Goal: Task Accomplishment & Management: Manage account settings

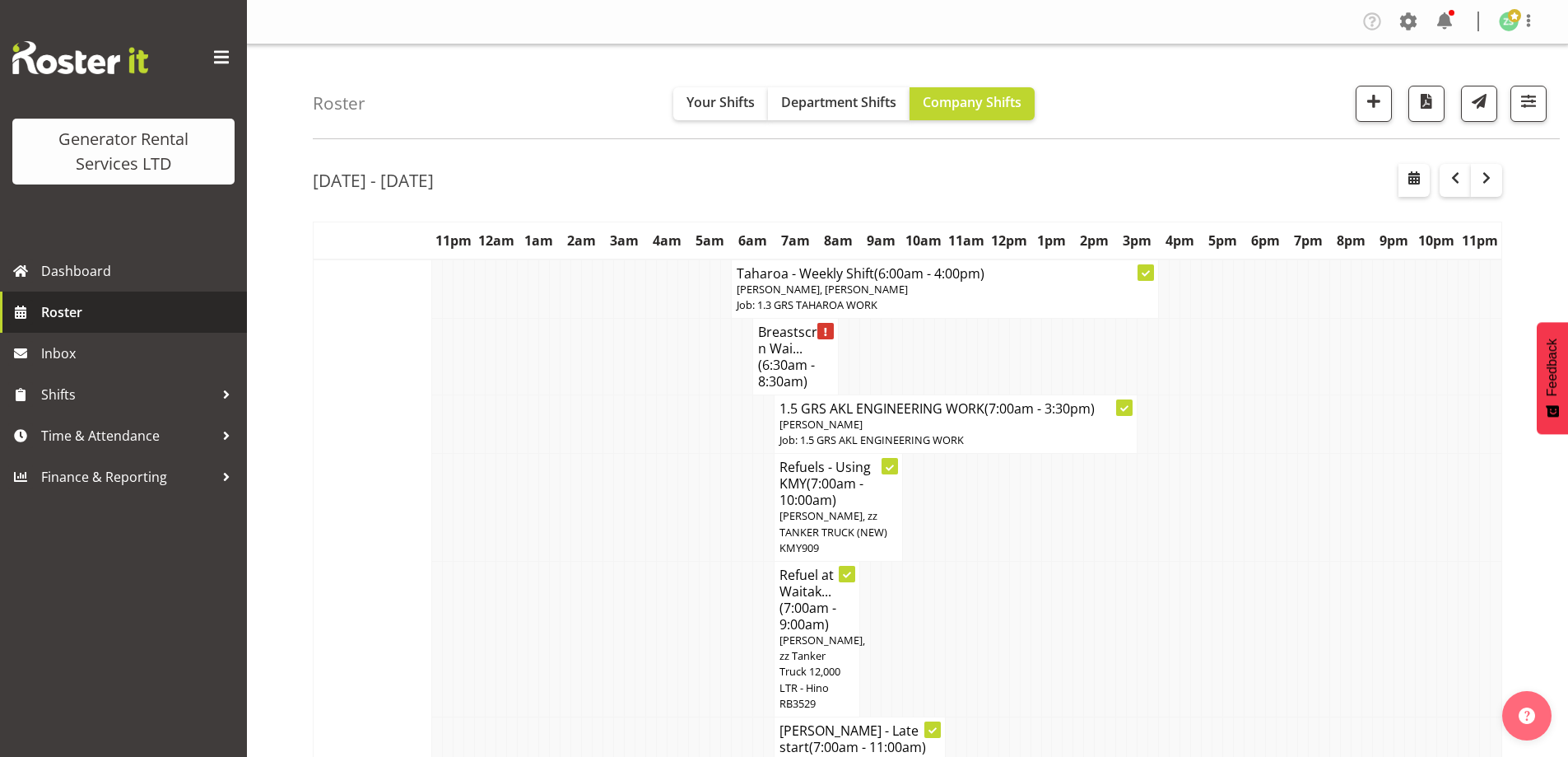
scroll to position [2606, 0]
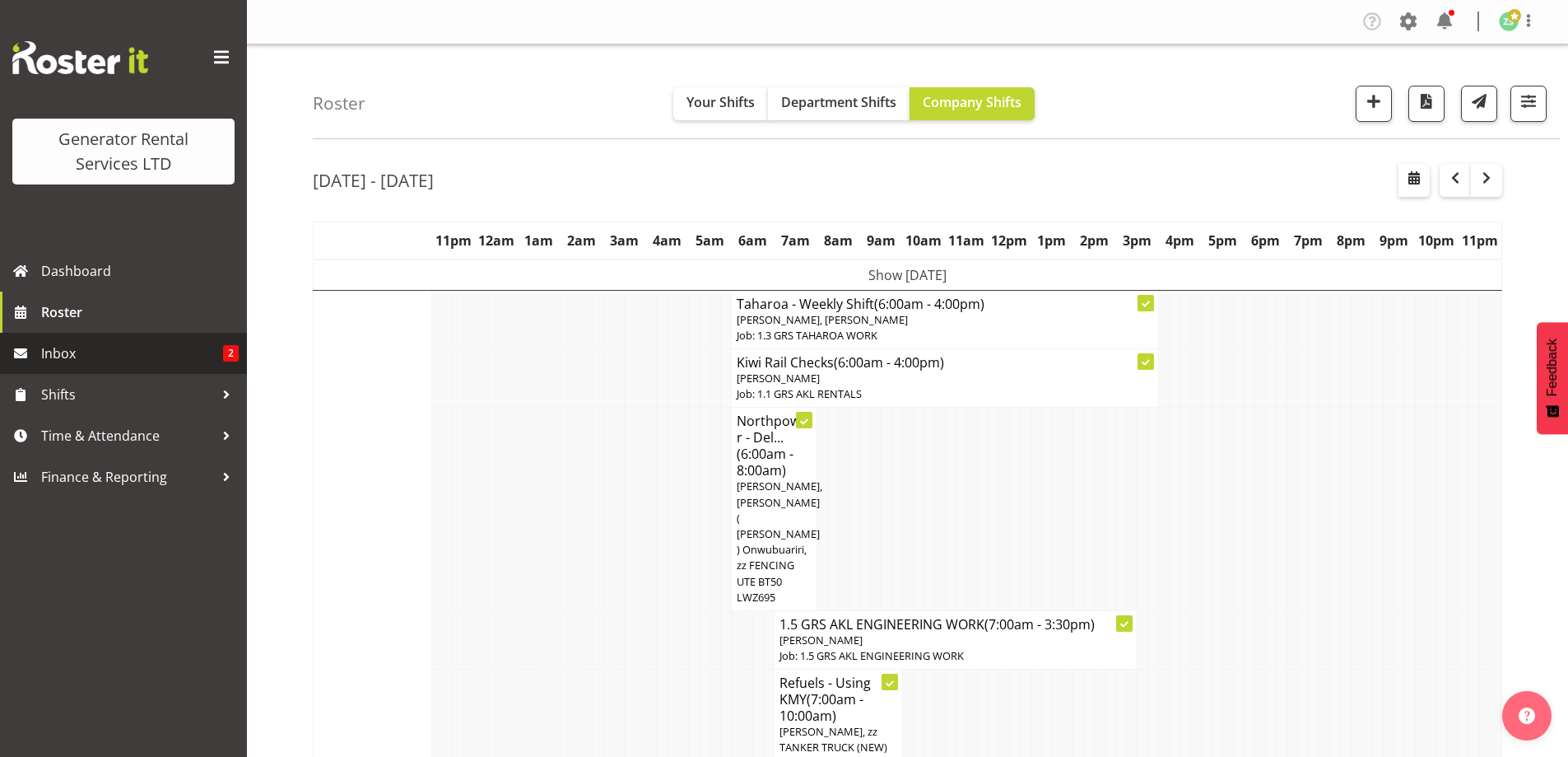
click at [107, 371] on link "Inbox 2" at bounding box center [123, 353] width 247 height 41
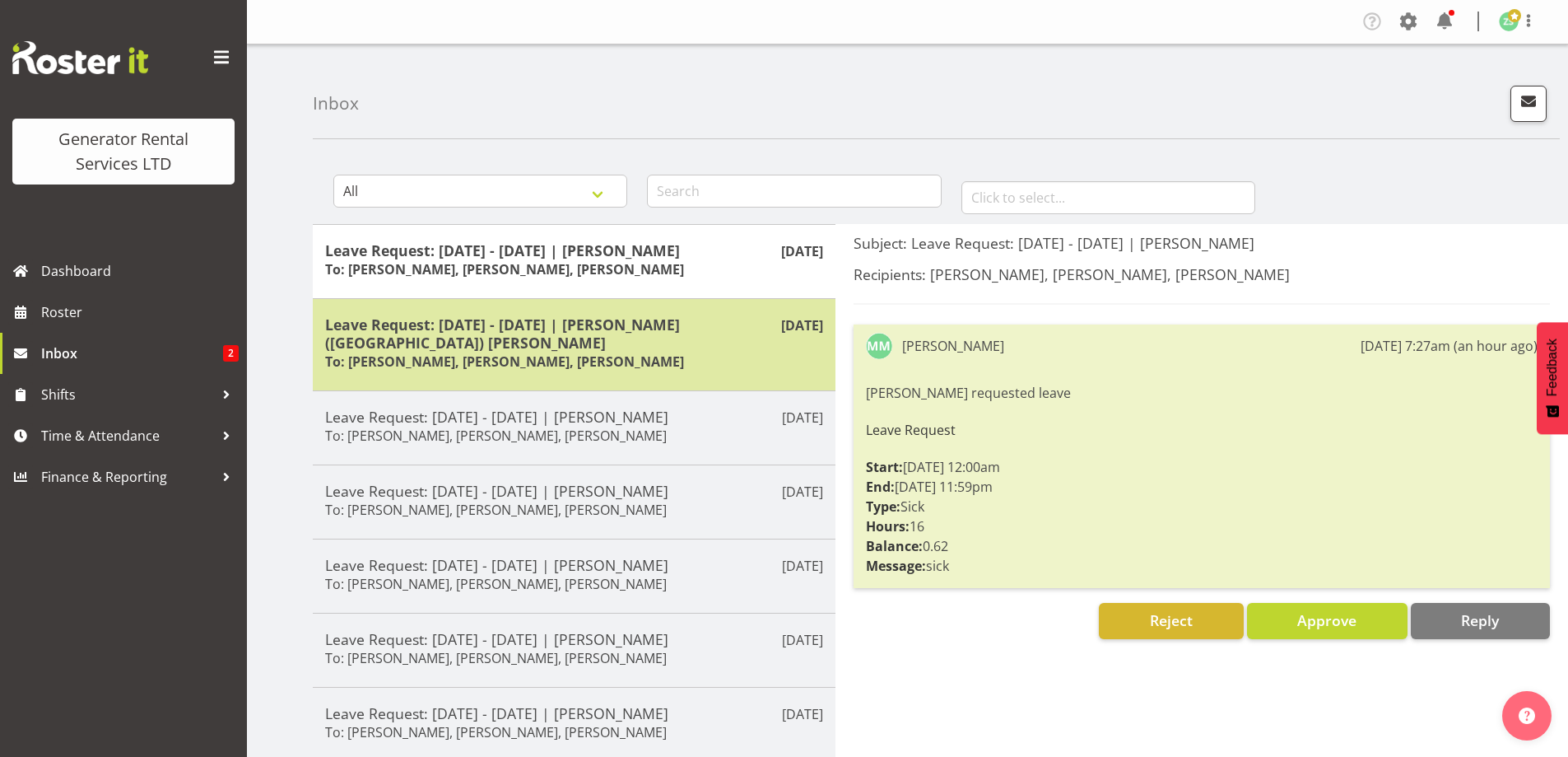
click at [708, 340] on div "Leave Request: 20/08/25 - 20/08/25 | Brendan (Paris) Jordan To: Zach Satiu, Kel…" at bounding box center [574, 345] width 498 height 59
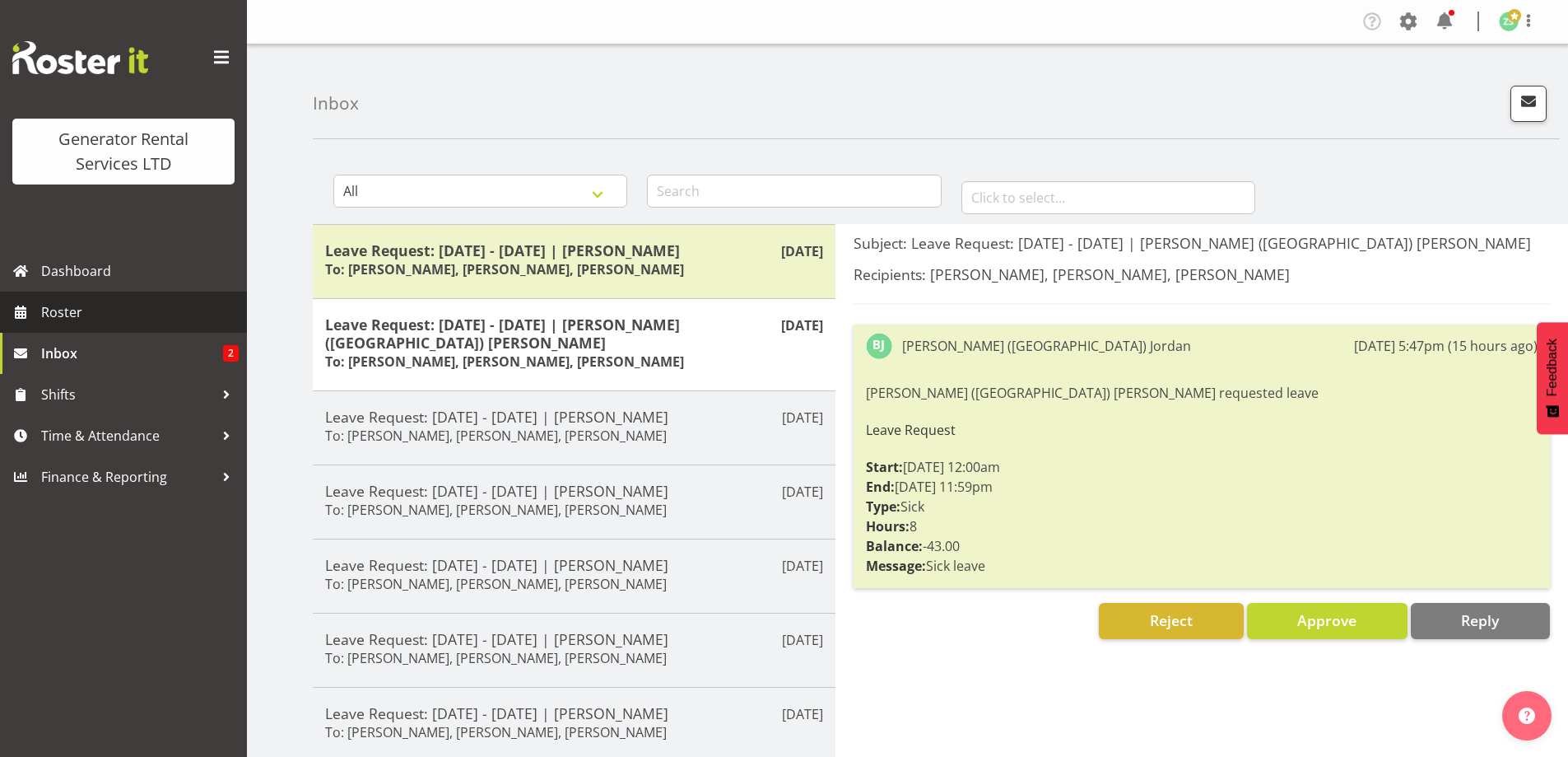
click at [147, 315] on span "Roster" at bounding box center [140, 312] width 197 height 25
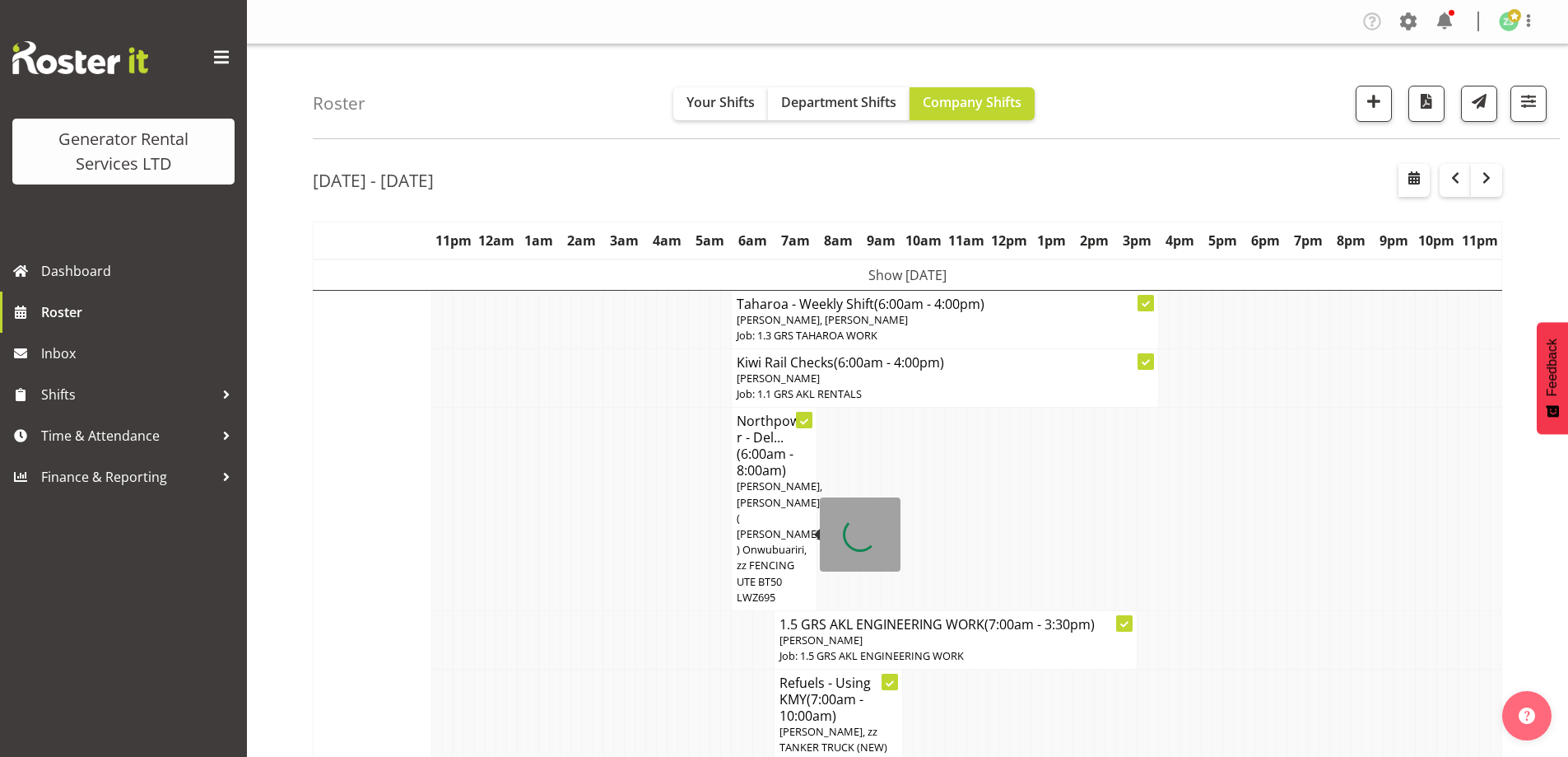
click at [596, 540] on td at bounding box center [598, 510] width 10 height 203
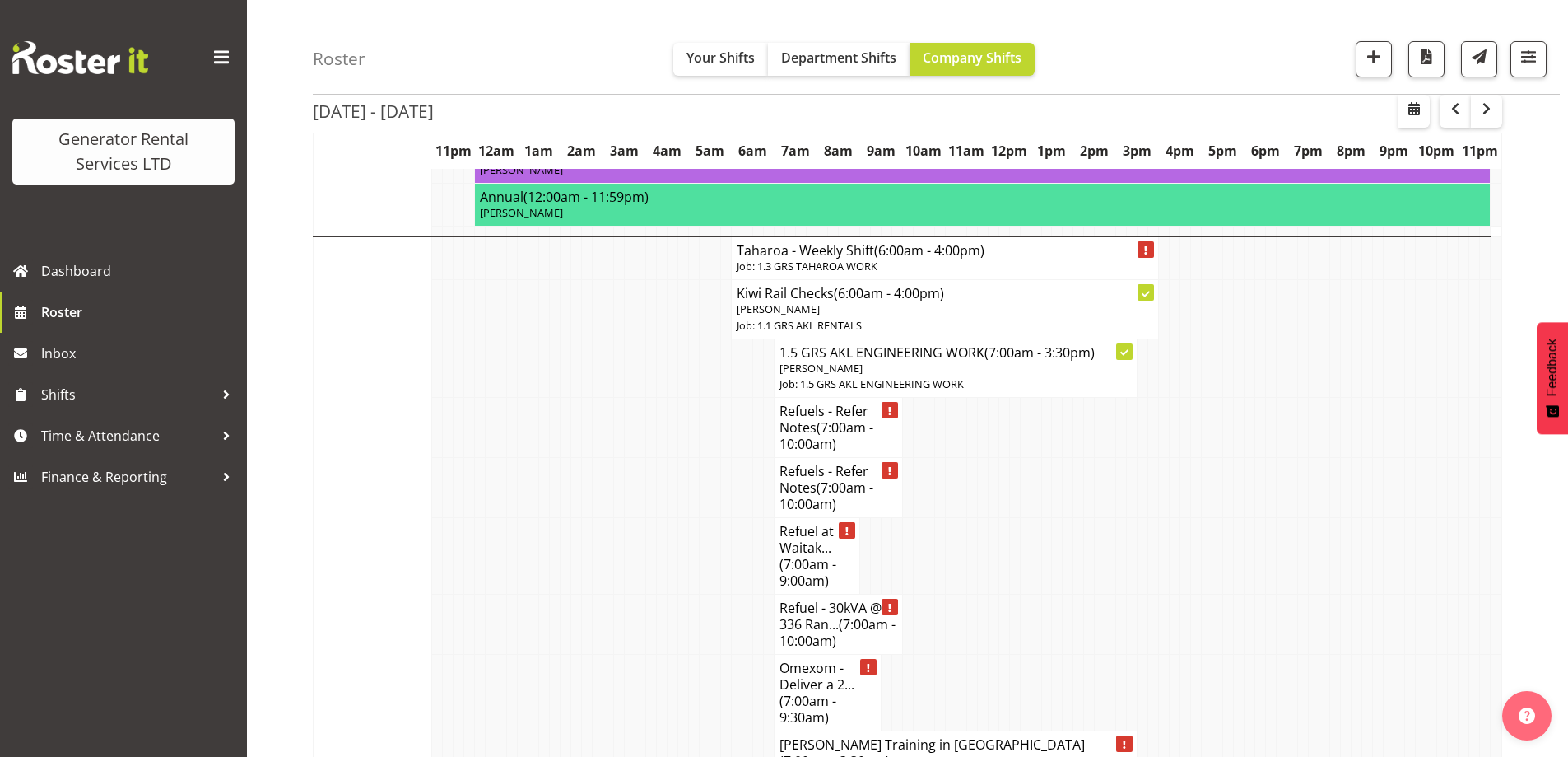
scroll to position [1811, 0]
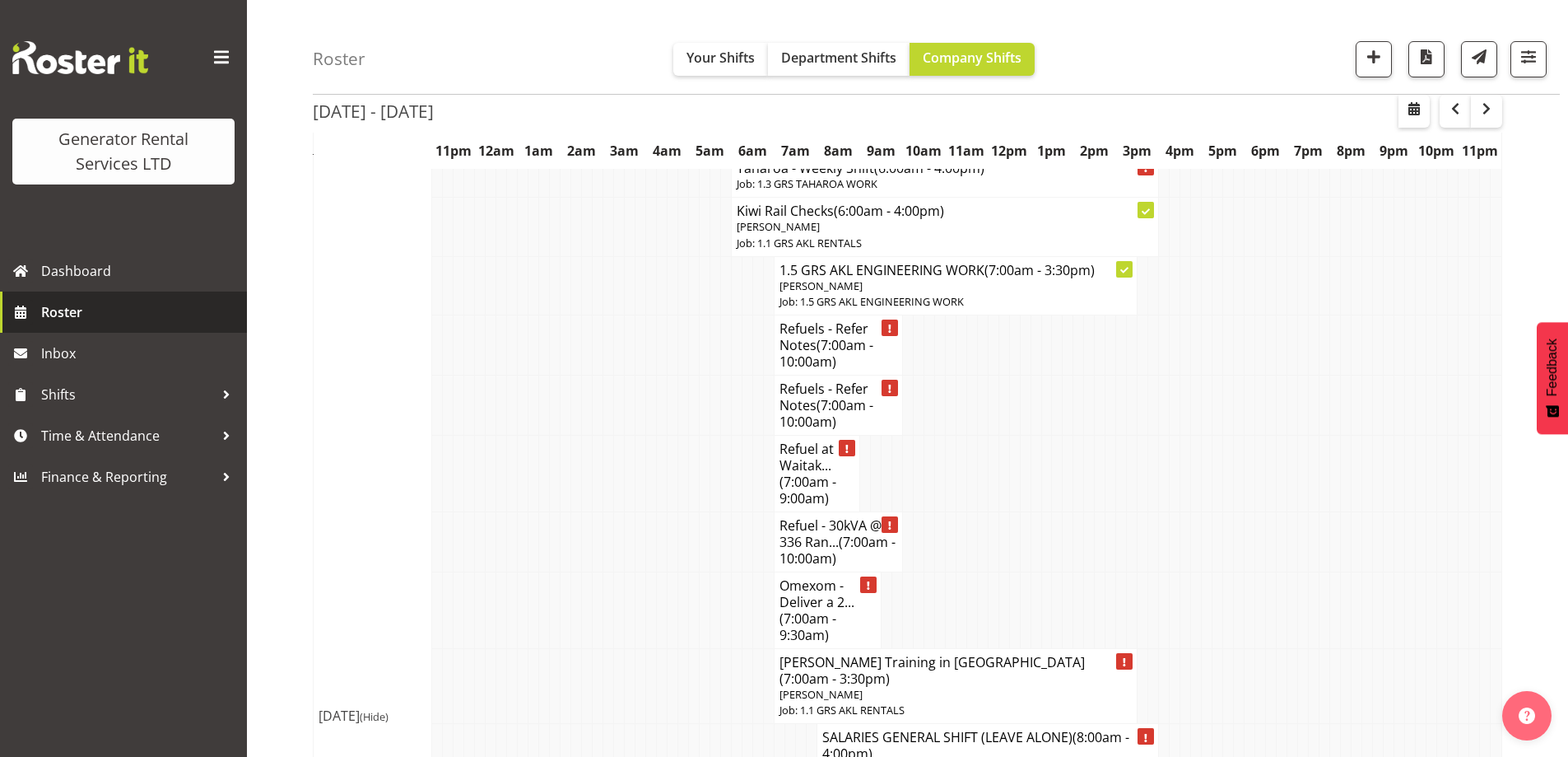
click at [82, 314] on span "Roster" at bounding box center [140, 312] width 197 height 25
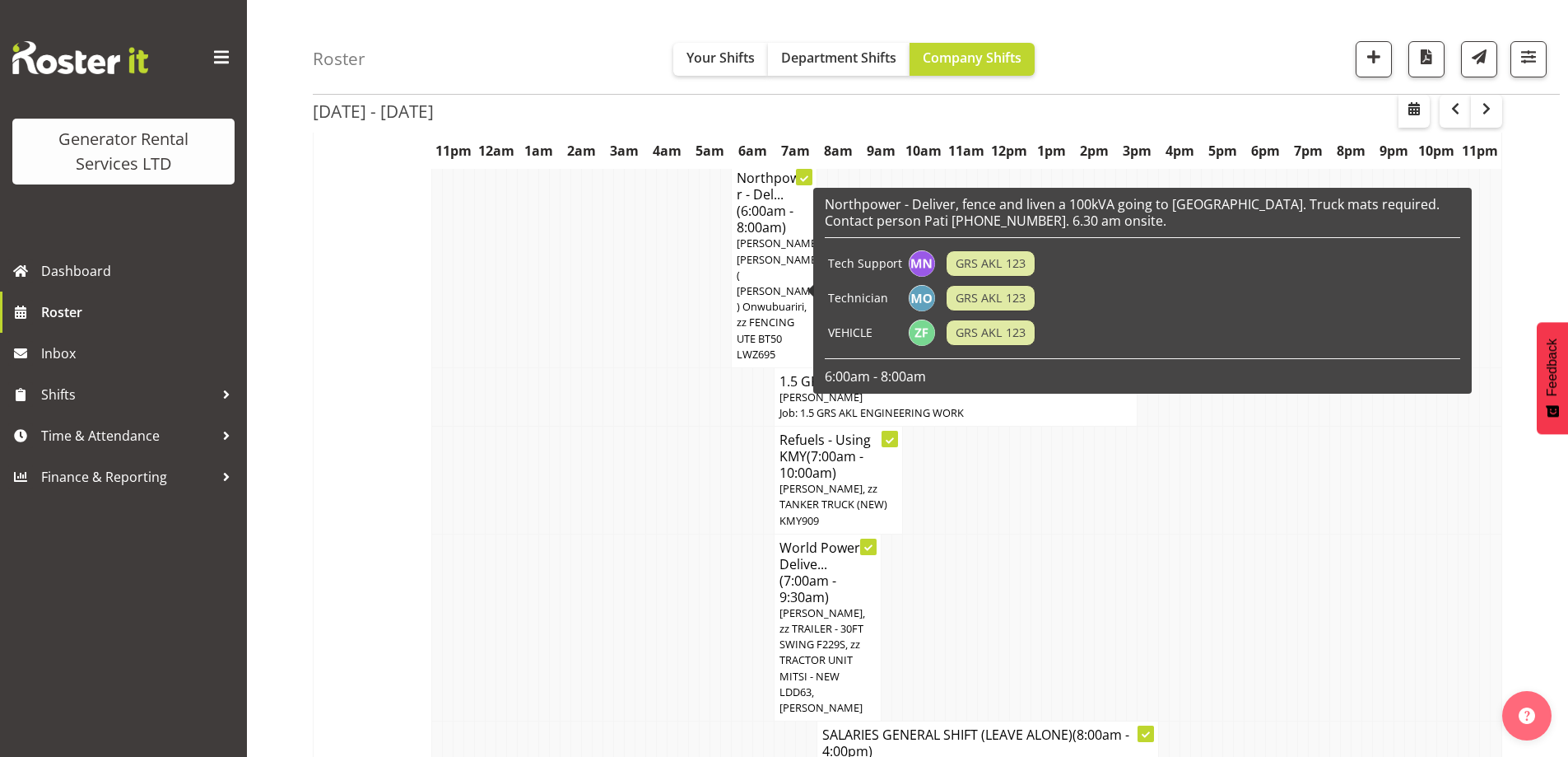
scroll to position [247, 0]
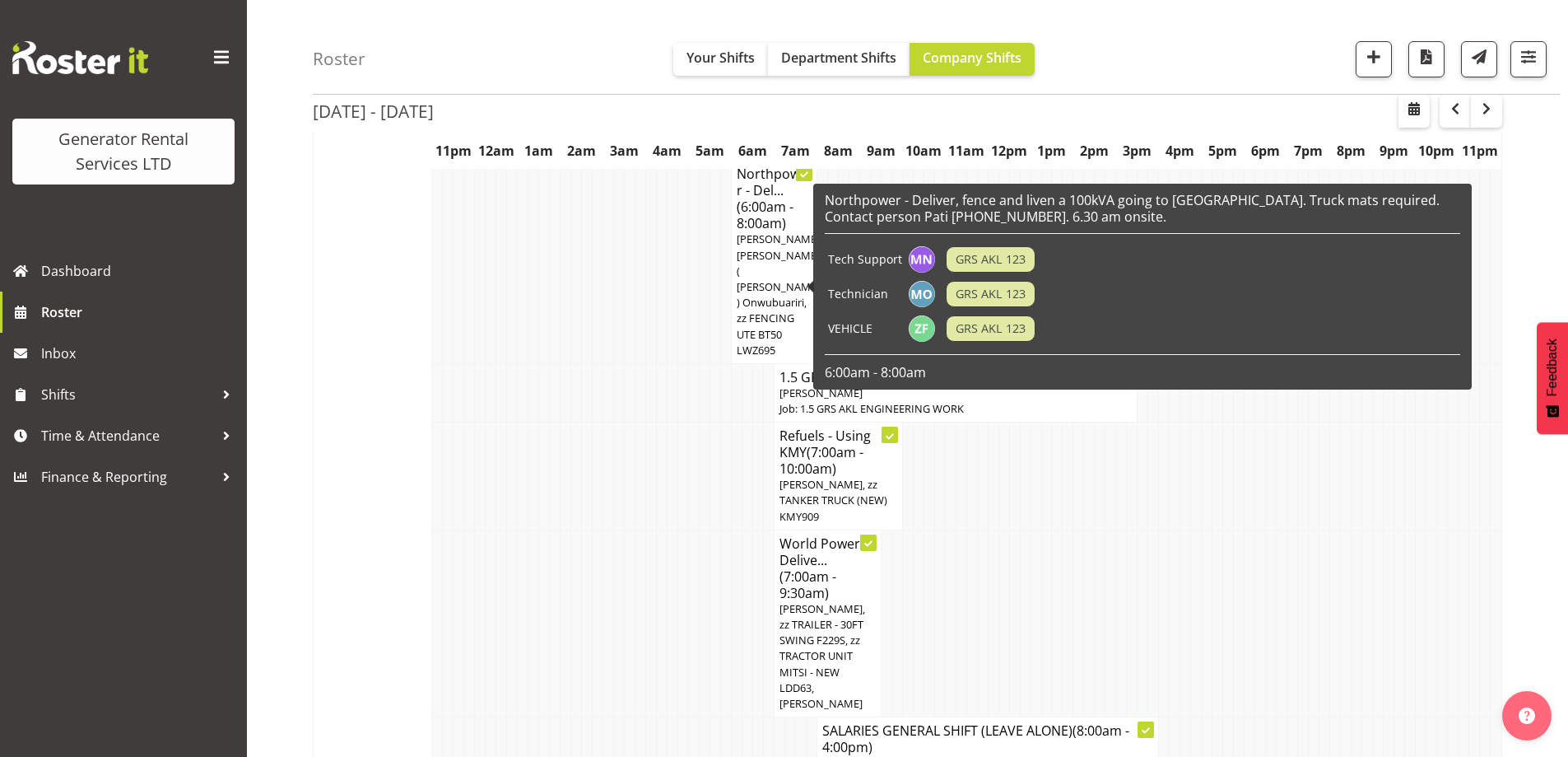
click at [653, 585] on td at bounding box center [652, 622] width 10 height 187
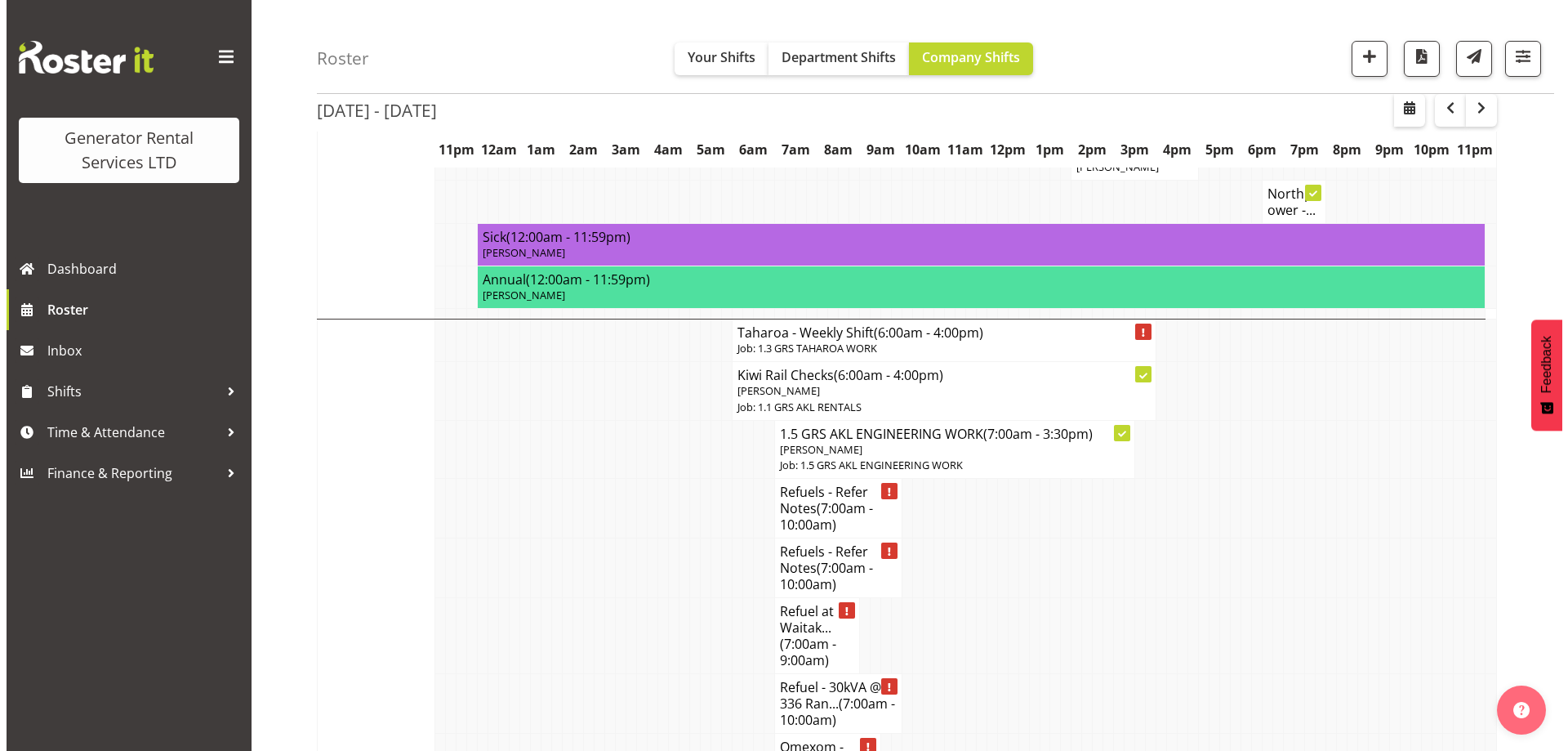
scroll to position [1634, 0]
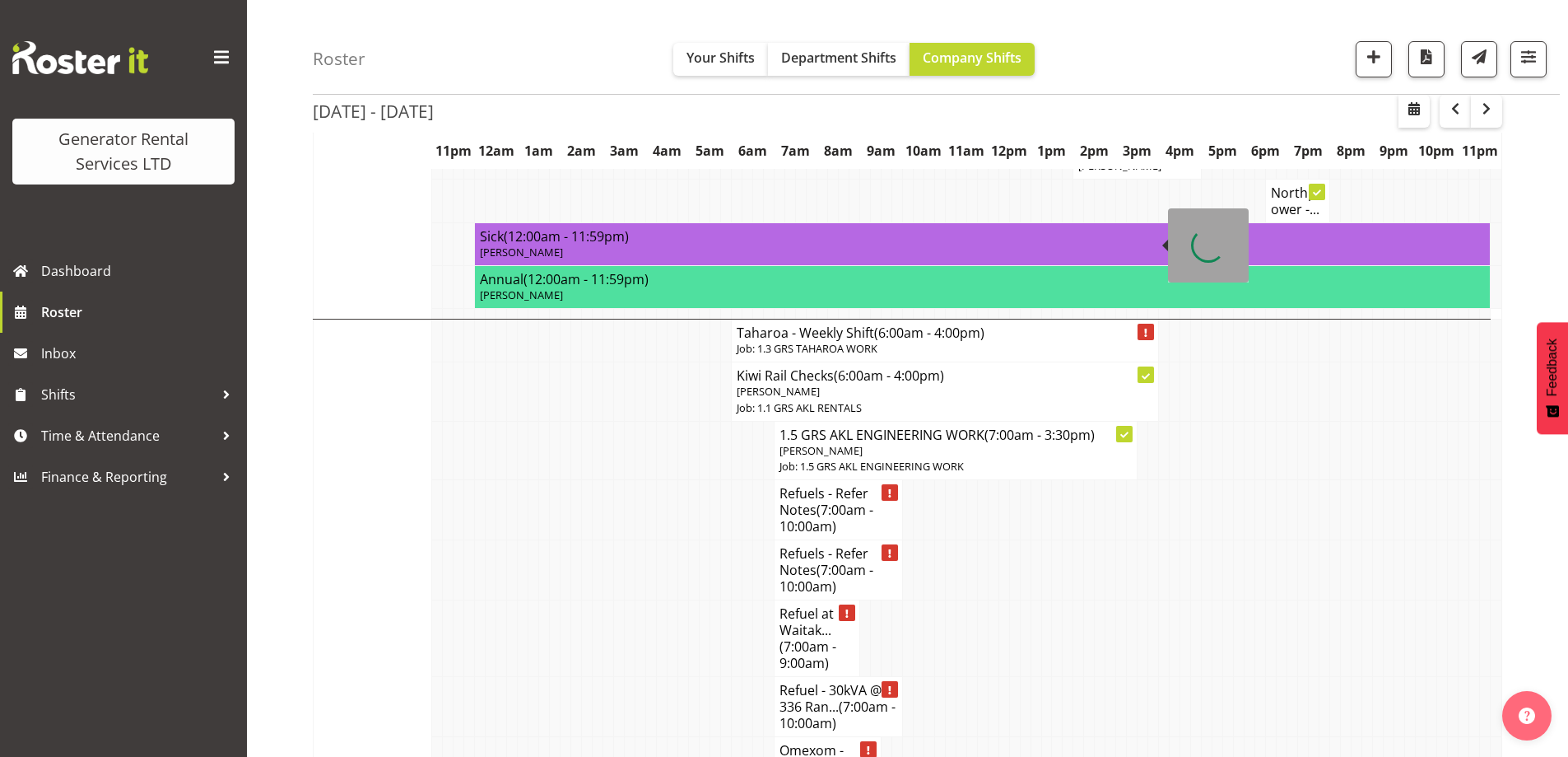
click at [803, 324] on h4 "Taharoa - Weekly Shift (6:00am - 4:00pm)" at bounding box center [945, 332] width 416 height 16
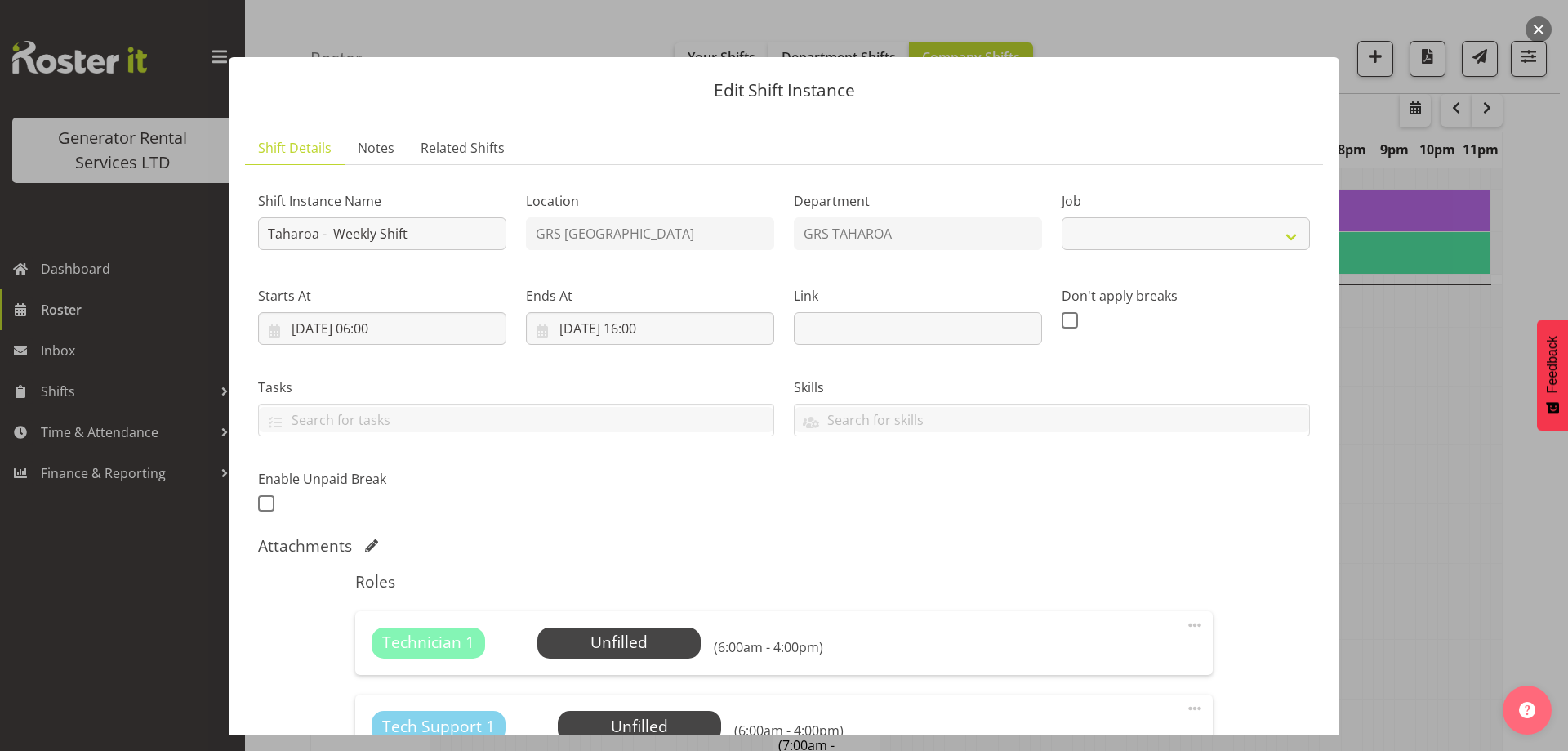
select select "874"
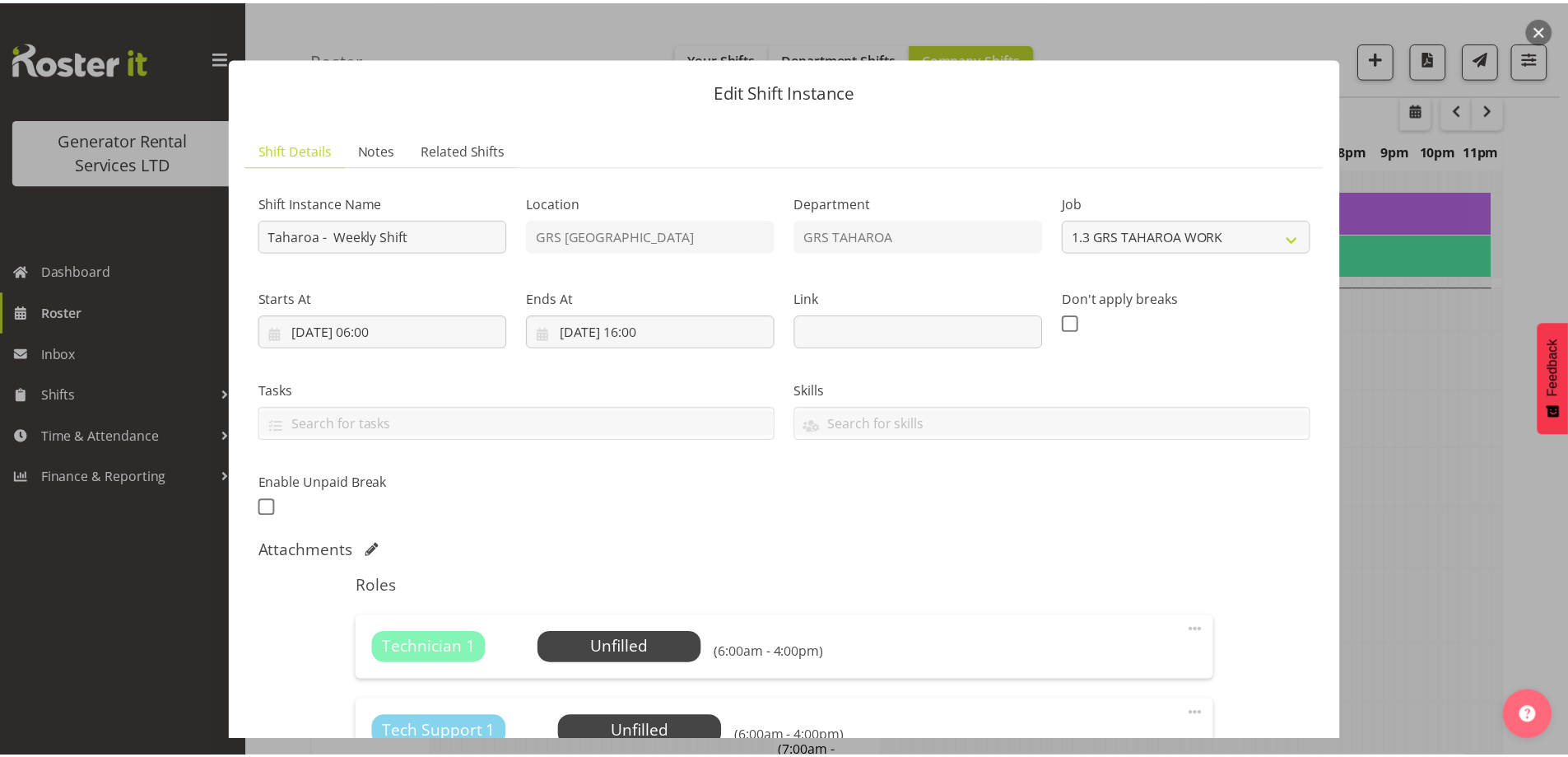
scroll to position [247, 0]
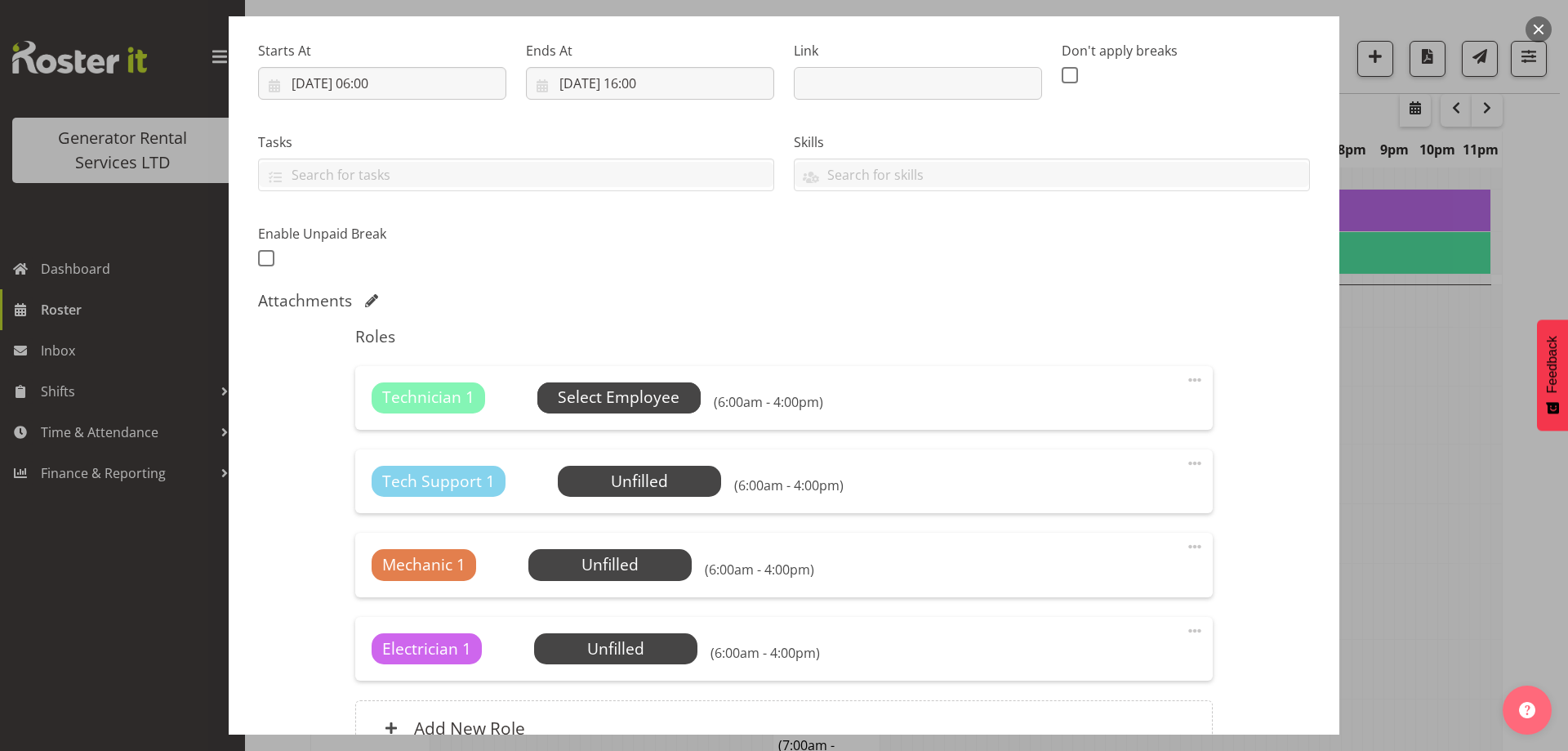
click at [626, 398] on span "Select Employee" at bounding box center [618, 398] width 121 height 24
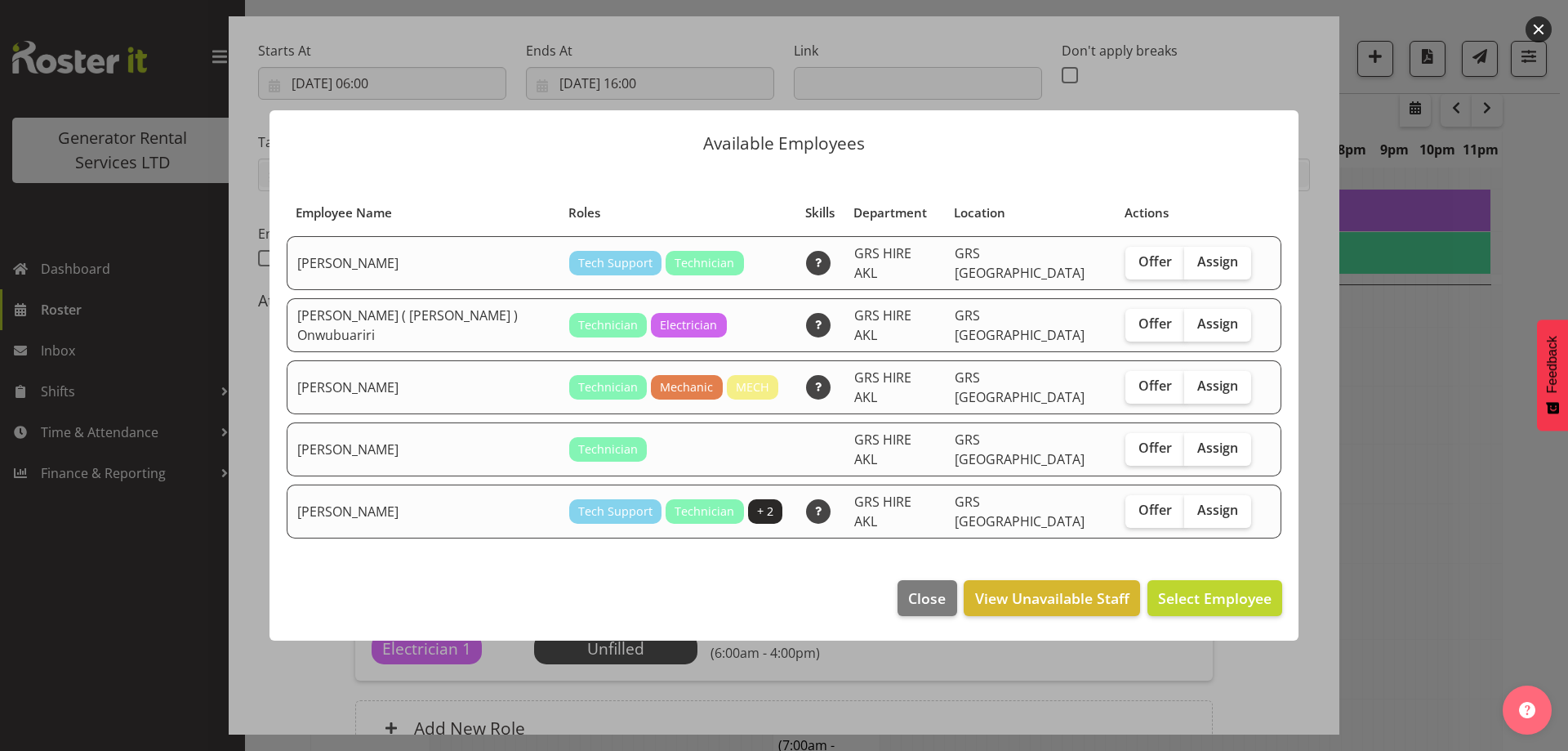
click at [1392, 464] on div at bounding box center [784, 376] width 1568 height 751
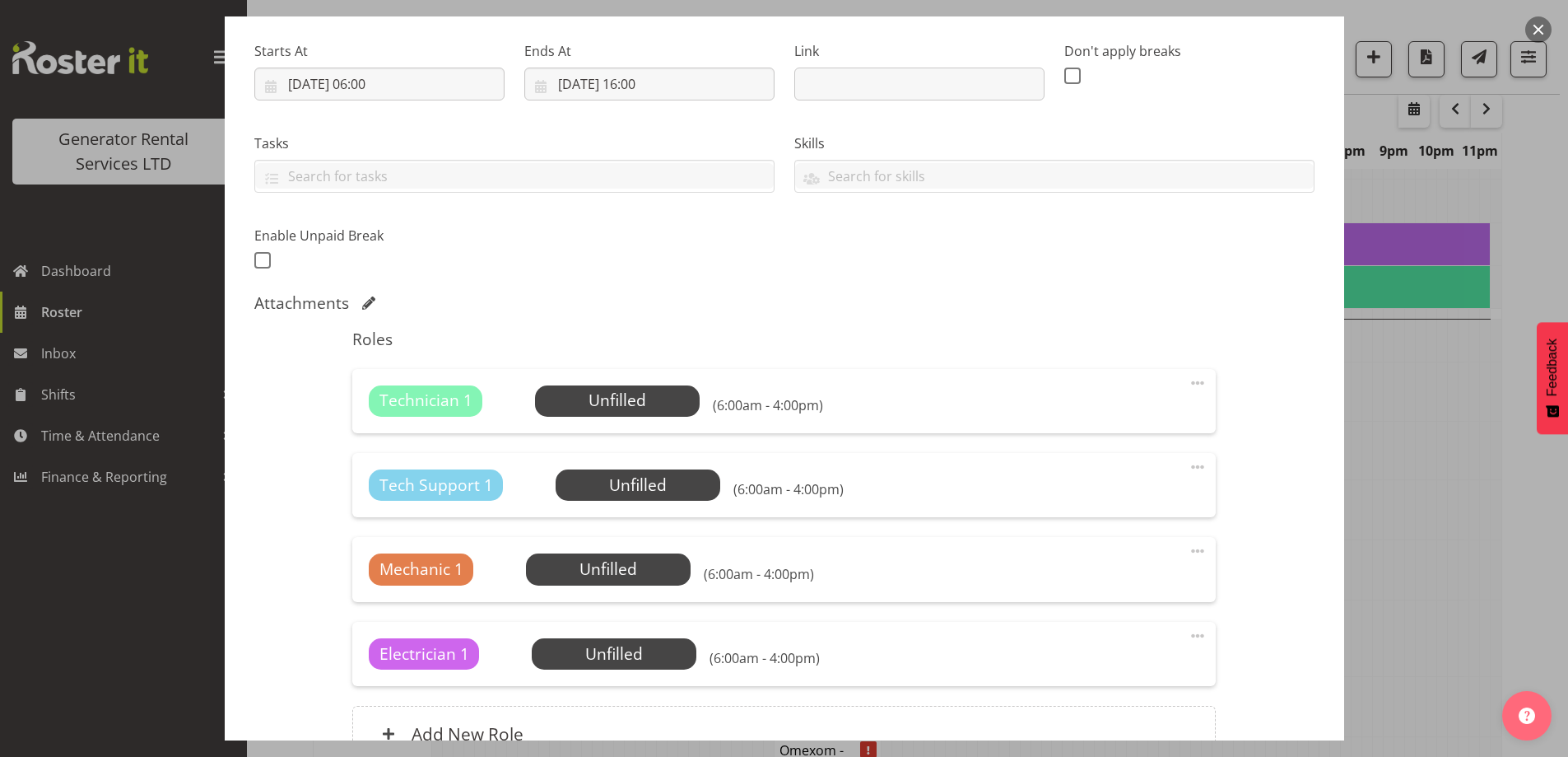
click at [1403, 467] on div at bounding box center [784, 378] width 1568 height 757
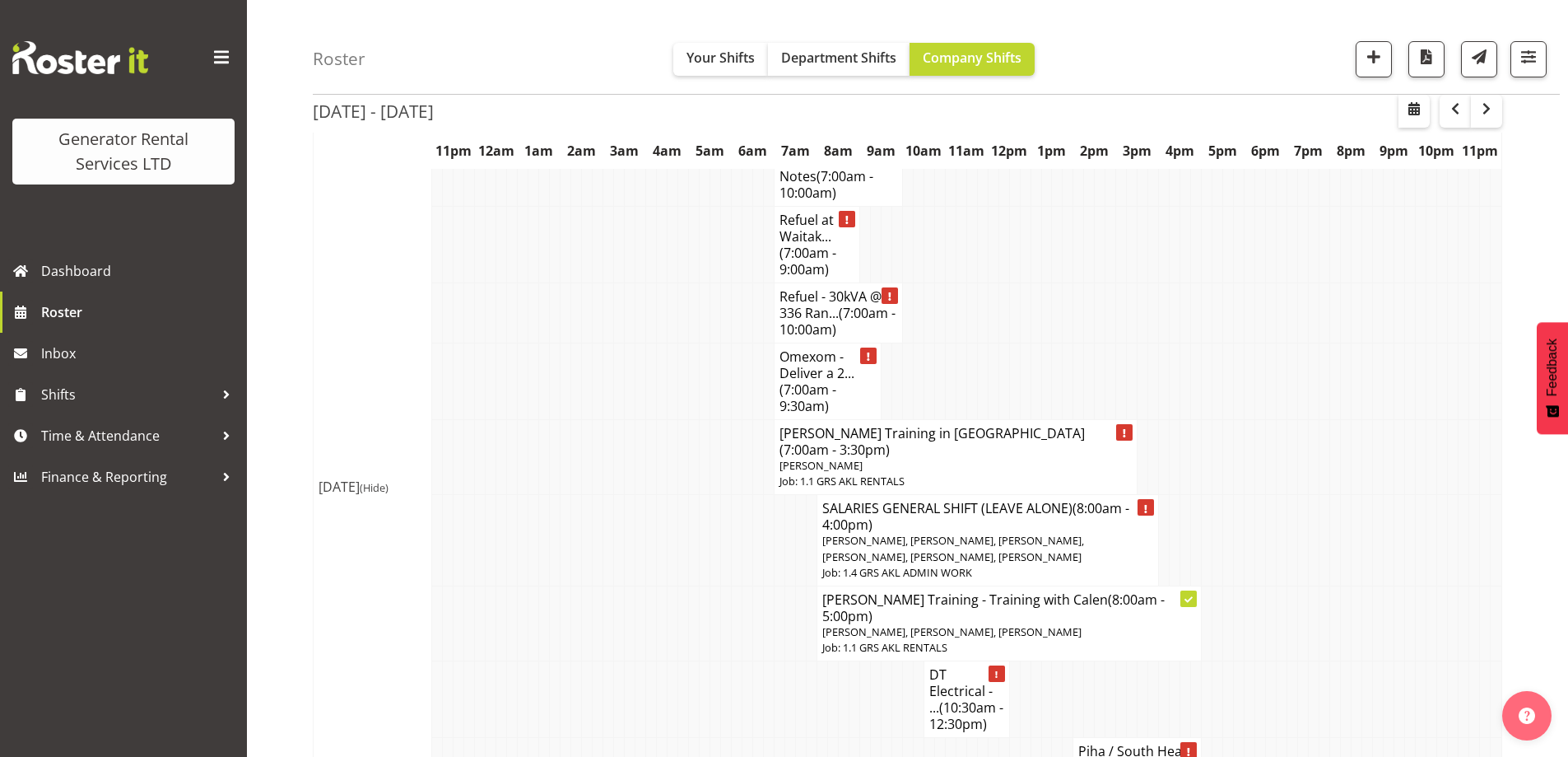
scroll to position [2059, 0]
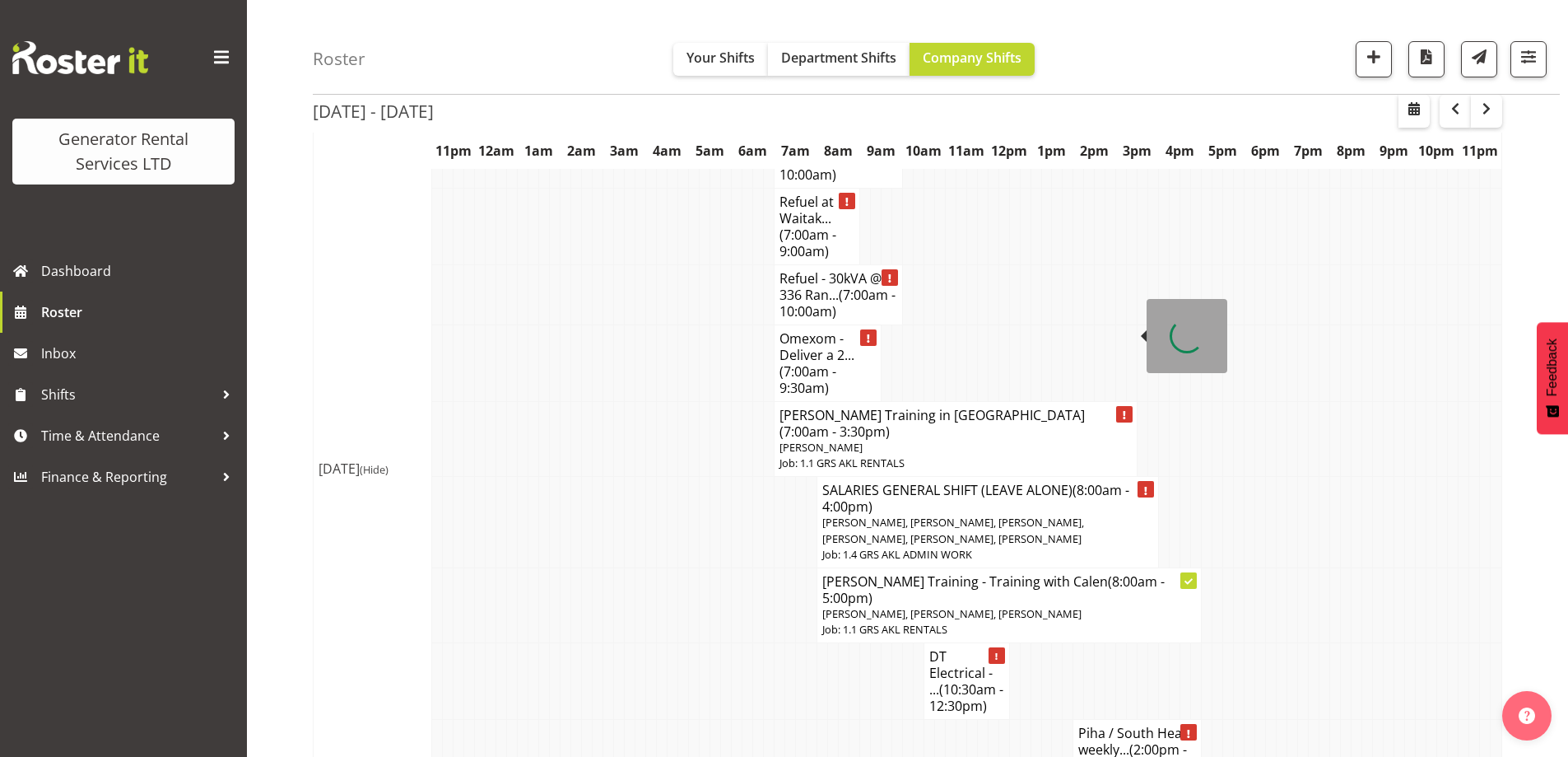
click at [873, 407] on h4 "BESS Training in GRS Yard (7:00am - 3:30pm)" at bounding box center [955, 423] width 353 height 33
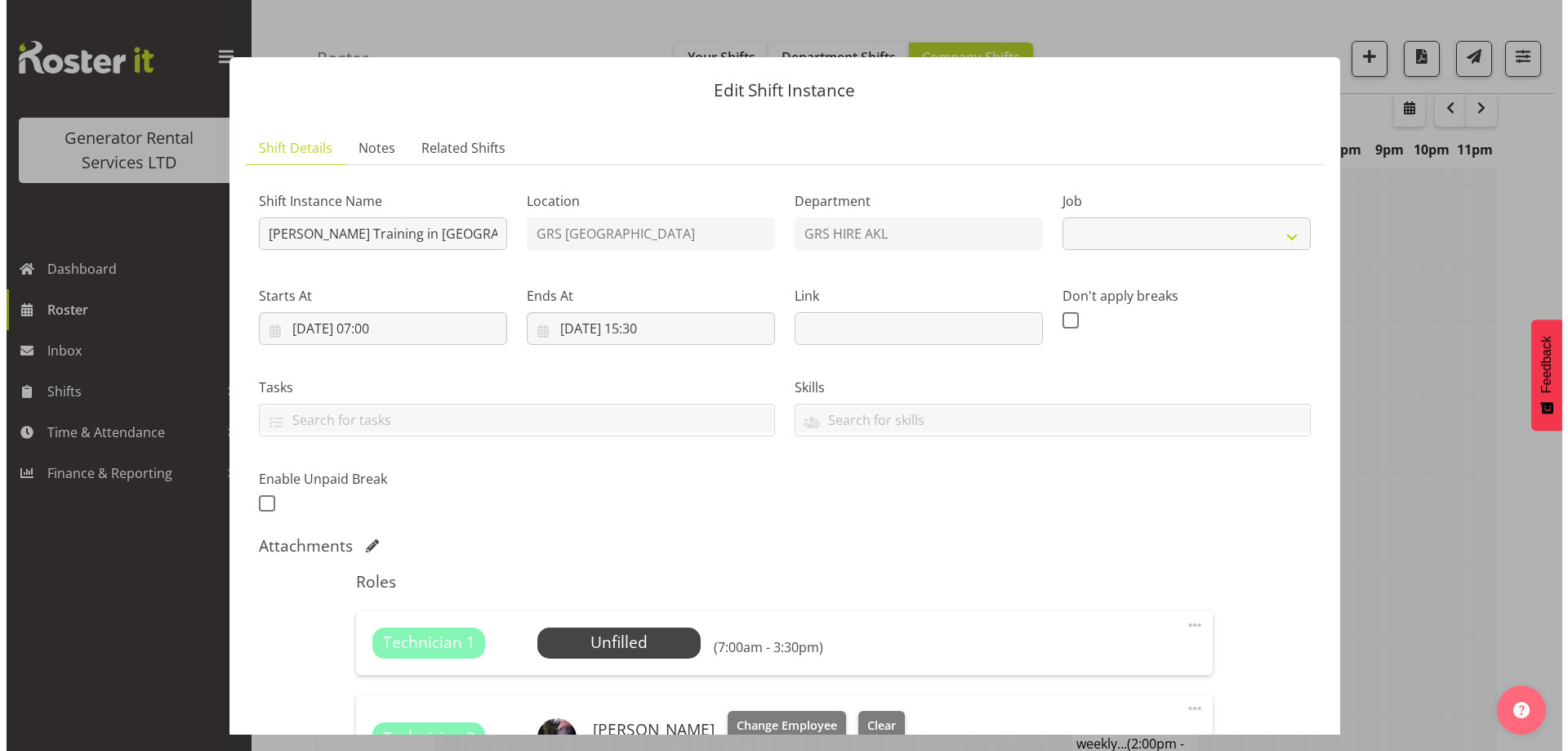
scroll to position [2025, 0]
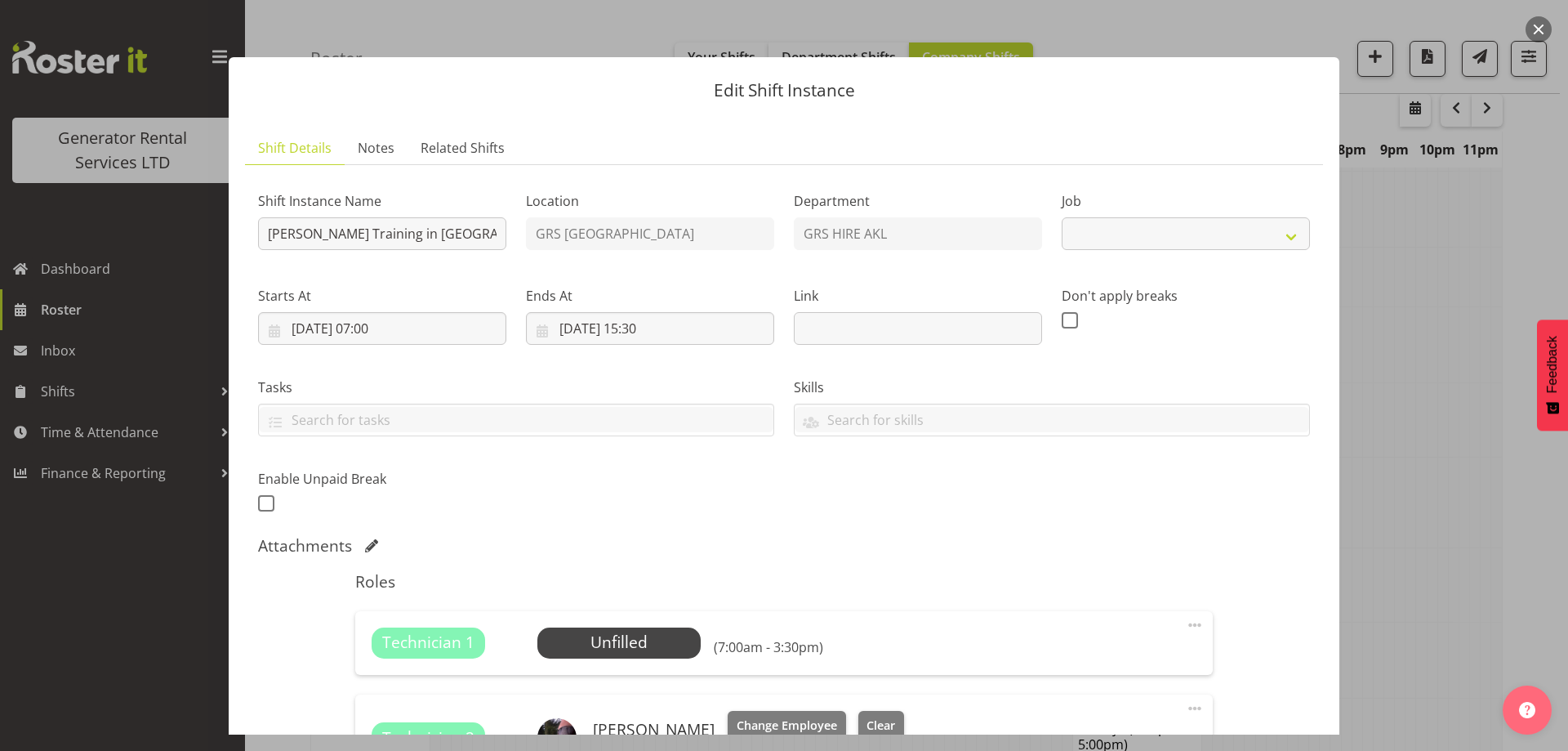
select select "9"
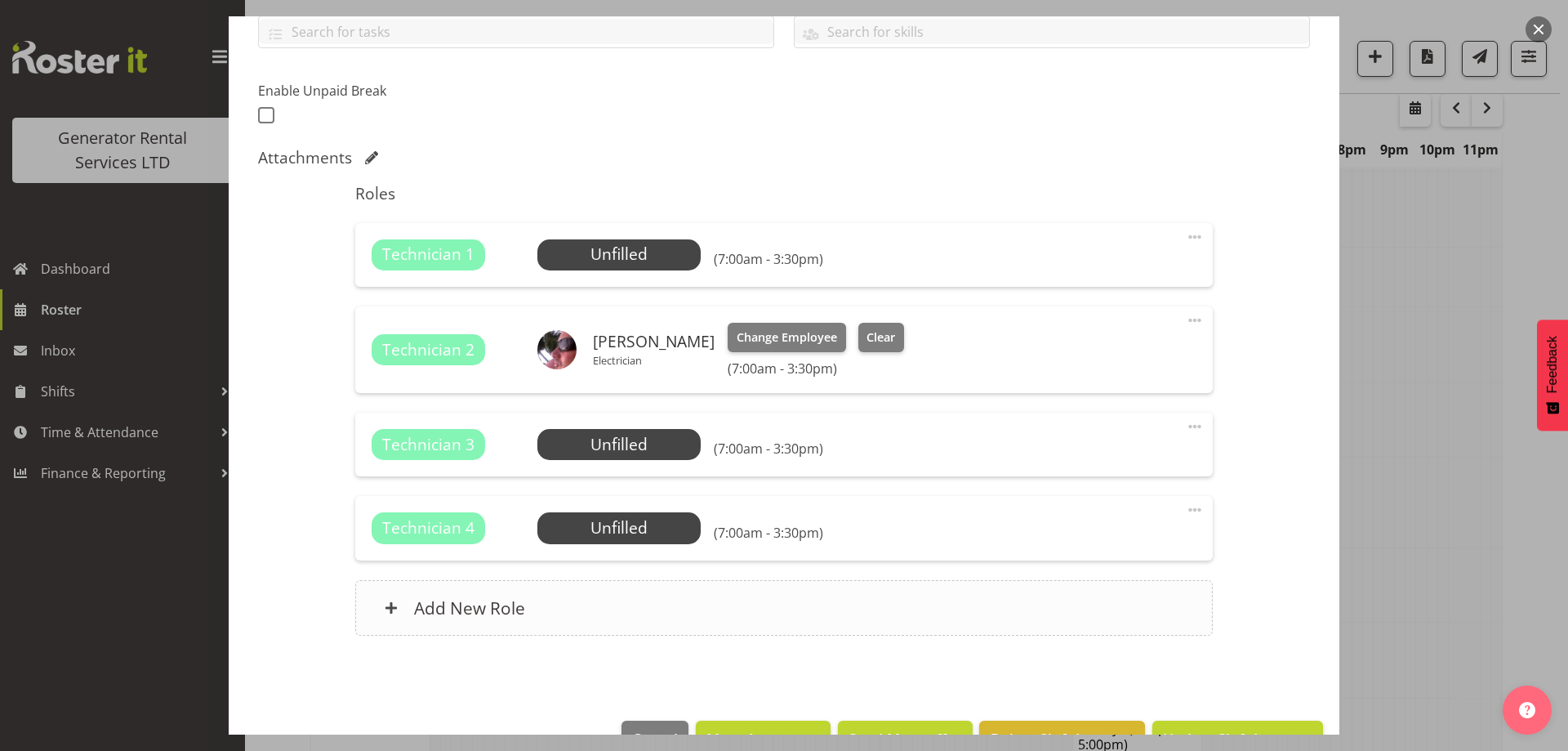
scroll to position [409, 0]
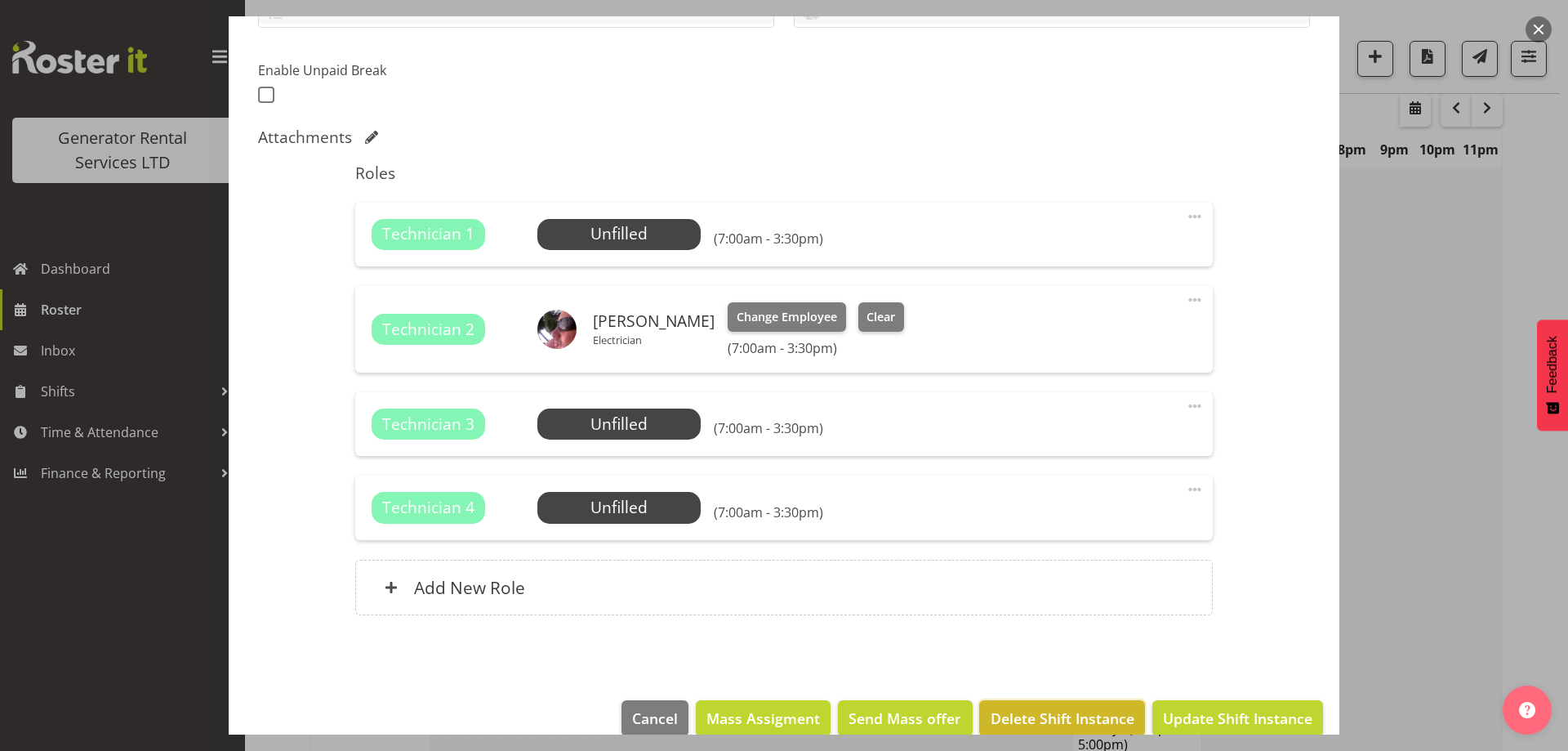
click at [1017, 707] on span "Delete Shift Instance" at bounding box center [1062, 718] width 144 height 21
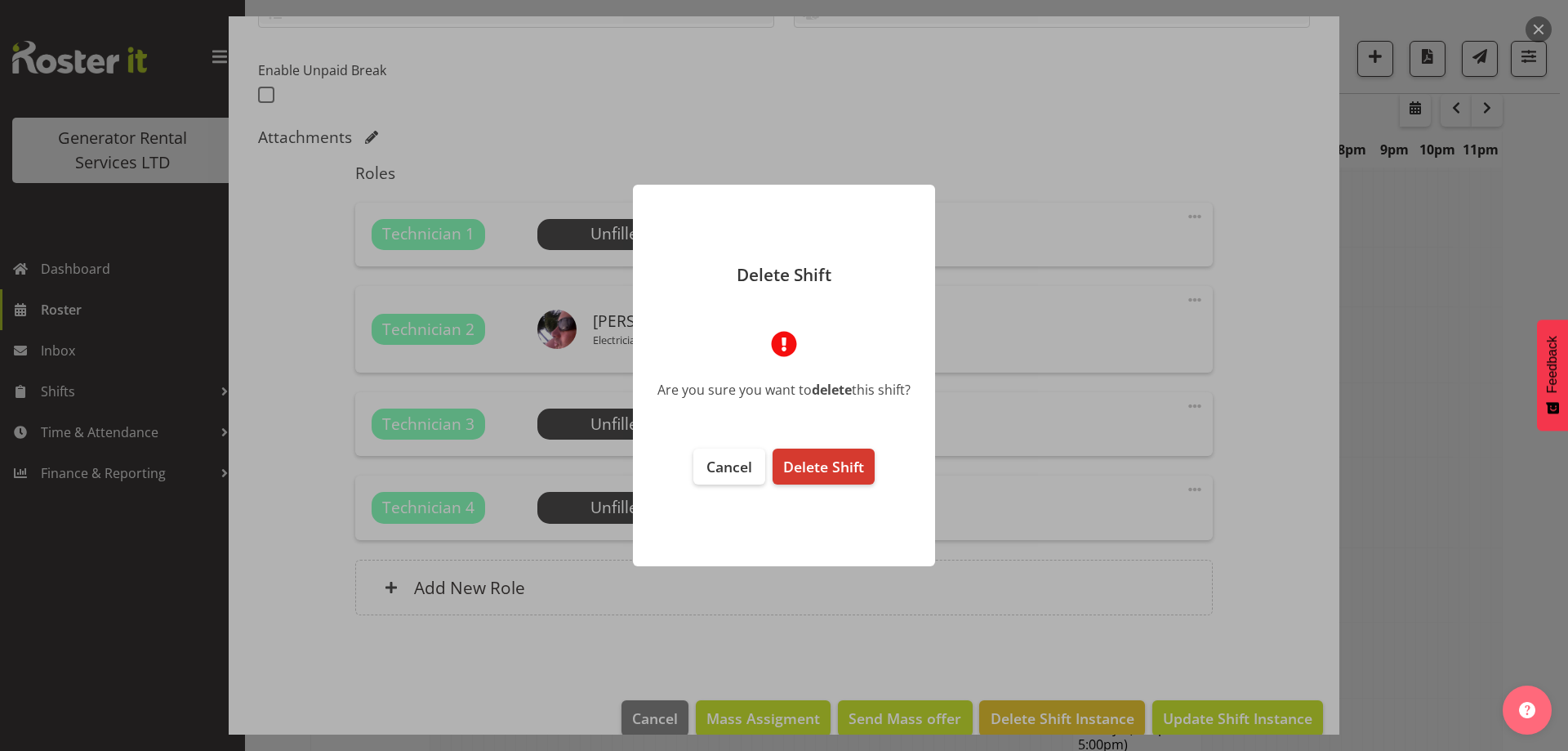
click at [882, 464] on footer "Cancel Delete Shift" at bounding box center [783, 499] width 302 height 134
click at [854, 464] on span "Delete Shift" at bounding box center [823, 466] width 81 height 20
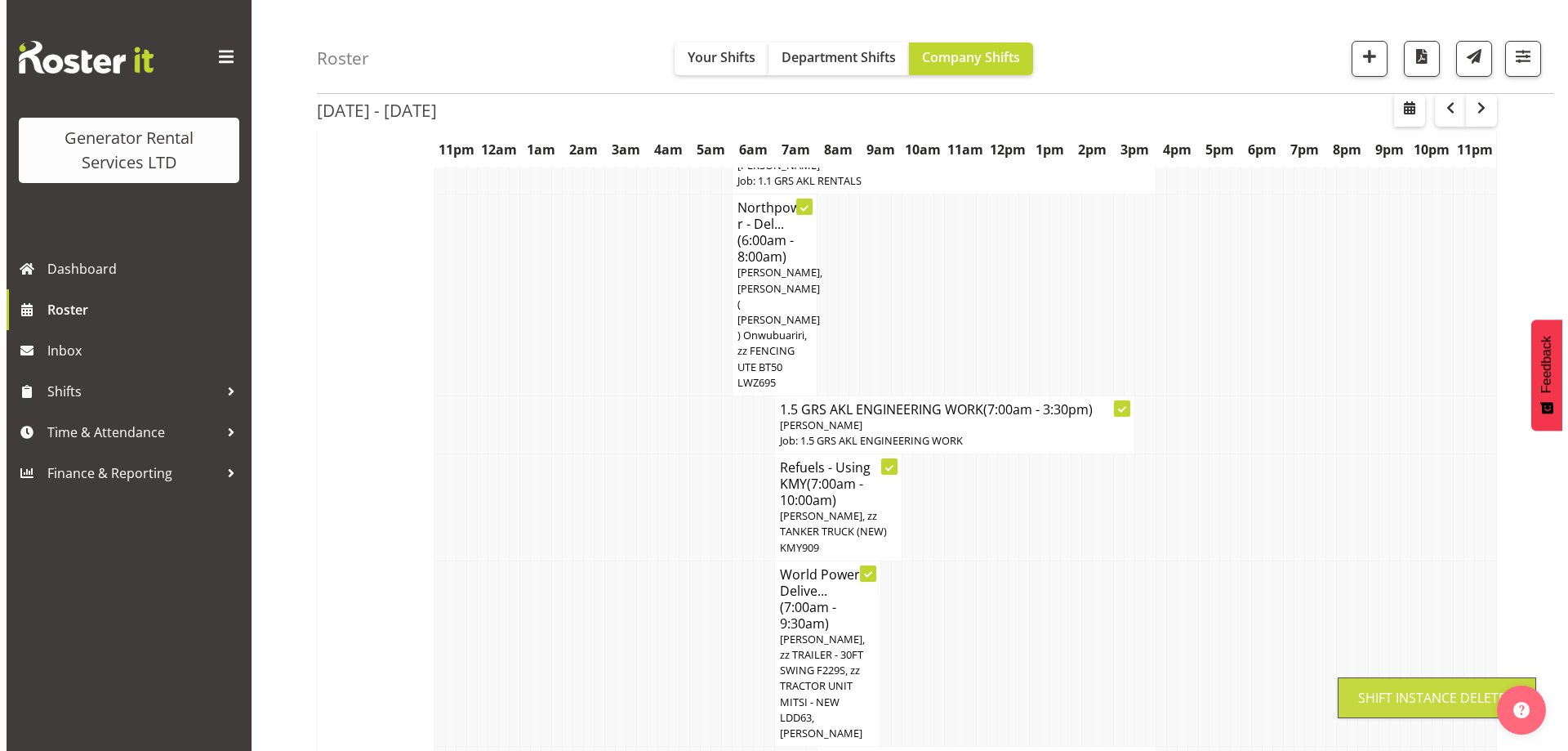
scroll to position [2043, 0]
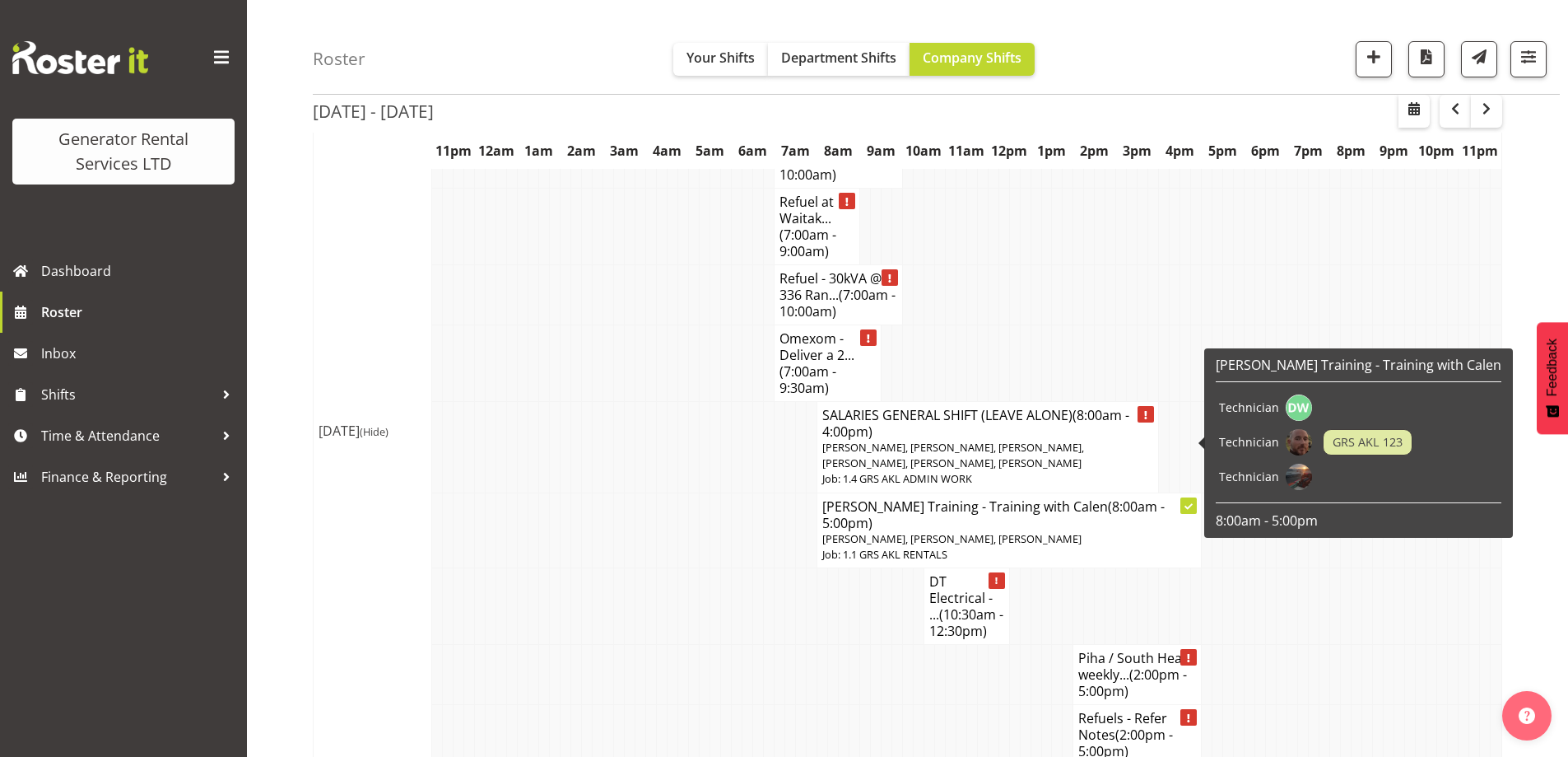
click at [853, 531] on span "Daniel Watkinson, Sam Peters, Chris Fry" at bounding box center [952, 538] width 259 height 15
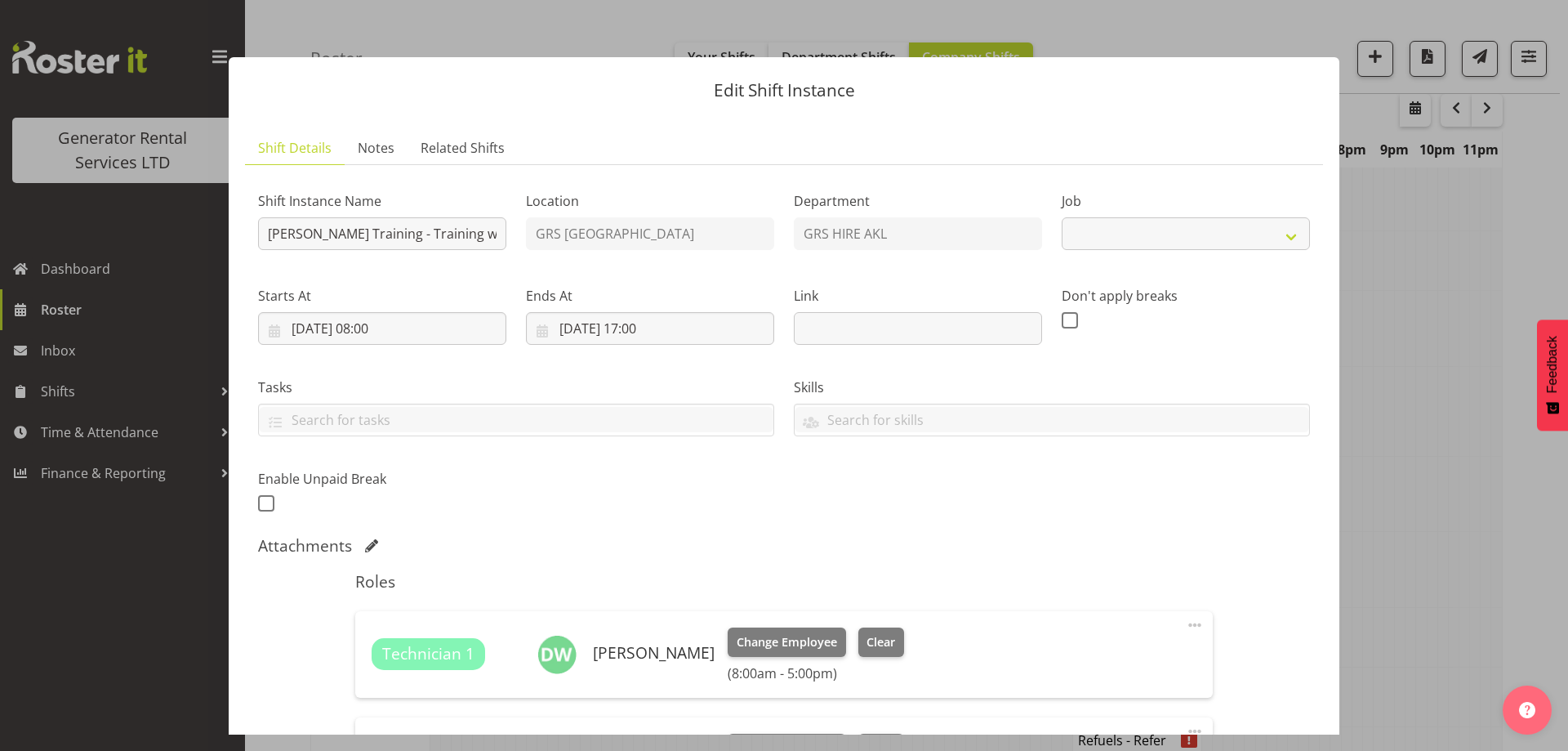
select select "9"
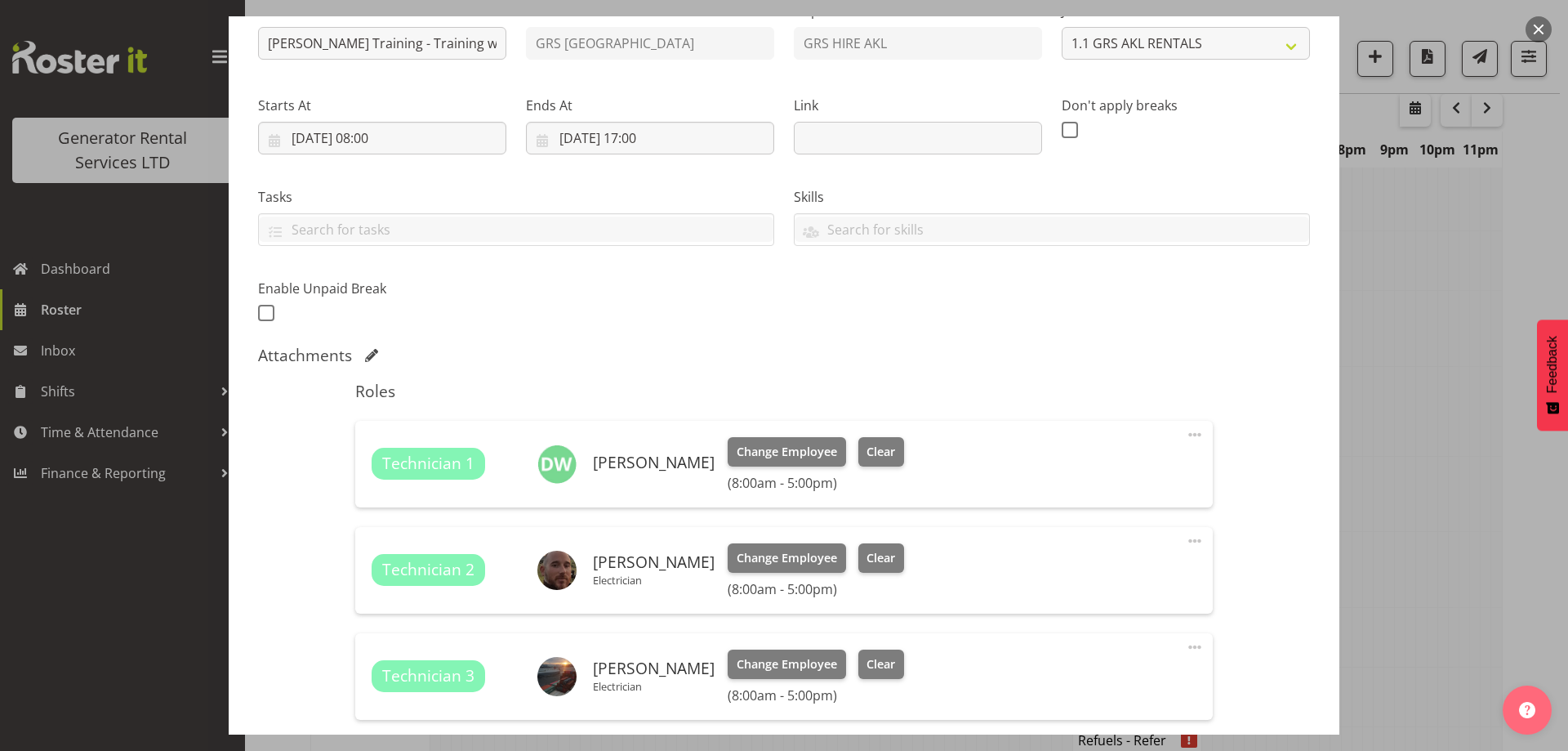
scroll to position [327, 0]
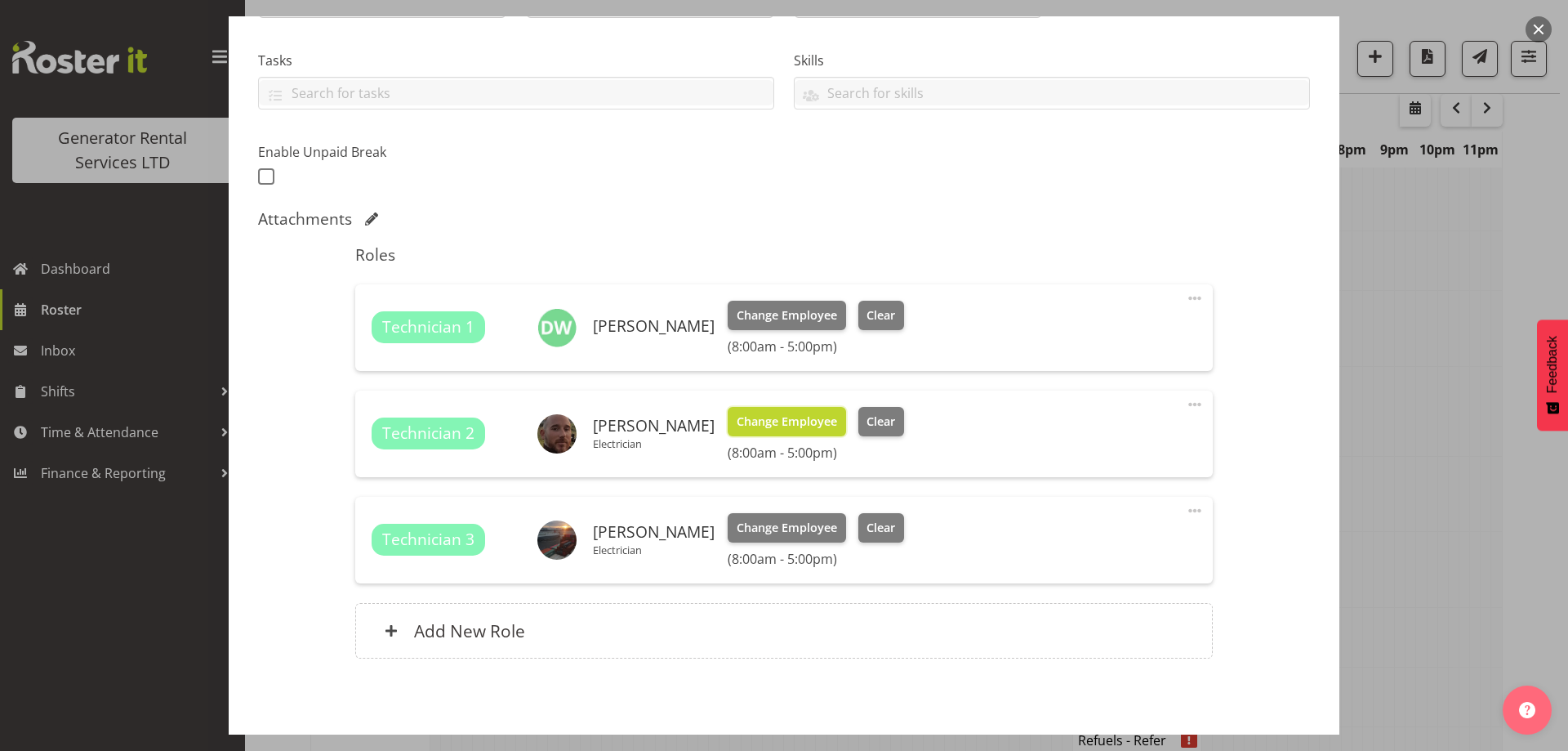
click at [785, 423] on span "Change Employee" at bounding box center [786, 421] width 100 height 18
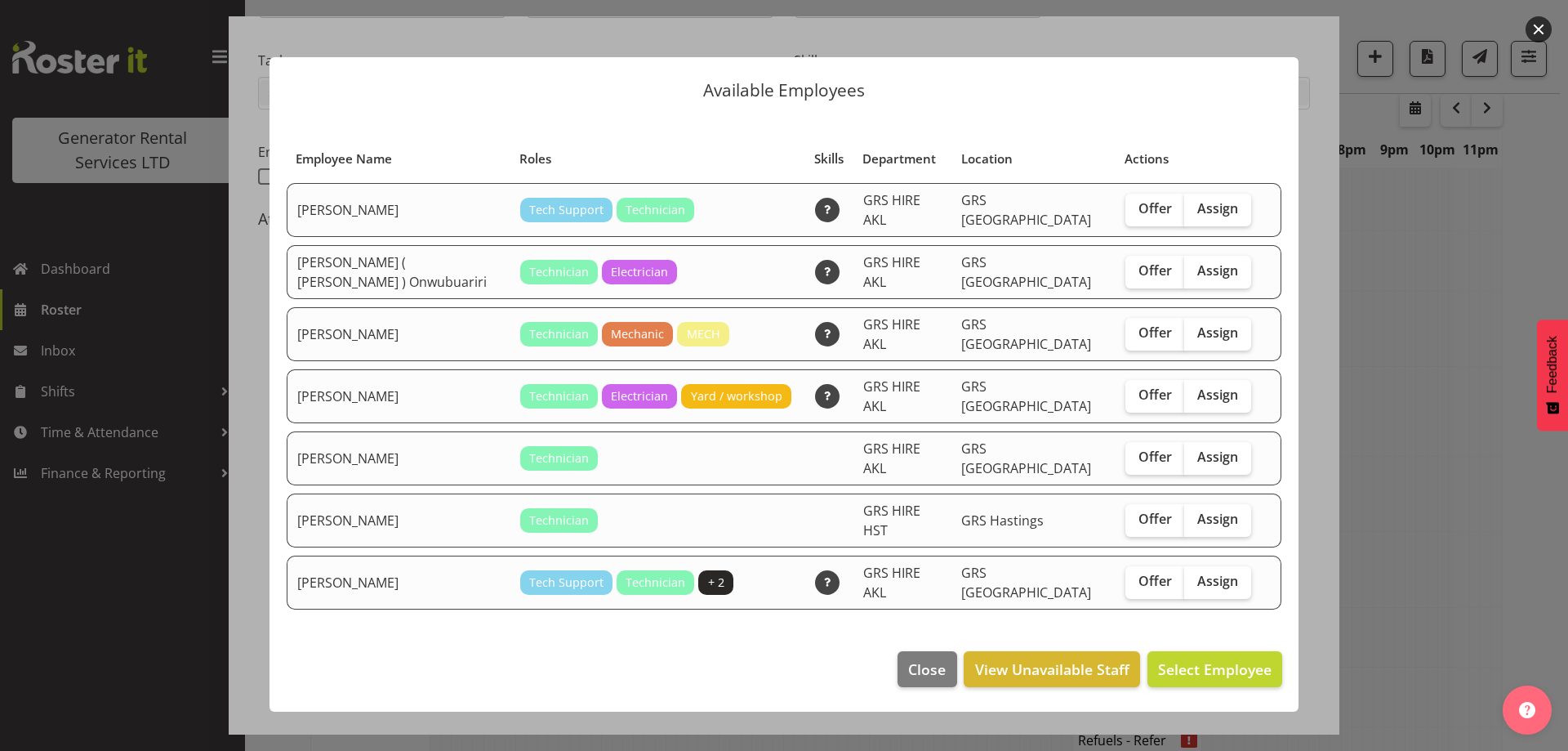
drag, startPoint x: 1196, startPoint y: 385, endPoint x: 1200, endPoint y: 405, distance: 20.4
click at [1197, 387] on span "Assign" at bounding box center [1217, 394] width 41 height 16
click at [1194, 390] on input "Assign" at bounding box center [1189, 395] width 10 height 10
checkbox input "true"
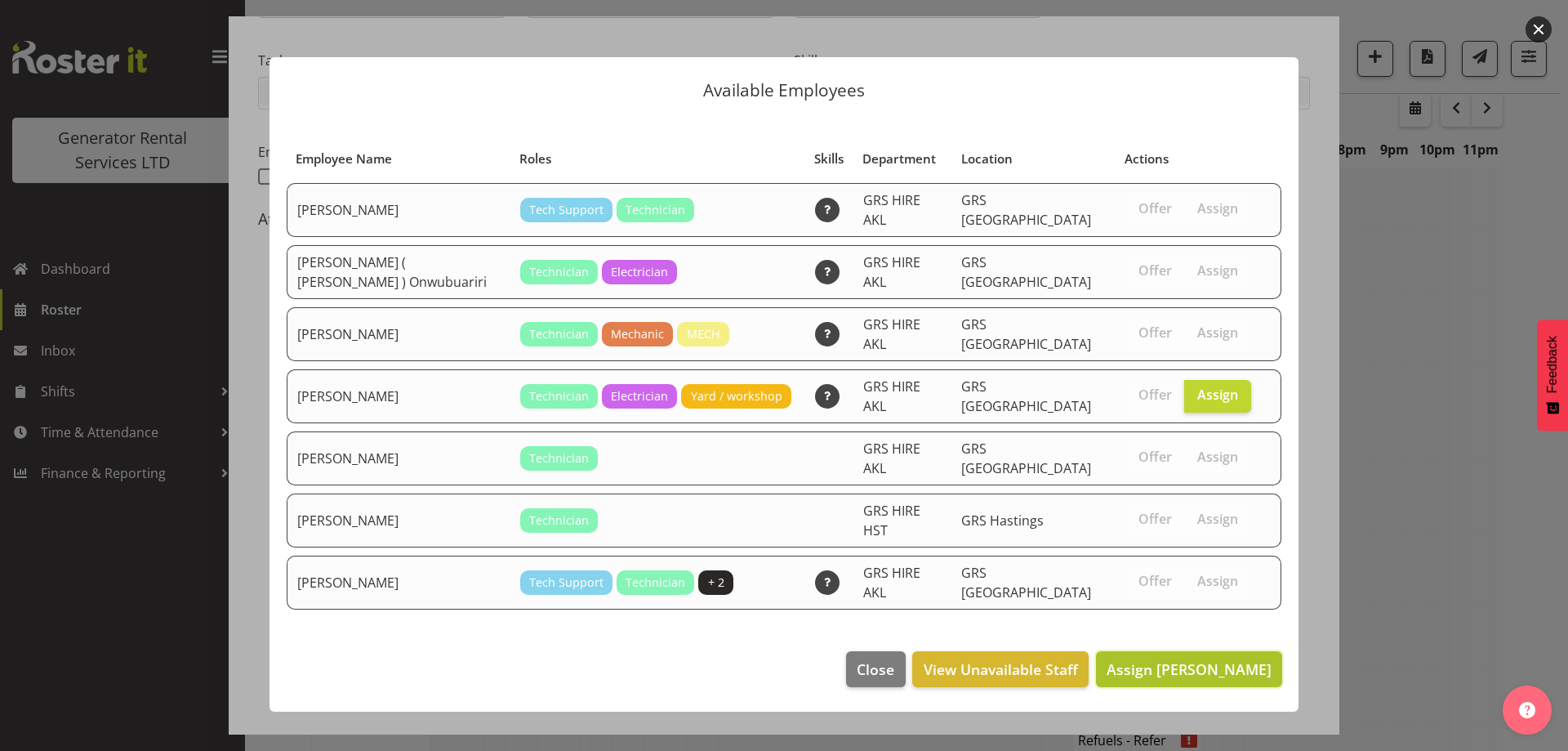
click at [1191, 659] on span "Assign Rob Ryan" at bounding box center [1188, 669] width 165 height 20
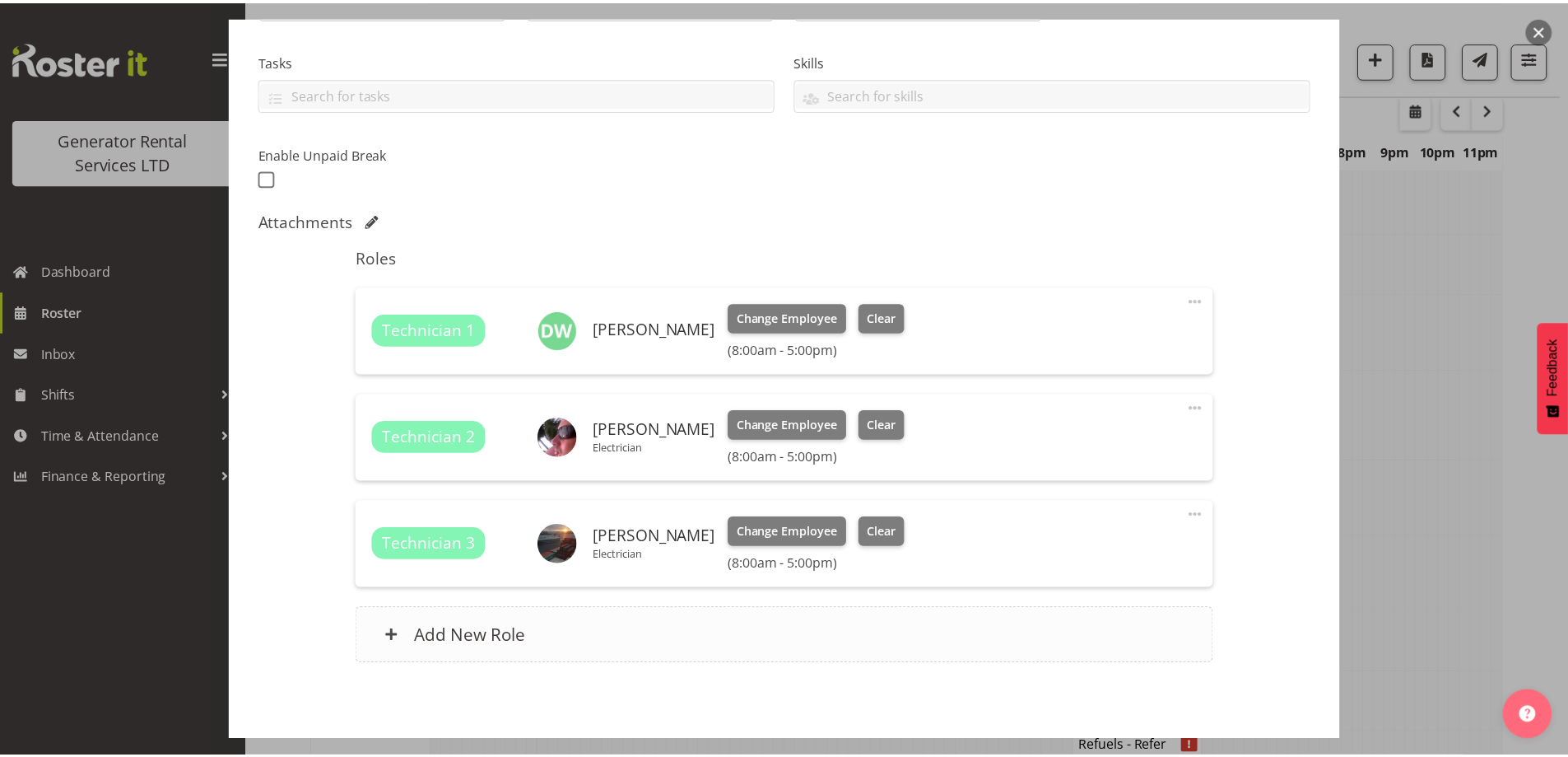
scroll to position [2074, 0]
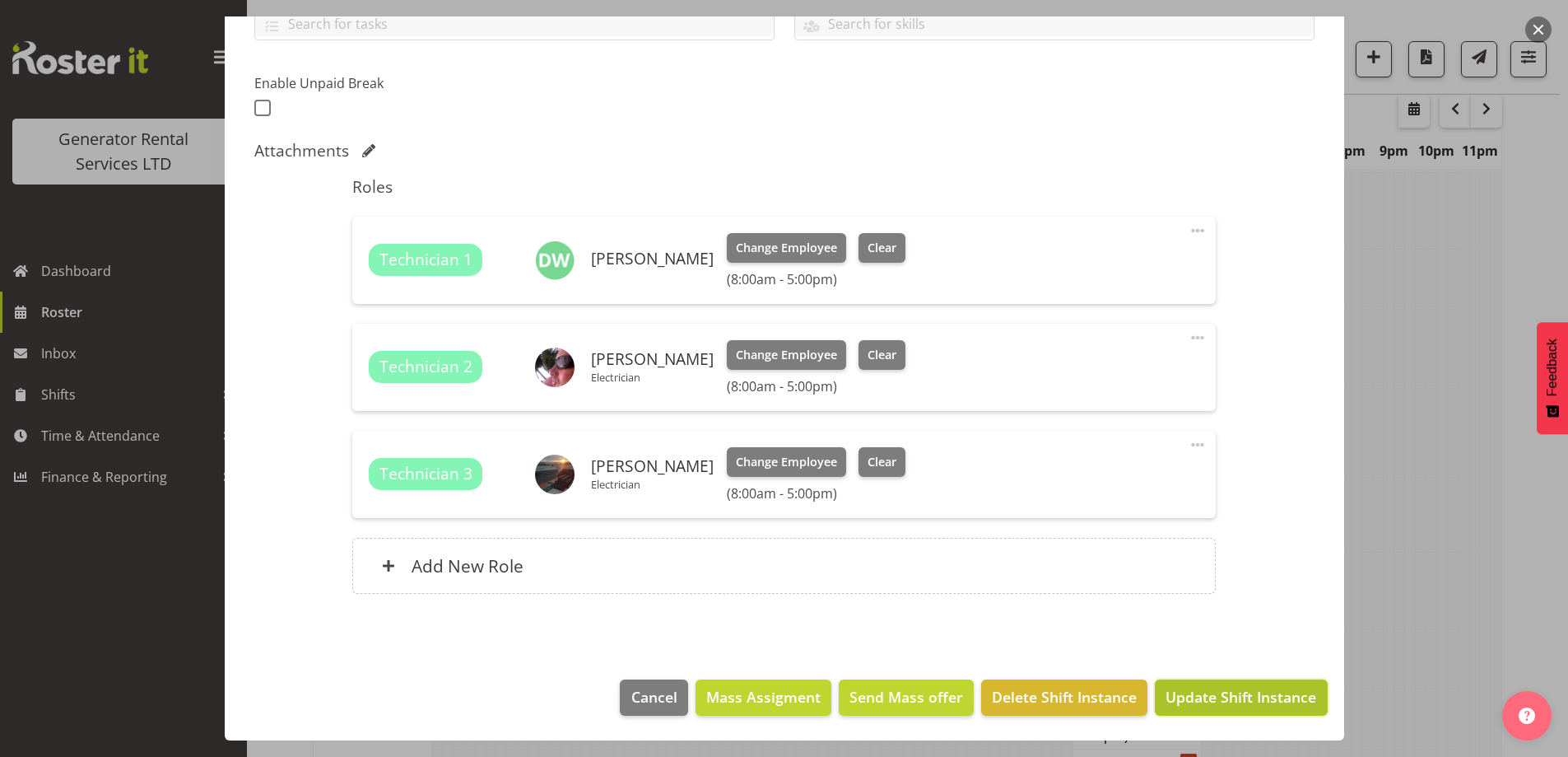
click at [1276, 693] on span "Update Shift Instance" at bounding box center [1240, 697] width 151 height 22
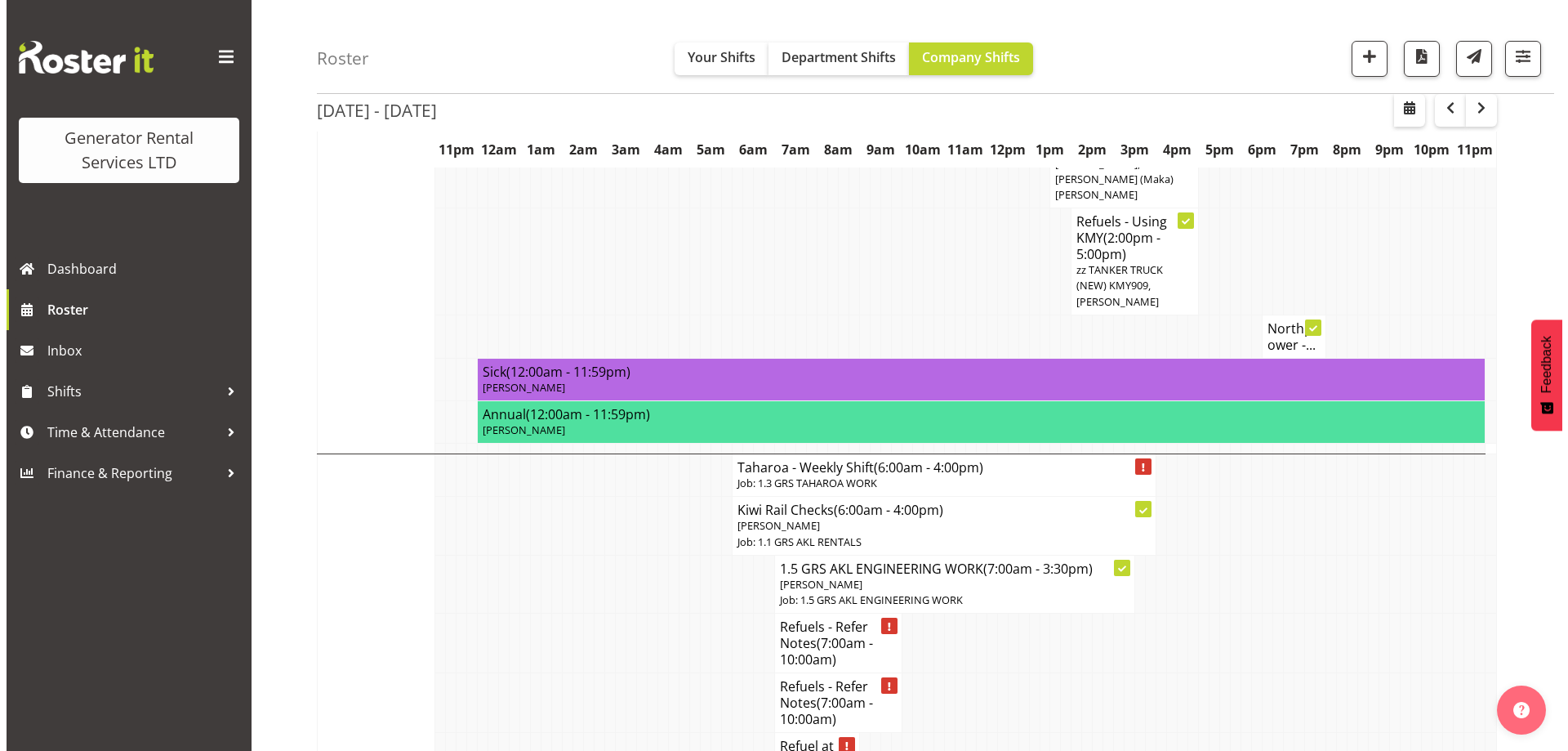
scroll to position [1523, 0]
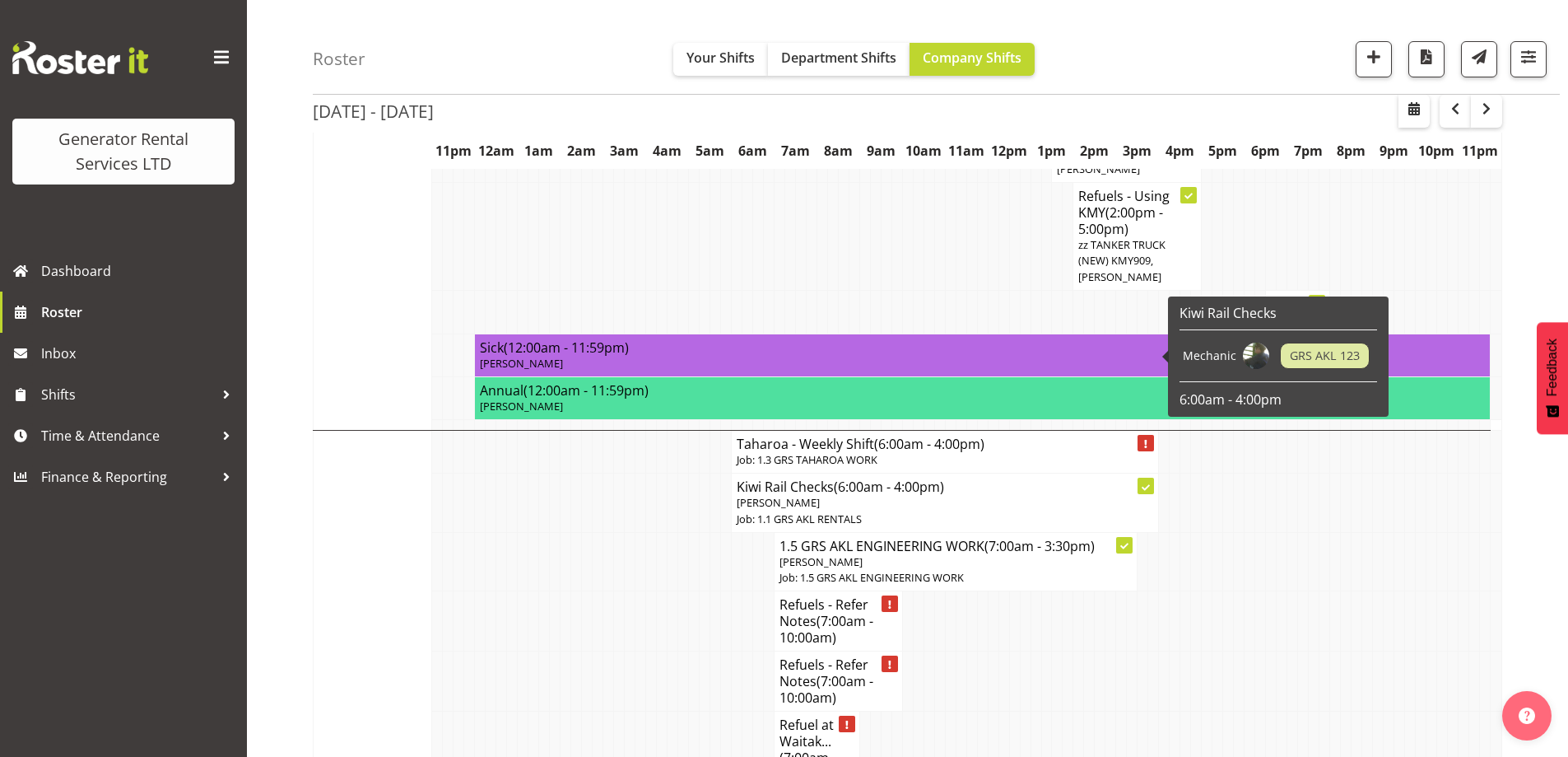
click at [771, 452] on p "Job: 1.3 GRS TAHAROA WORK" at bounding box center [945, 460] width 416 height 16
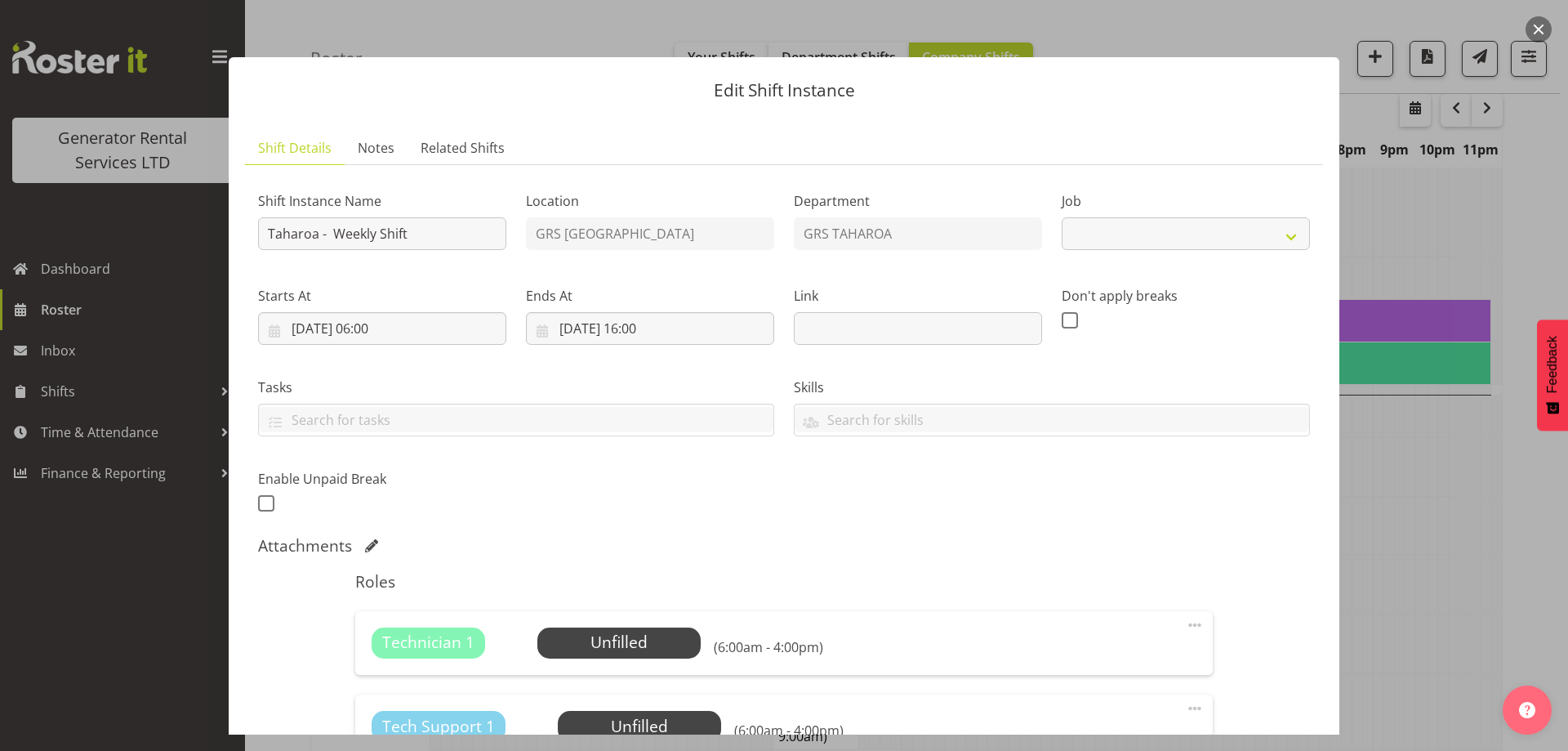
select select "874"
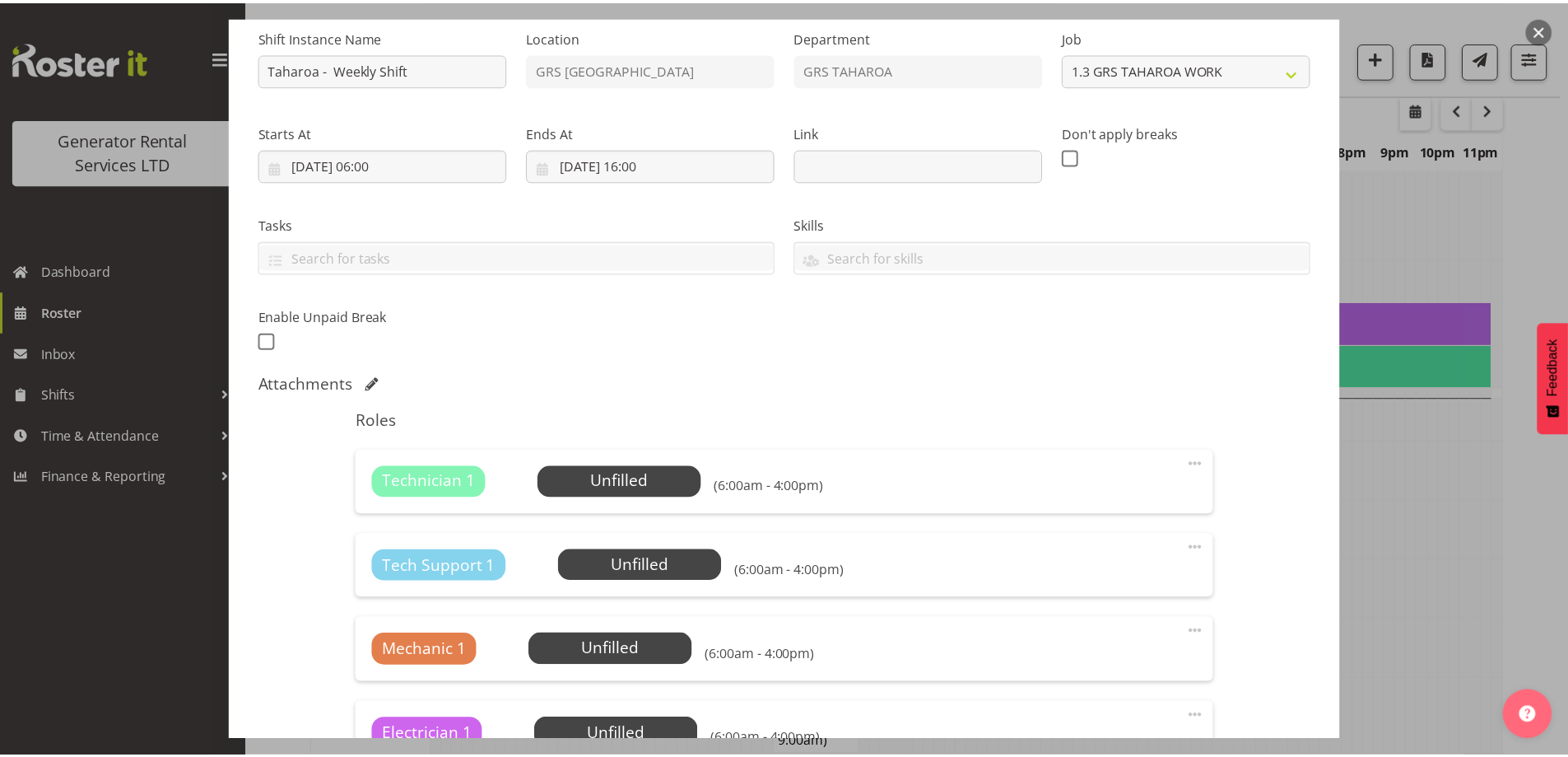
scroll to position [165, 0]
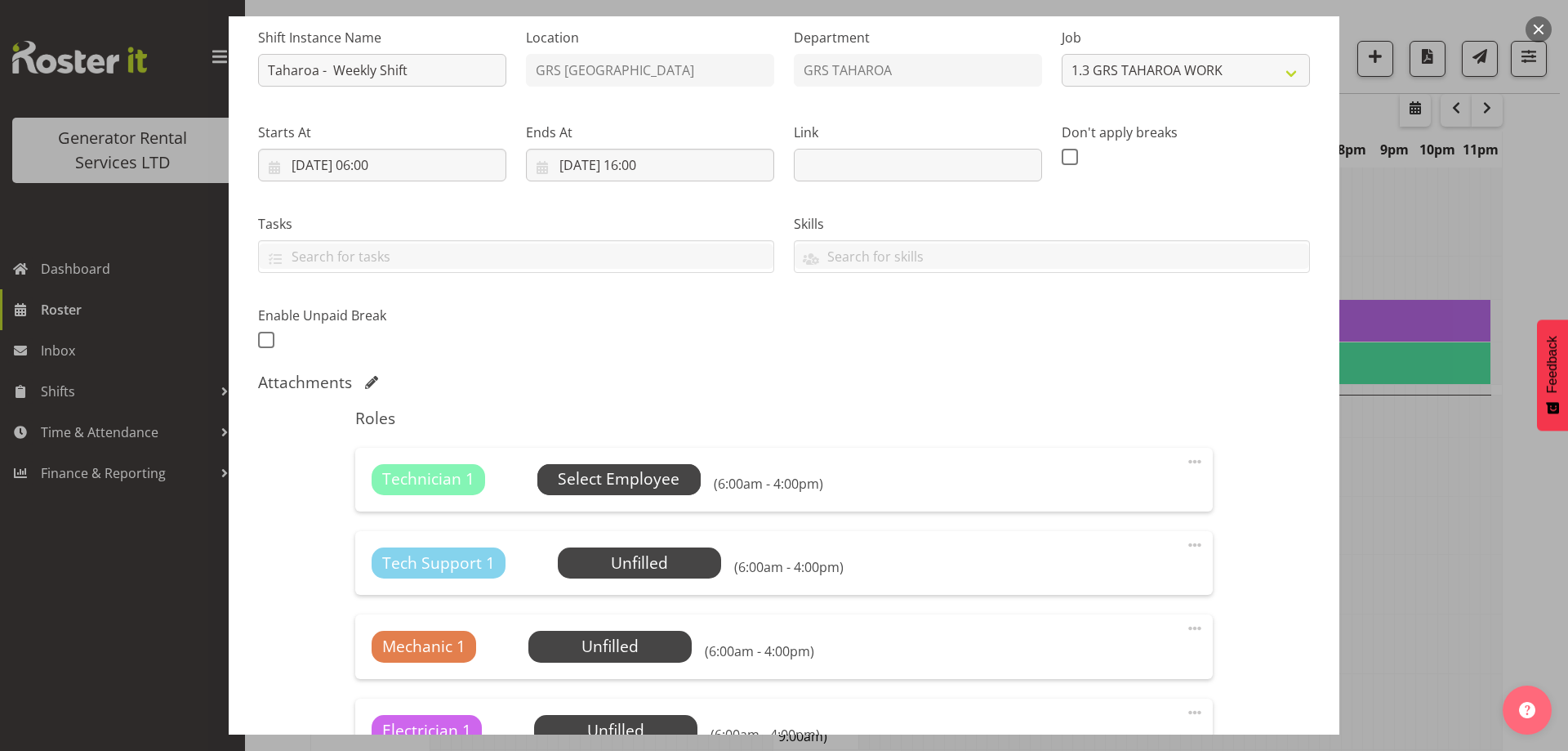
click at [658, 482] on span "Select Employee" at bounding box center [618, 479] width 121 height 24
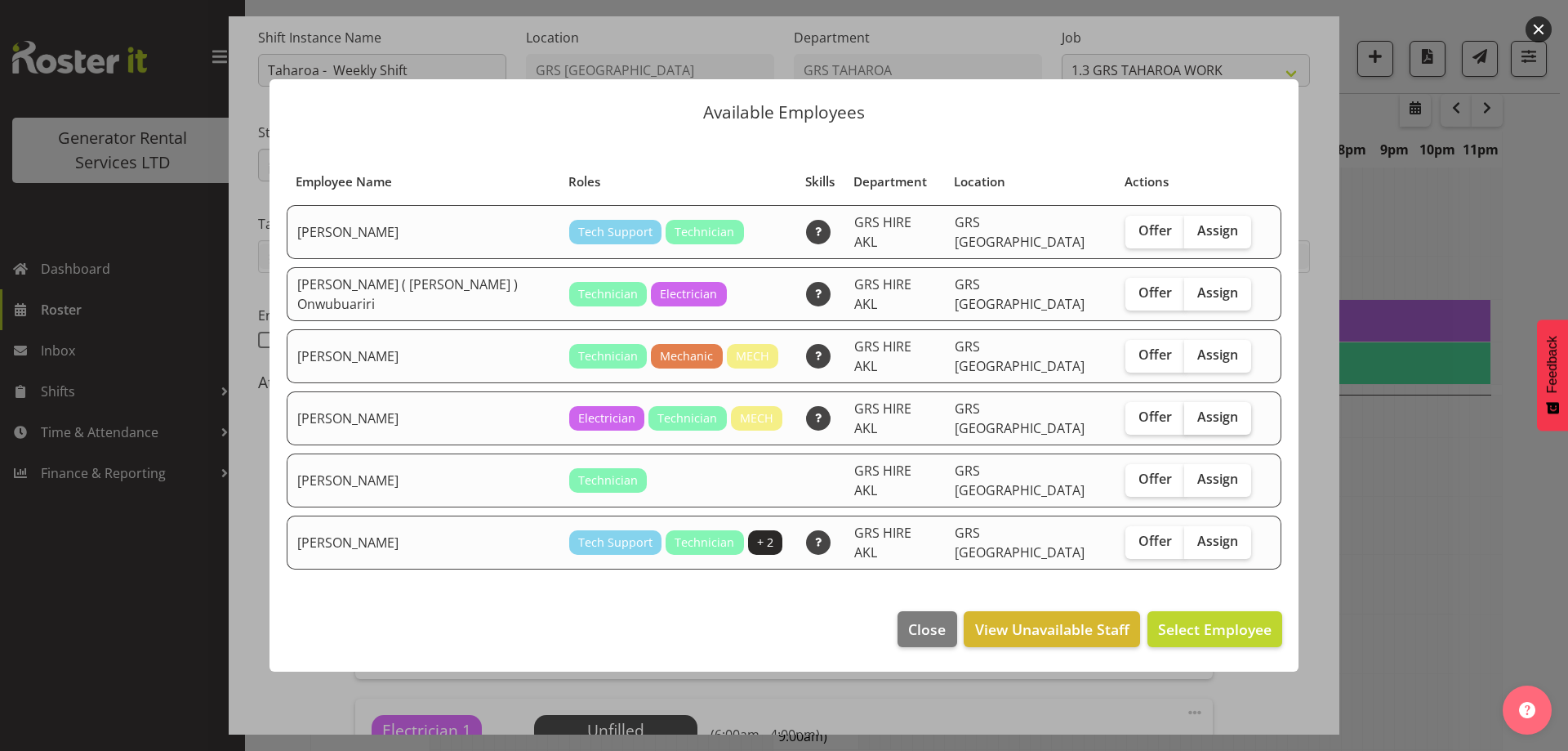
click at [1197, 416] on span "Assign" at bounding box center [1217, 417] width 41 height 16
click at [1194, 416] on input "Assign" at bounding box center [1189, 417] width 10 height 10
checkbox input "true"
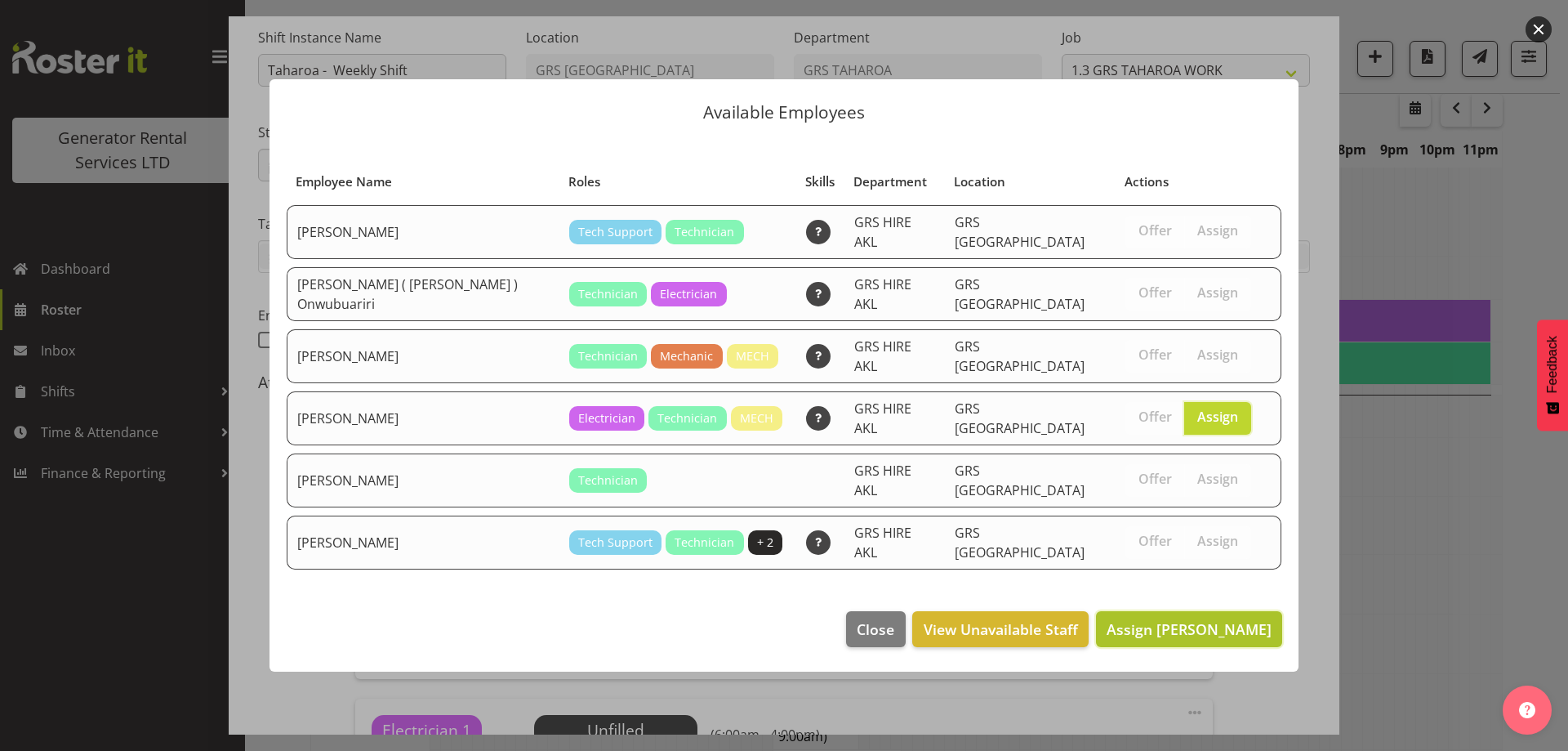
click at [1205, 619] on span "Assign Sam Peters" at bounding box center [1188, 629] width 165 height 20
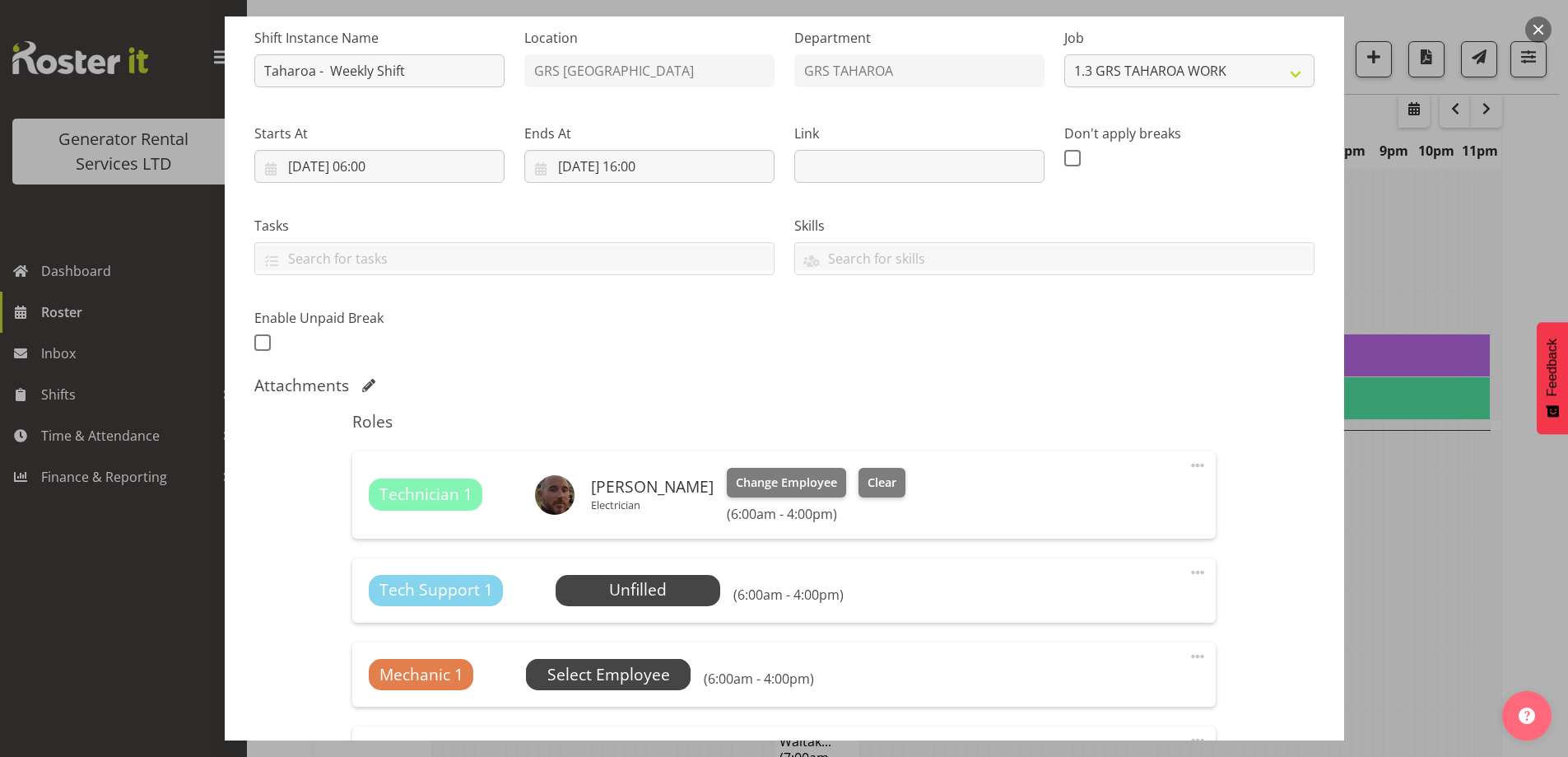
click at [0, 0] on span "Select Employee" at bounding box center [0, 0] width 0 height 0
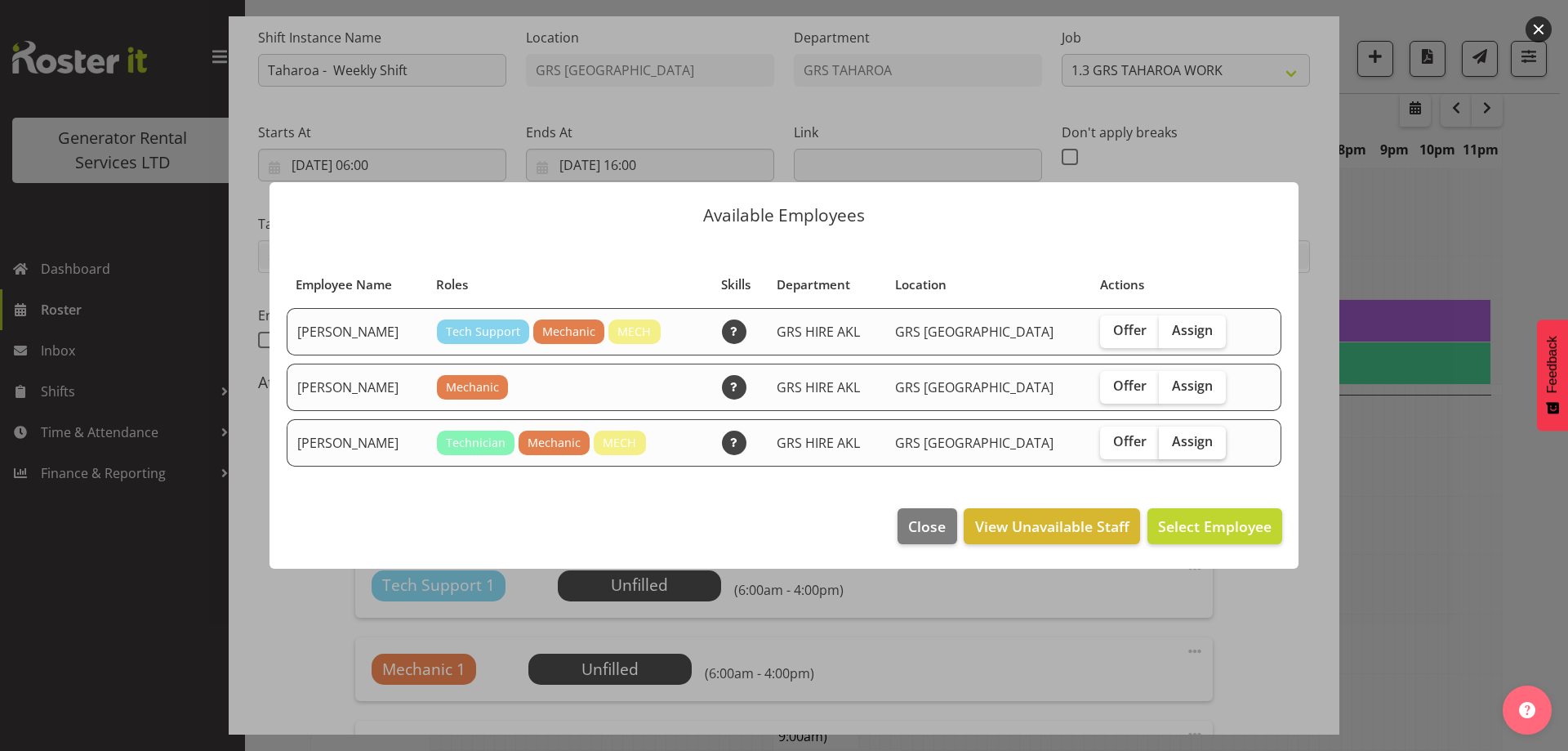
click at [1176, 456] on label "Assign" at bounding box center [1192, 443] width 67 height 33
click at [1170, 446] on input "Assign" at bounding box center [1164, 441] width 10 height 10
checkbox input "true"
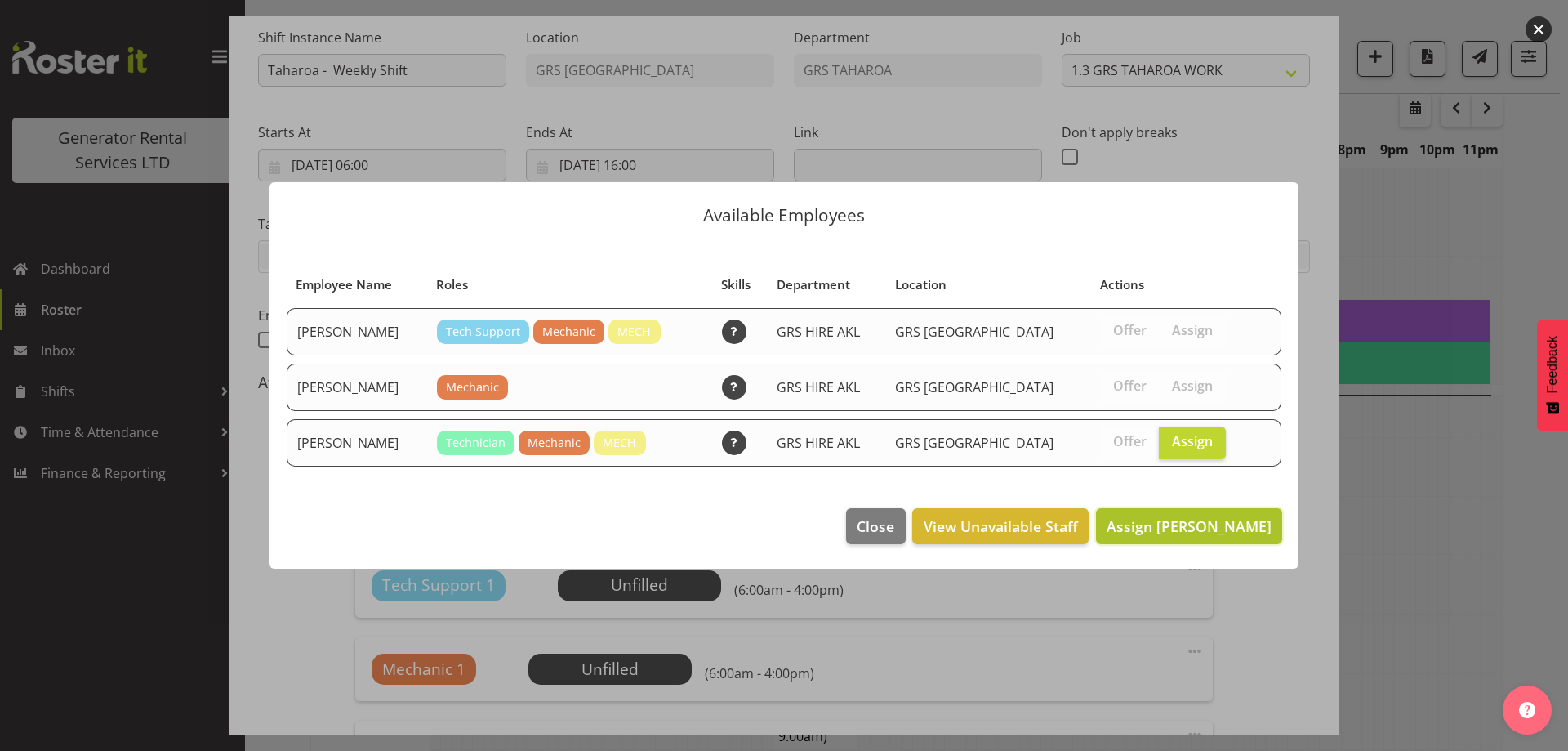
click at [1207, 533] on span "Assign Mike Chalmers" at bounding box center [1188, 526] width 165 height 20
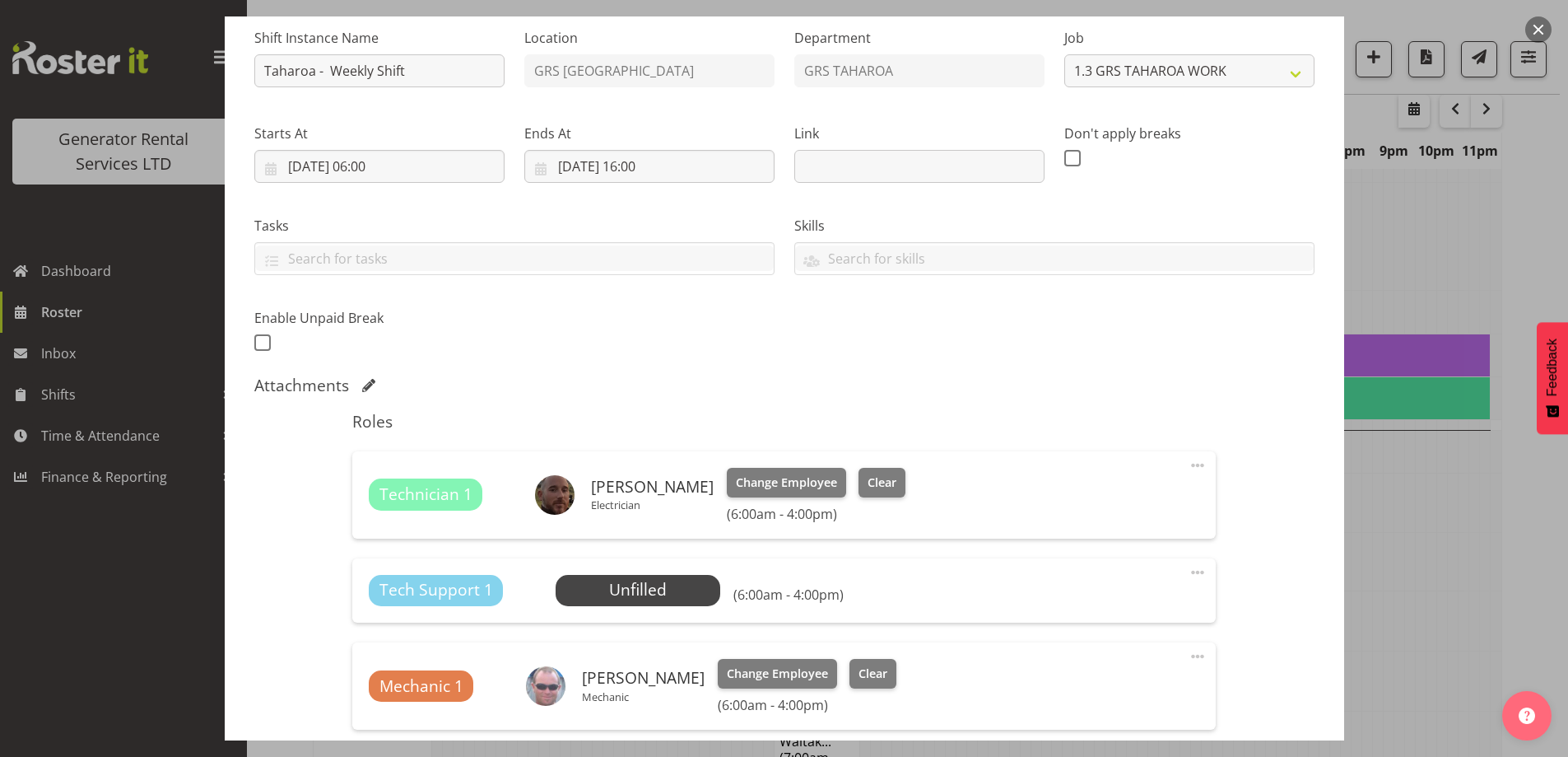
click at [1200, 572] on div "Tech Support 1 Unfilled Select Employee (6:00am - 4:00pm) Edit Cover Role Delete" at bounding box center [784, 591] width 864 height 64
click at [1188, 572] on span at bounding box center [1197, 572] width 20 height 20
click at [1126, 668] on link "Delete" at bounding box center [1128, 667] width 158 height 29
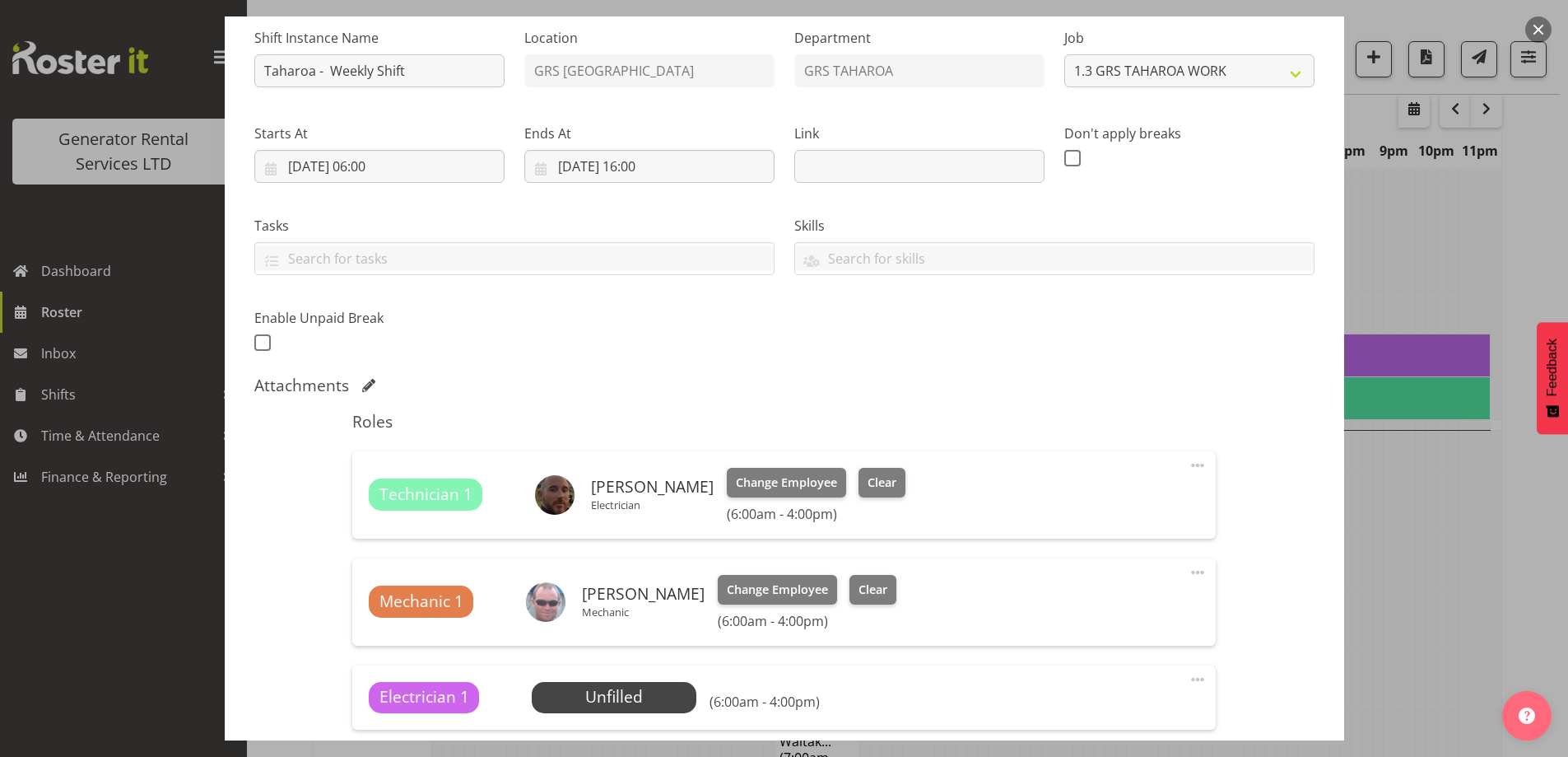
scroll to position [376, 0]
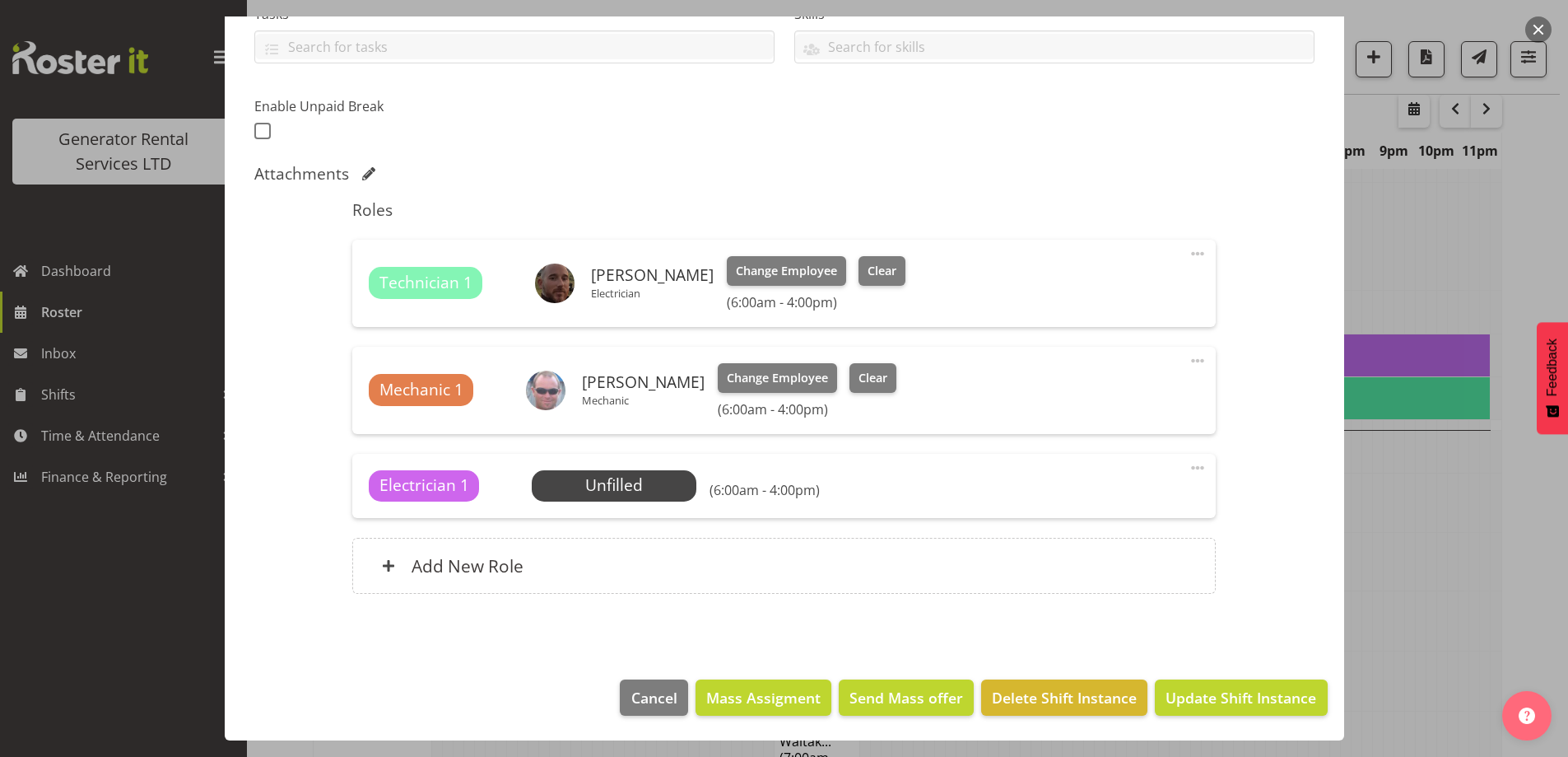
click at [1188, 466] on span at bounding box center [1197, 467] width 20 height 20
click at [1074, 566] on link "Delete" at bounding box center [1128, 563] width 158 height 29
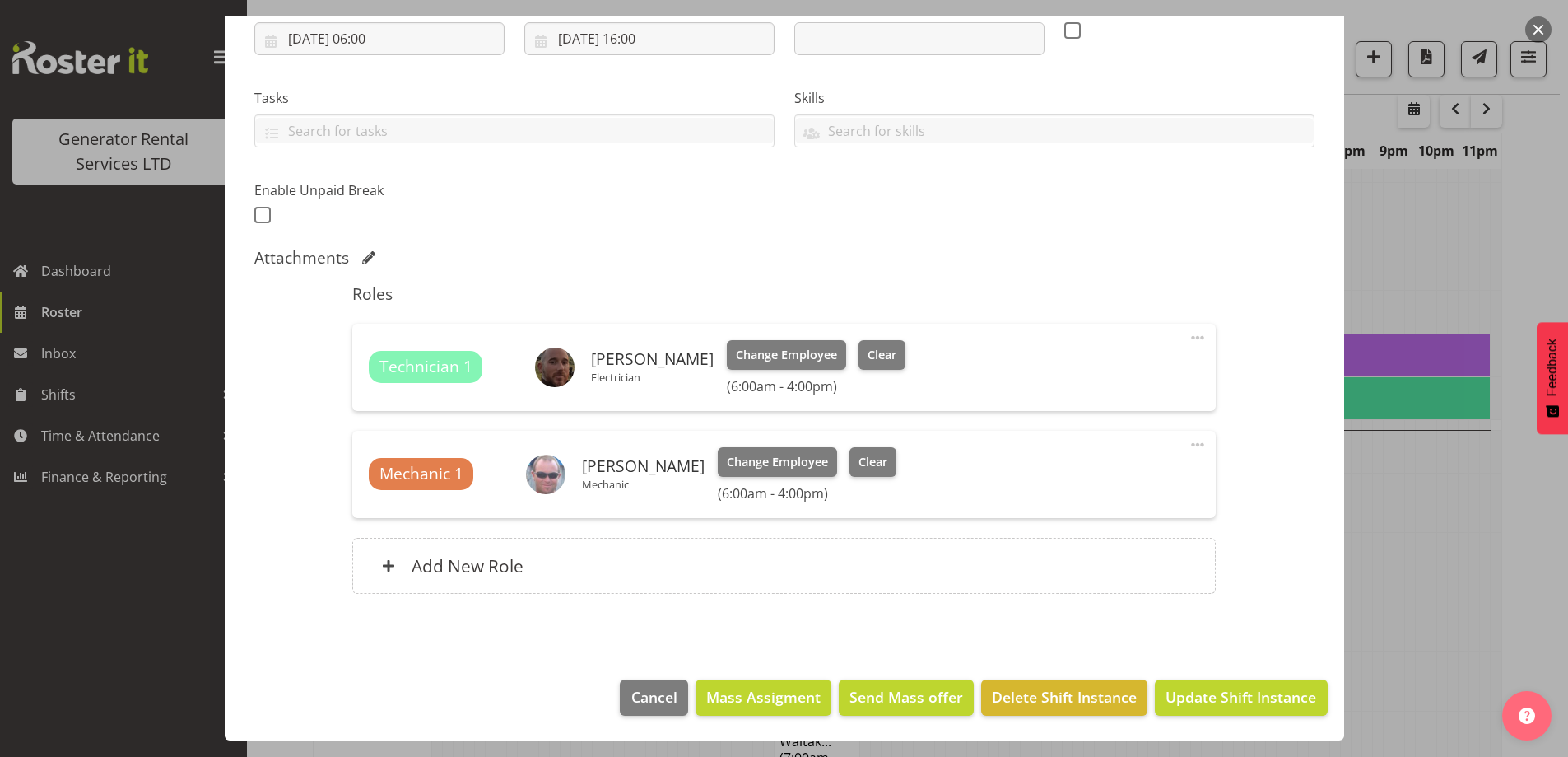
scroll to position [292, 0]
click at [1199, 723] on footer "Cancel Mass Assigment Send Mass offer Delete Shift Instance Update Shift Instan…" at bounding box center [784, 702] width 1120 height 78
click at [1196, 708] on button "Update Shift Instance" at bounding box center [1241, 698] width 172 height 36
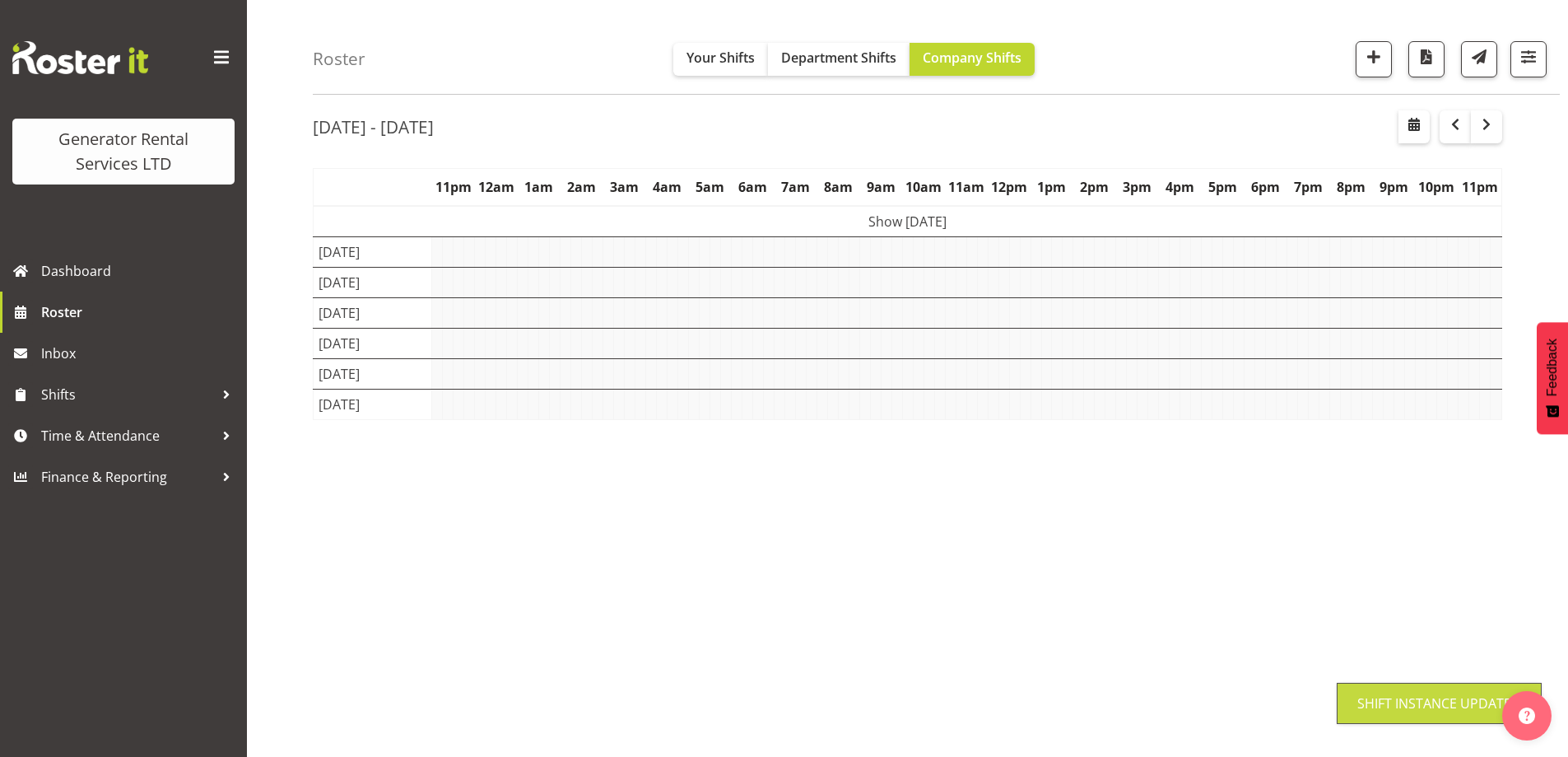
scroll to position [53, 0]
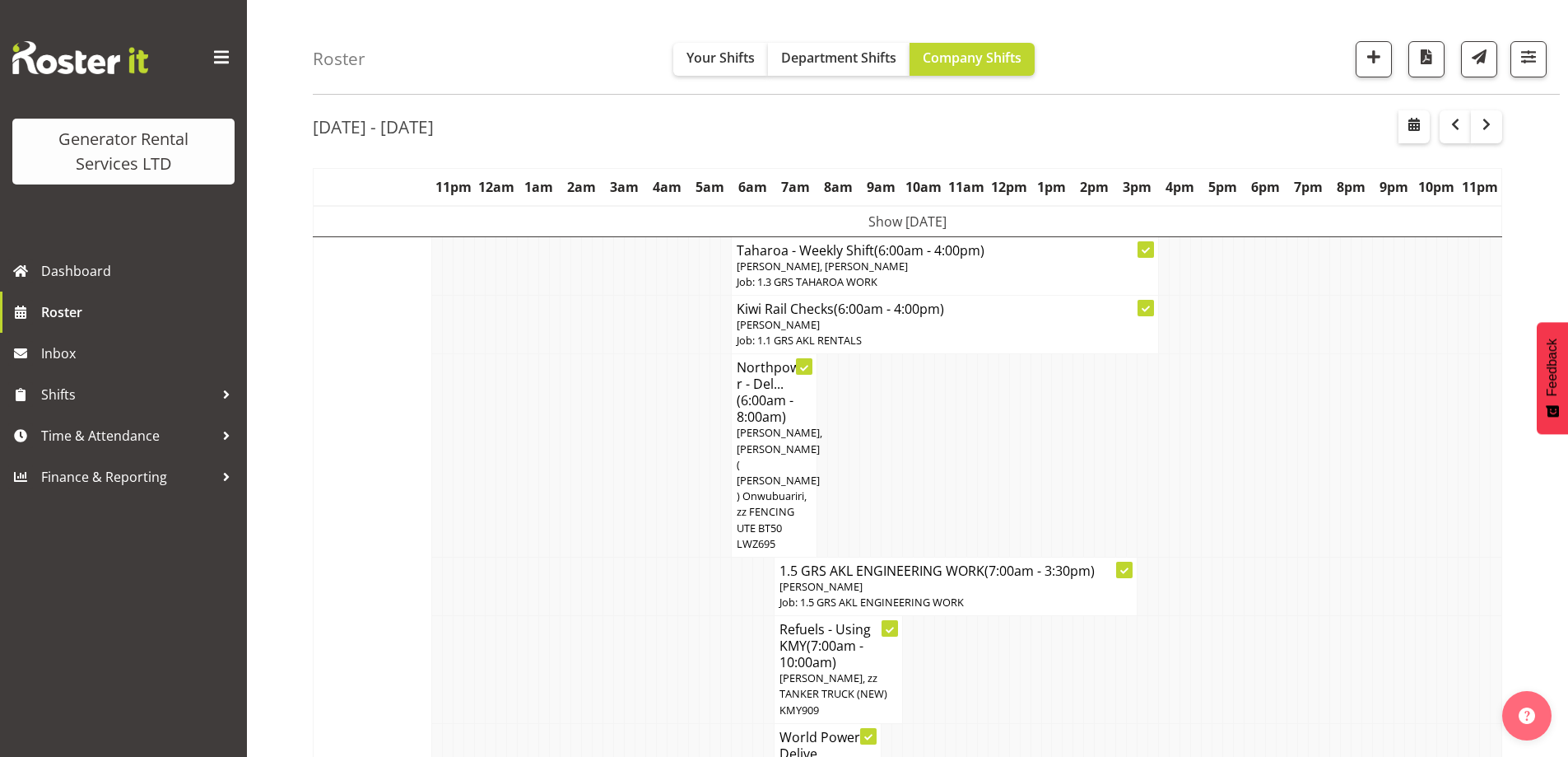
click at [665, 593] on td at bounding box center [662, 586] width 10 height 59
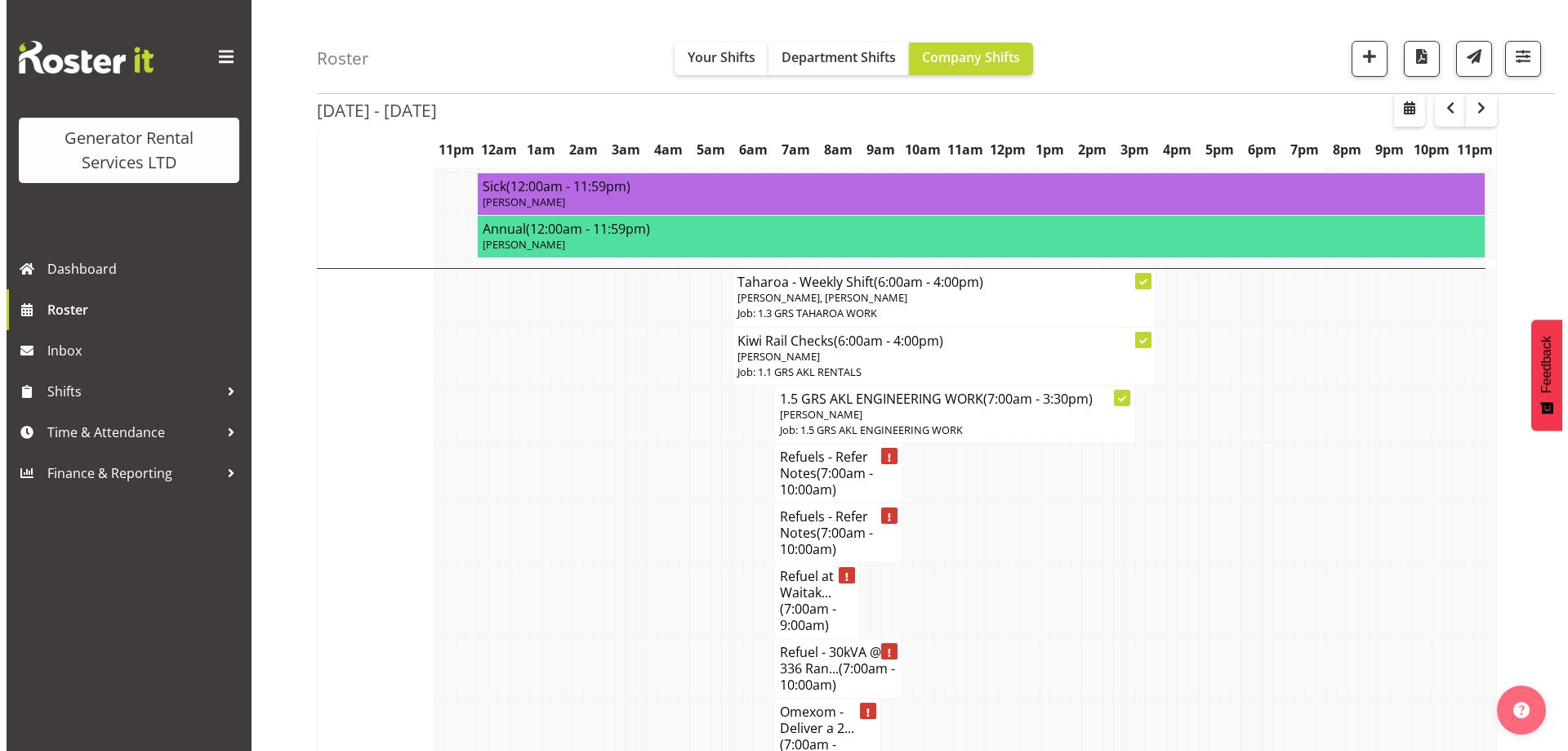
scroll to position [1687, 0]
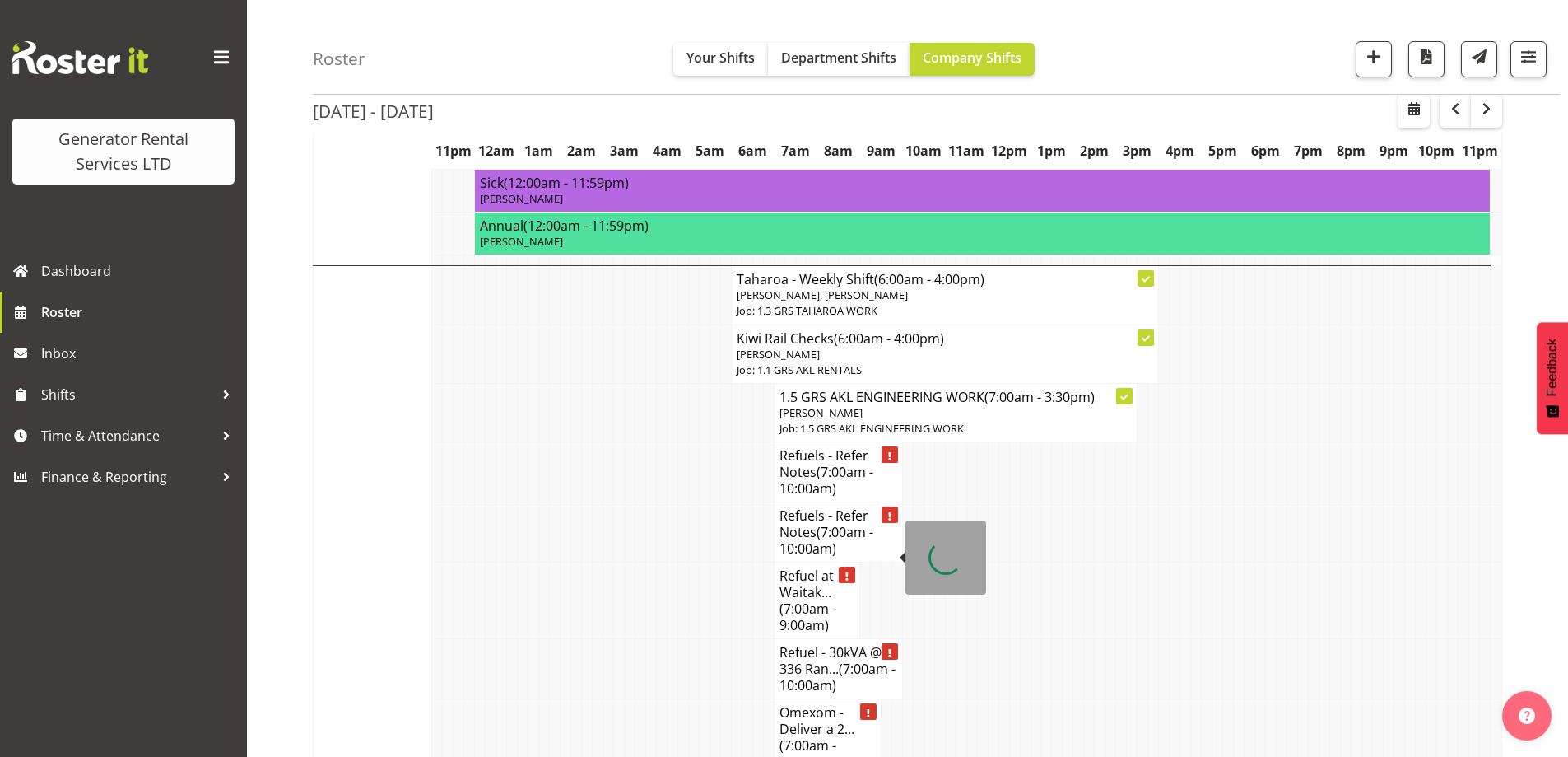
click at [815, 644] on h4 "Refuel - 30kVA @ 336 Ran... (7:00am - 10:00am)" at bounding box center [838, 668] width 118 height 49
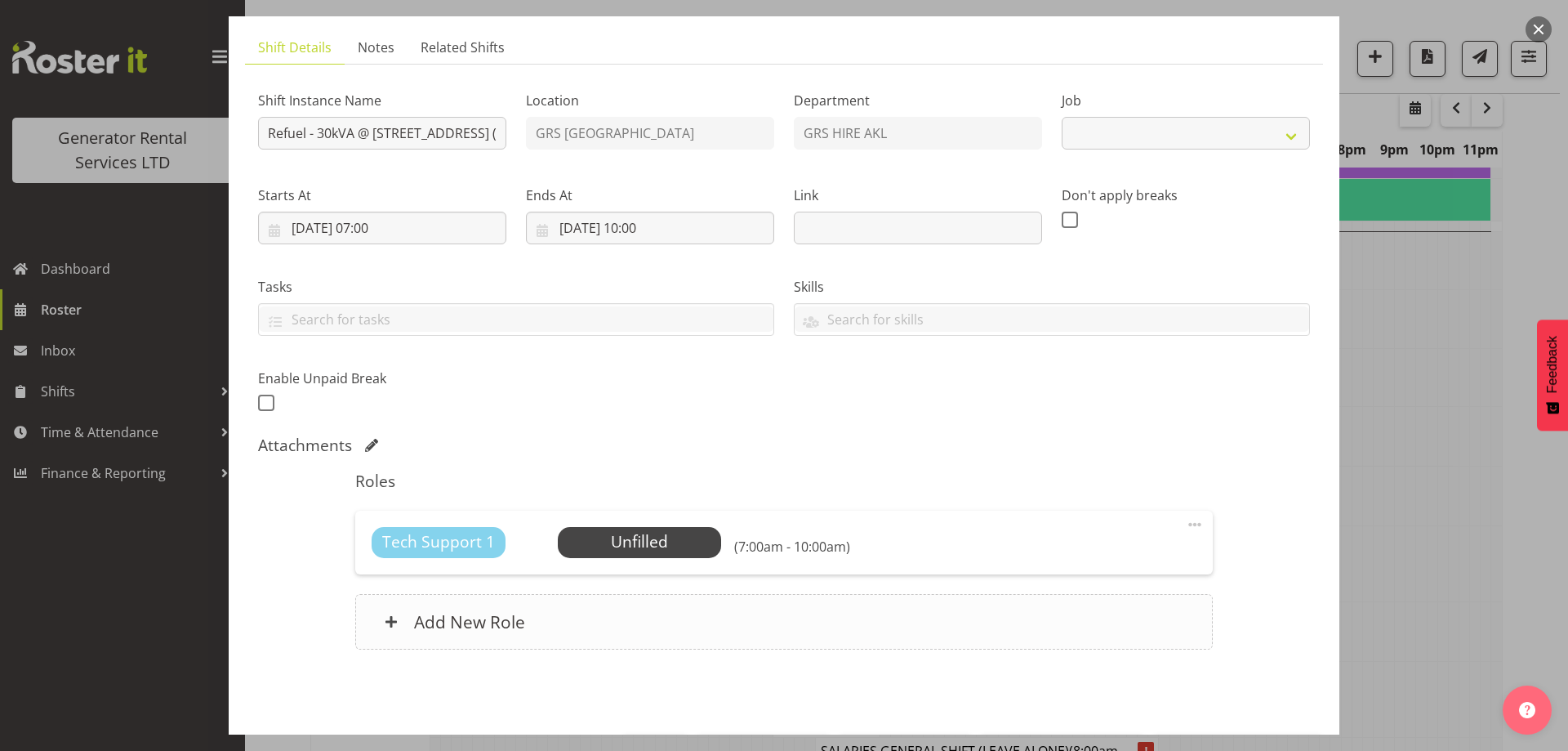
select select "7504"
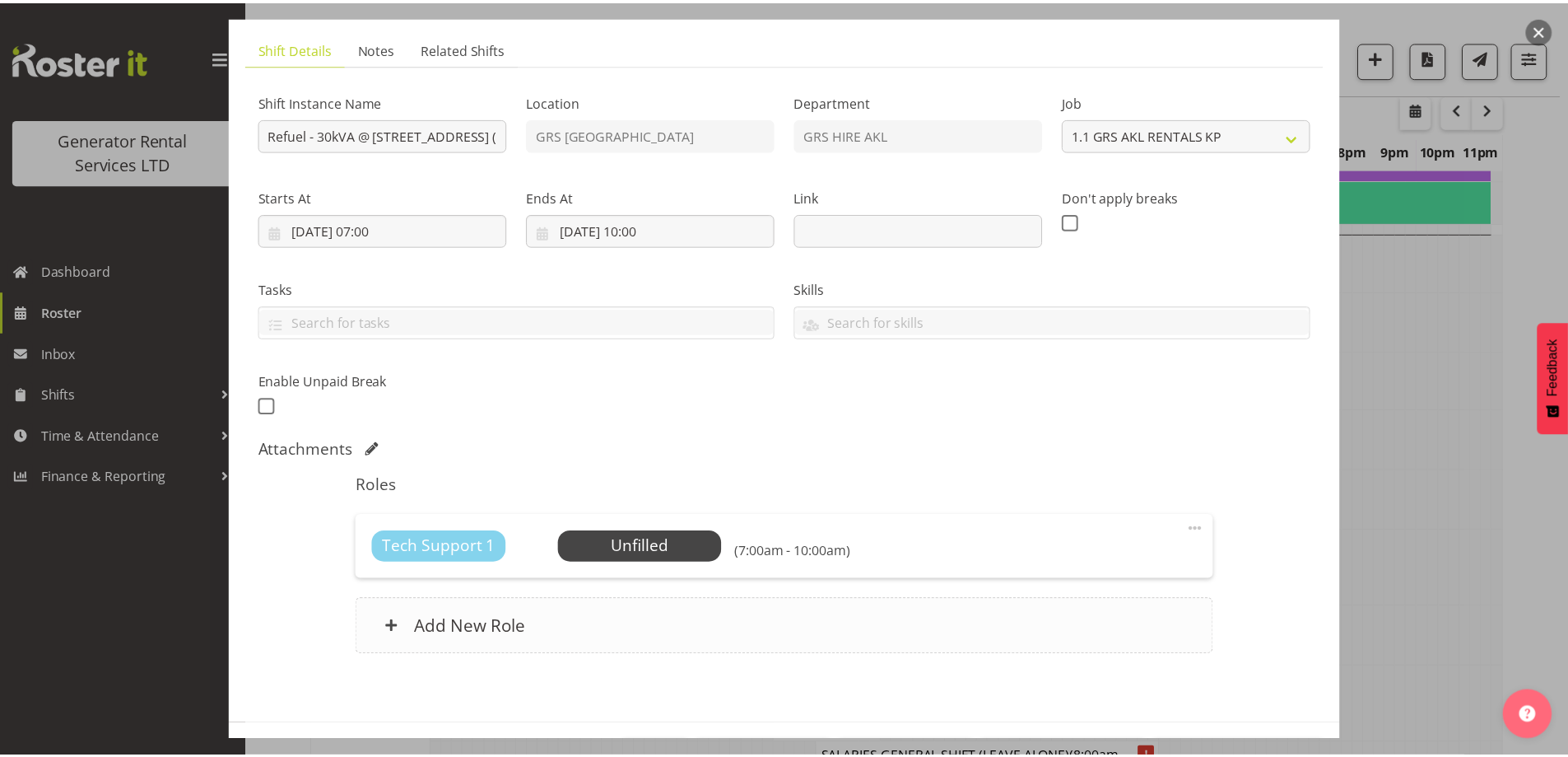
scroll to position [162, 0]
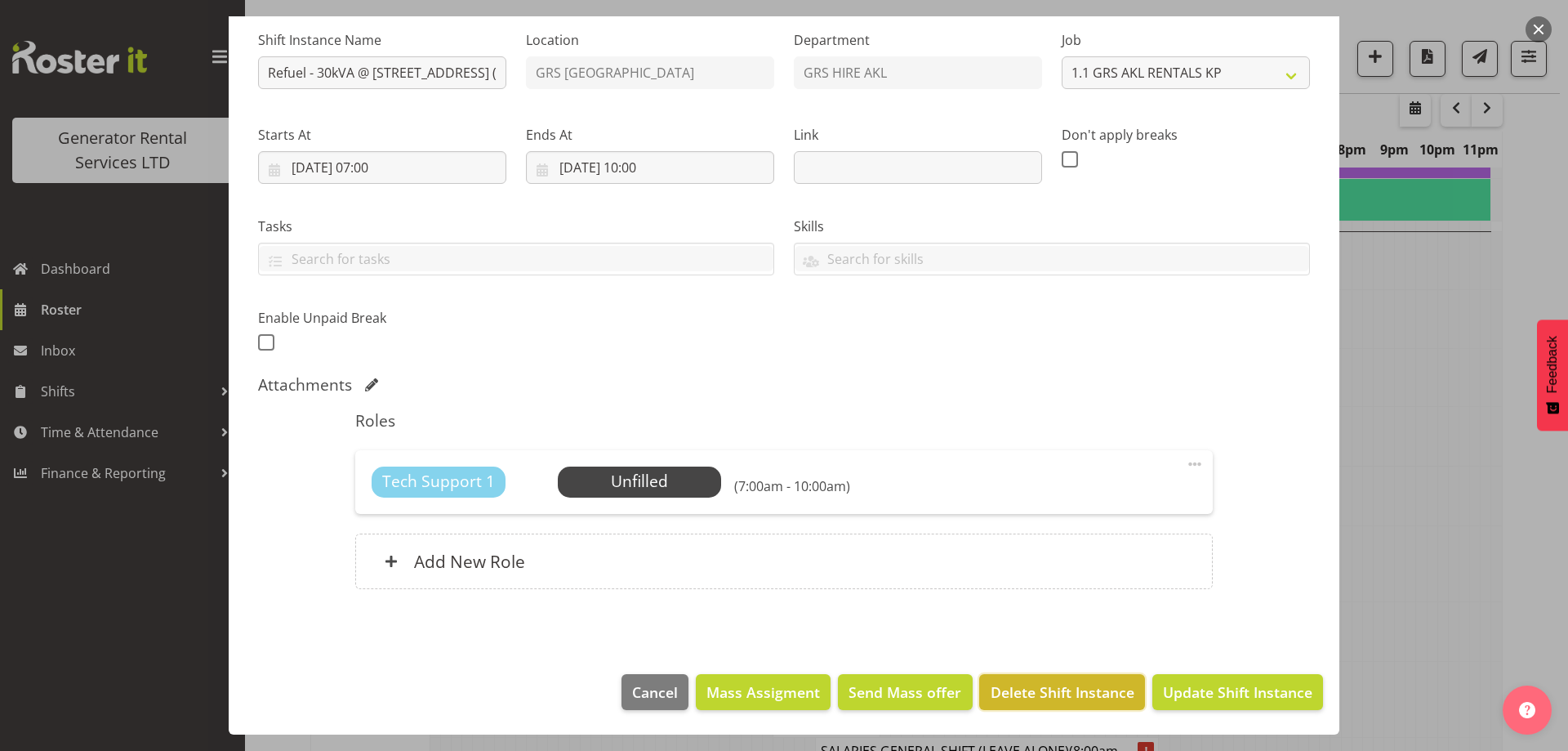
click at [1013, 681] on span "Delete Shift Instance" at bounding box center [1062, 691] width 144 height 21
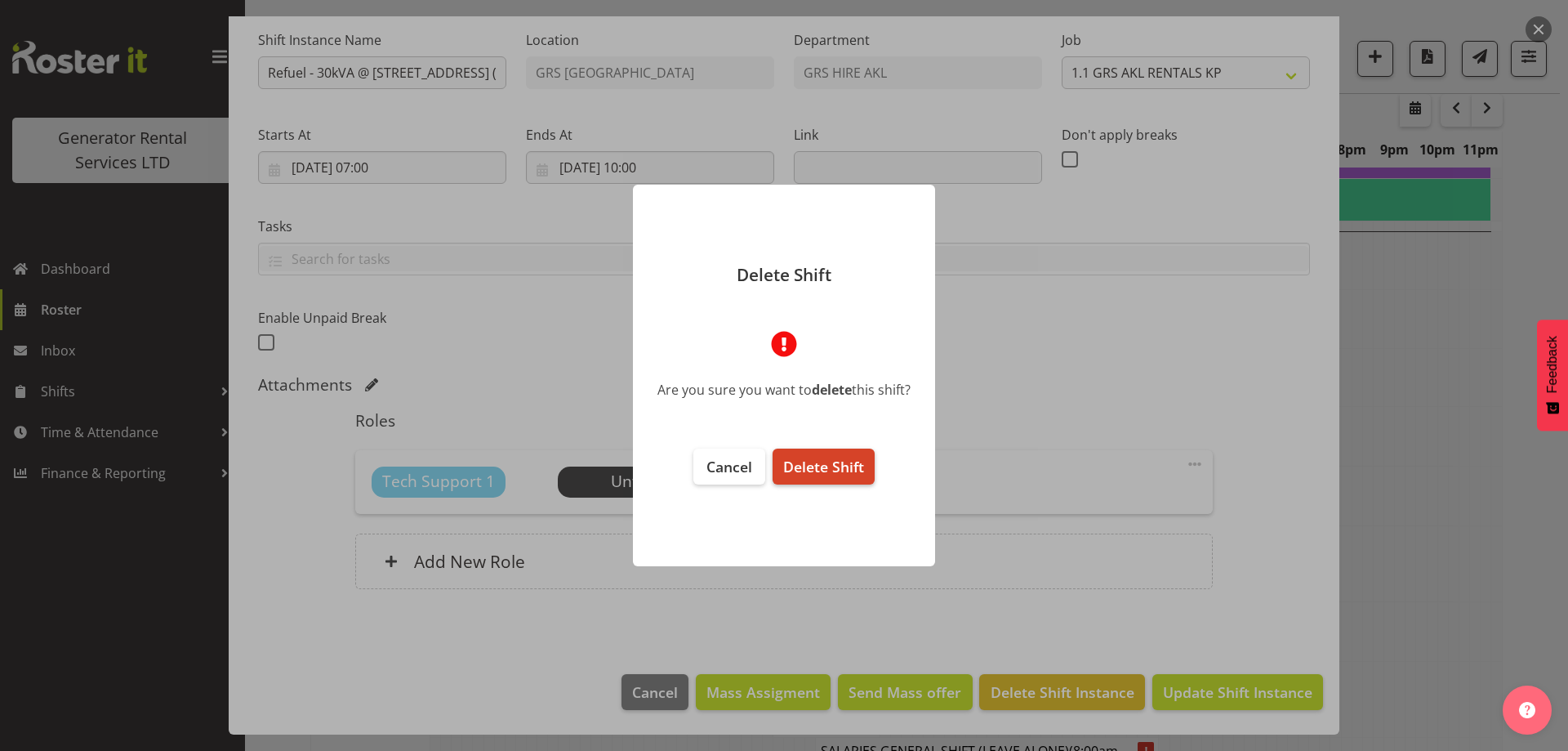
click at [822, 473] on span "Delete Shift" at bounding box center [823, 466] width 81 height 20
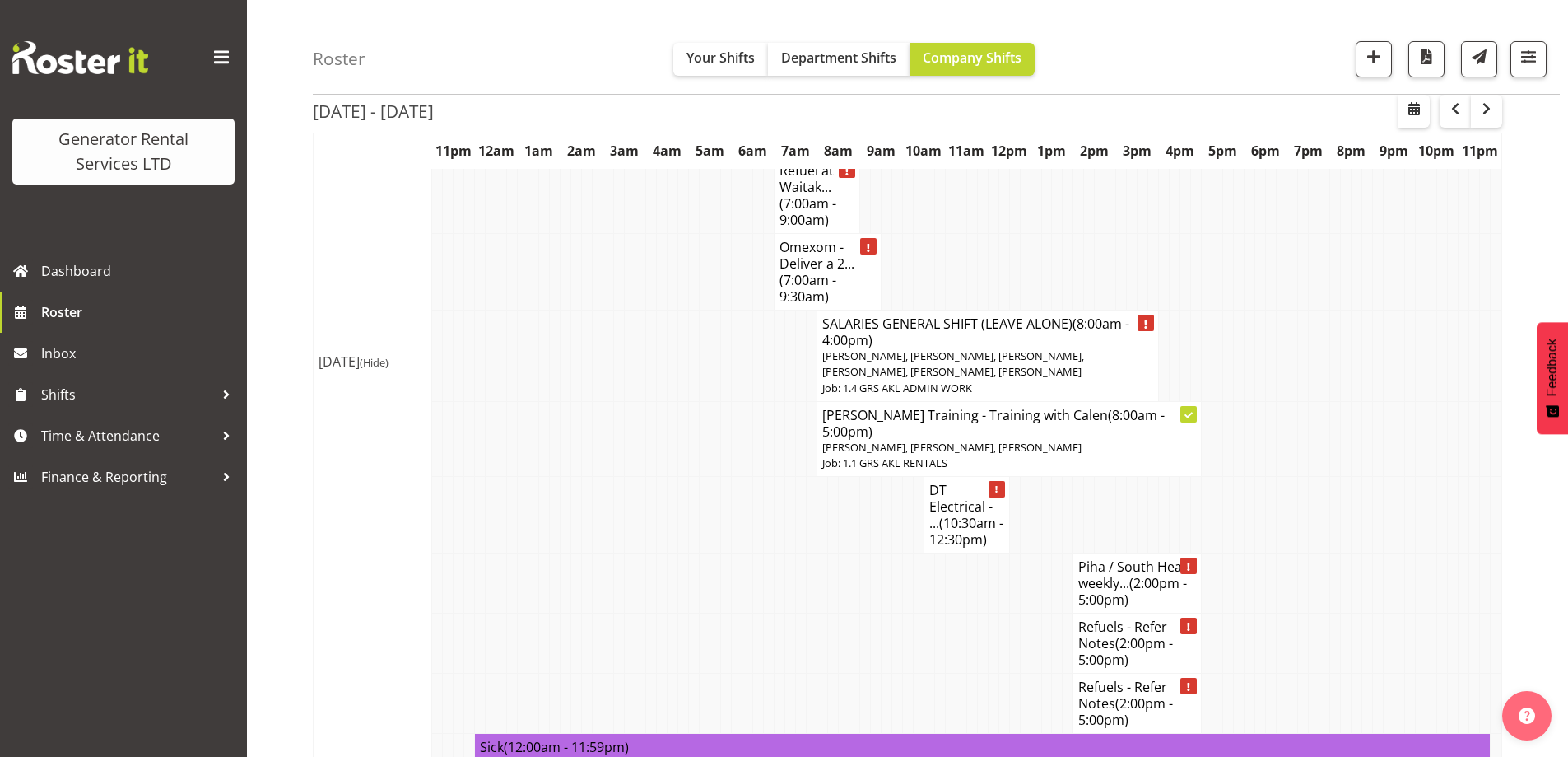
scroll to position [2112, 0]
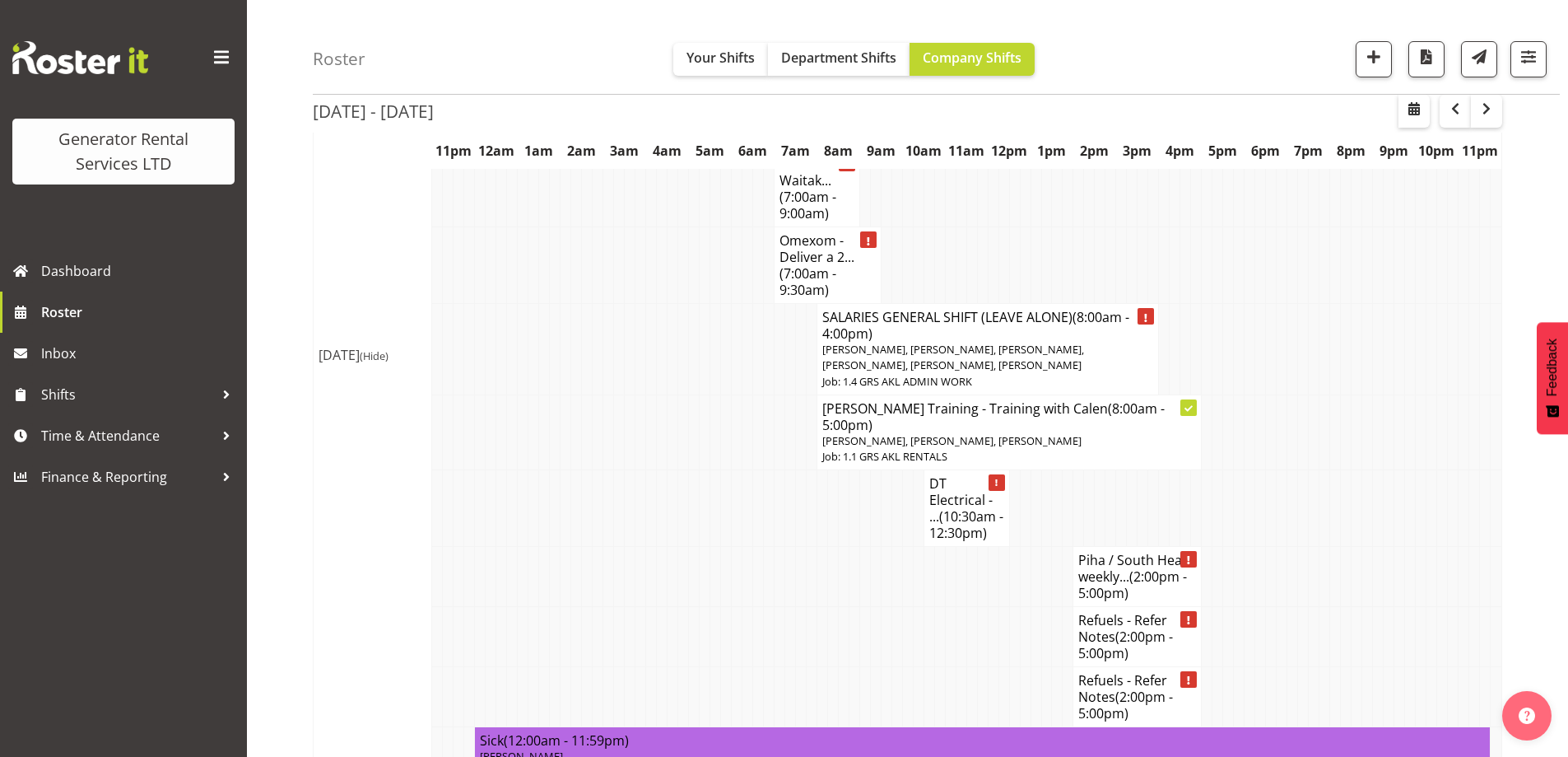
click at [739, 667] on td at bounding box center [736, 698] width 10 height 60
click at [885, 341] on span "Kay Campbell, Nick McDonald, Hamish MacMillan, Ryan Paulsen, Dave Wallace, Rick…" at bounding box center [953, 356] width 262 height 30
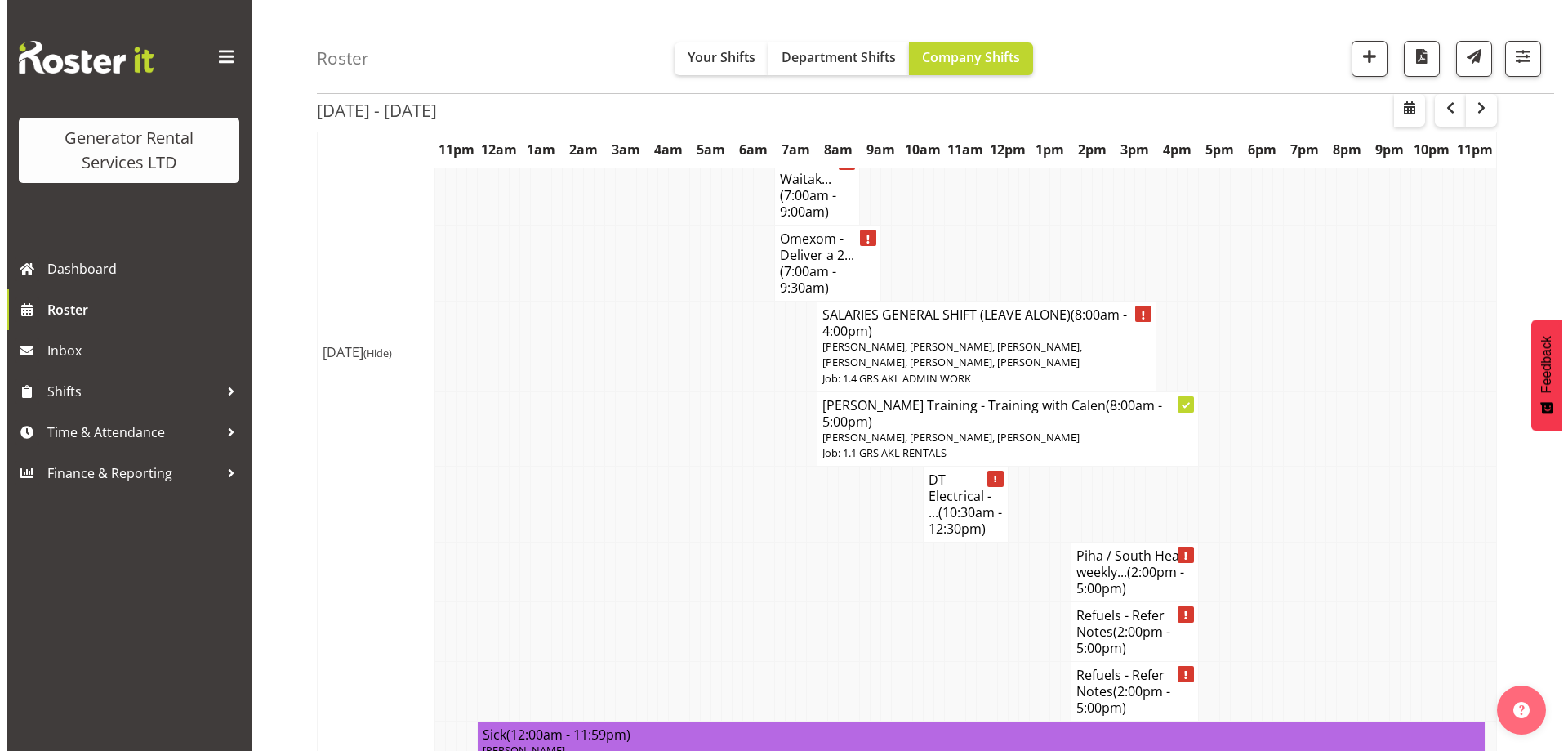
scroll to position [2080, 0]
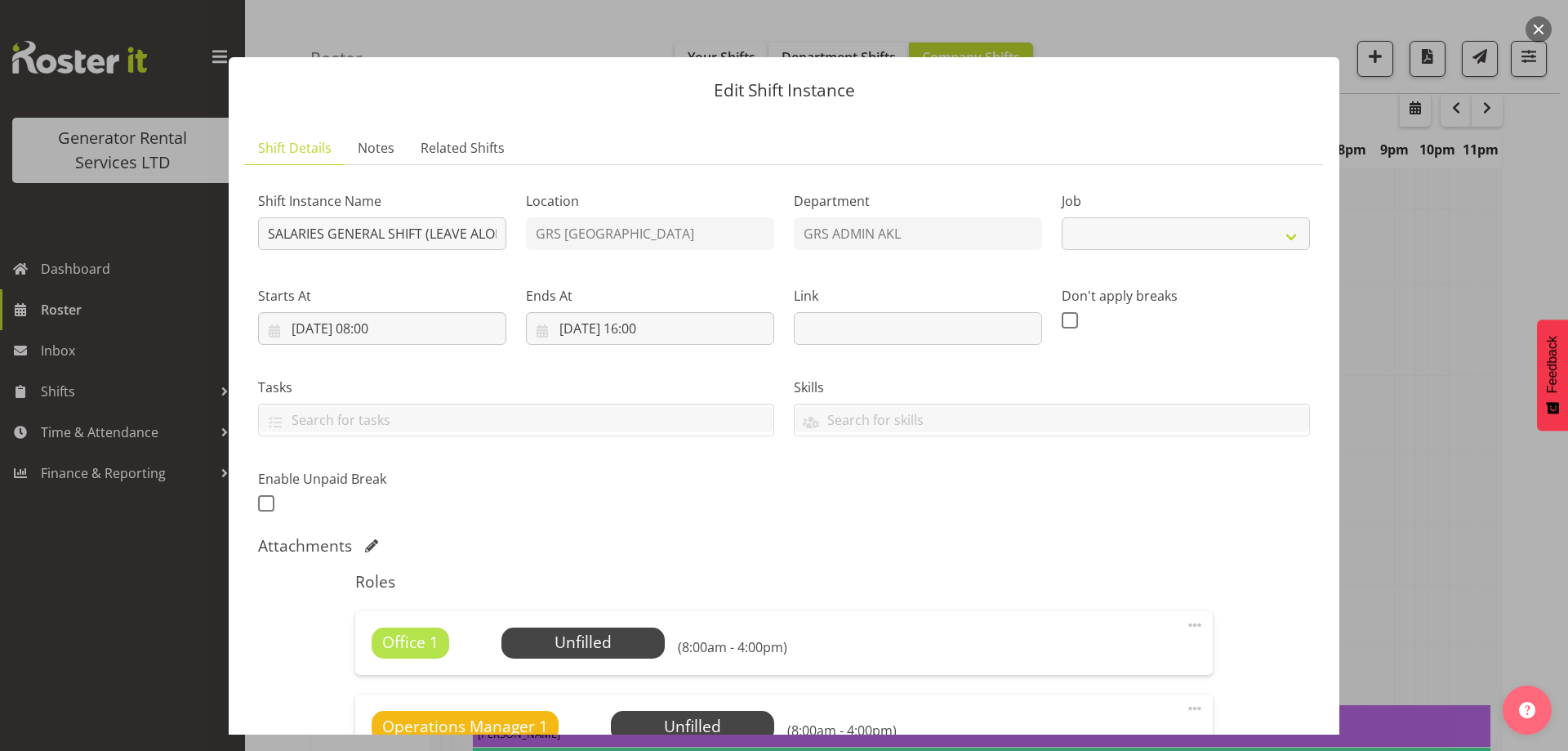
select select "875"
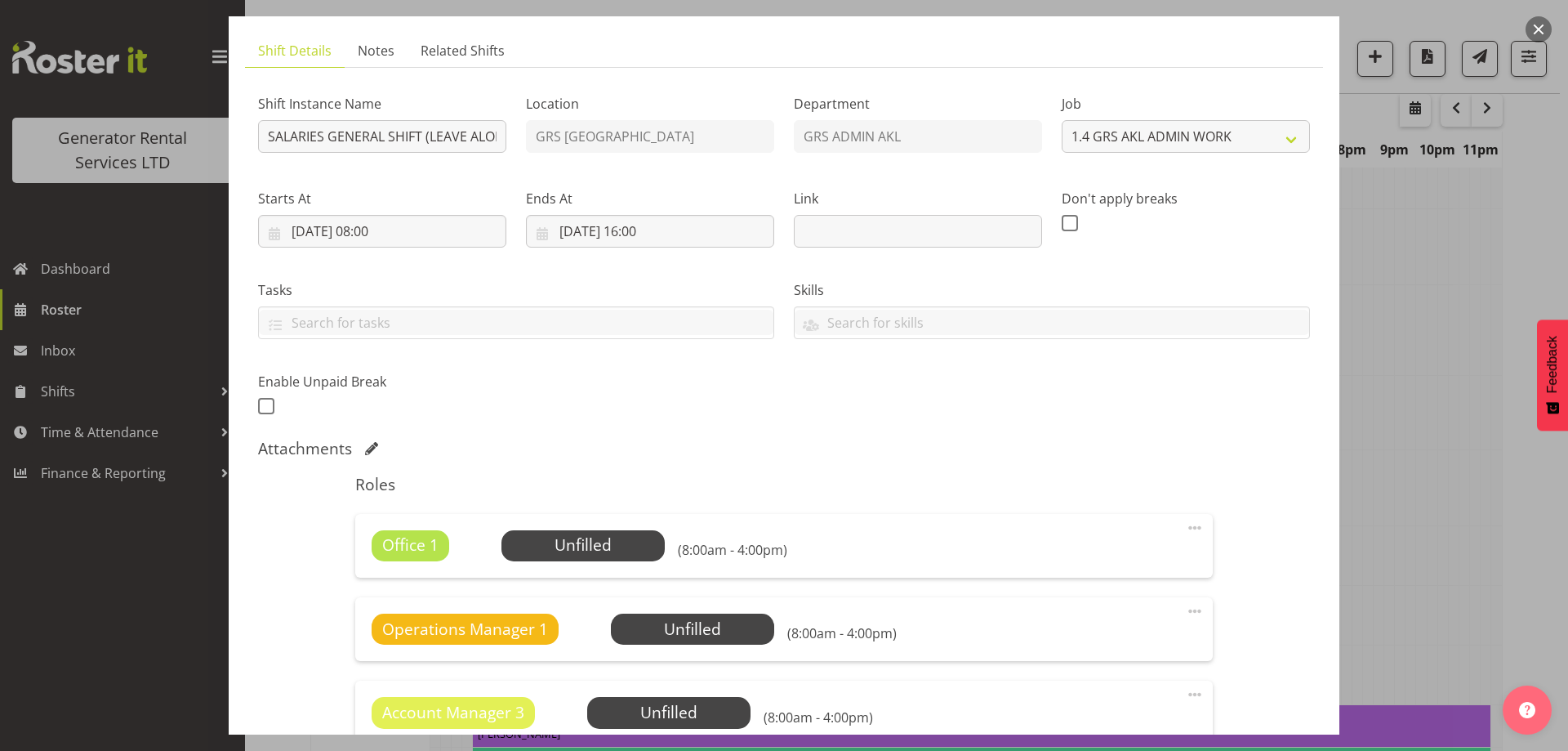
scroll to position [245, 0]
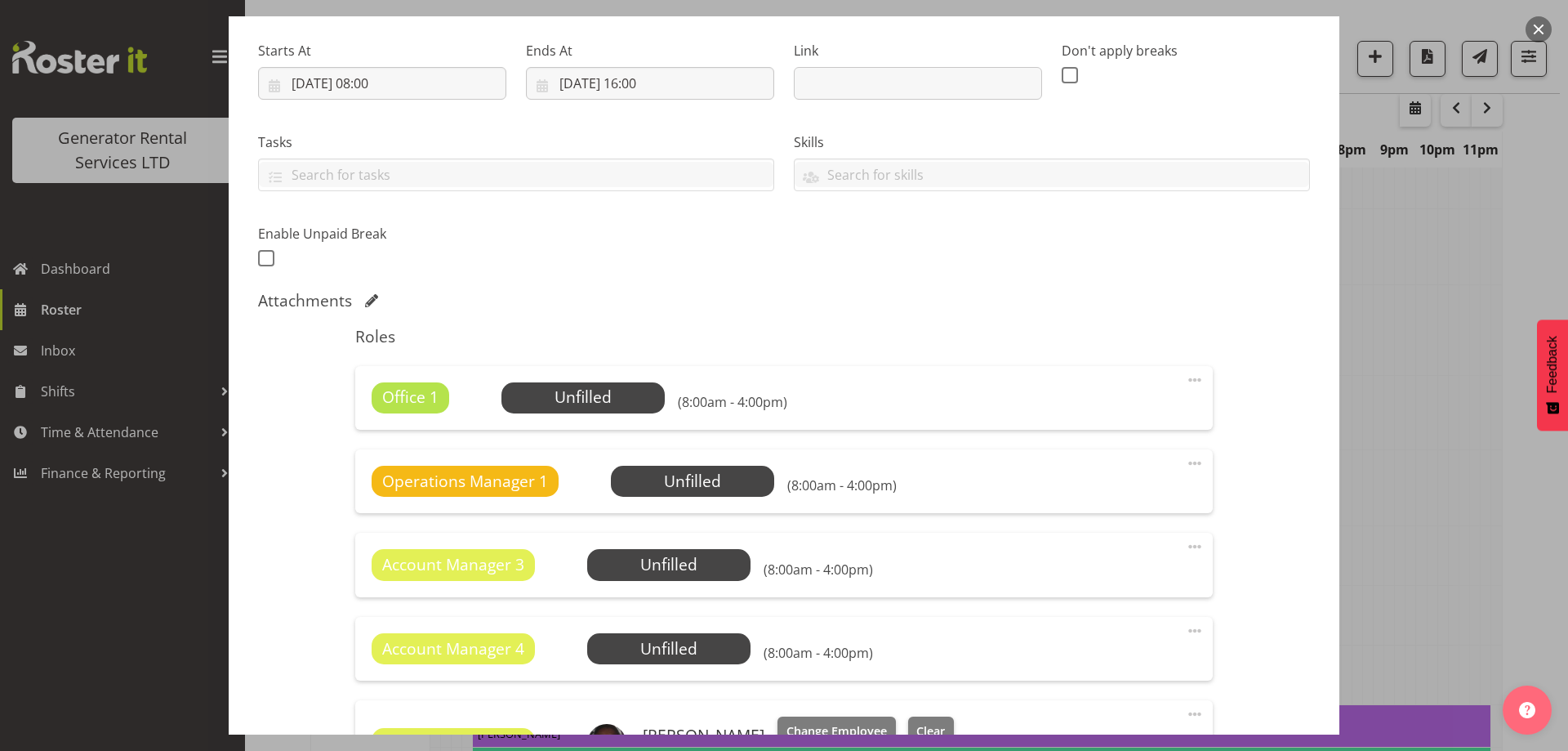
click at [1187, 384] on span at bounding box center [1194, 380] width 20 height 20
click at [1126, 476] on link "Delete" at bounding box center [1125, 475] width 156 height 29
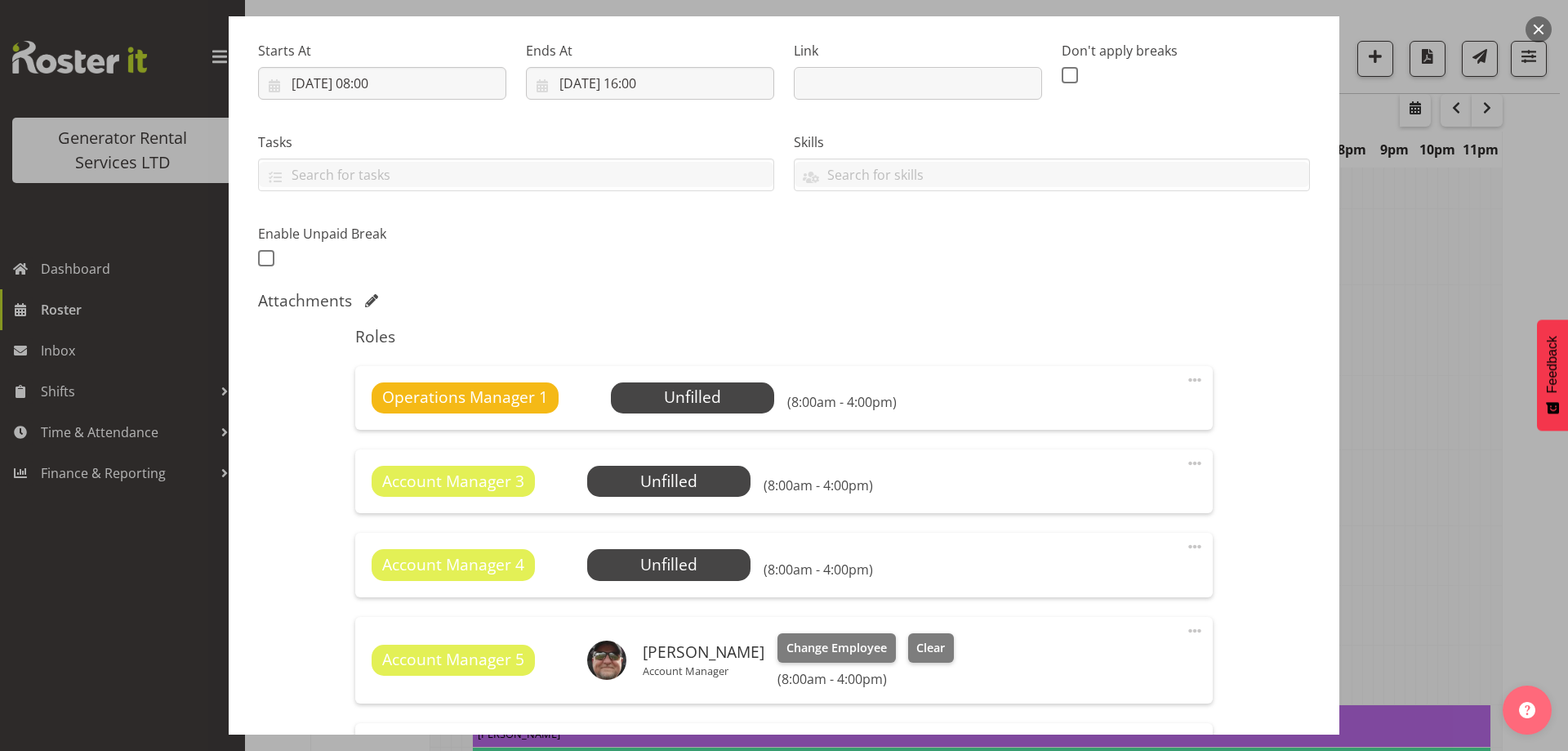
click at [1185, 386] on span at bounding box center [1194, 380] width 20 height 20
click at [1149, 473] on link "Delete" at bounding box center [1125, 475] width 156 height 29
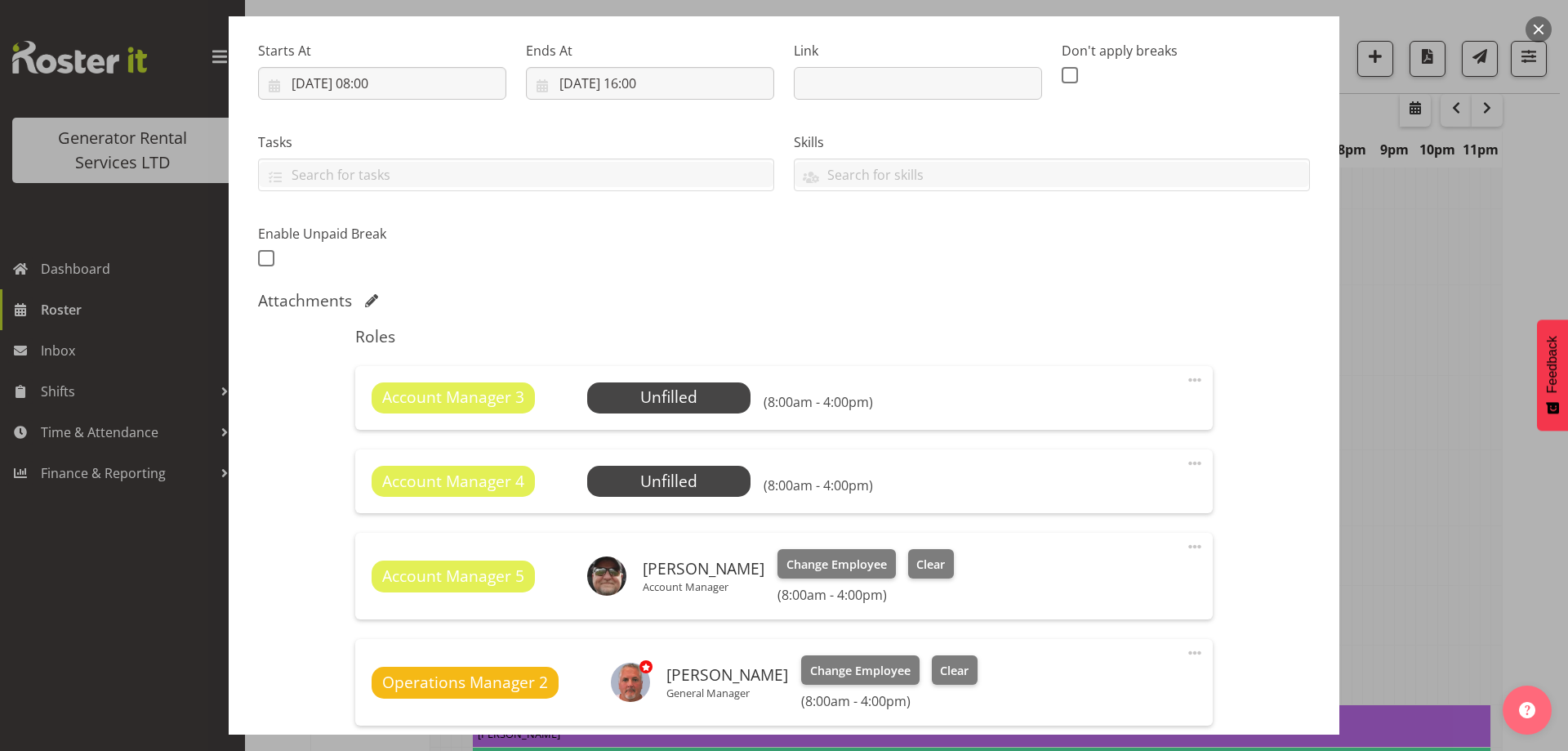
click at [1185, 374] on span at bounding box center [1194, 380] width 20 height 20
click at [1136, 477] on link "Delete" at bounding box center [1125, 475] width 156 height 29
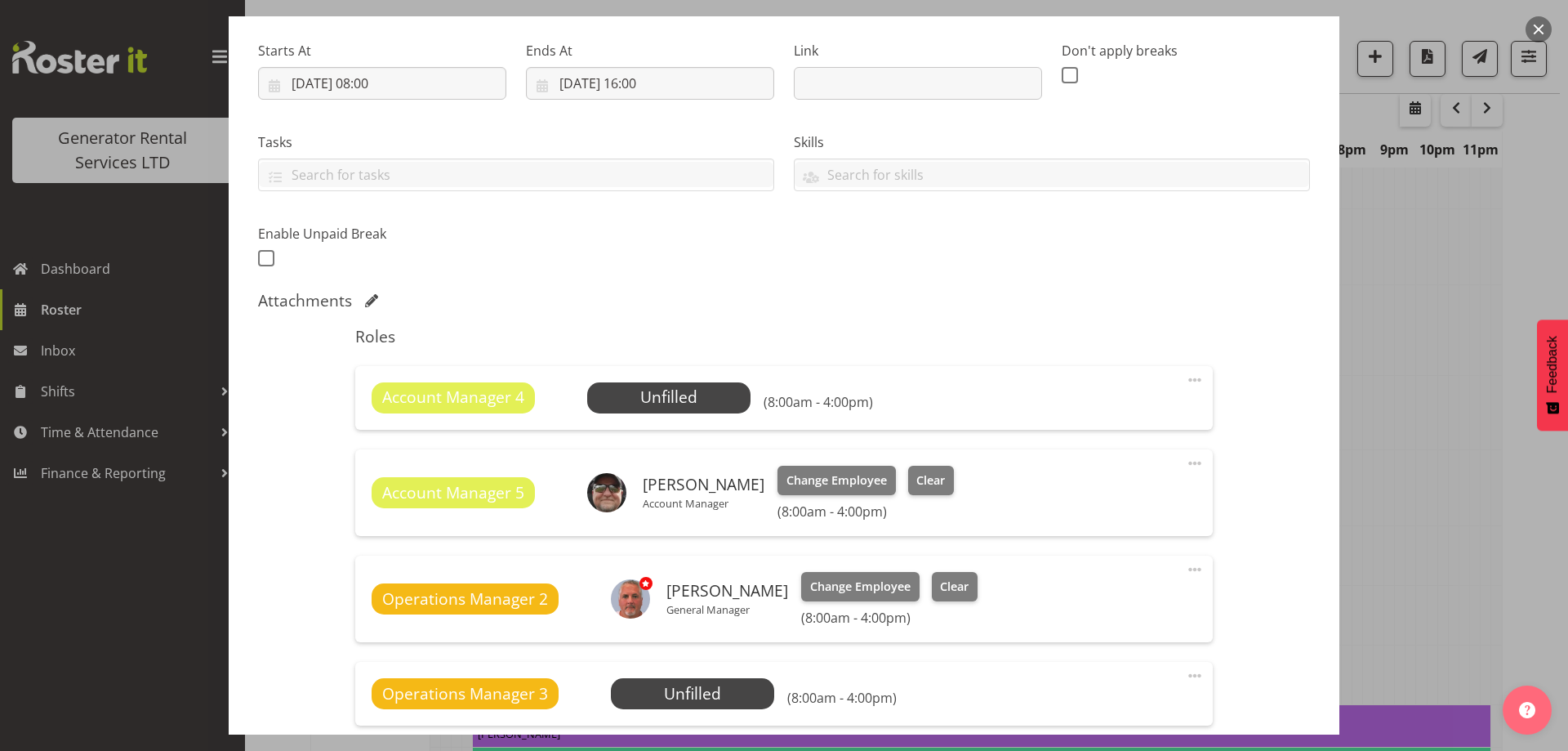
drag, startPoint x: 1188, startPoint y: 375, endPoint x: 1164, endPoint y: 444, distance: 73.1
click at [1188, 376] on span at bounding box center [1194, 380] width 20 height 20
click at [1117, 473] on link "Delete" at bounding box center [1125, 475] width 156 height 29
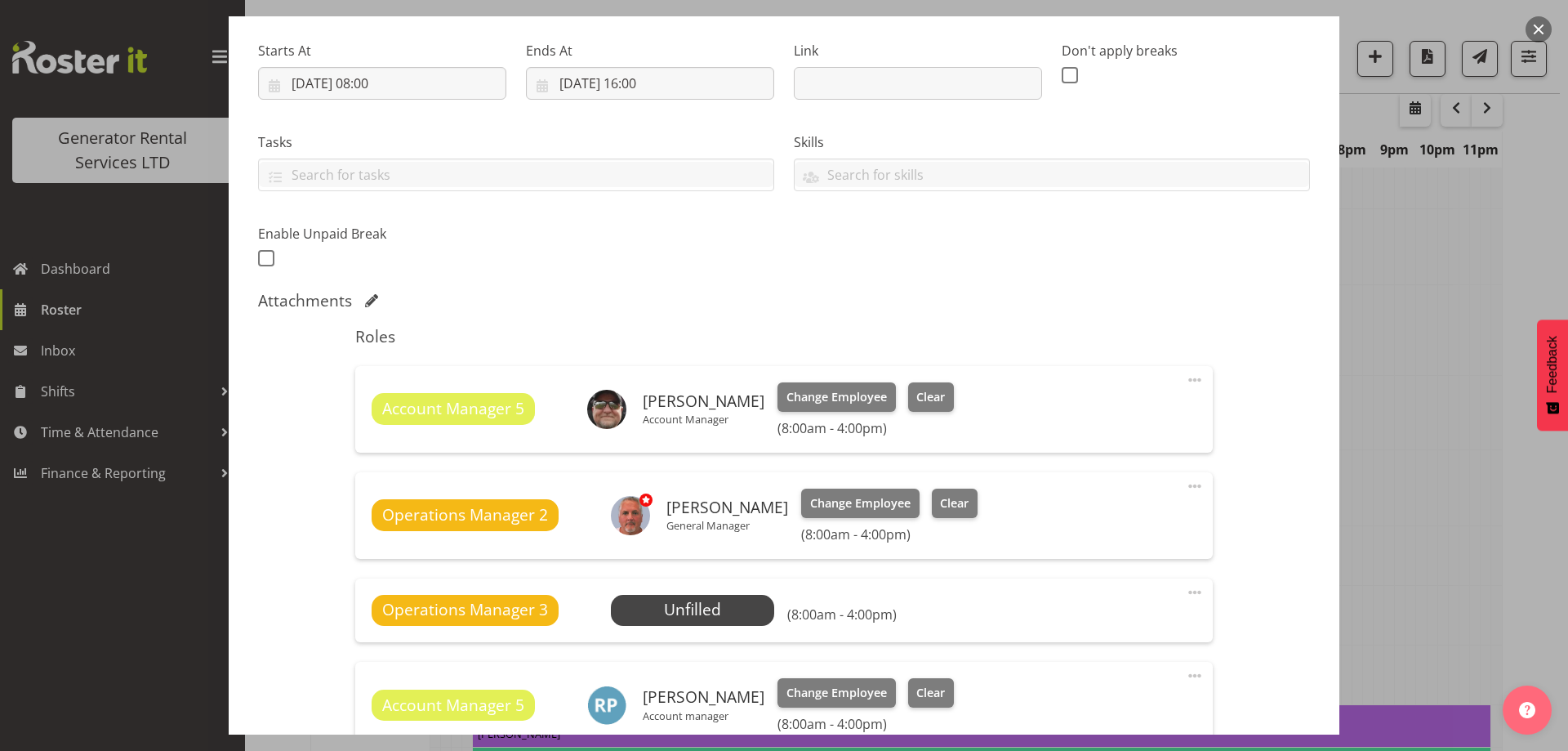
click at [1185, 593] on span at bounding box center [1194, 592] width 20 height 20
click at [1112, 682] on link "Delete" at bounding box center [1125, 687] width 156 height 29
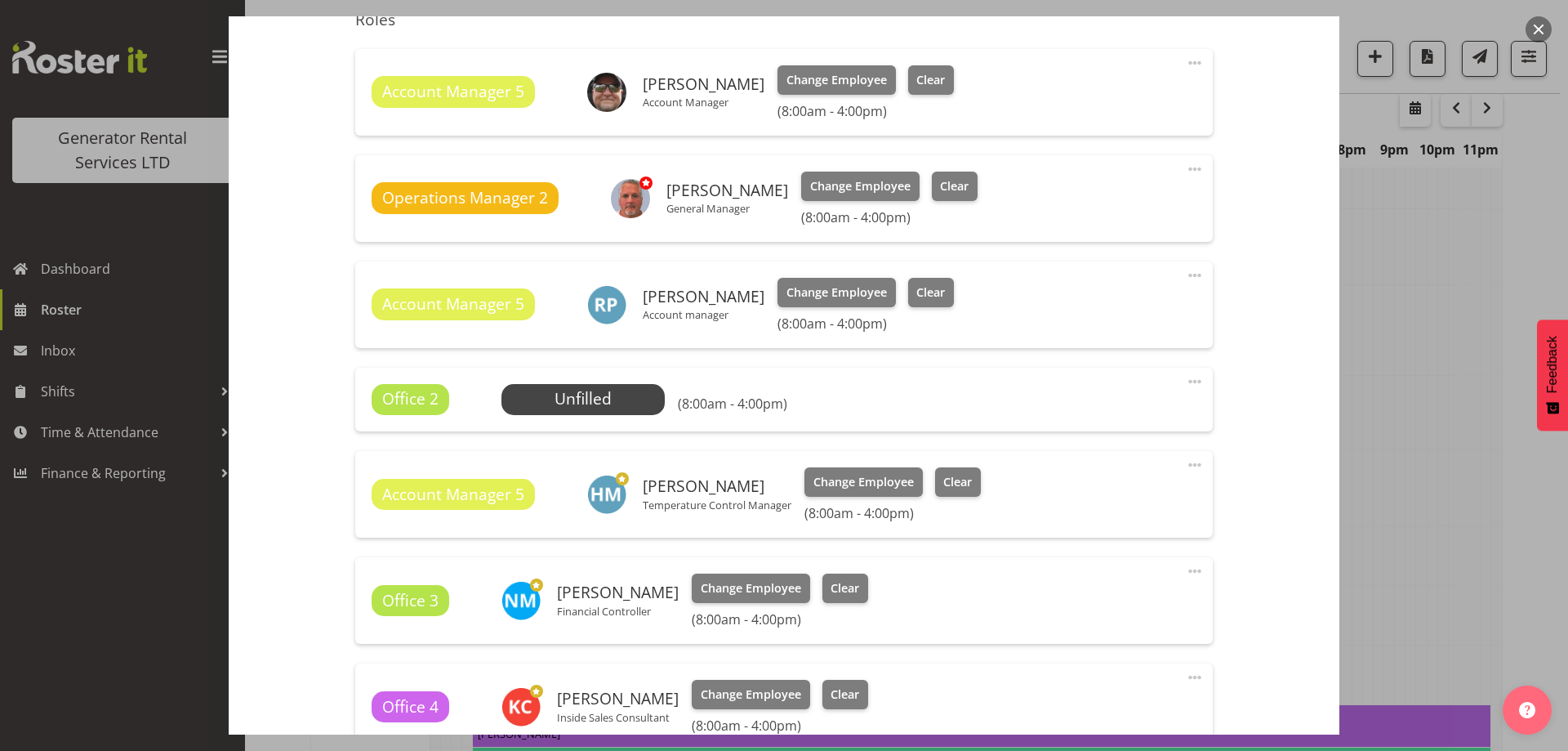
scroll to position [572, 0]
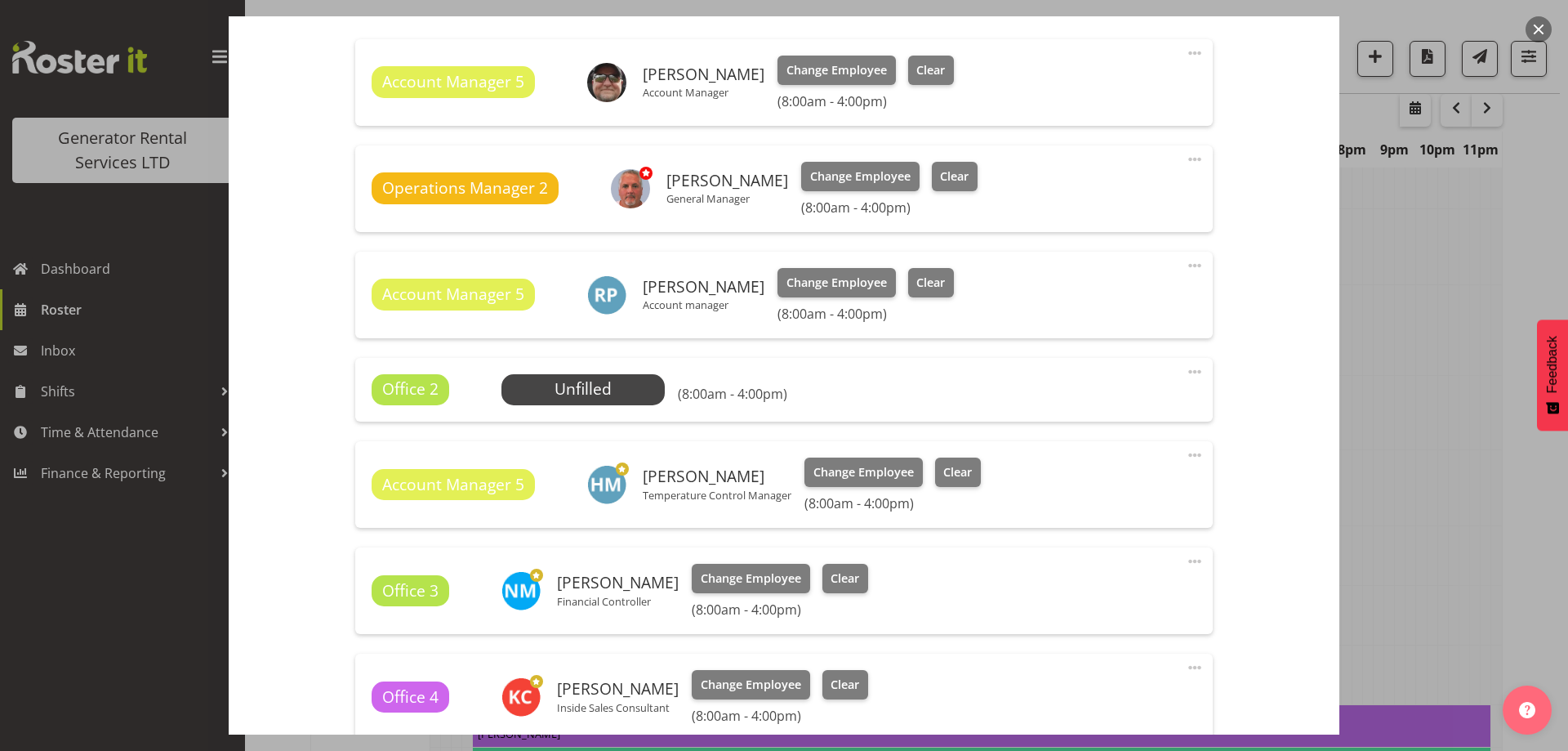
click at [1185, 376] on span at bounding box center [1194, 371] width 20 height 20
click at [1118, 481] on link "Delete" at bounding box center [1125, 466] width 156 height 29
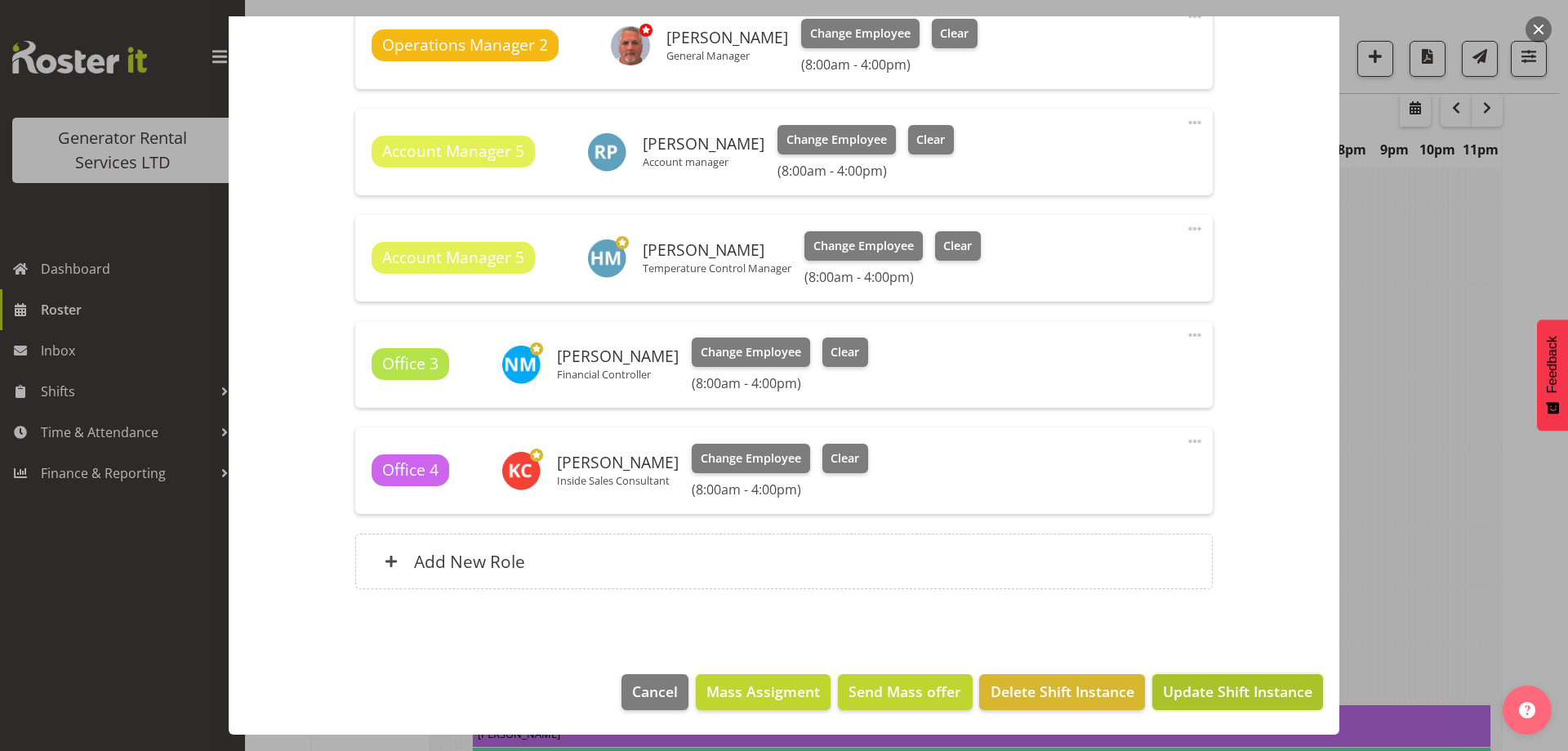
click at [1194, 680] on button "Update Shift Instance" at bounding box center [1238, 692] width 171 height 36
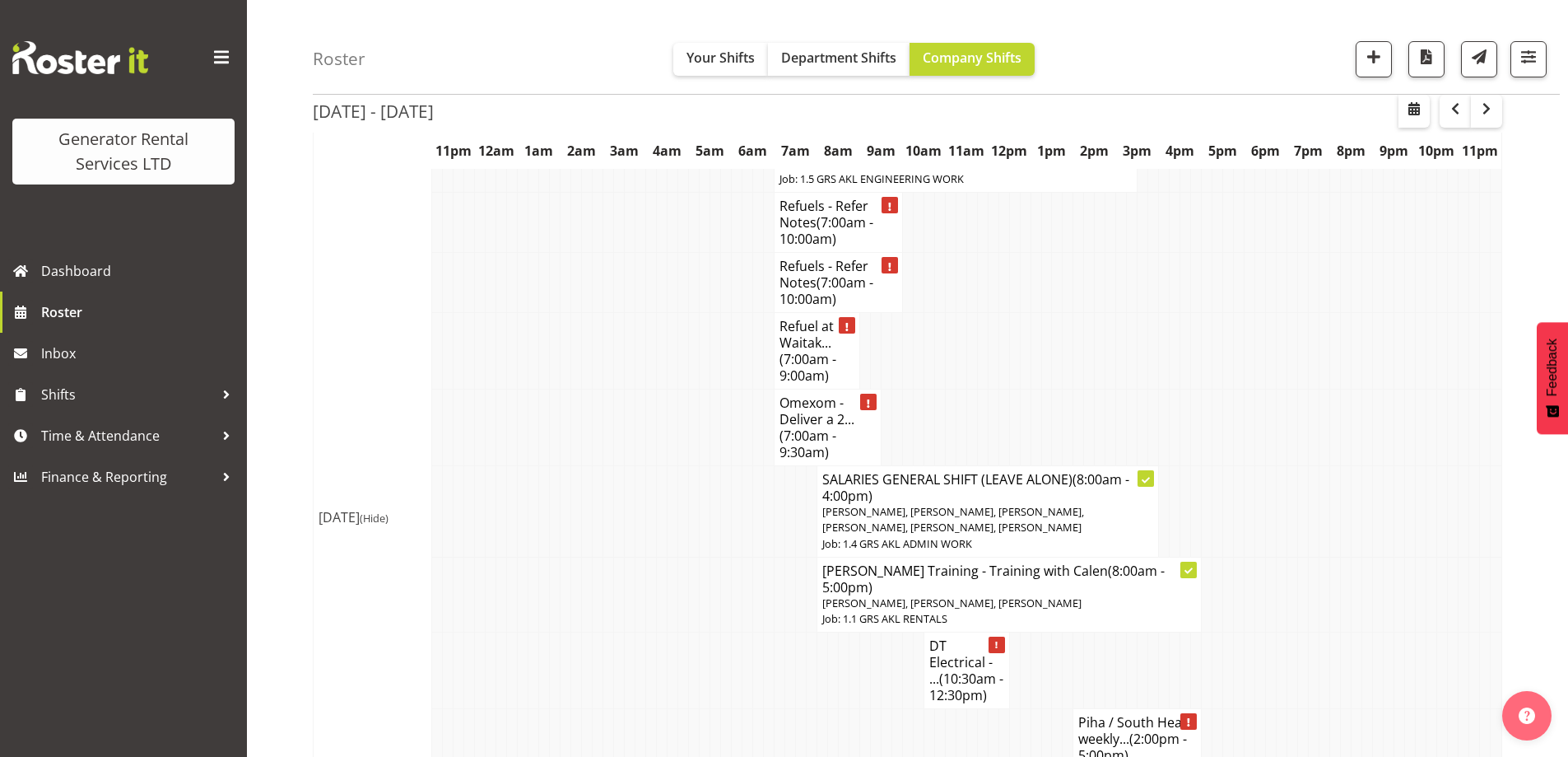
scroll to position [2030, 0]
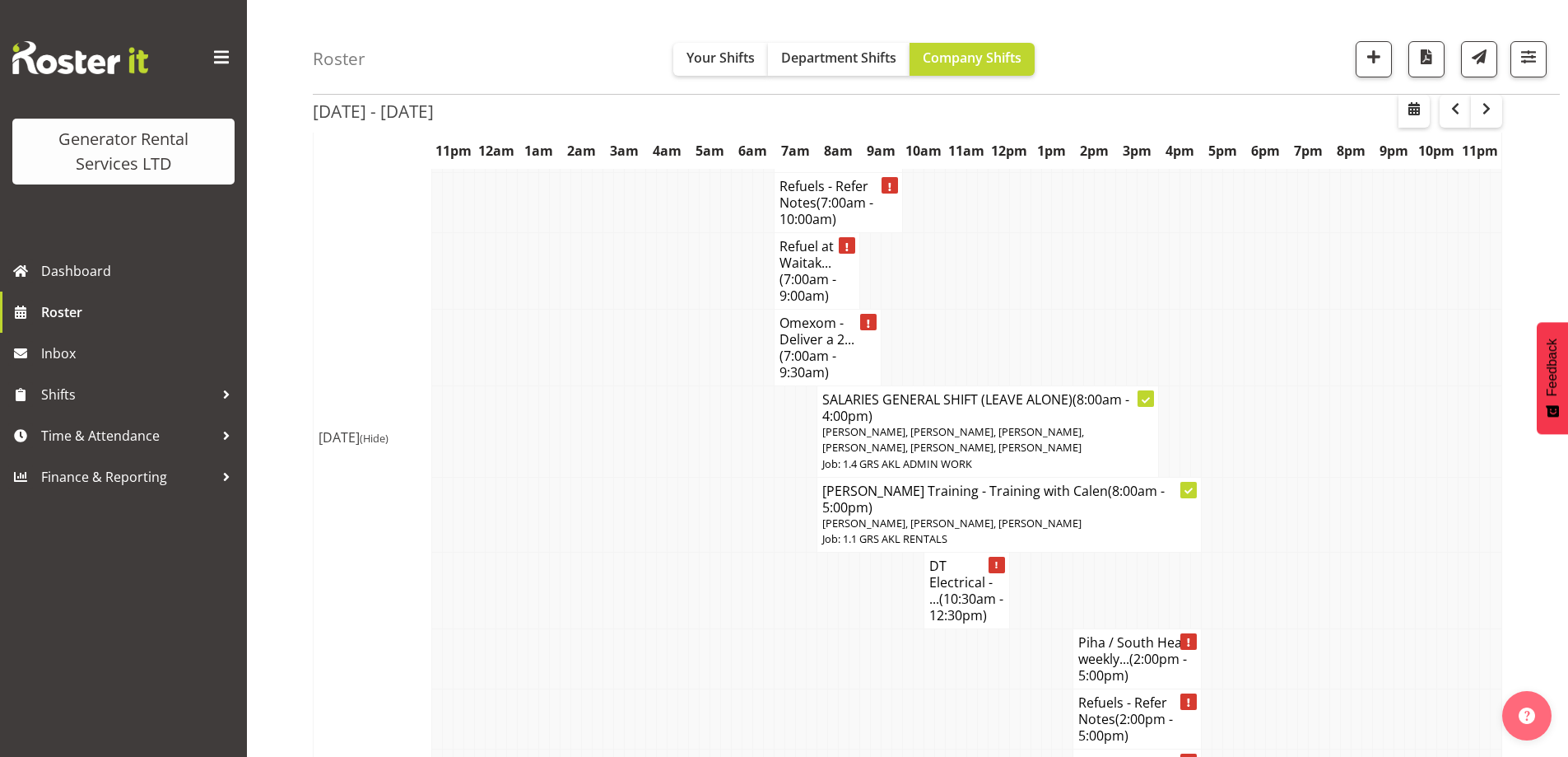
click at [894, 629] on td at bounding box center [896, 660] width 10 height 60
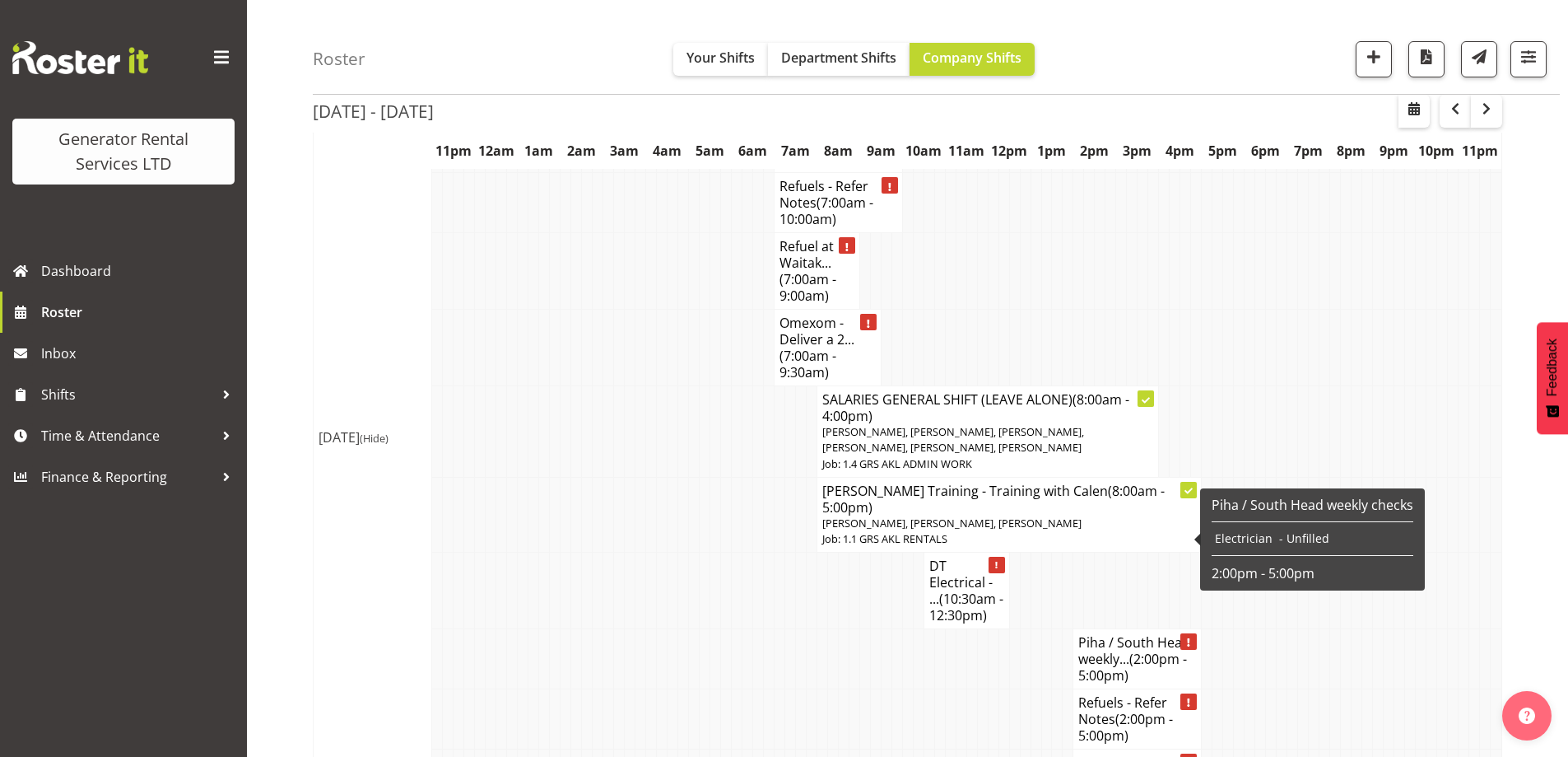
click at [1150, 650] on span "(2:00pm - 5:00pm)" at bounding box center [1133, 667] width 109 height 34
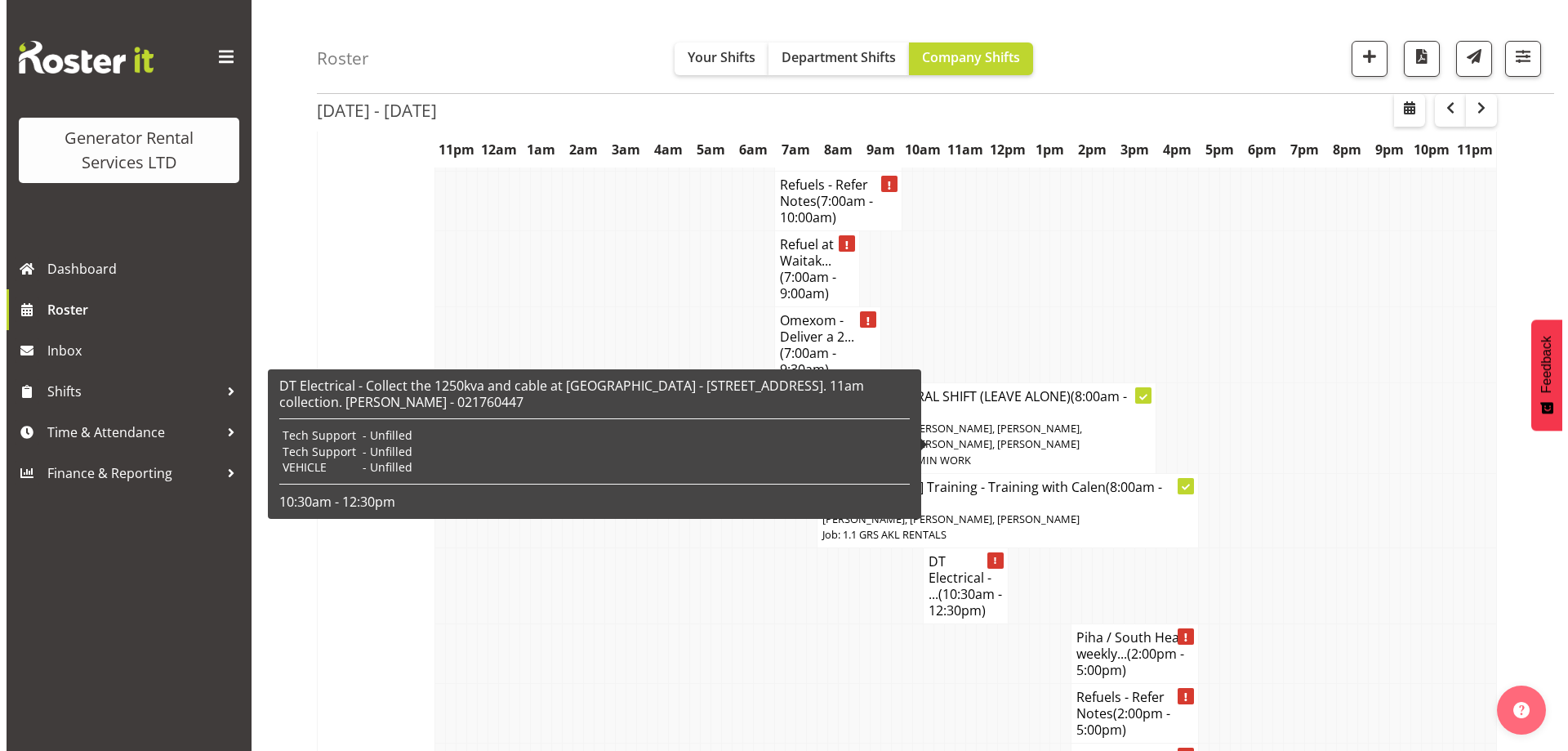
scroll to position [1998, 0]
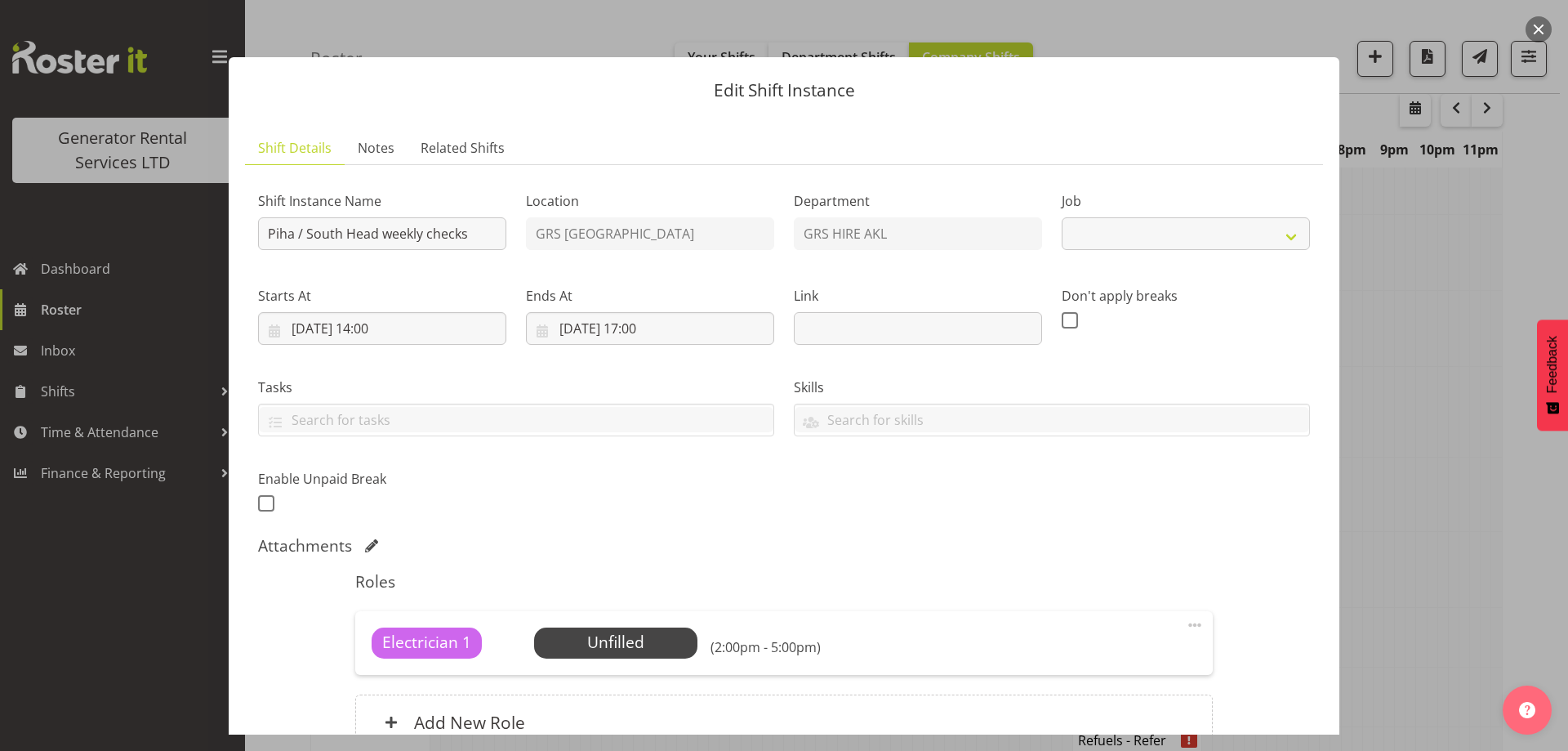
select select "9"
click at [640, 653] on span "Select Employee" at bounding box center [615, 642] width 121 height 24
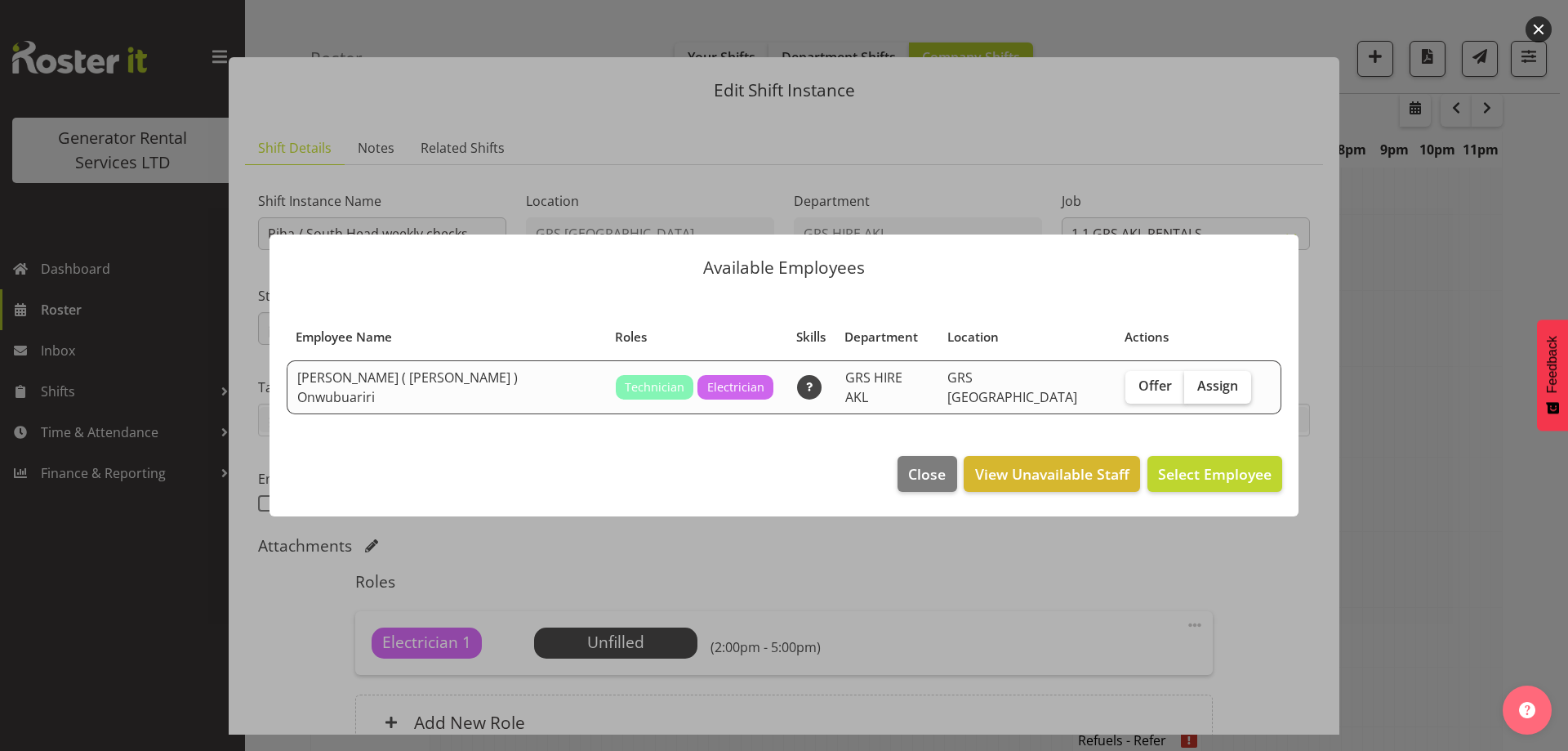
click at [1184, 394] on label "Assign" at bounding box center [1217, 387] width 67 height 33
click at [1184, 391] on input "Assign" at bounding box center [1189, 386] width 10 height 10
checkbox input "true"
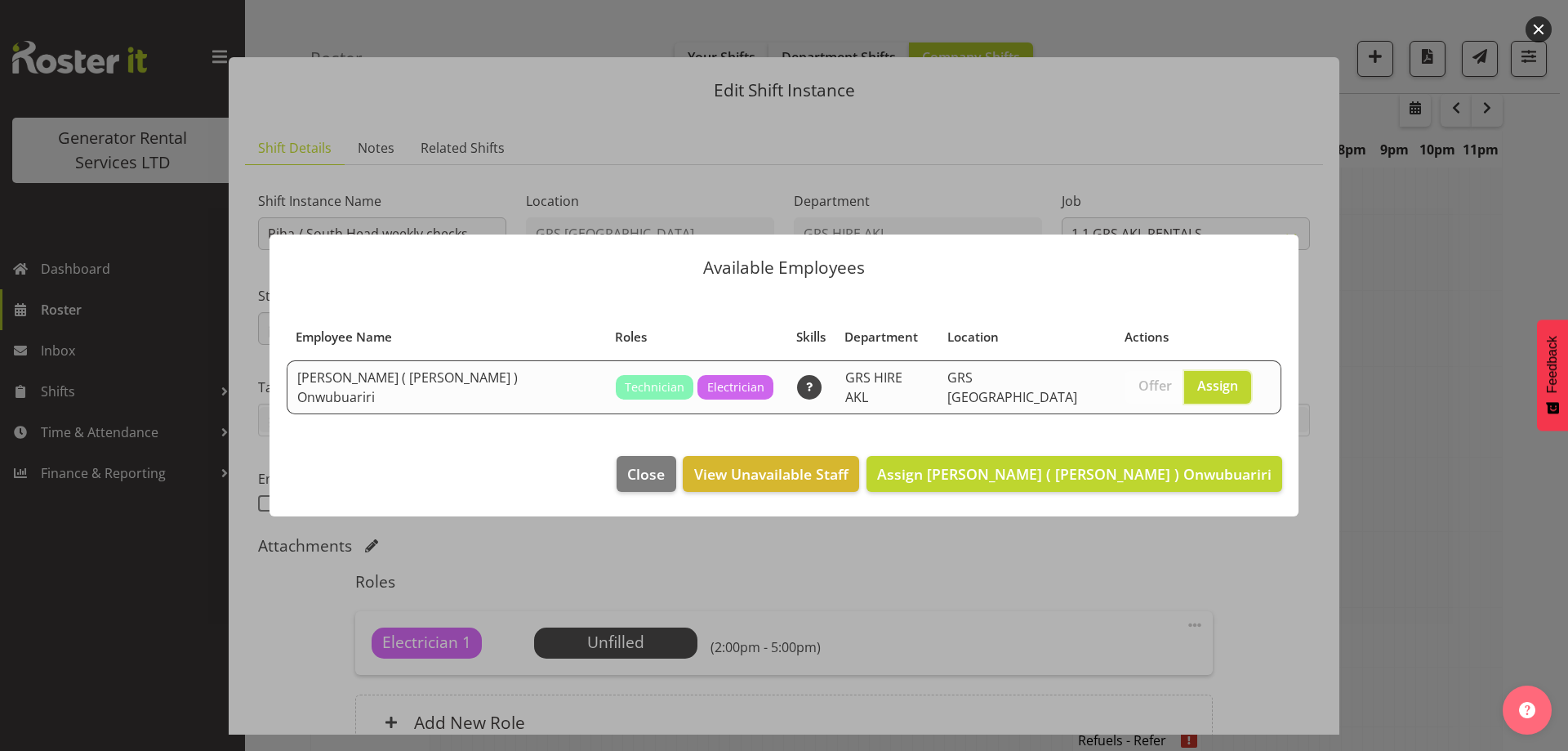
click at [1207, 505] on footer "Close View Unavailable Staff Assign Emmanuel ( Manny ) Onwubuariri" at bounding box center [783, 478] width 1029 height 77
click at [1189, 466] on span "Assign Emmanuel ( Manny ) Onwubuariri" at bounding box center [1074, 473] width 394 height 20
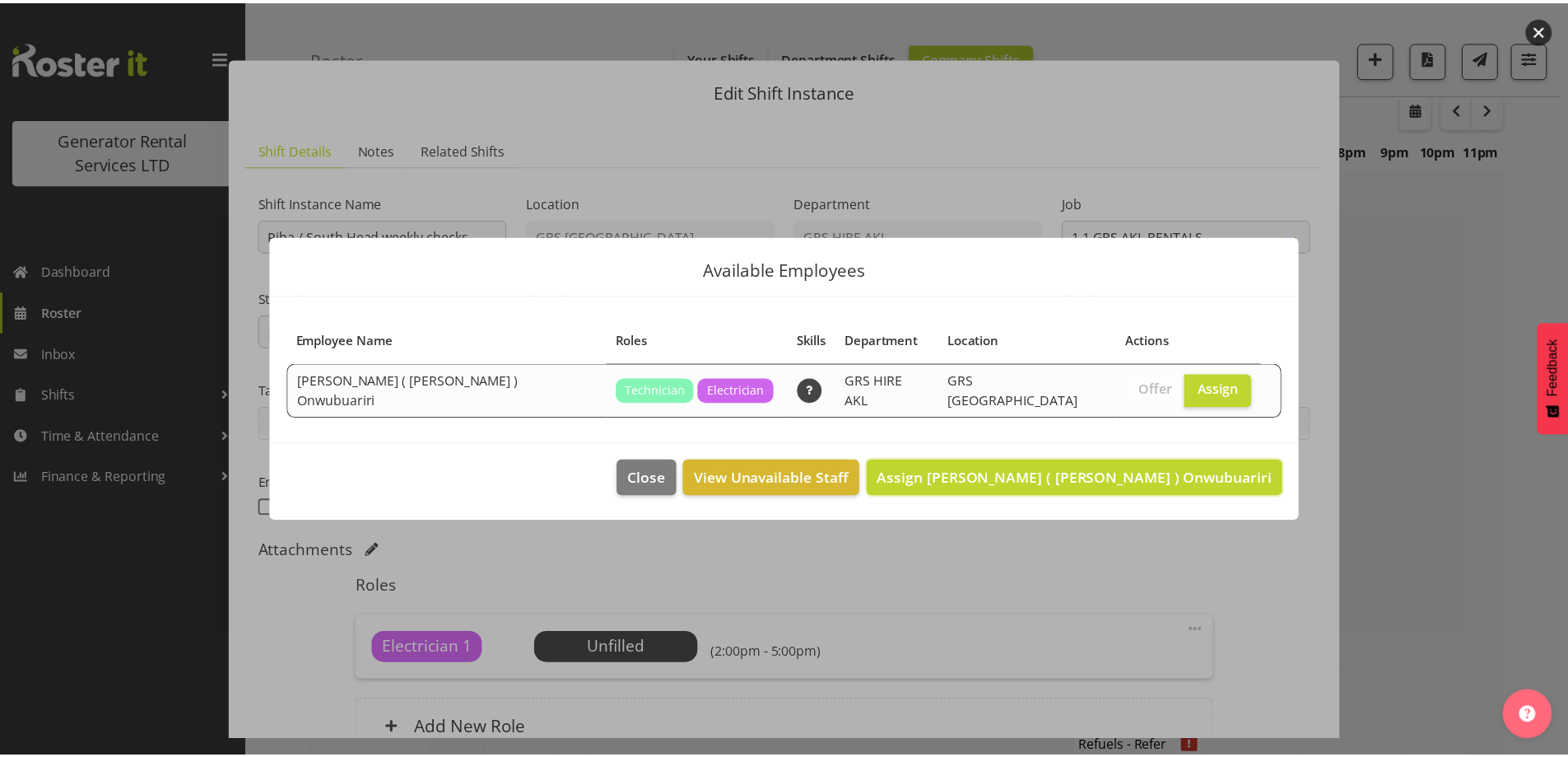
scroll to position [2030, 0]
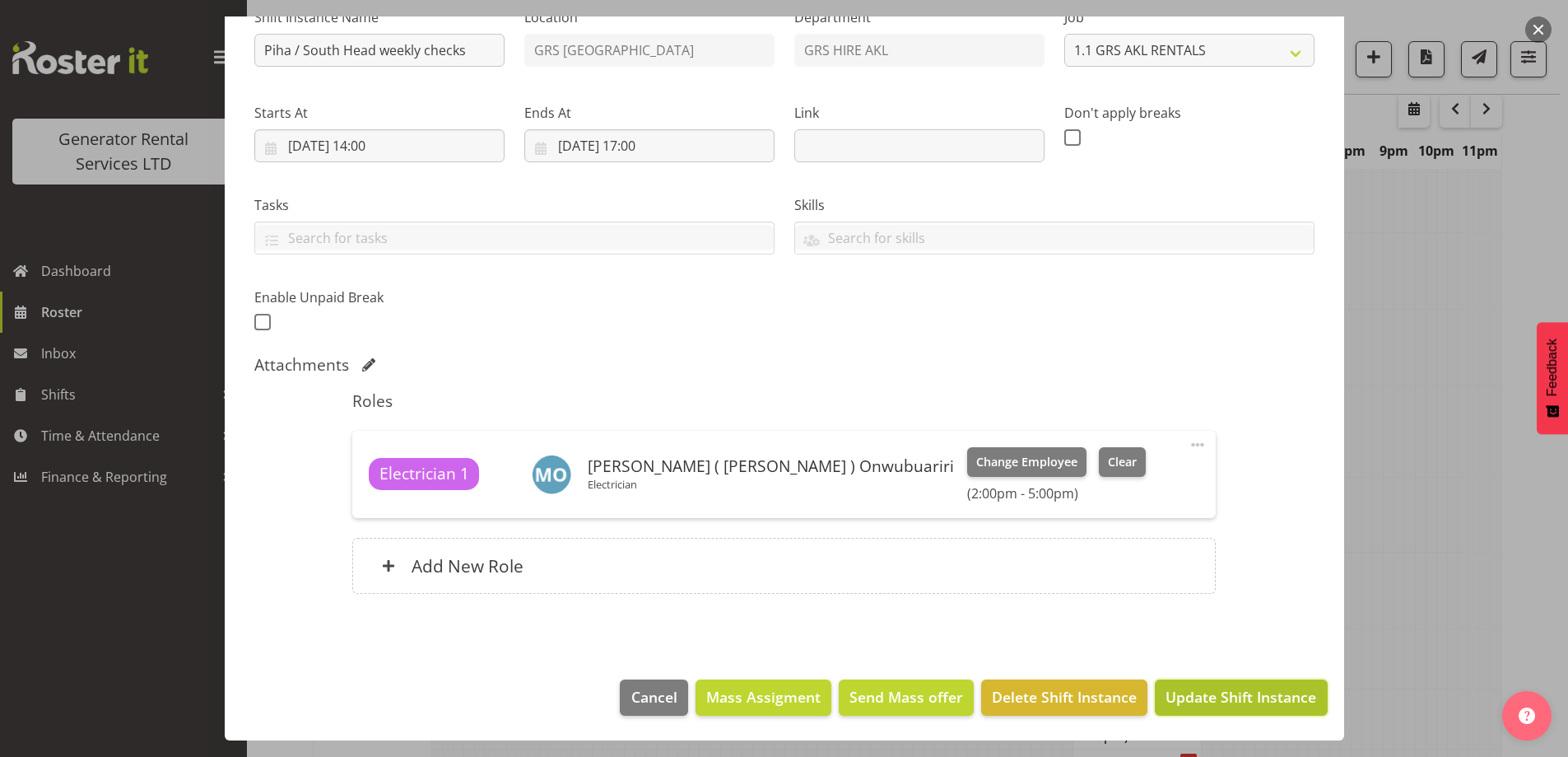
click at [1234, 685] on button "Update Shift Instance" at bounding box center [1241, 698] width 172 height 36
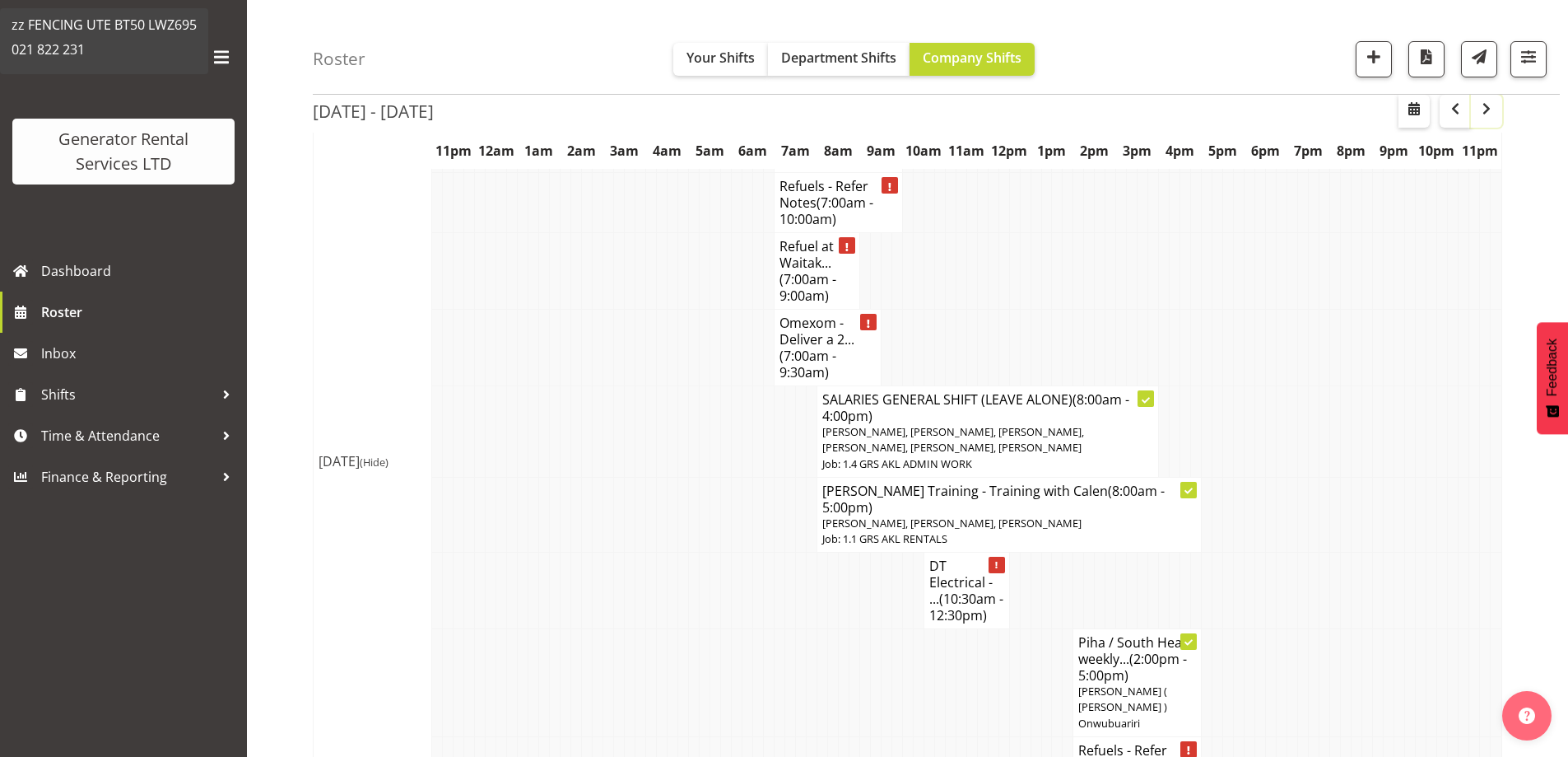
click at [1489, 108] on span "button" at bounding box center [1486, 109] width 20 height 20
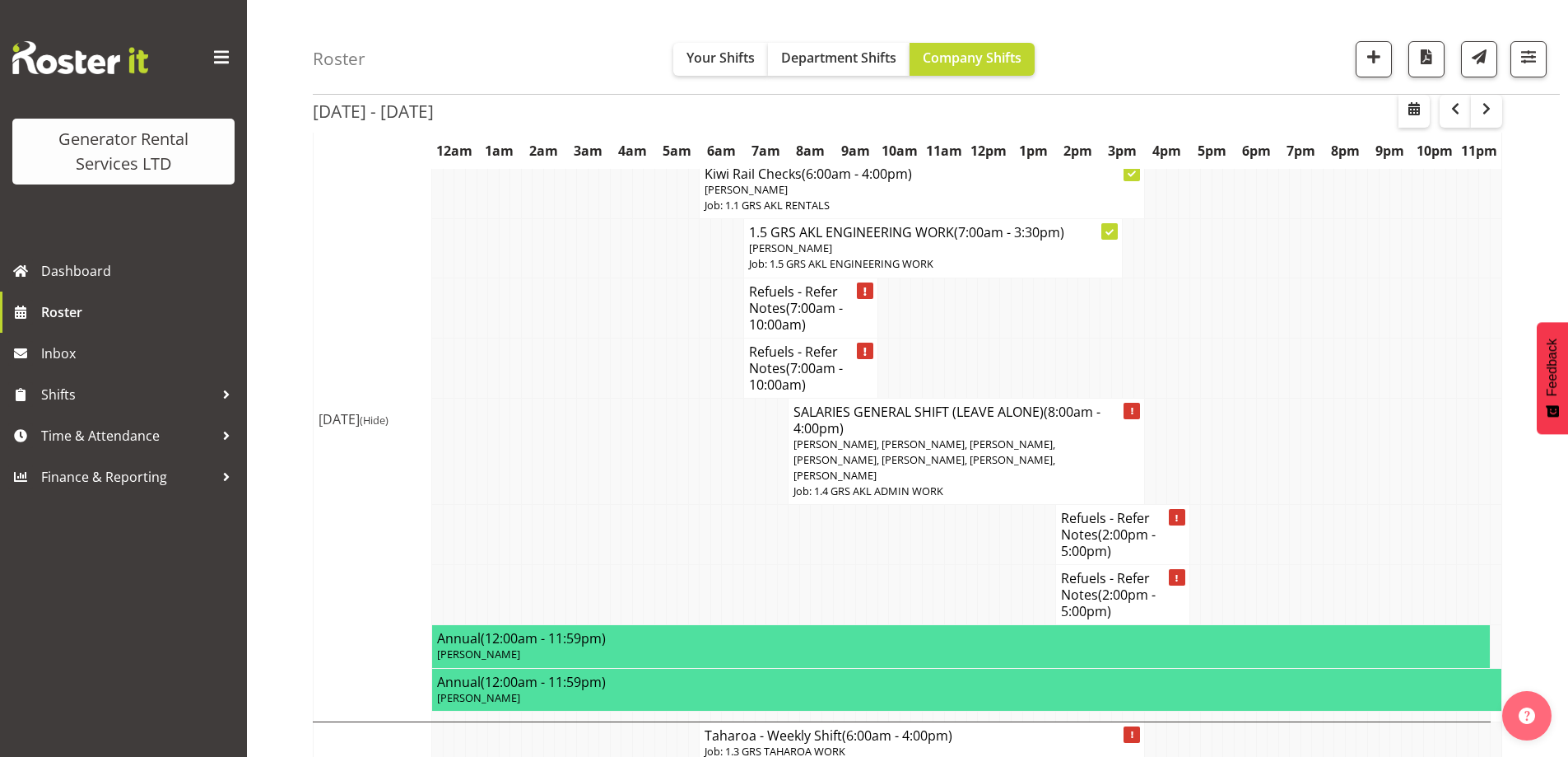
scroll to position [2194, 0]
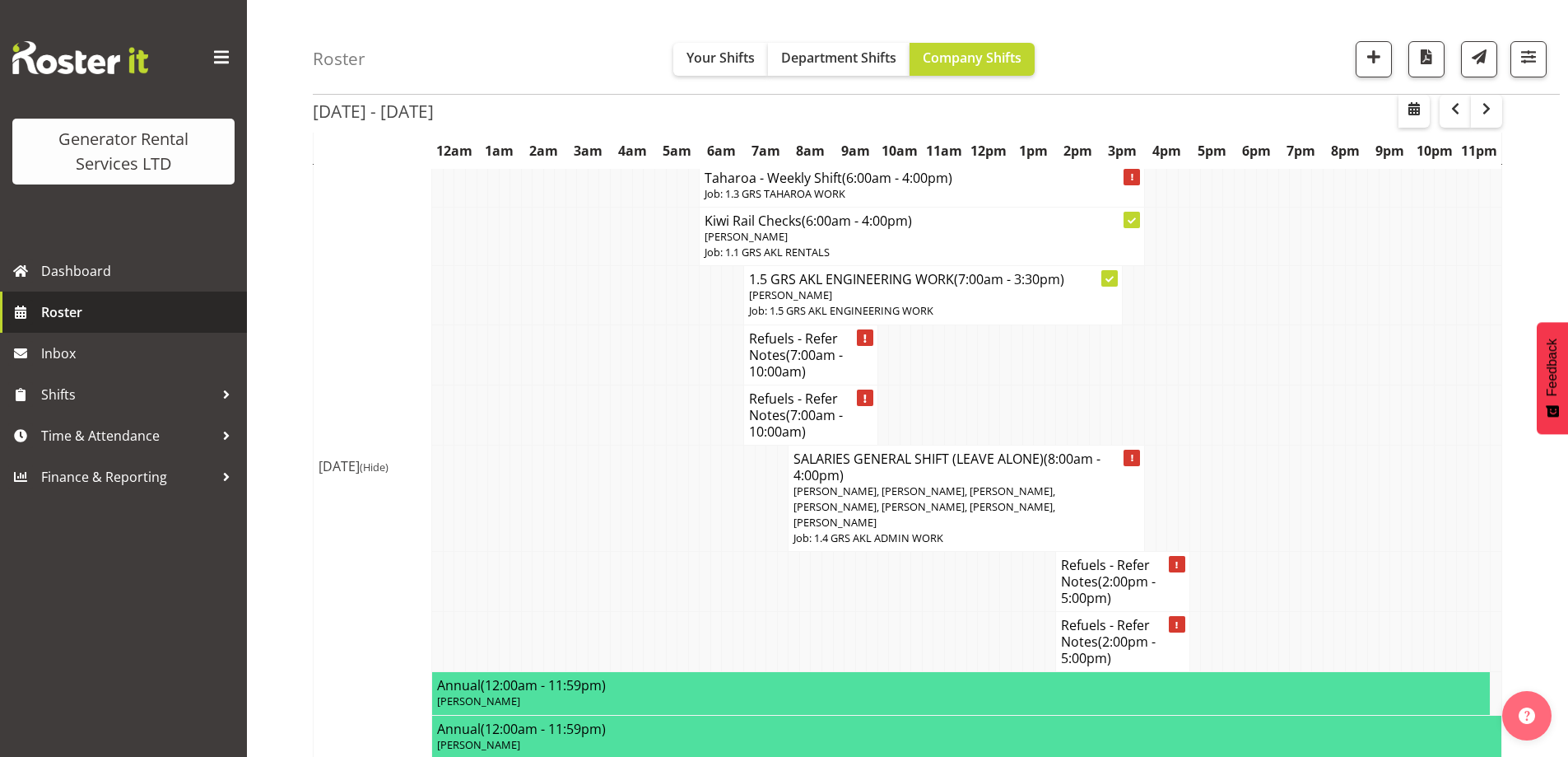
click at [120, 315] on span "Roster" at bounding box center [140, 312] width 197 height 25
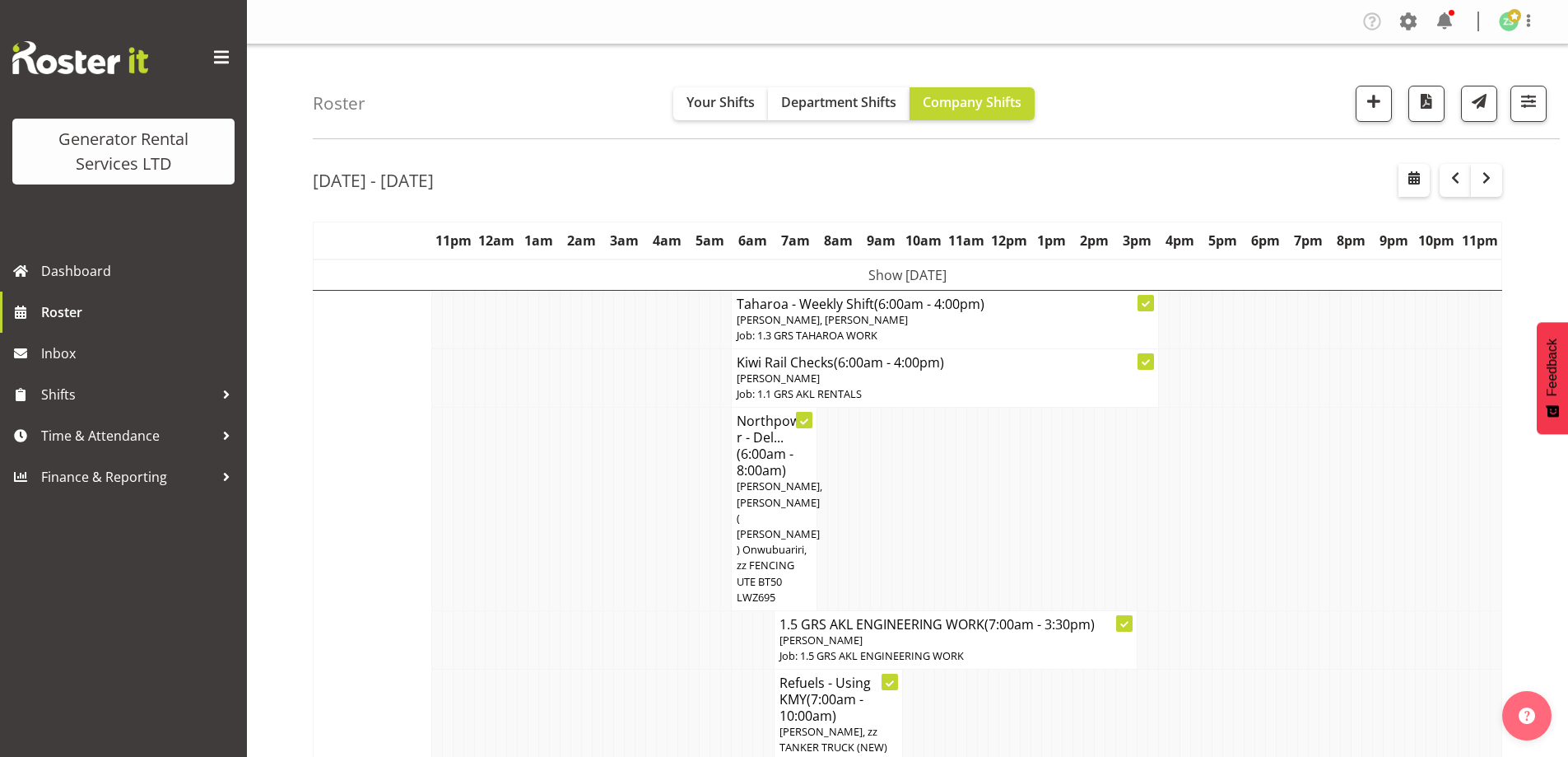
click at [546, 669] on td at bounding box center [545, 723] width 10 height 108
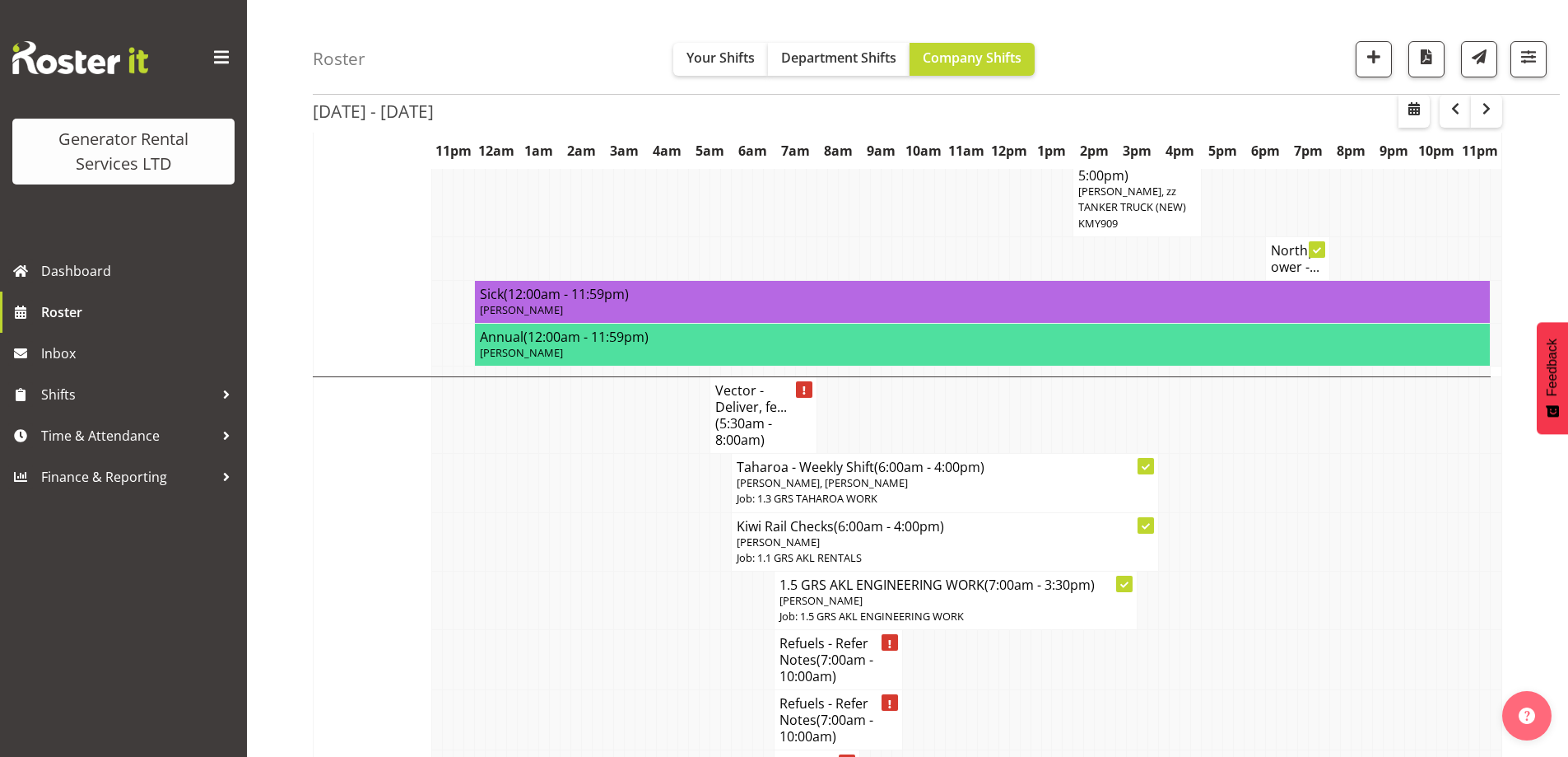
scroll to position [1647, 0]
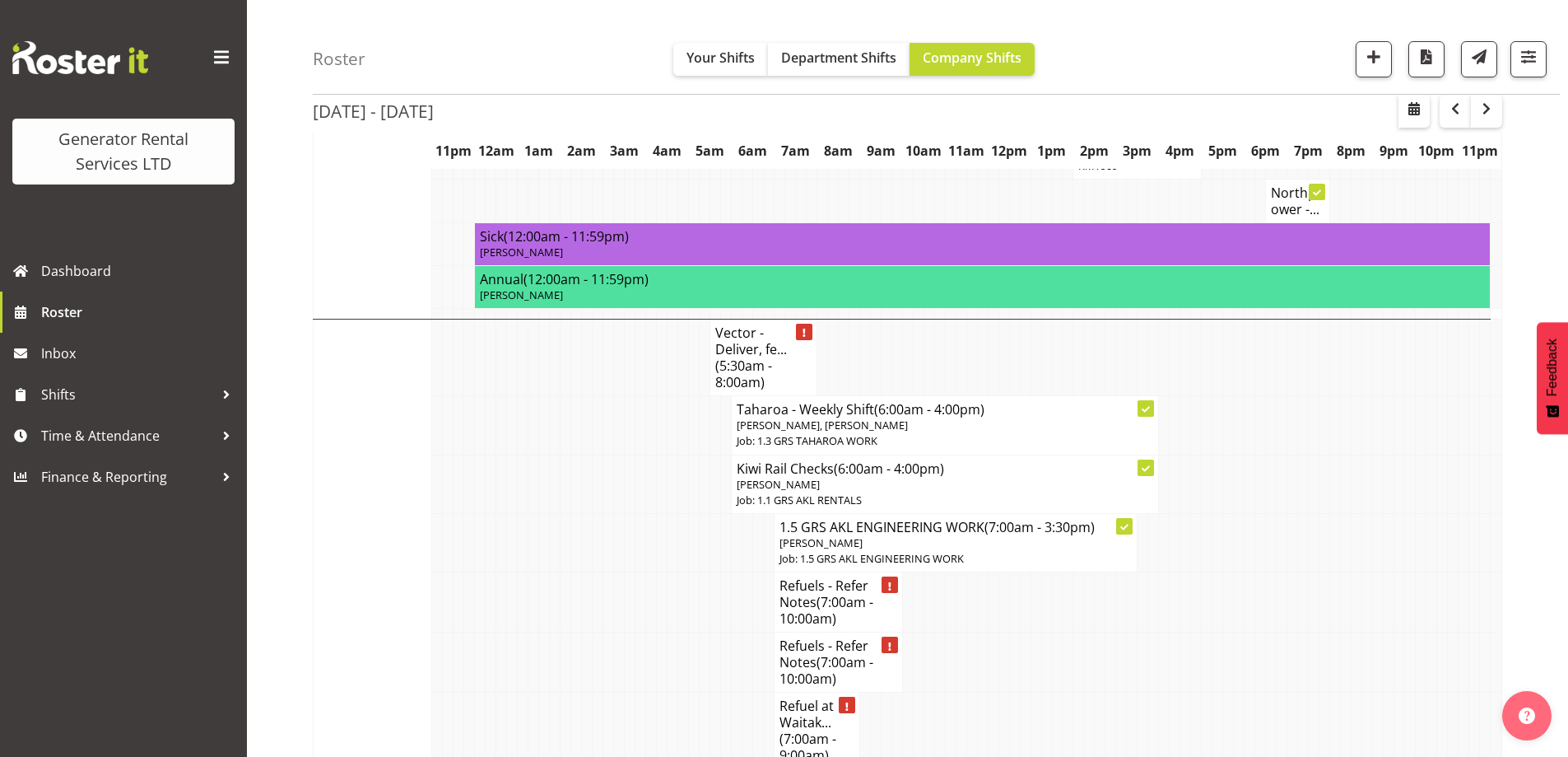
click at [591, 692] on td at bounding box center [587, 730] width 10 height 77
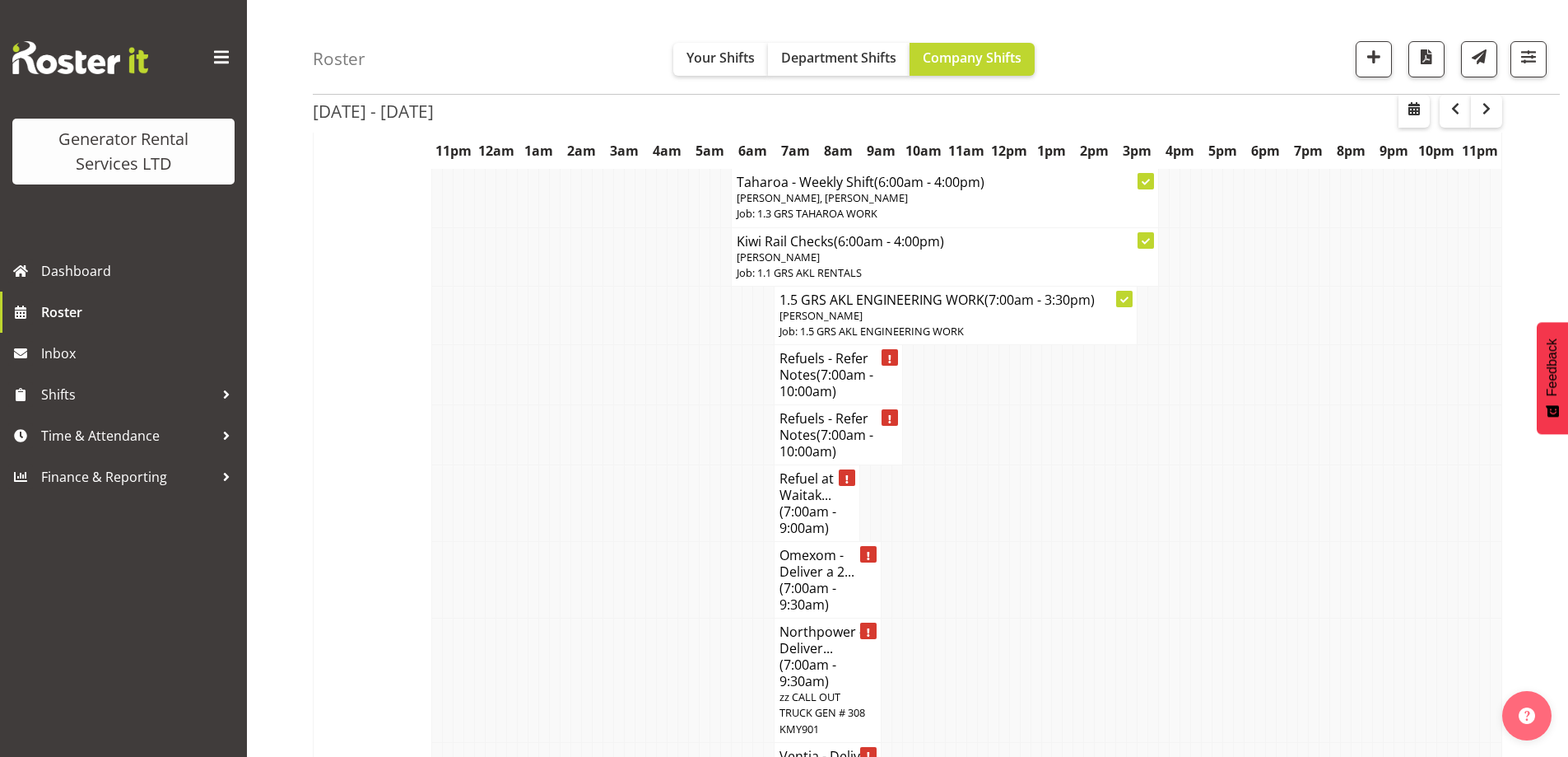
scroll to position [1894, 0]
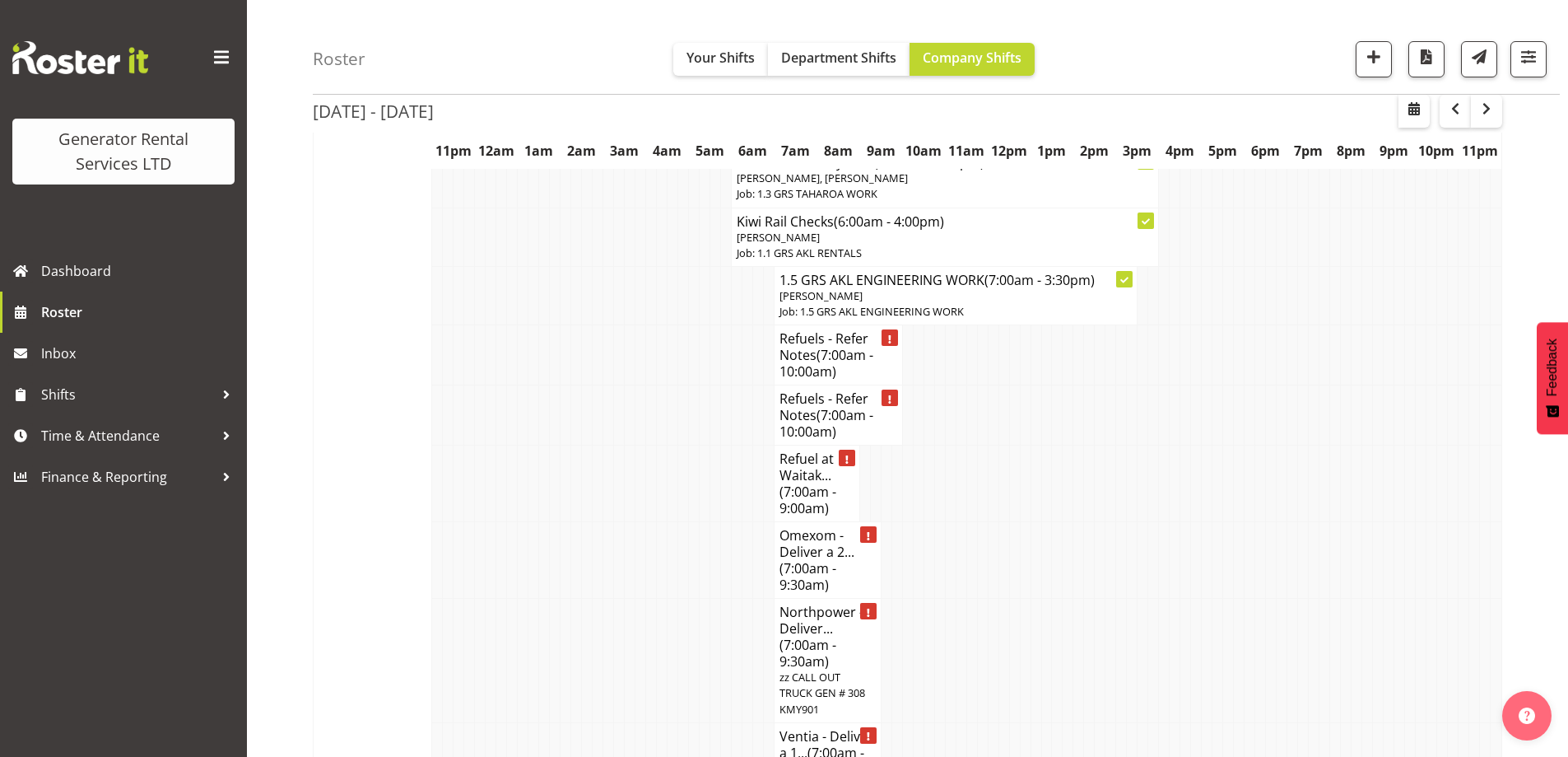
click at [575, 598] on td at bounding box center [577, 660] width 10 height 124
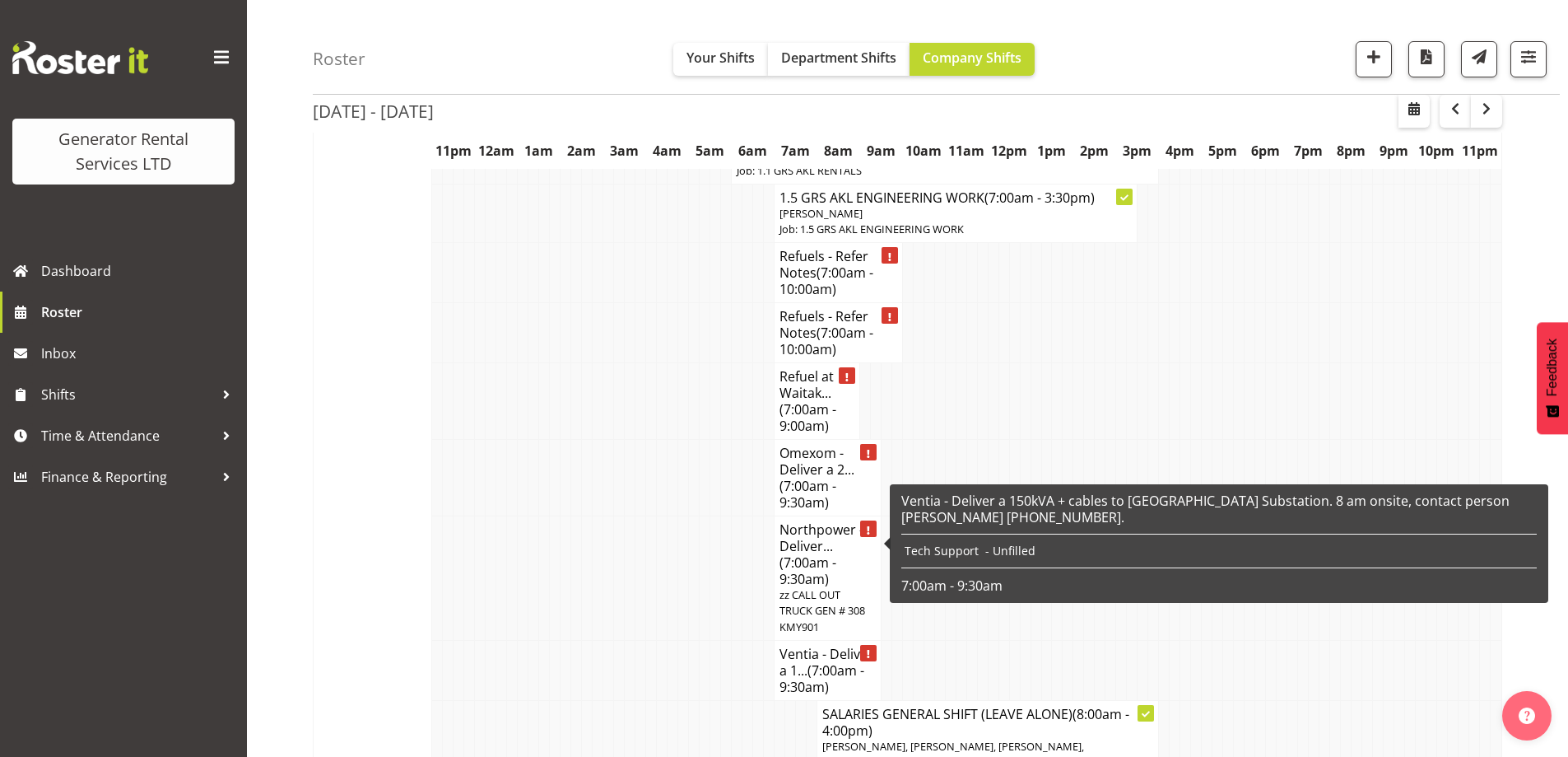
scroll to position [2059, 0]
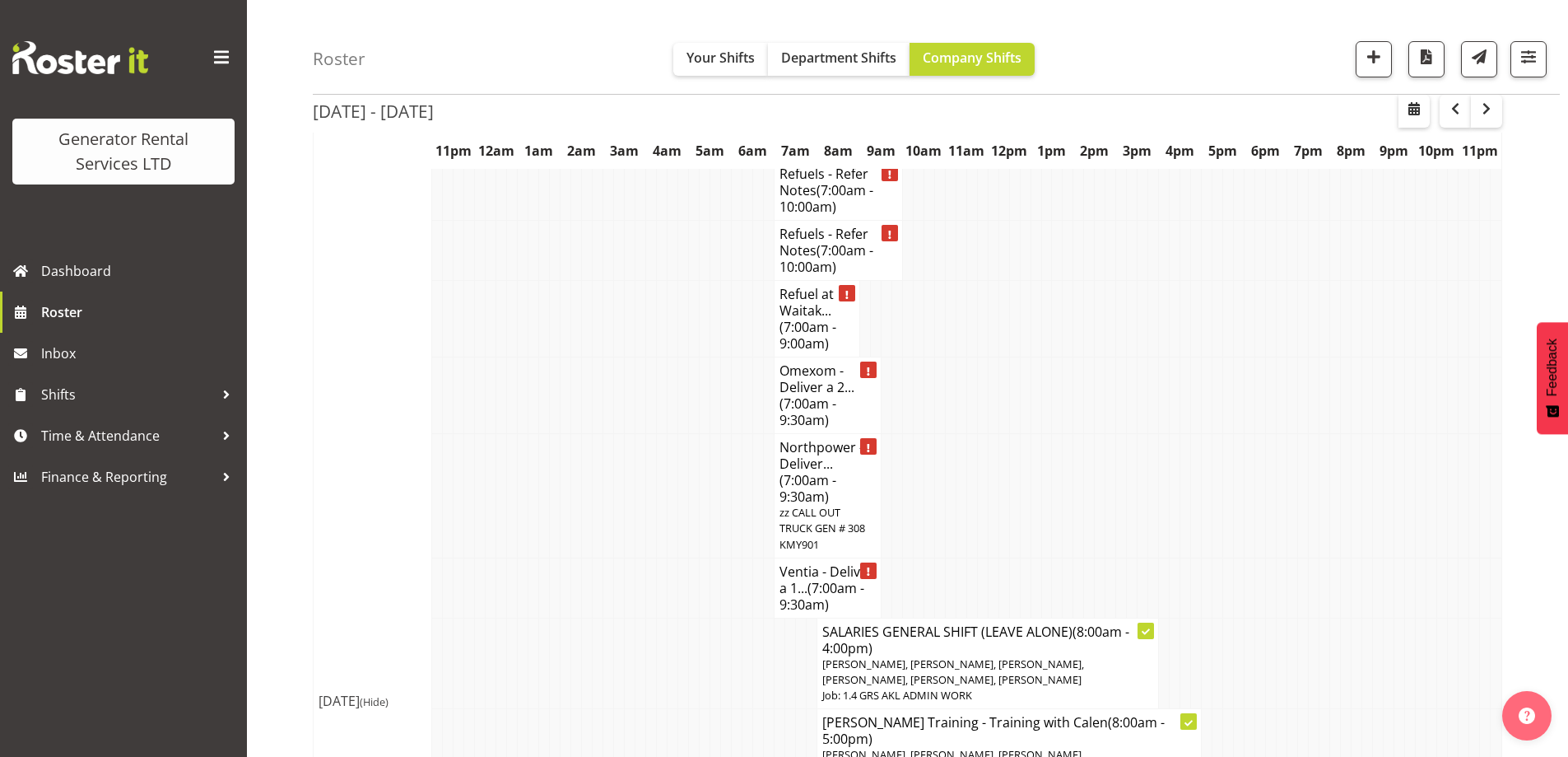
click at [751, 709] on td at bounding box center [747, 746] width 10 height 75
click at [653, 434] on td at bounding box center [652, 496] width 10 height 124
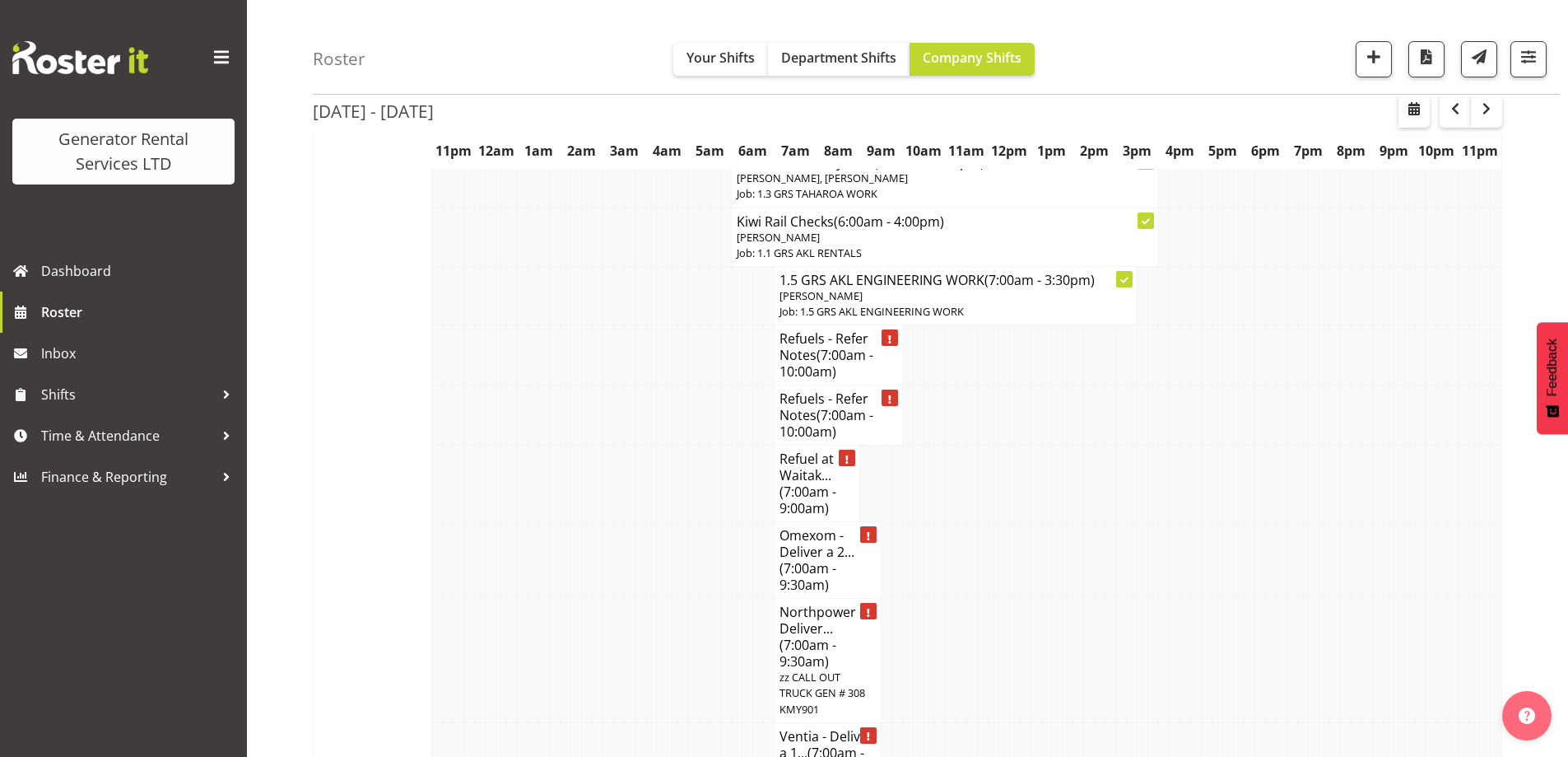
click at [665, 598] on td at bounding box center [662, 660] width 10 height 124
click at [683, 598] on td at bounding box center [684, 660] width 10 height 124
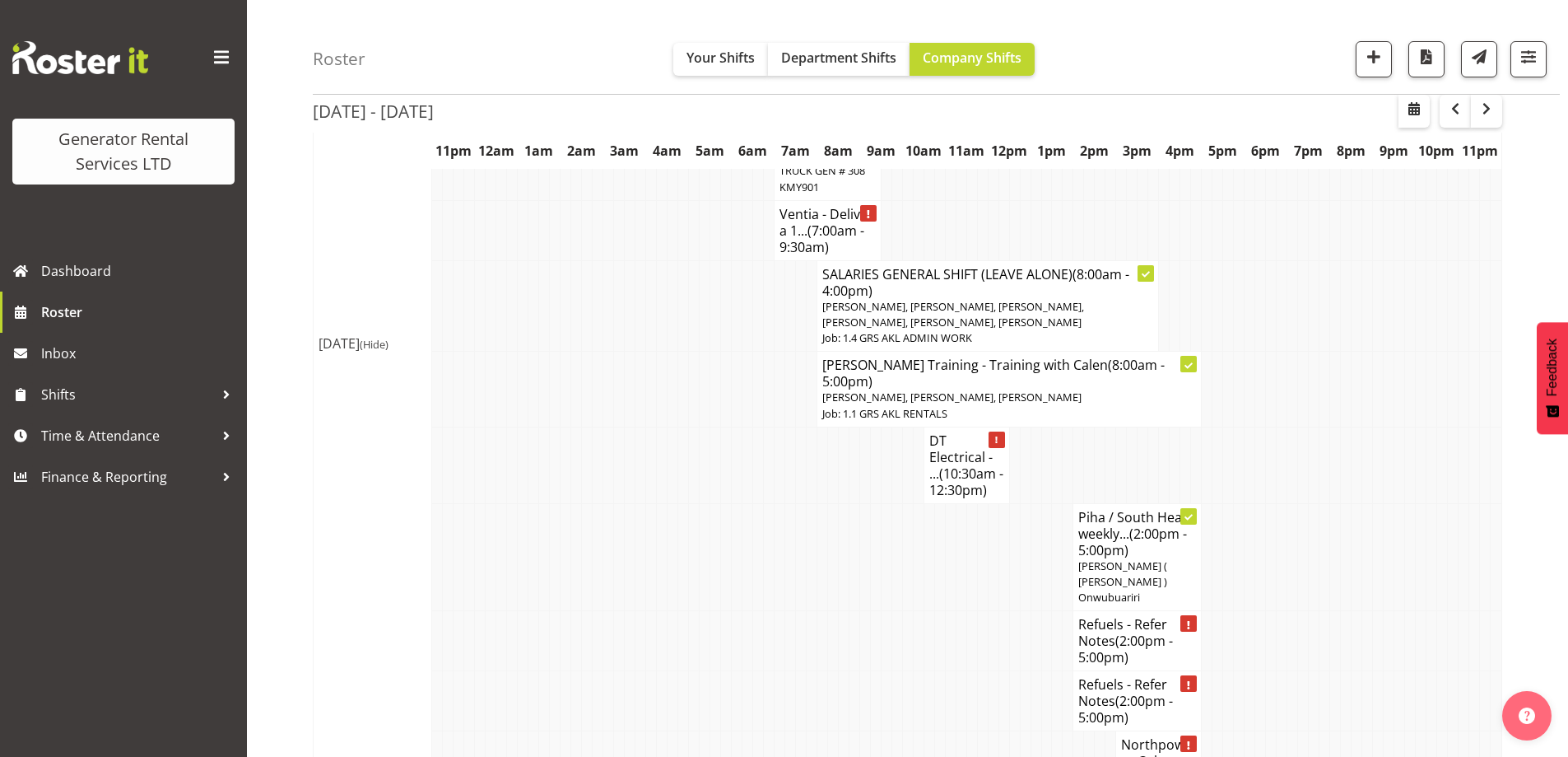
scroll to position [2388, 0]
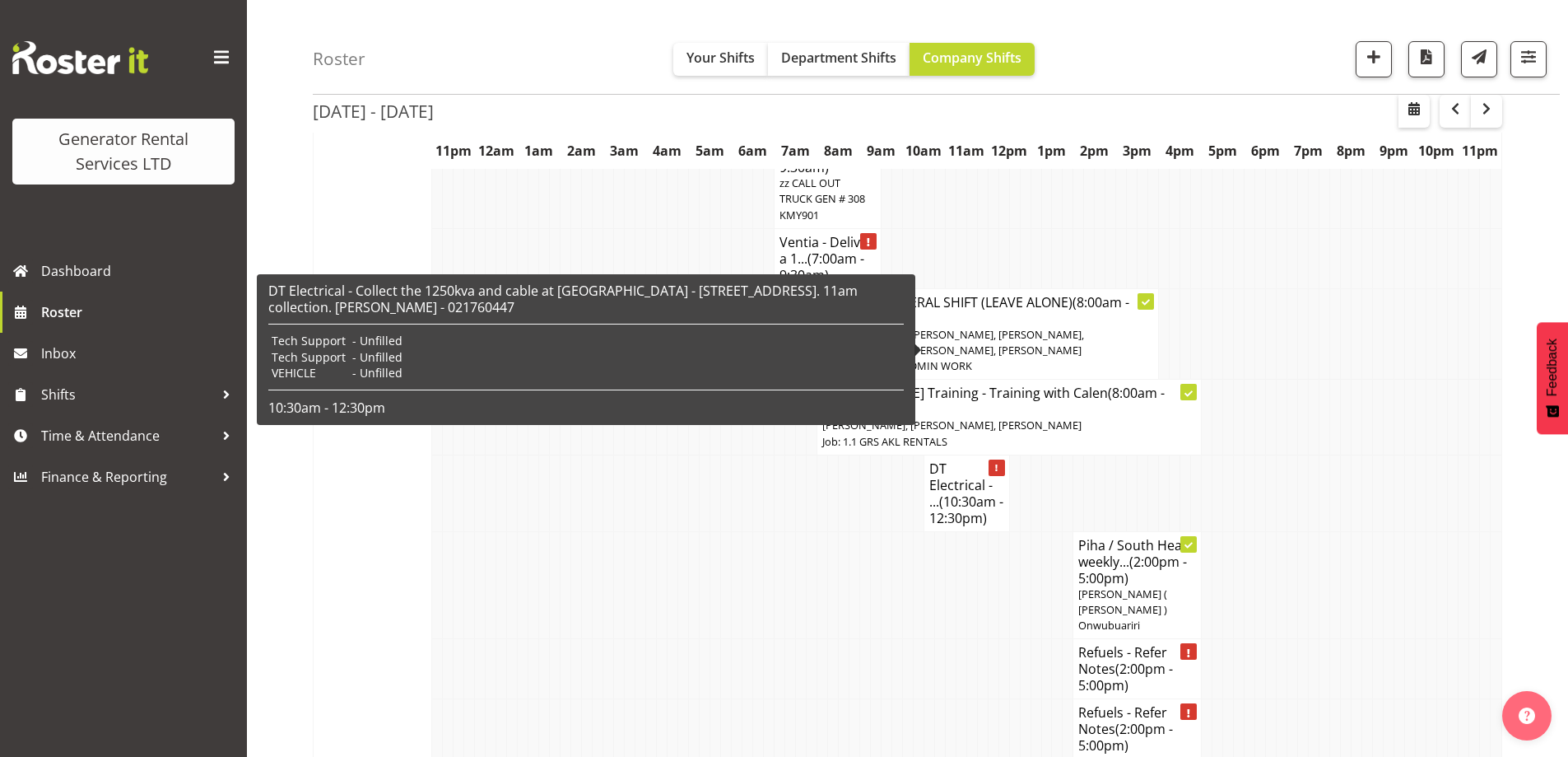
click at [959, 492] on span "(10:30am - 12:30pm)" at bounding box center [966, 510] width 74 height 34
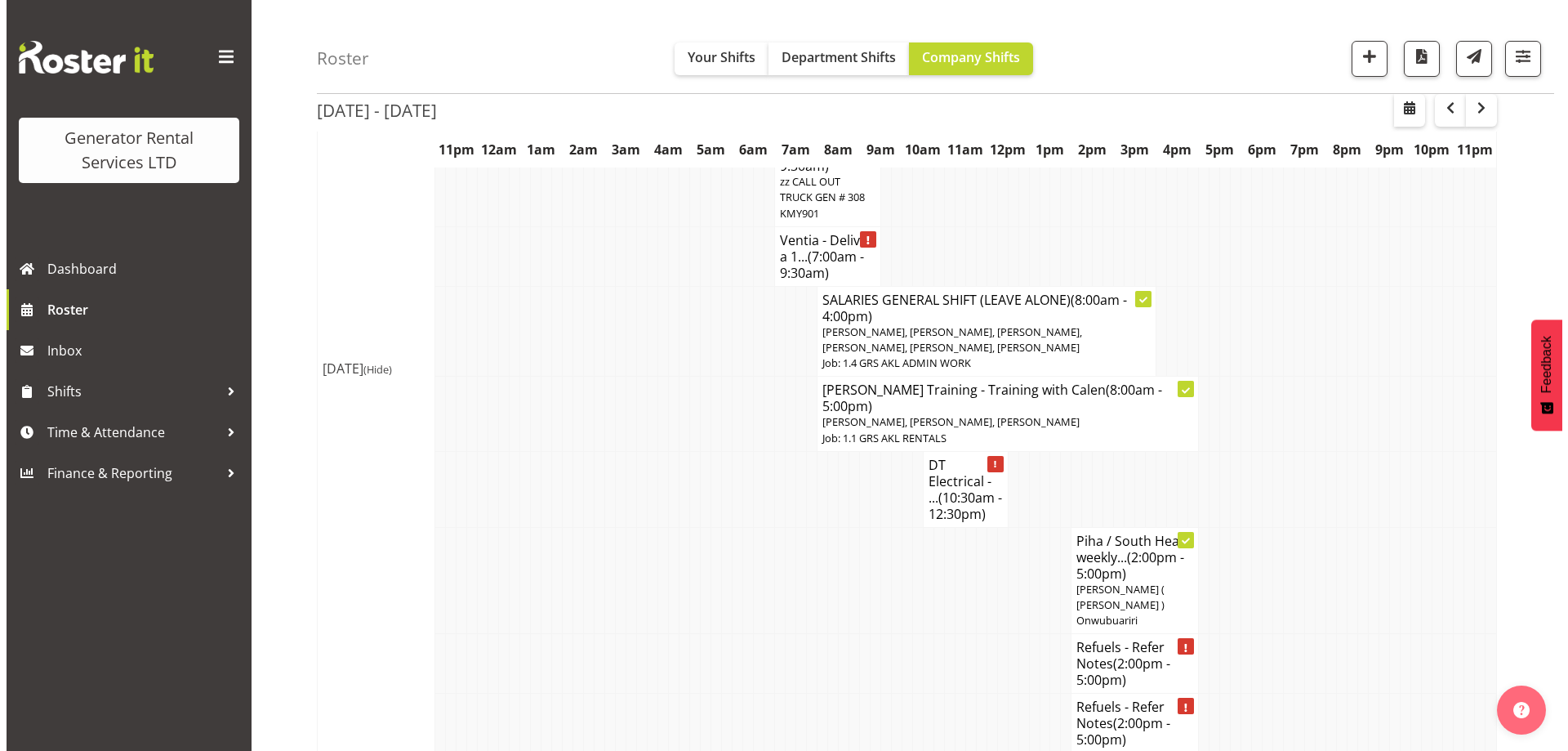
scroll to position [2353, 0]
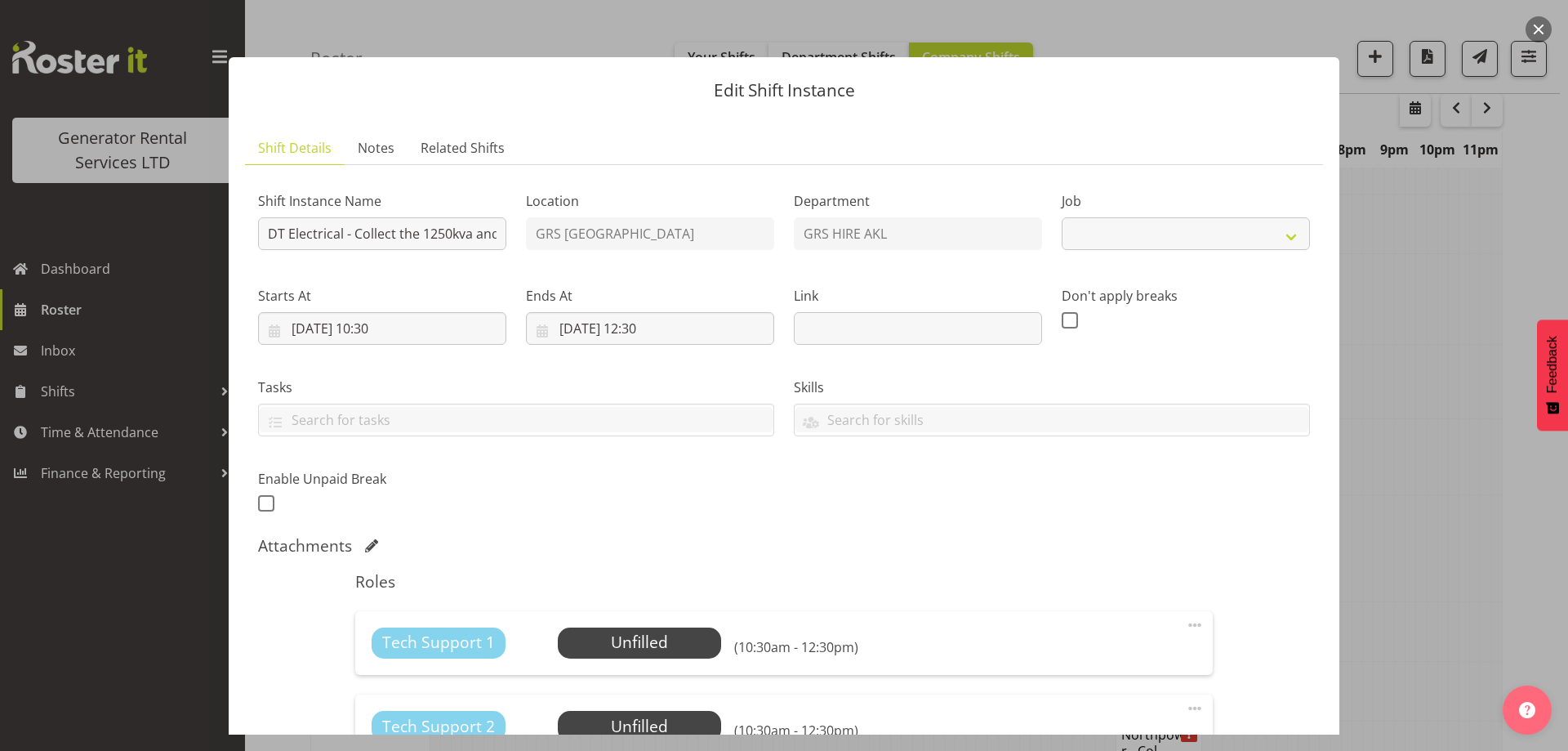
select select "9"
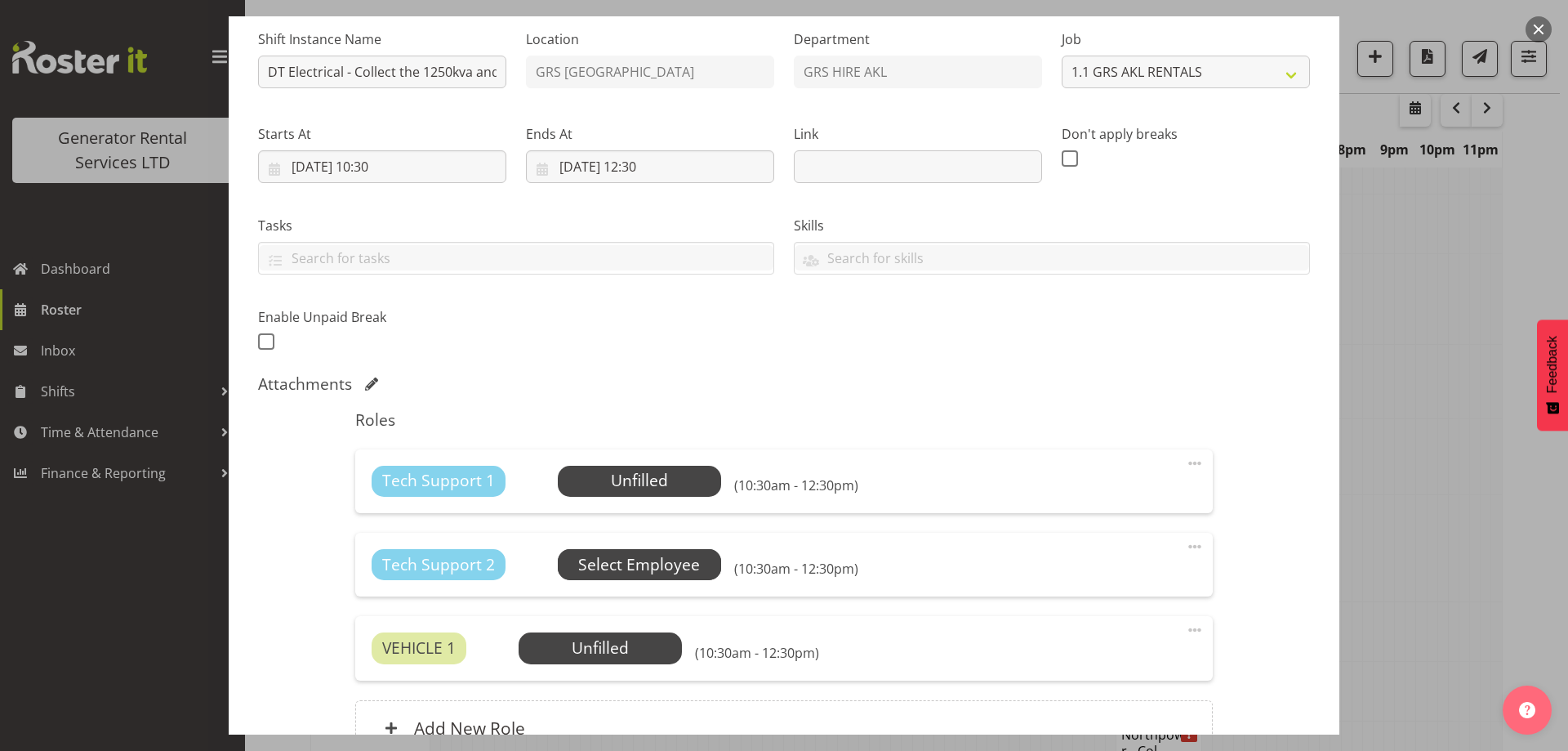
scroll to position [163, 0]
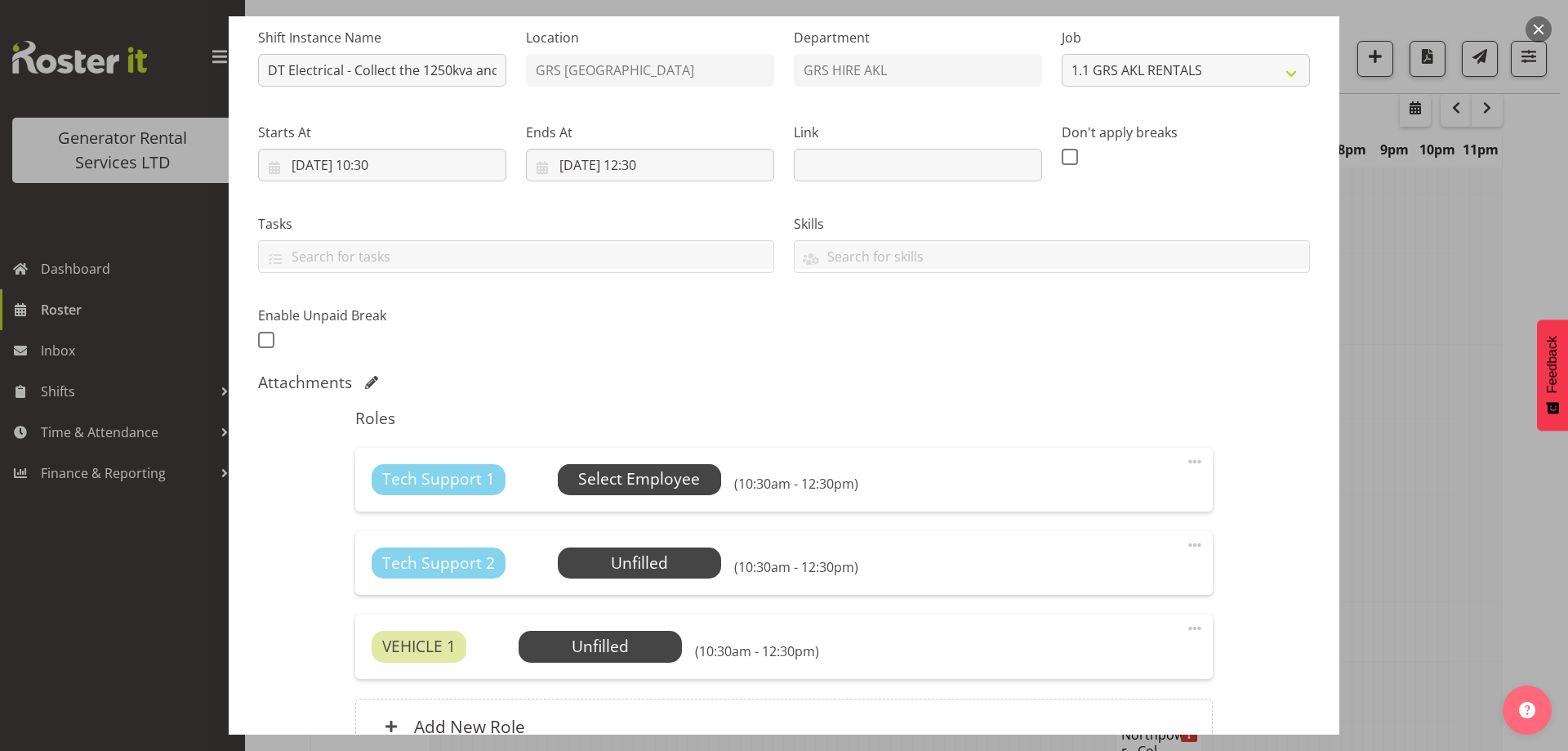
click at [670, 488] on span "Select Employee" at bounding box center [639, 479] width 121 height 24
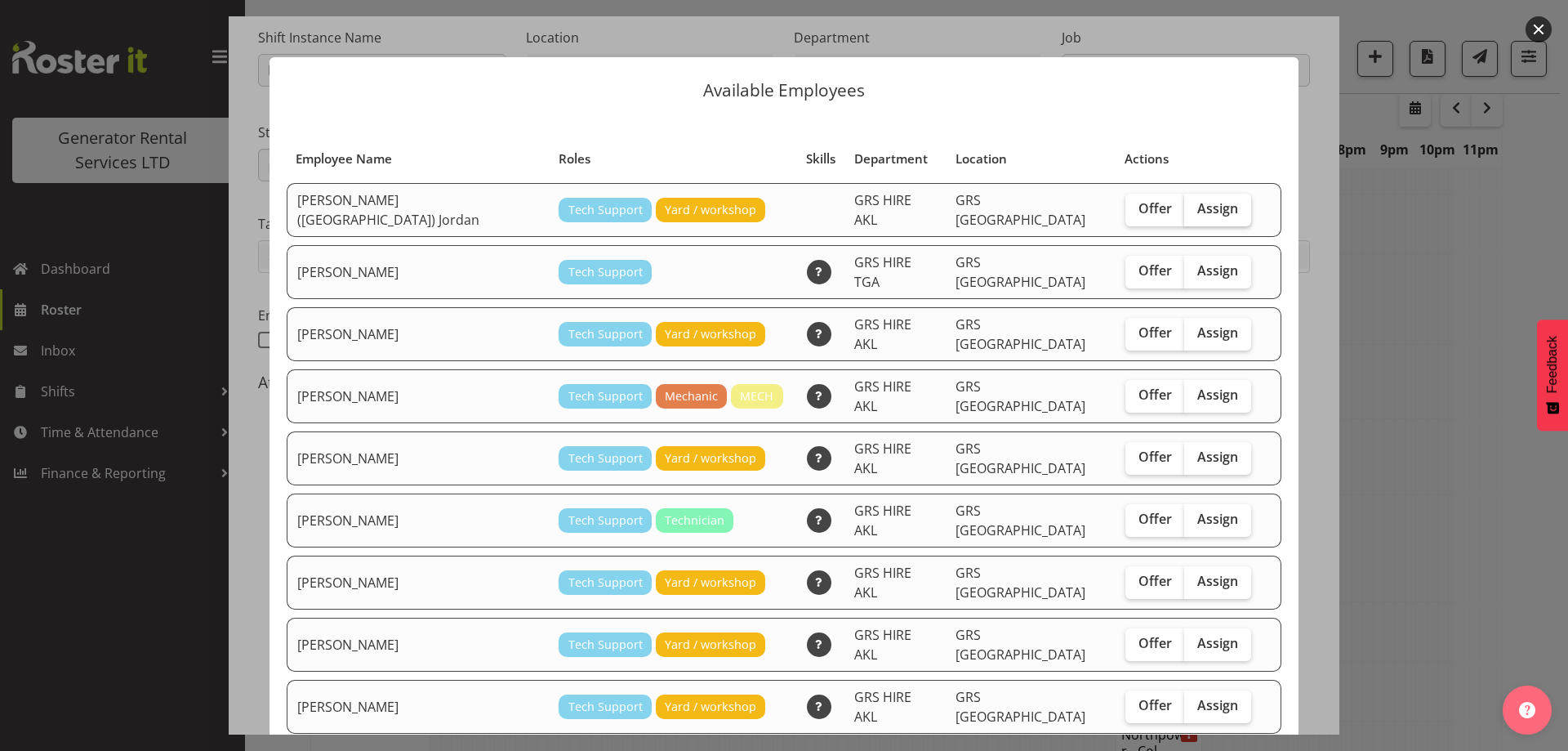
click at [1197, 205] on span "Assign" at bounding box center [1217, 208] width 41 height 16
click at [1184, 205] on input "Assign" at bounding box center [1189, 209] width 10 height 10
checkbox input "true"
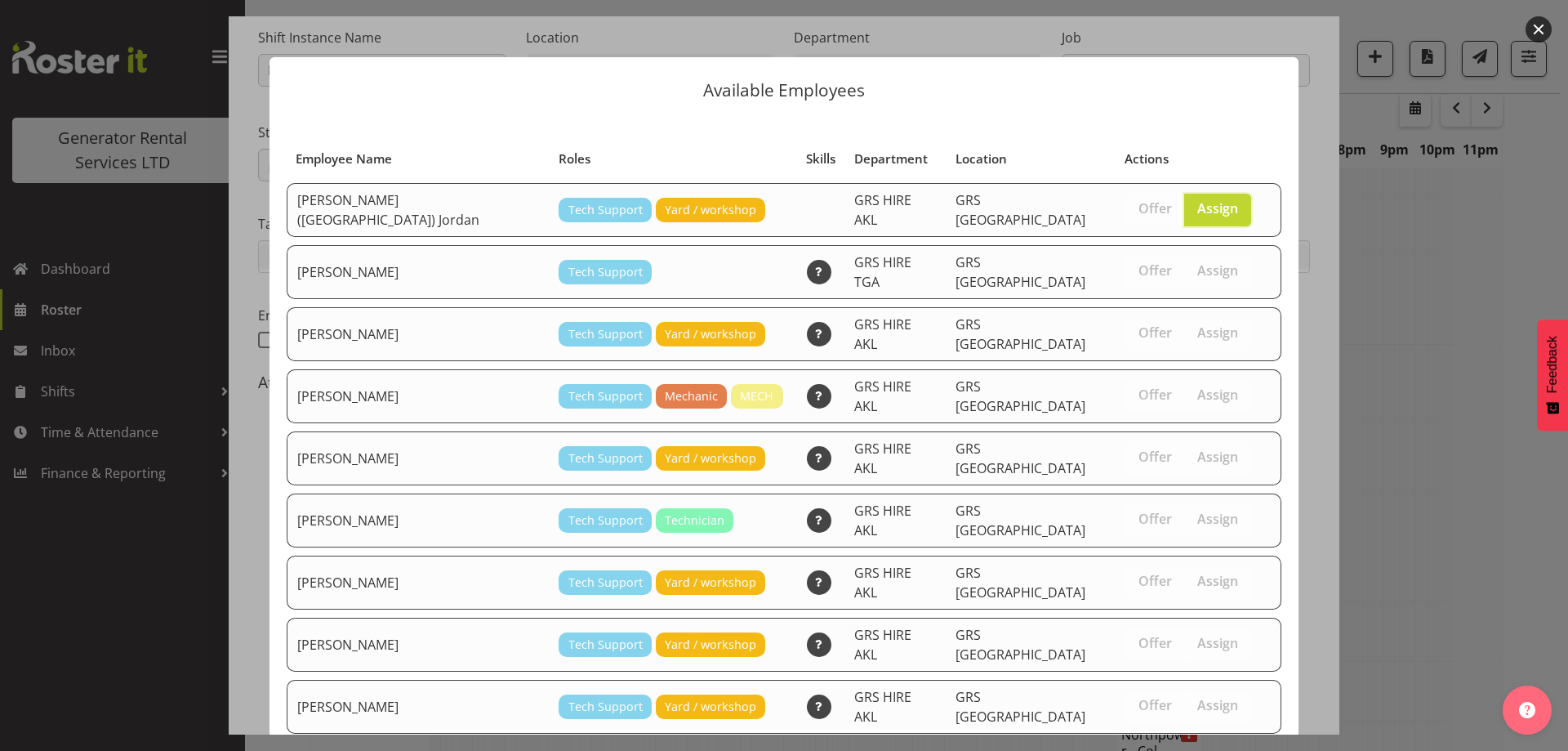
scroll to position [264, 0]
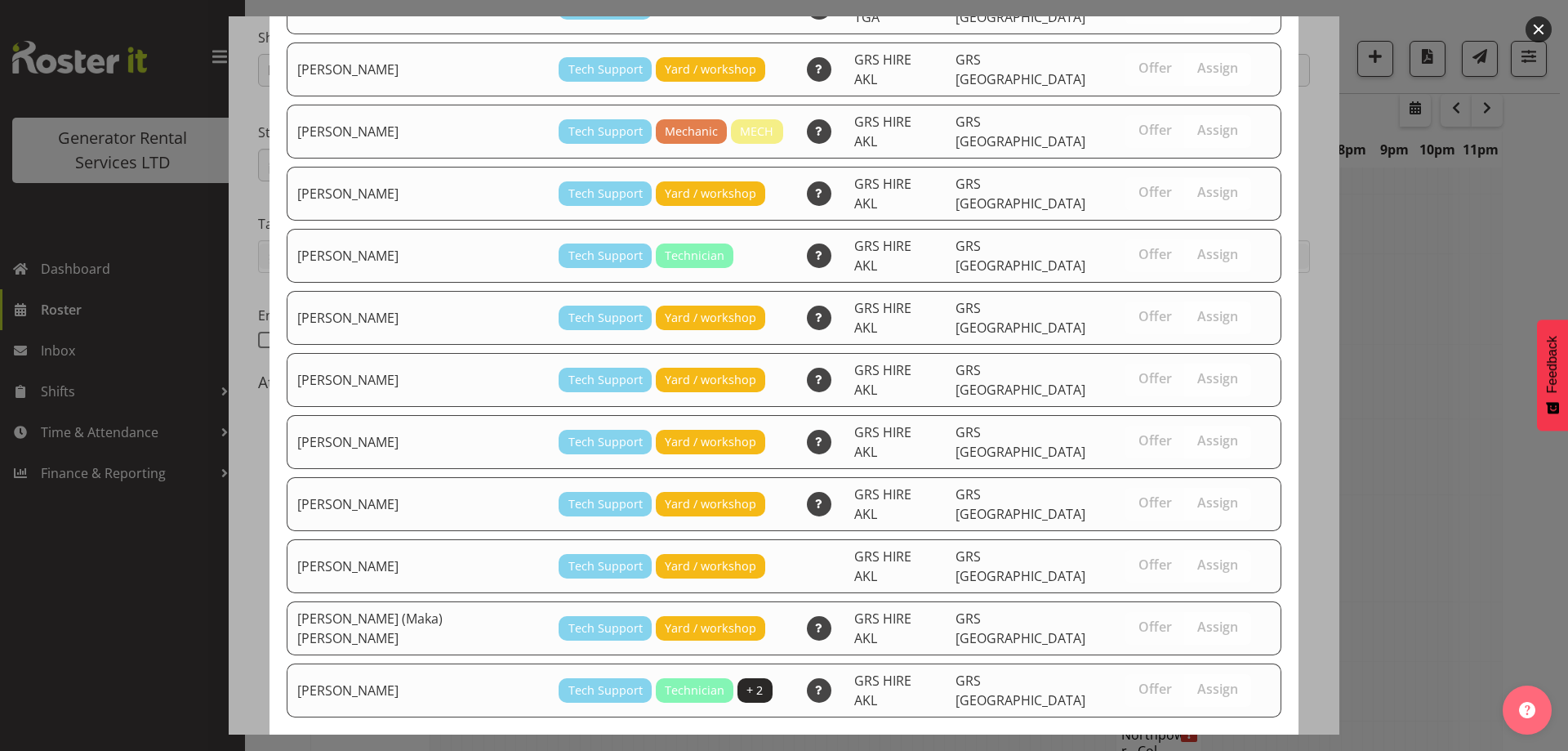
drag, startPoint x: 1134, startPoint y: 681, endPoint x: 1138, endPoint y: 668, distance: 13.6
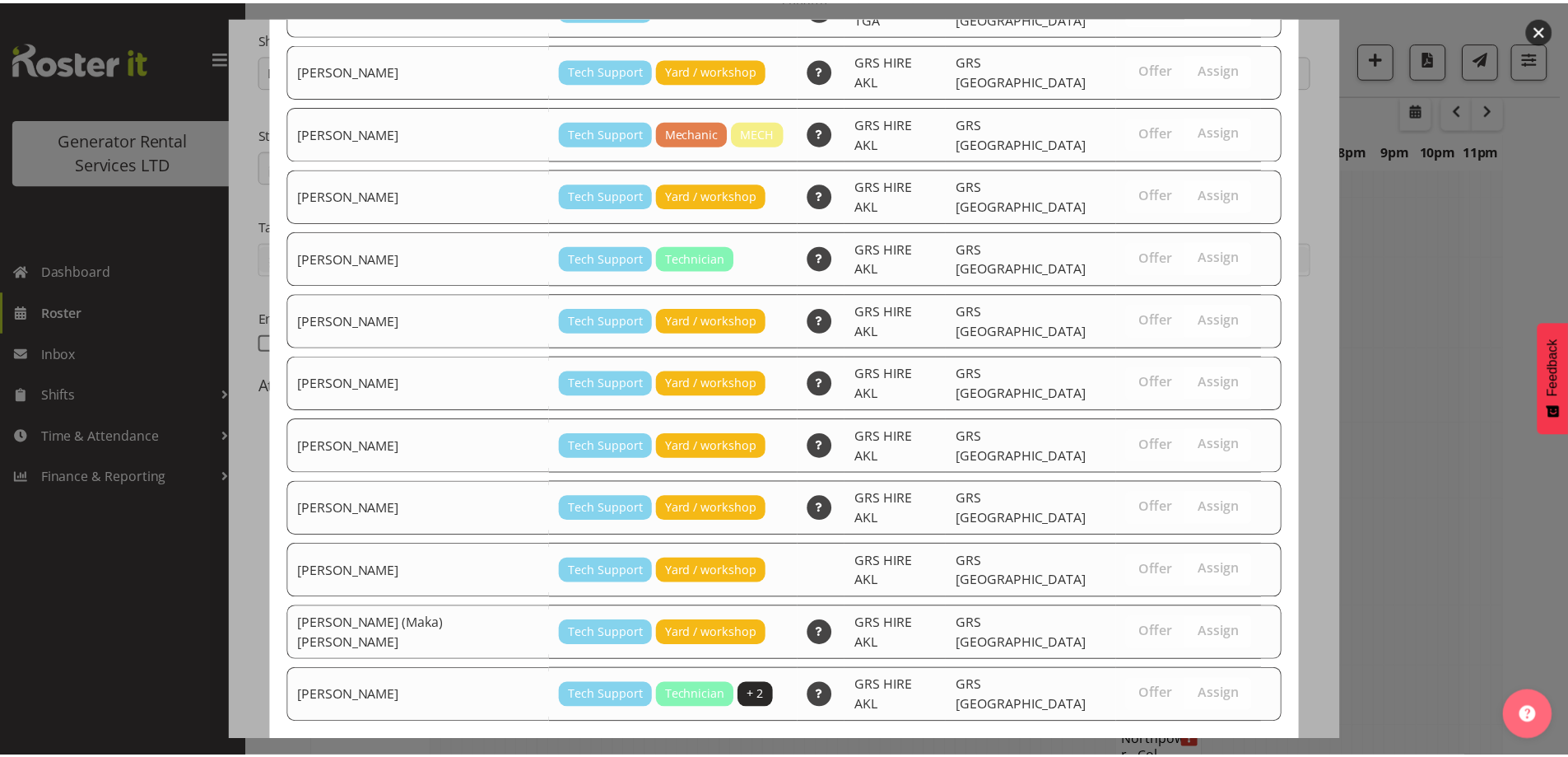
scroll to position [2388, 0]
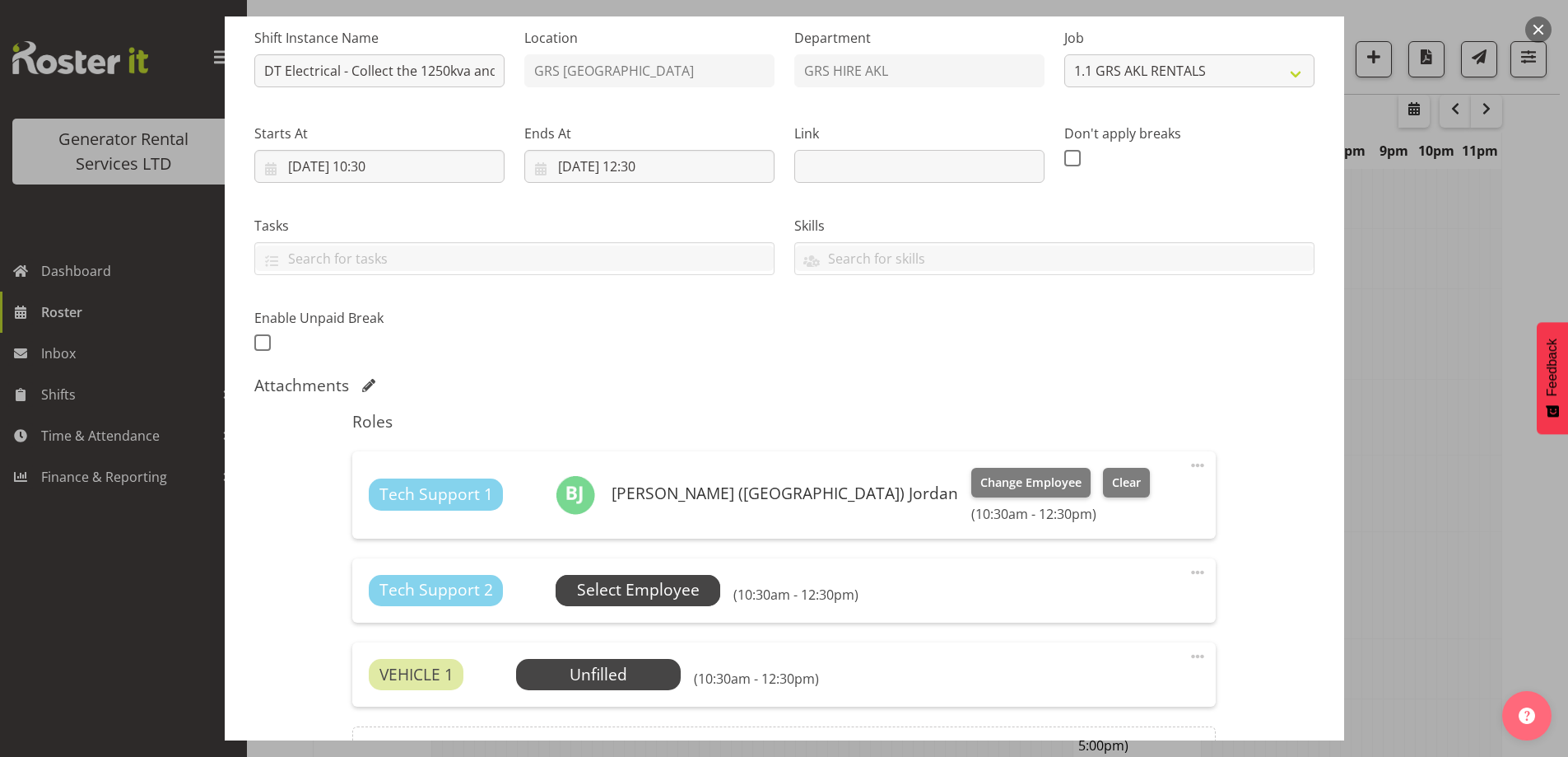
click at [683, 591] on span "Select Employee" at bounding box center [638, 590] width 122 height 24
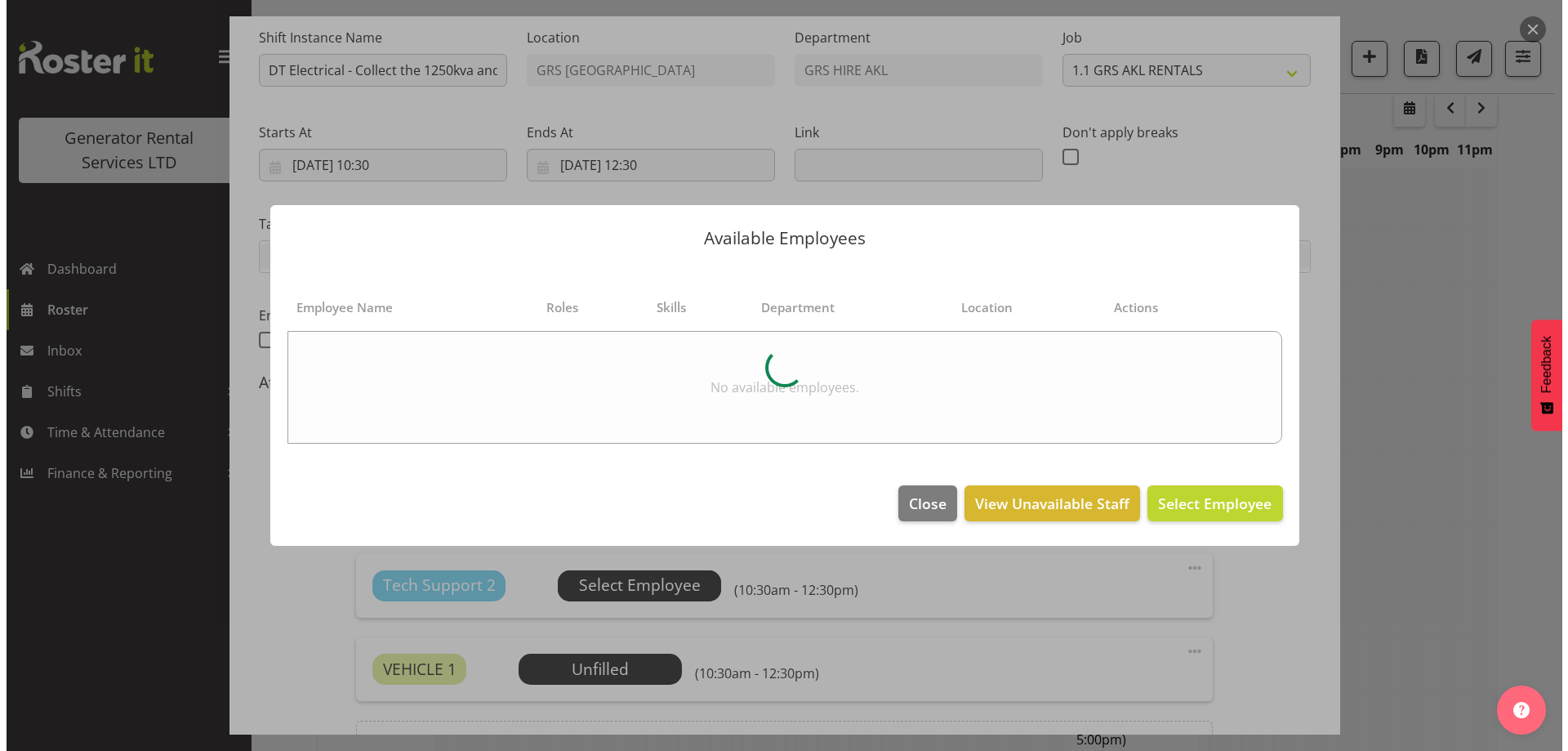
scroll to position [2353, 0]
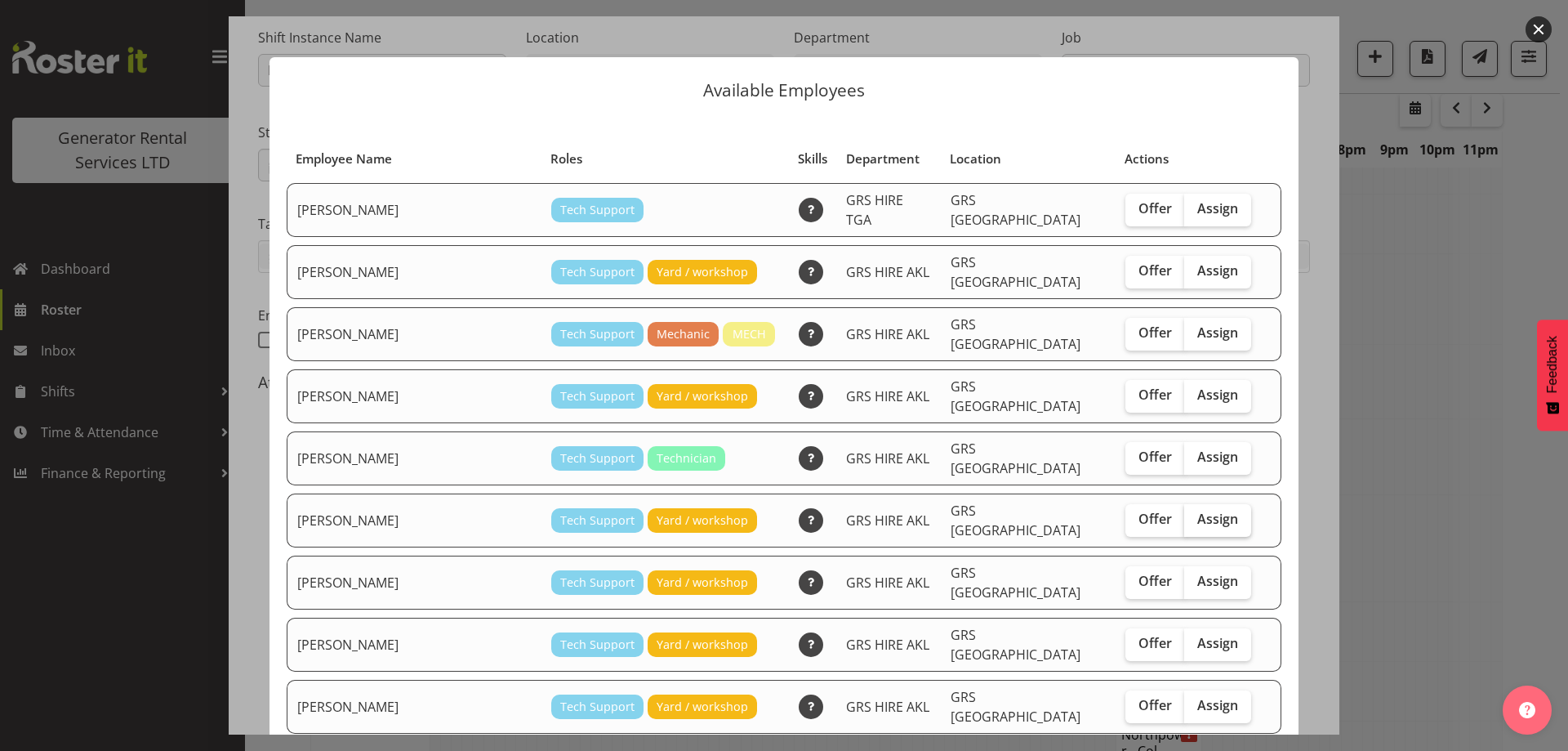
click at [1184, 504] on label "Assign" at bounding box center [1217, 520] width 67 height 33
click at [1184, 514] on input "Assign" at bounding box center [1189, 519] width 10 height 10
checkbox input "true"
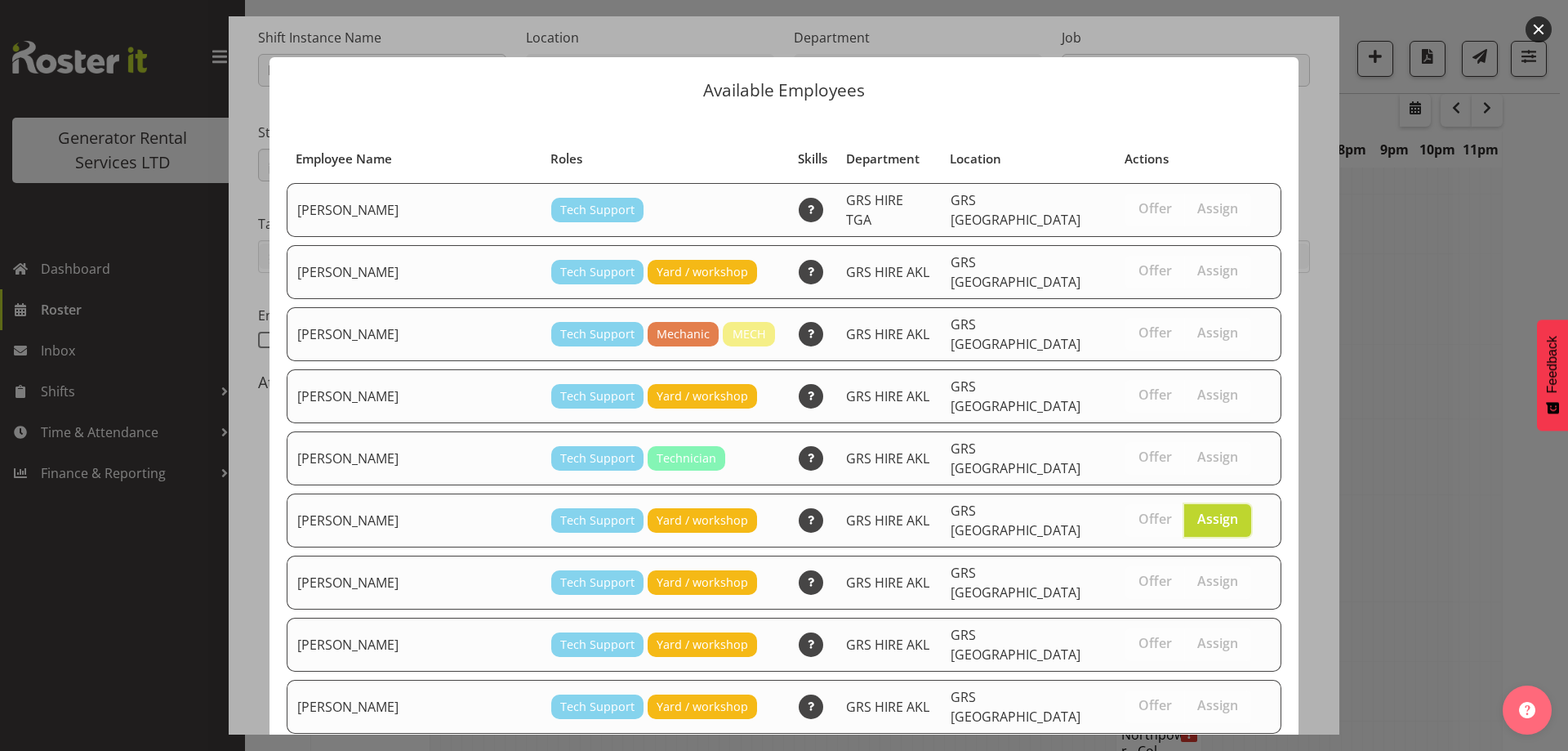
scroll to position [209, 0]
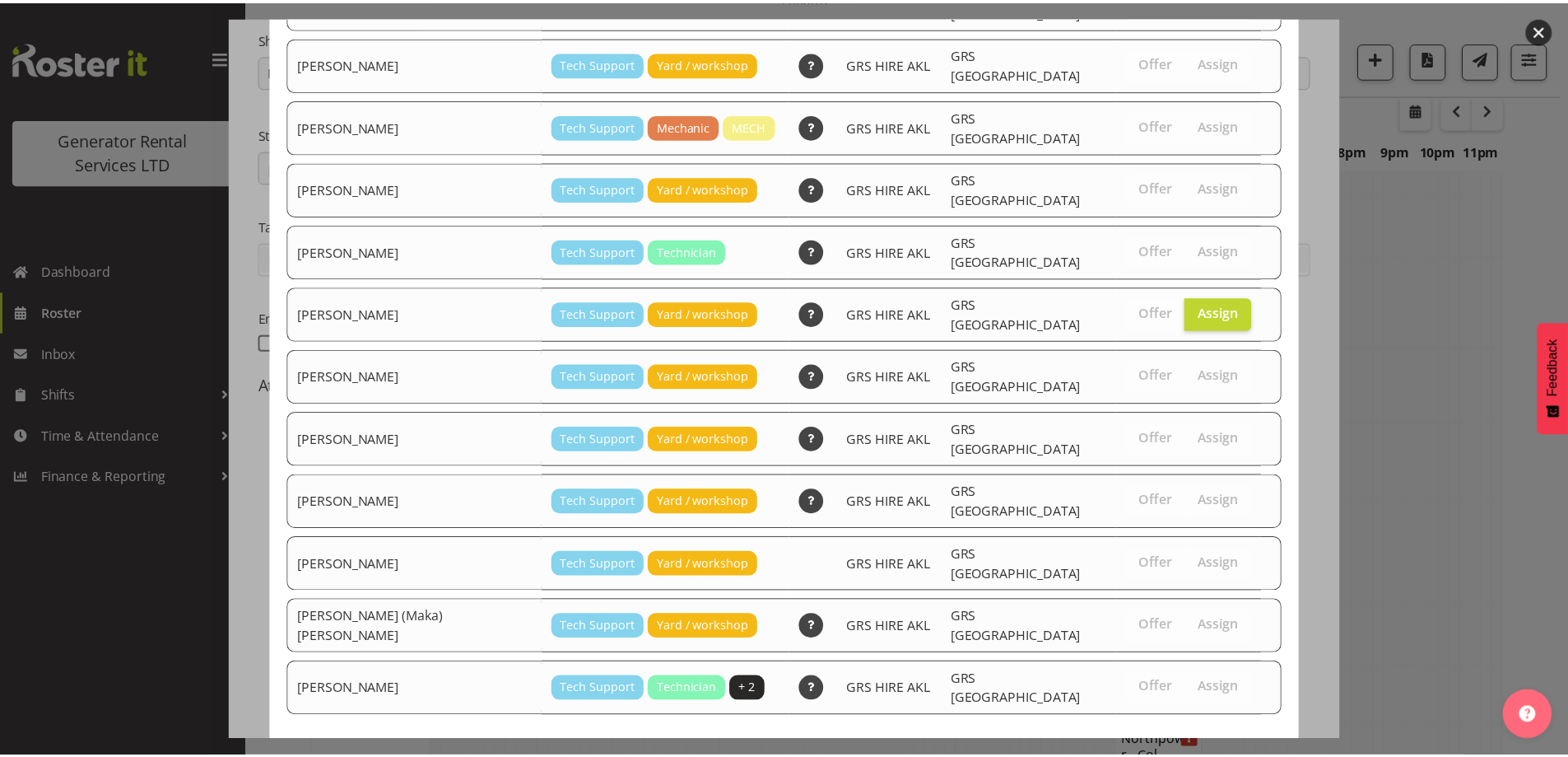
scroll to position [2388, 0]
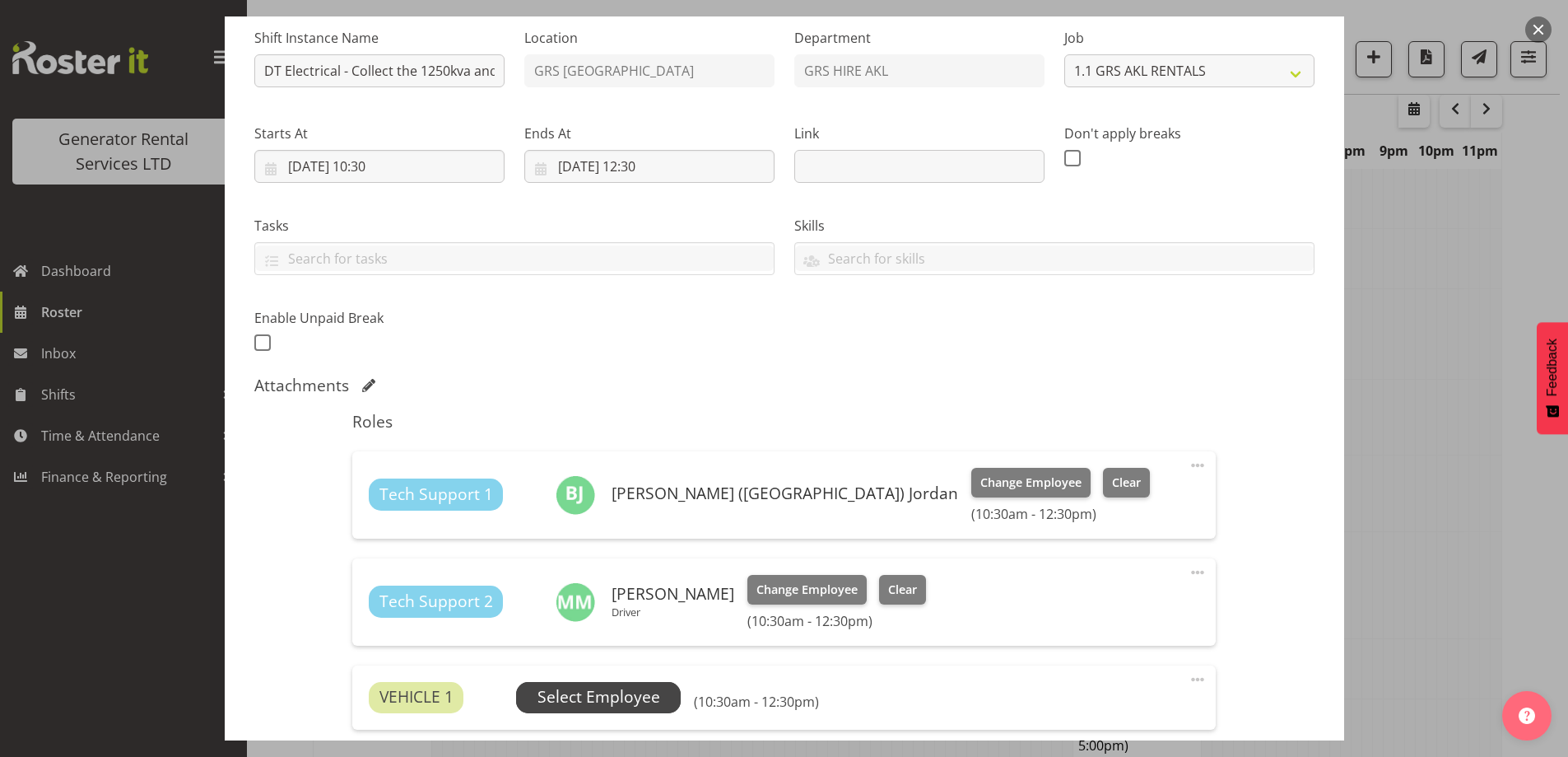
click at [593, 697] on span "Select Employee" at bounding box center [599, 698] width 122 height 24
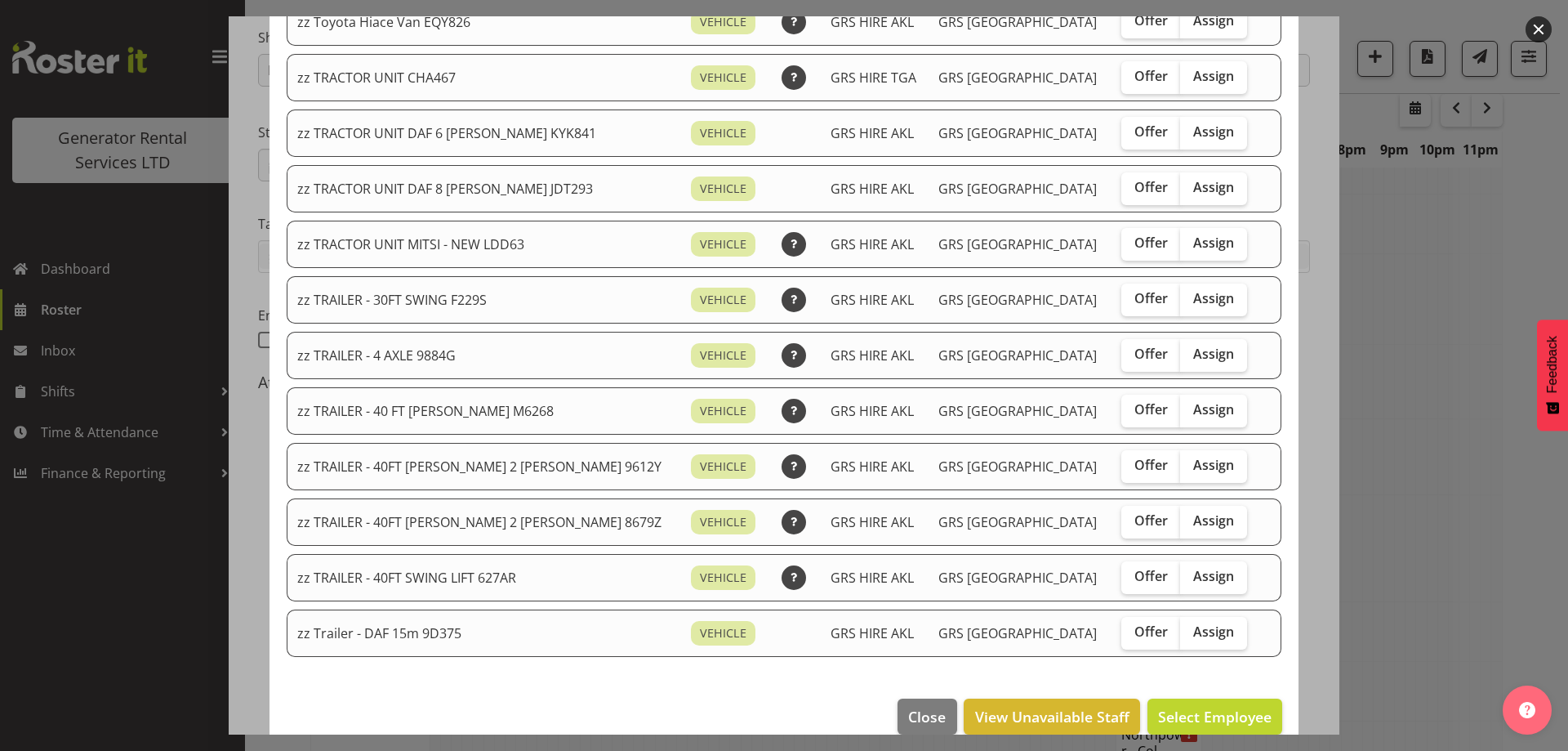
scroll to position [2043, 0]
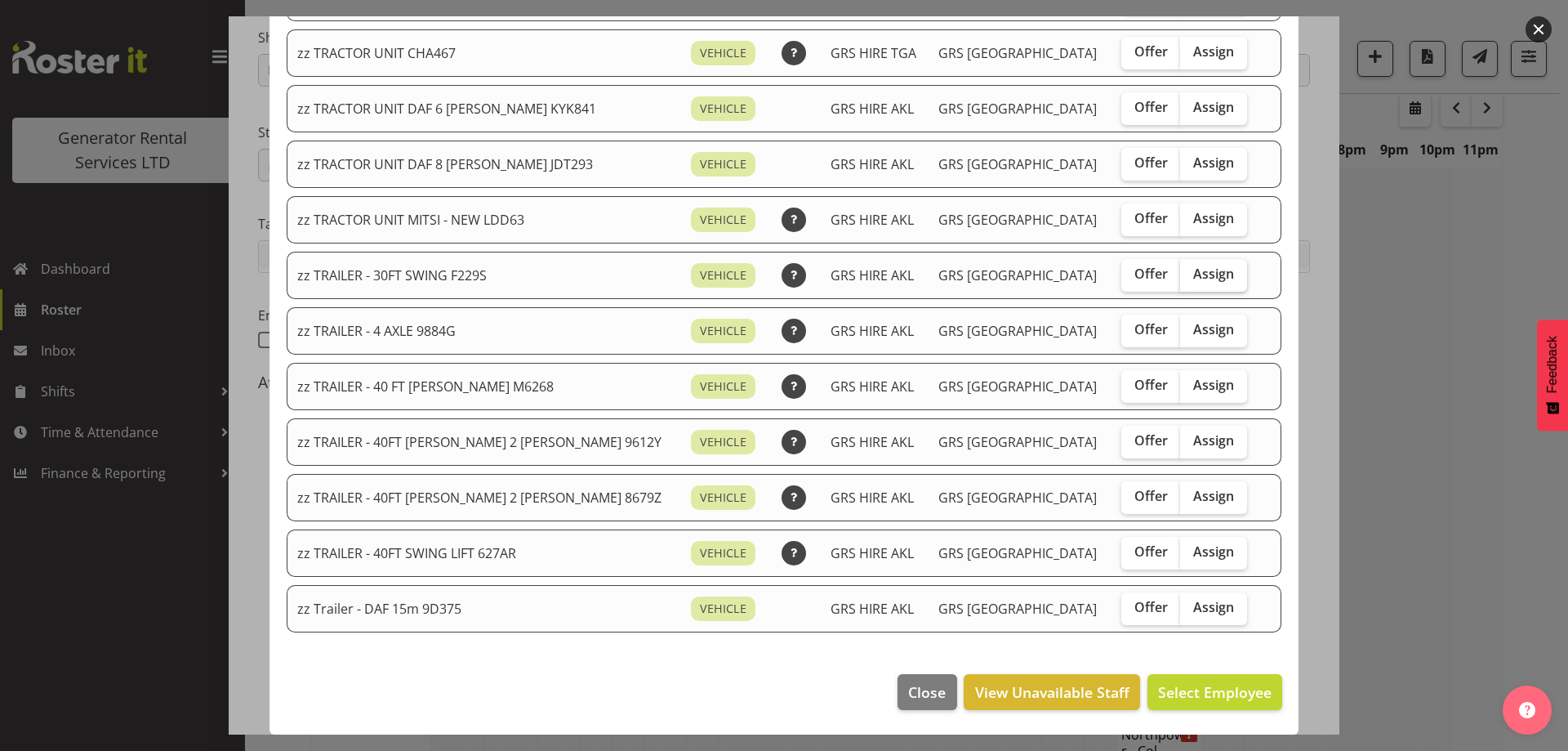
click at [1193, 280] on span "Assign" at bounding box center [1213, 273] width 41 height 16
click at [1190, 280] on input "Assign" at bounding box center [1185, 274] width 10 height 10
checkbox input "true"
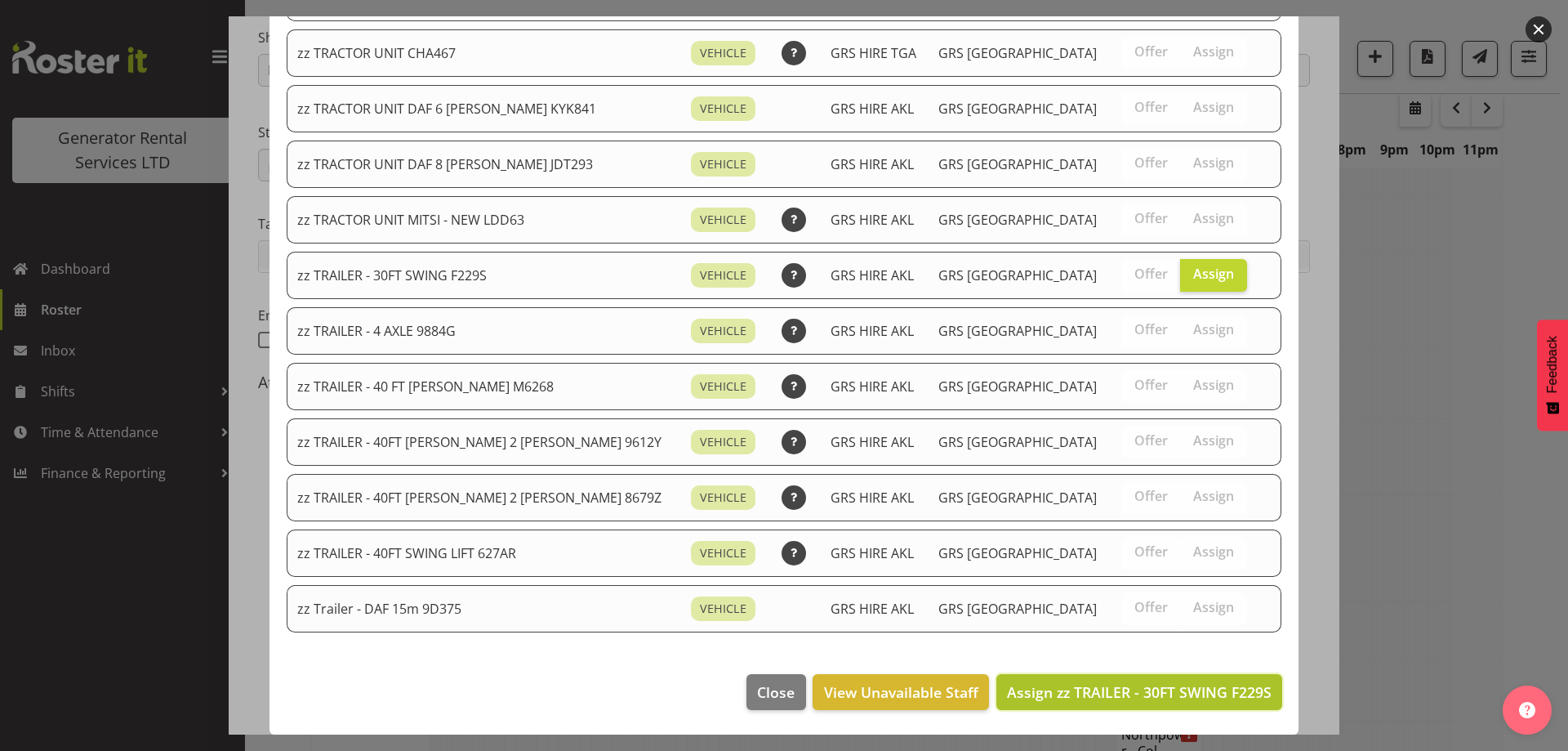
click at [1146, 702] on button "Assign zz TRAILER - 30FT SWING F229S" at bounding box center [1139, 692] width 286 height 36
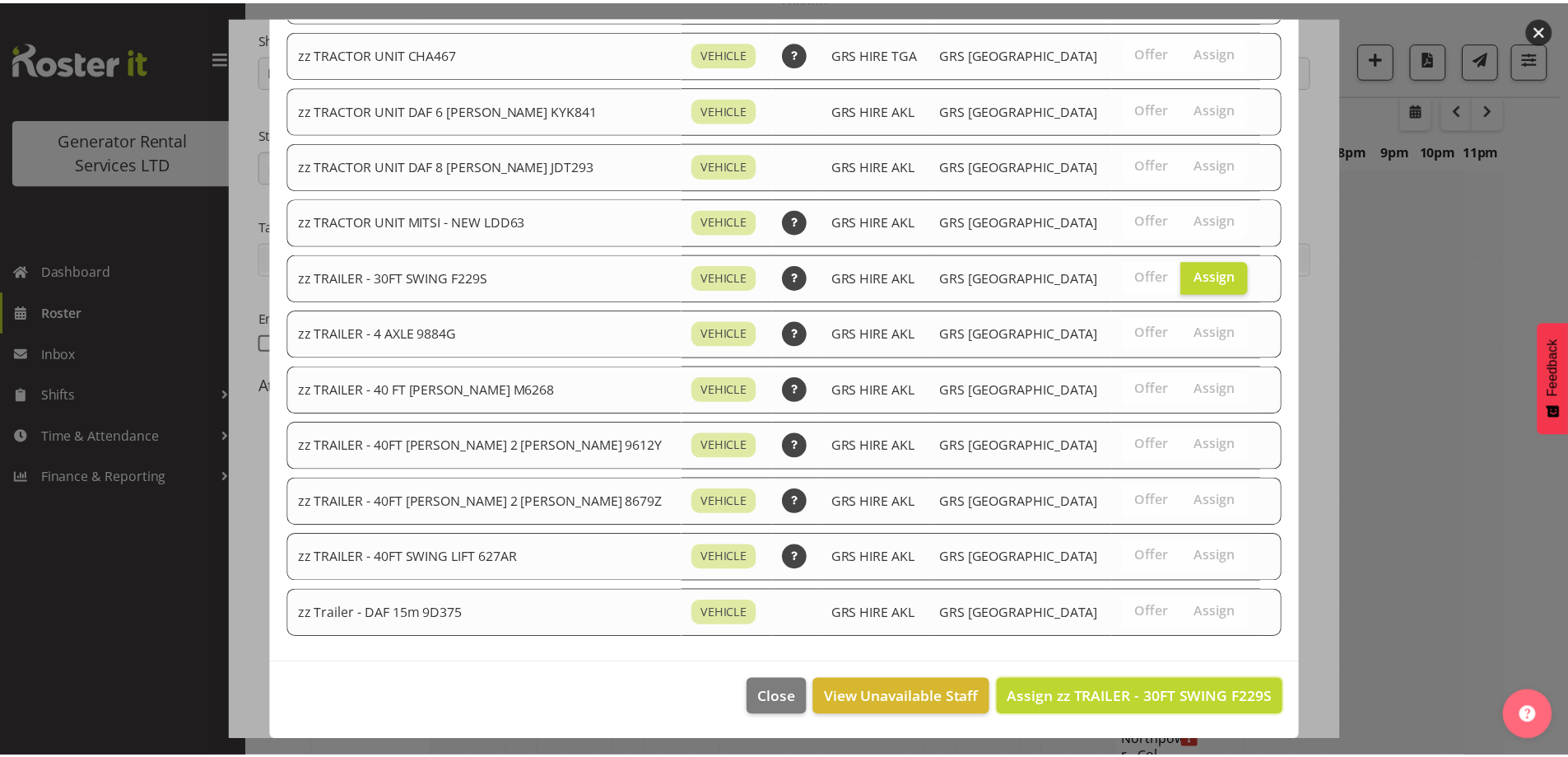
scroll to position [2388, 0]
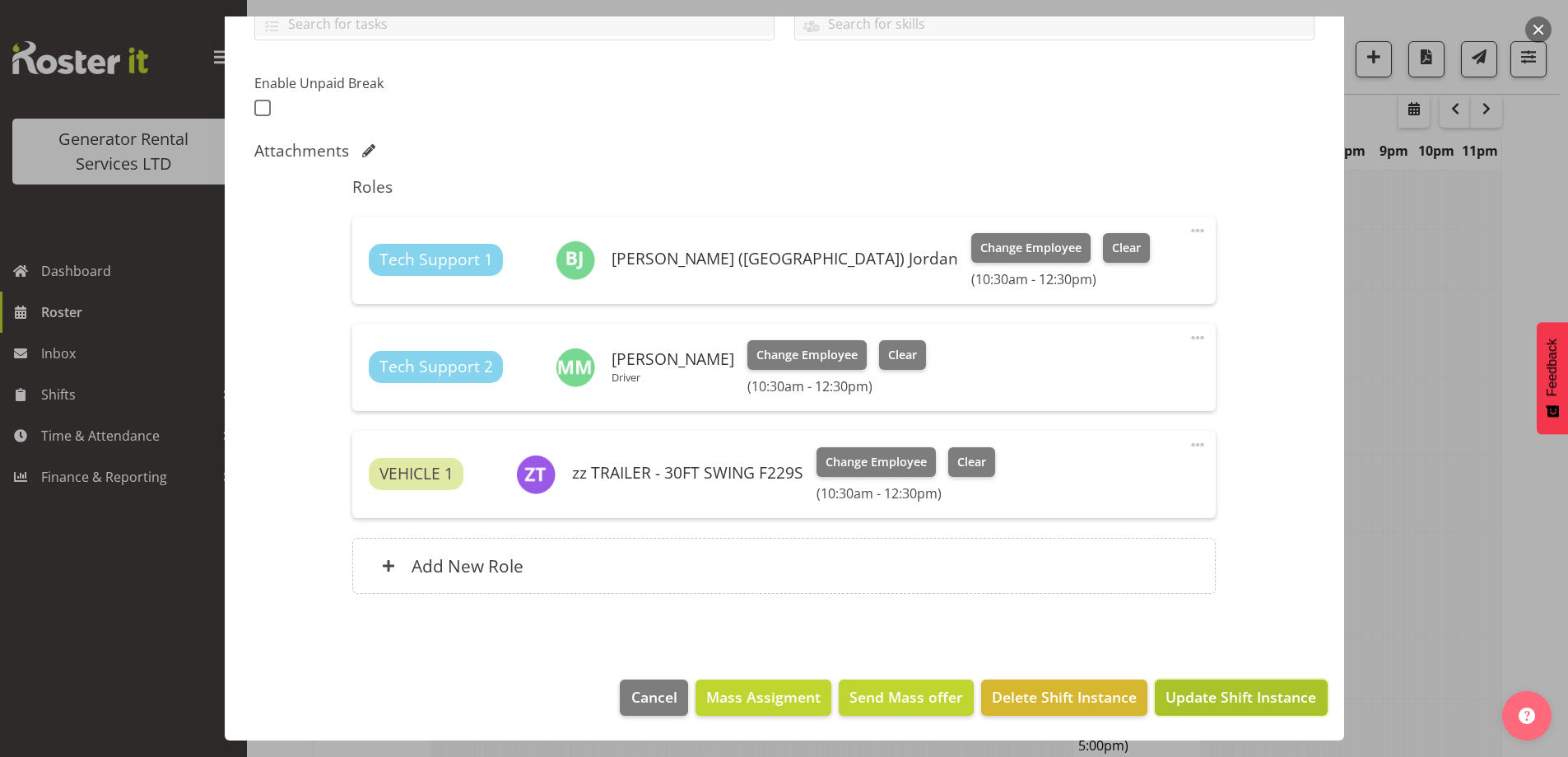
click at [1189, 701] on span "Update Shift Instance" at bounding box center [1240, 697] width 151 height 22
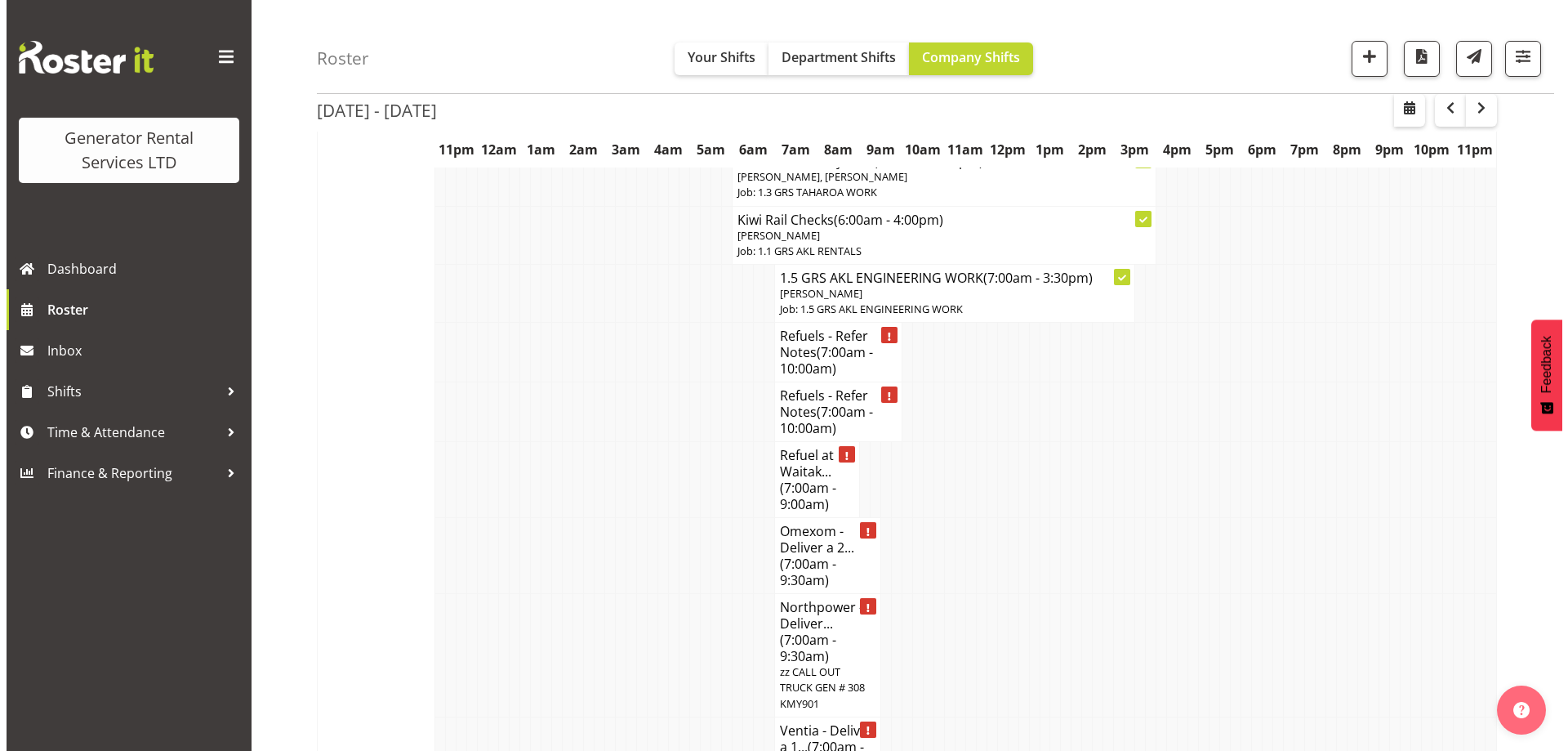
scroll to position [1850, 0]
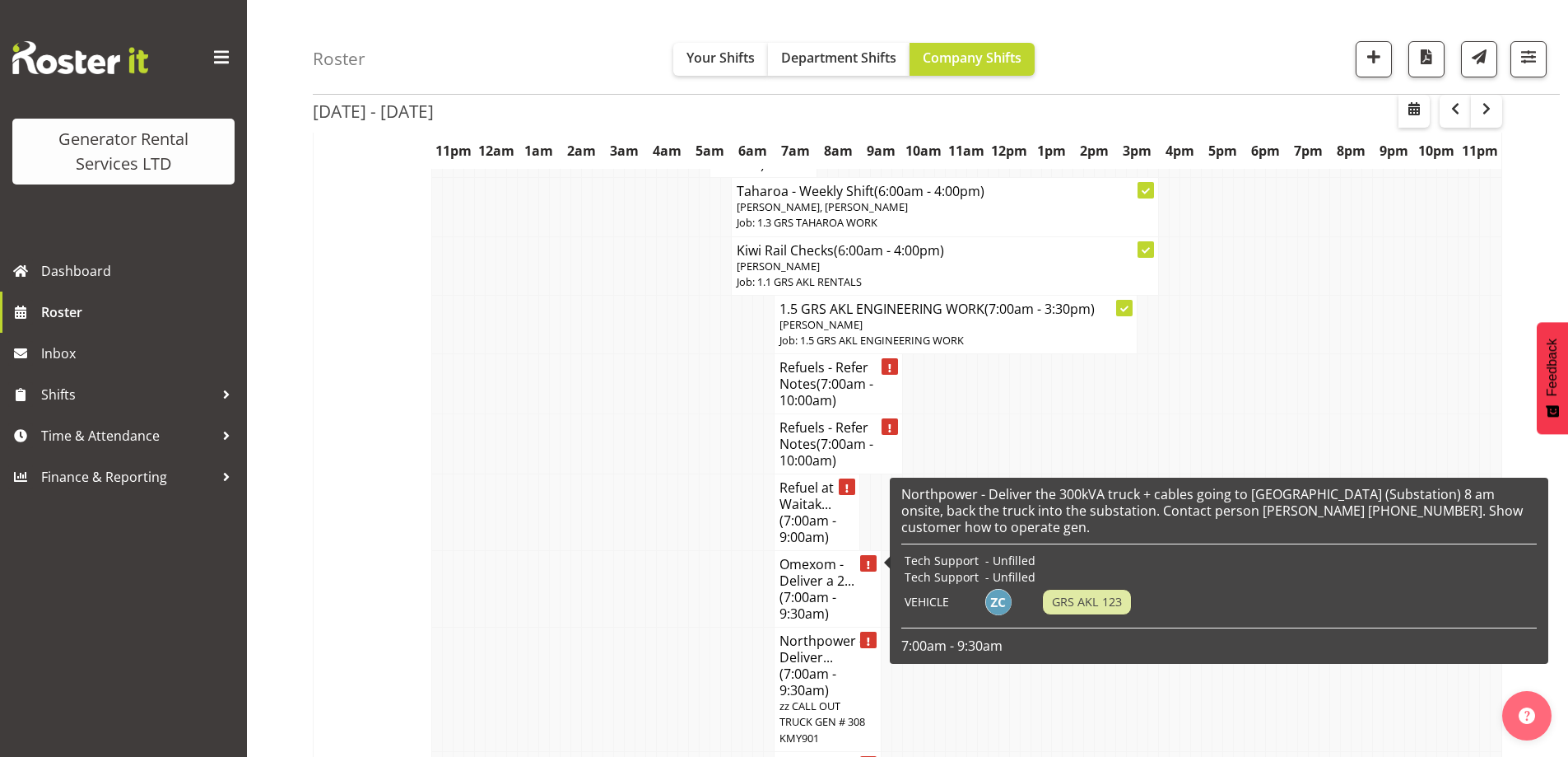
click at [805, 632] on h4 "Northpower - Deliver... (7:00am - 9:30am)" at bounding box center [828, 665] width 97 height 66
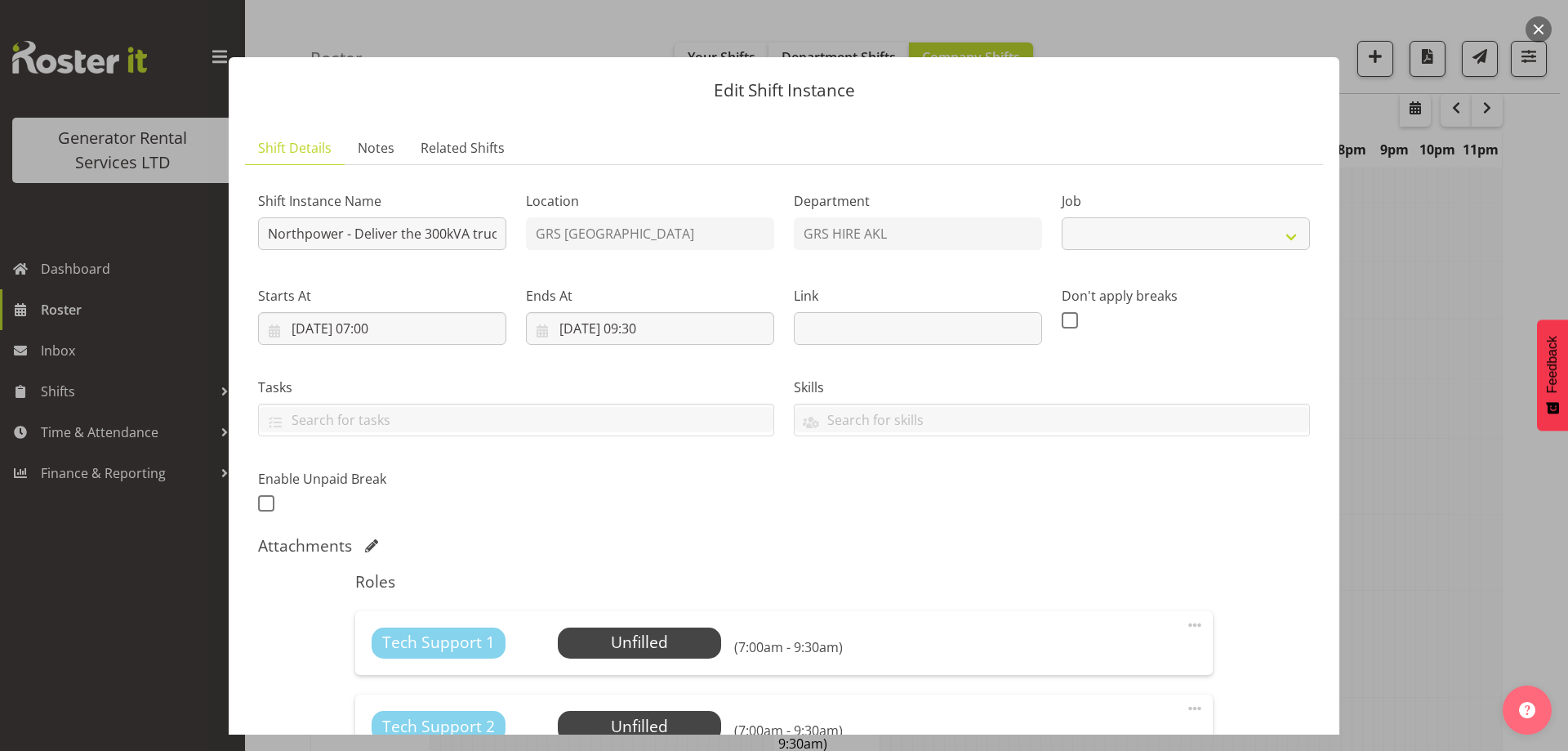
select select "7504"
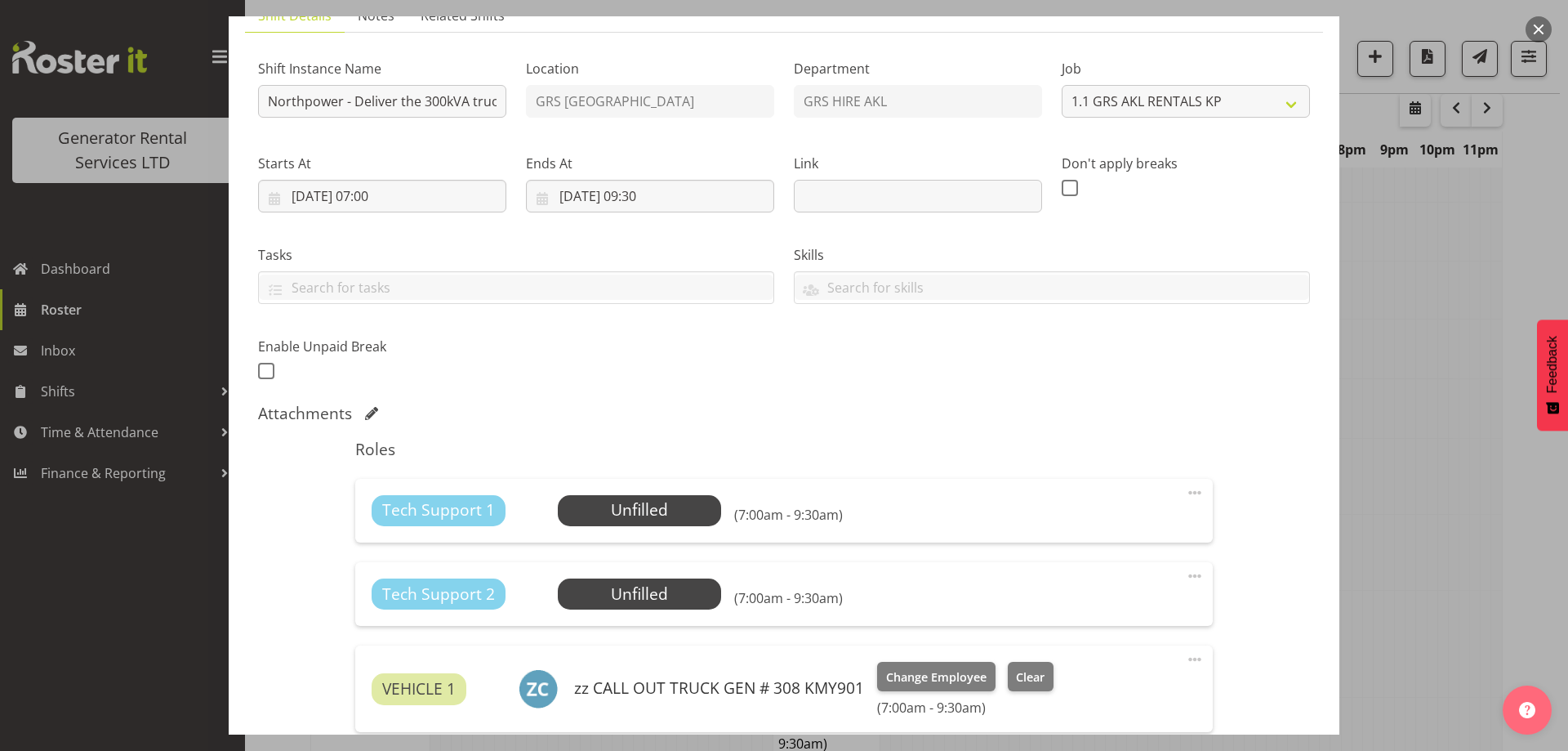
scroll to position [245, 0]
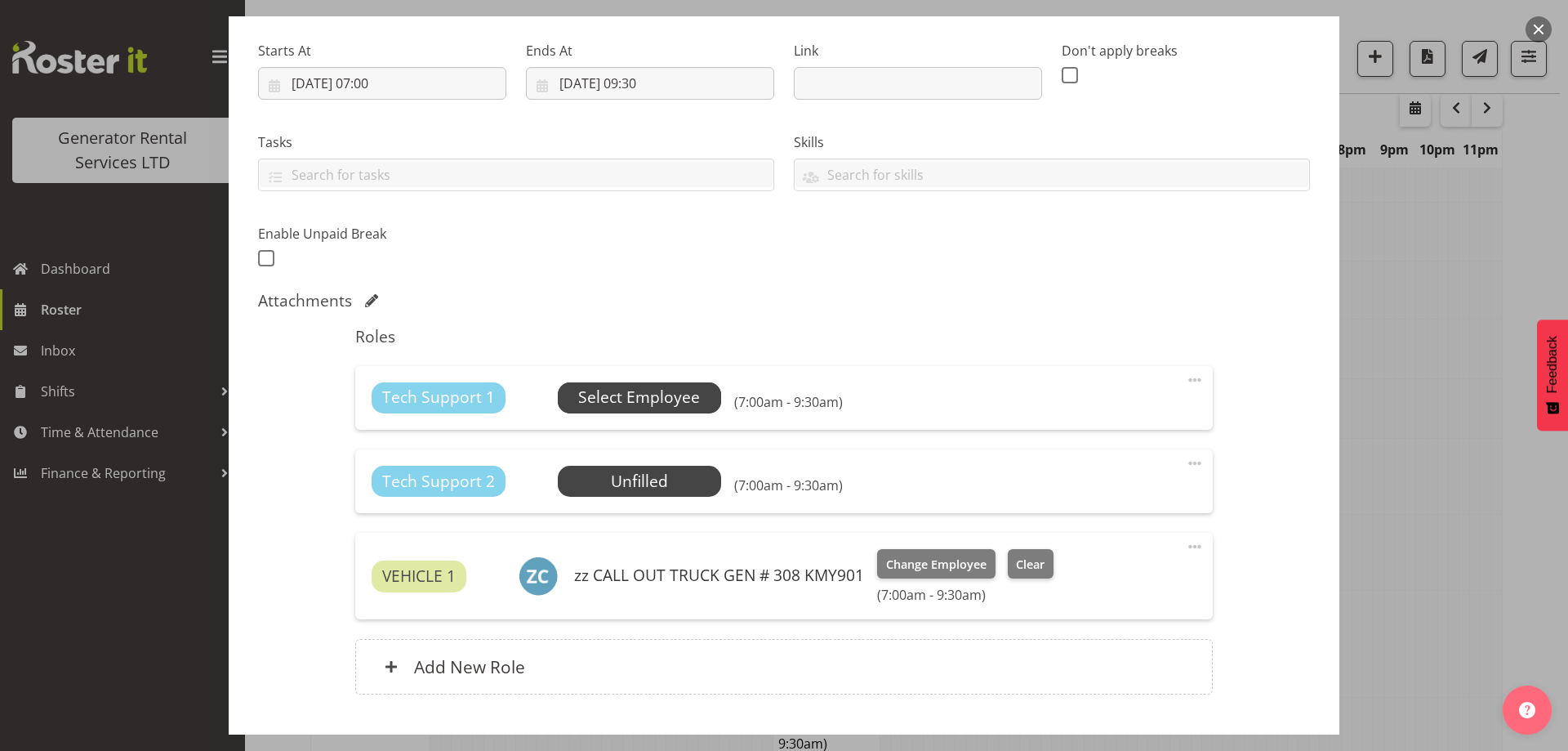
click at [634, 384] on span "Select Employee" at bounding box center [639, 398] width 163 height 31
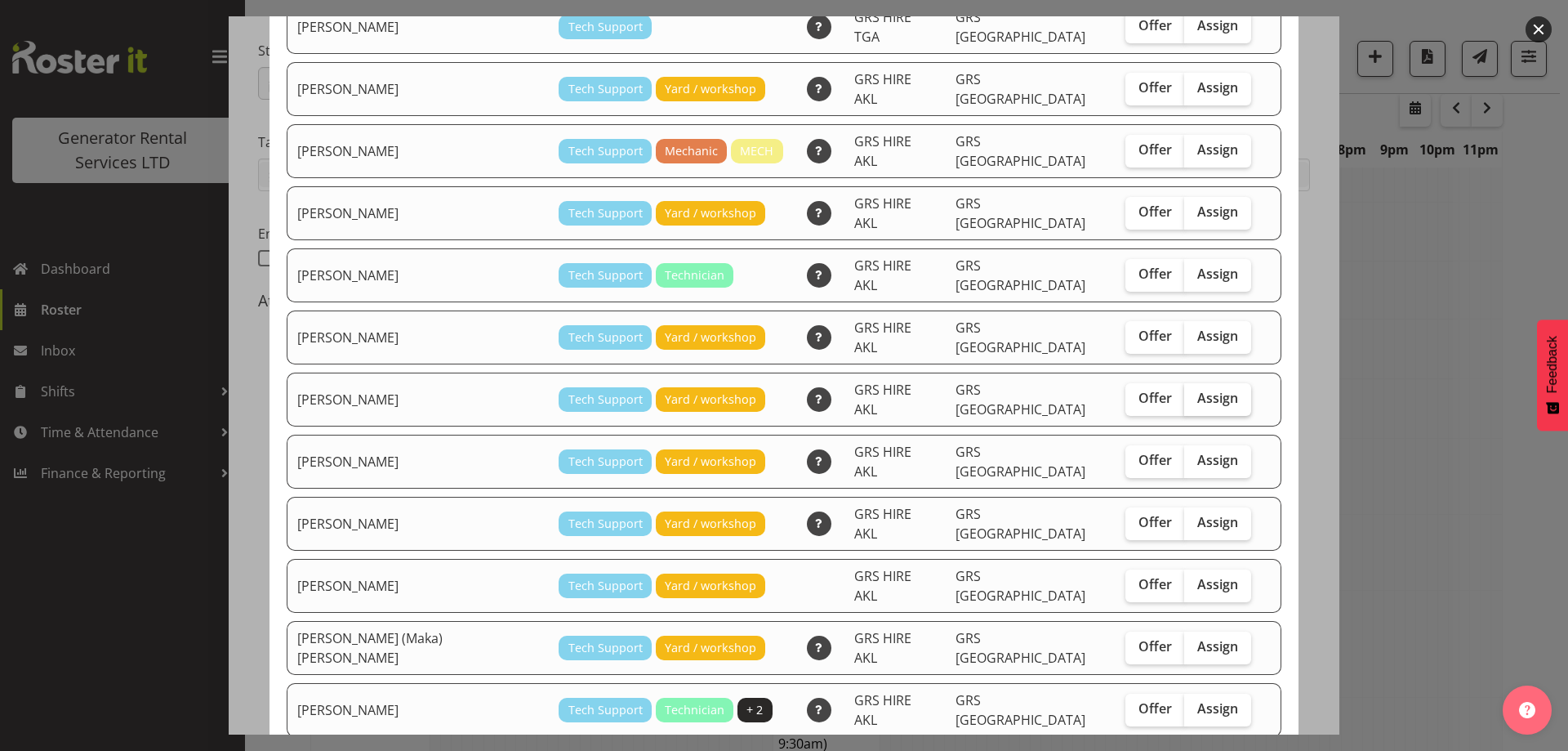
click at [1197, 390] on span "Assign" at bounding box center [1217, 398] width 41 height 16
click at [1184, 393] on input "Assign" at bounding box center [1189, 398] width 10 height 10
checkbox input "true"
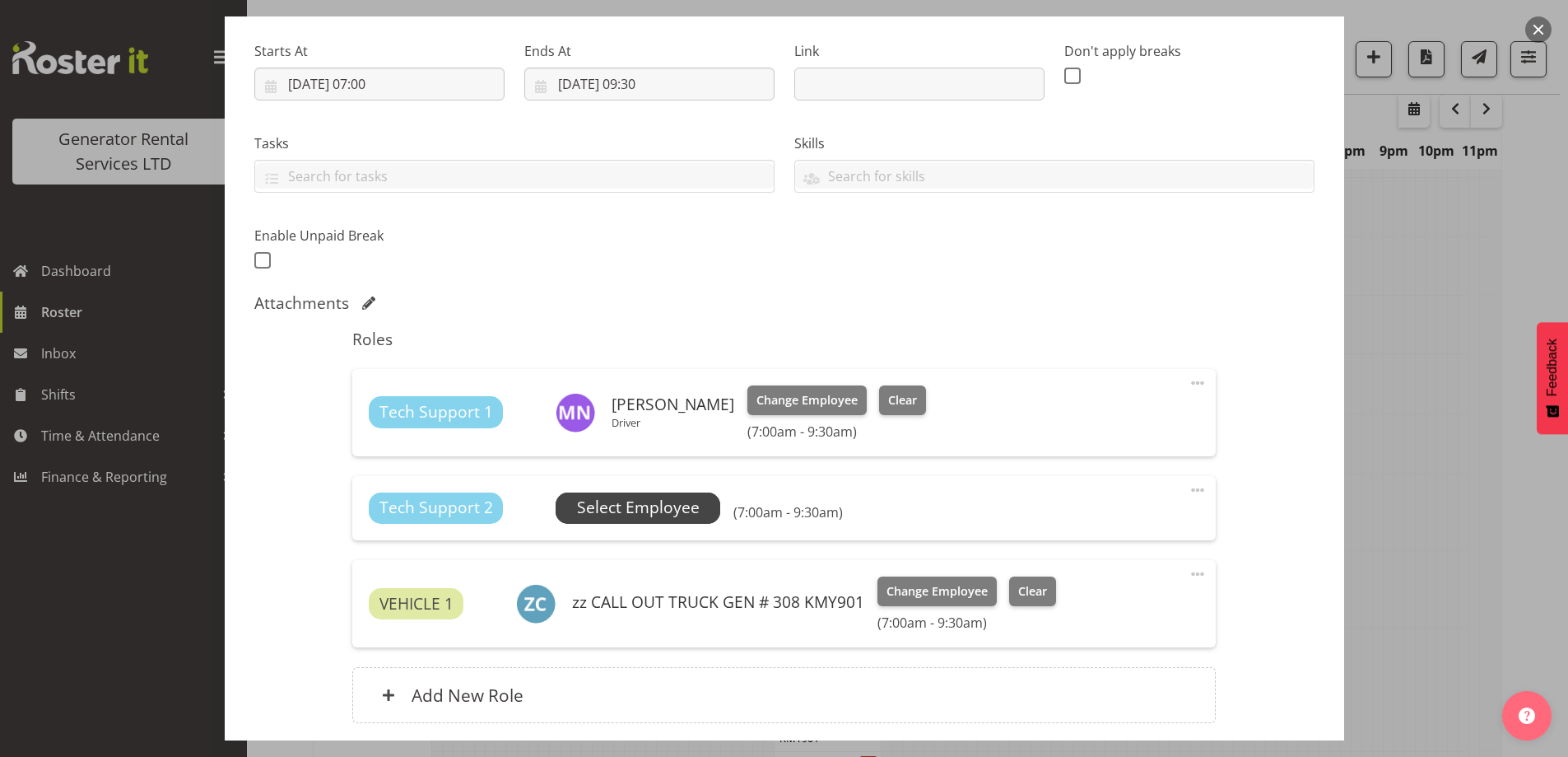
click at [641, 504] on span "Select Employee" at bounding box center [638, 508] width 122 height 24
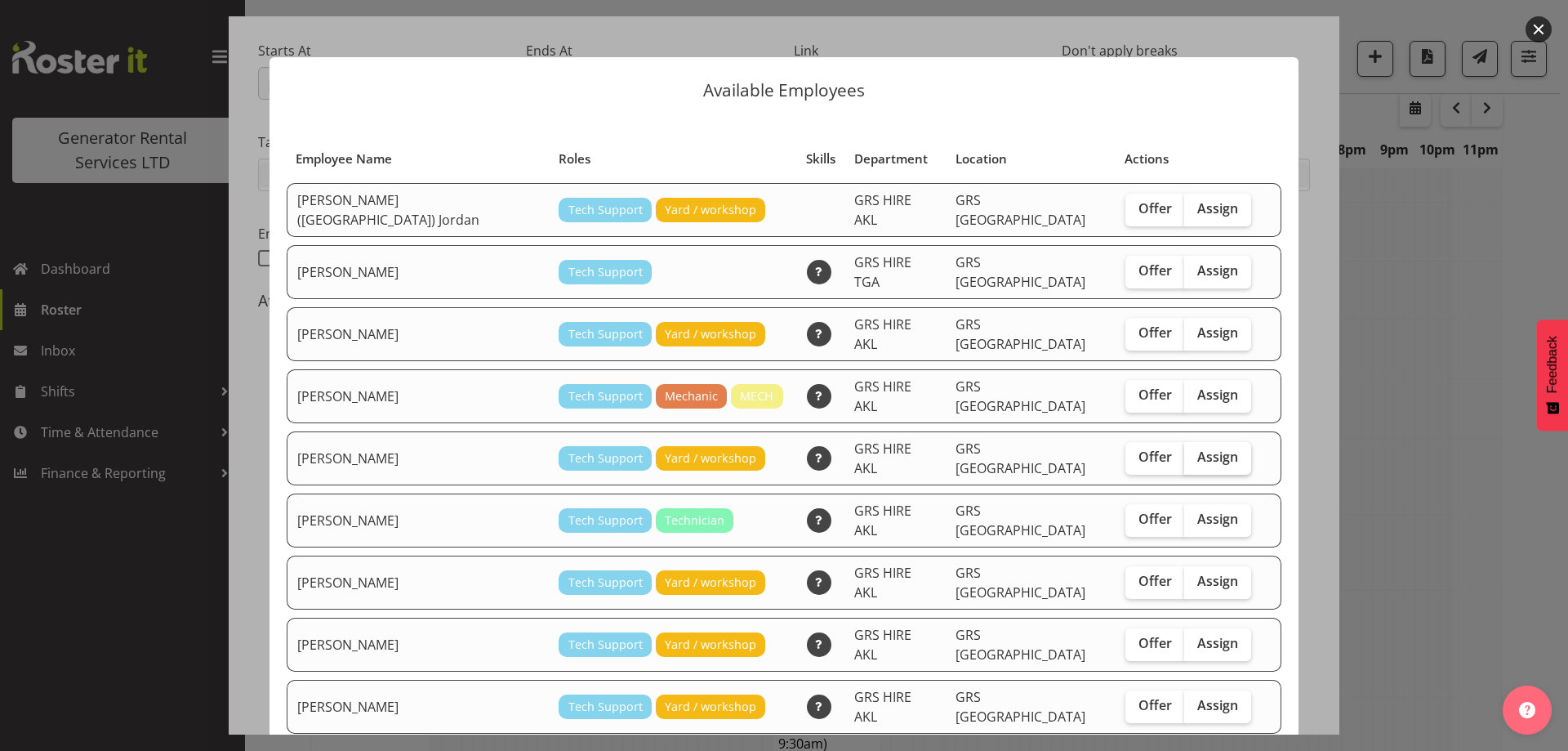
click at [1197, 448] on span "Assign" at bounding box center [1217, 456] width 41 height 16
click at [1190, 452] on input "Assign" at bounding box center [1189, 457] width 10 height 10
checkbox input "true"
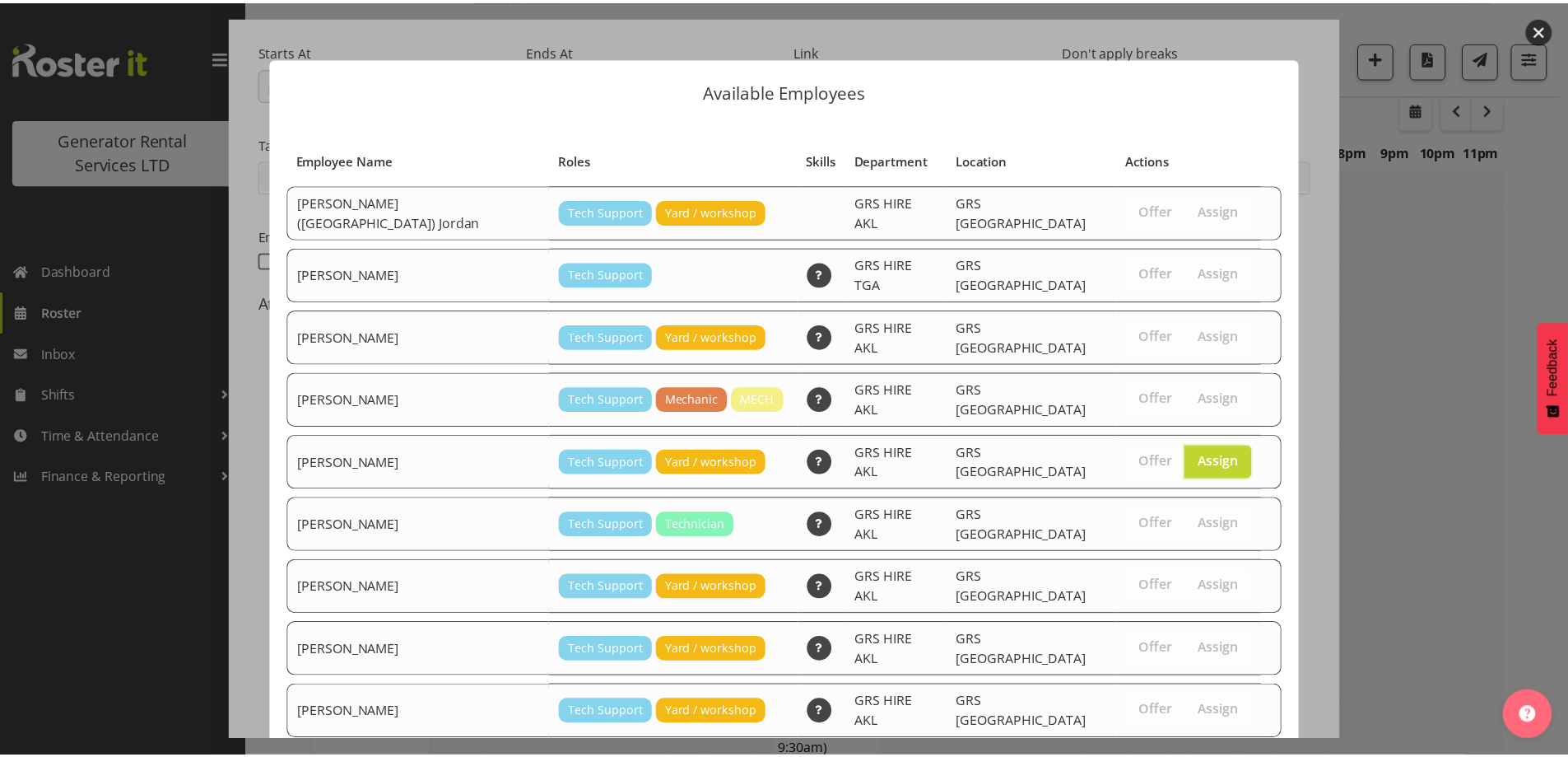
scroll to position [210, 0]
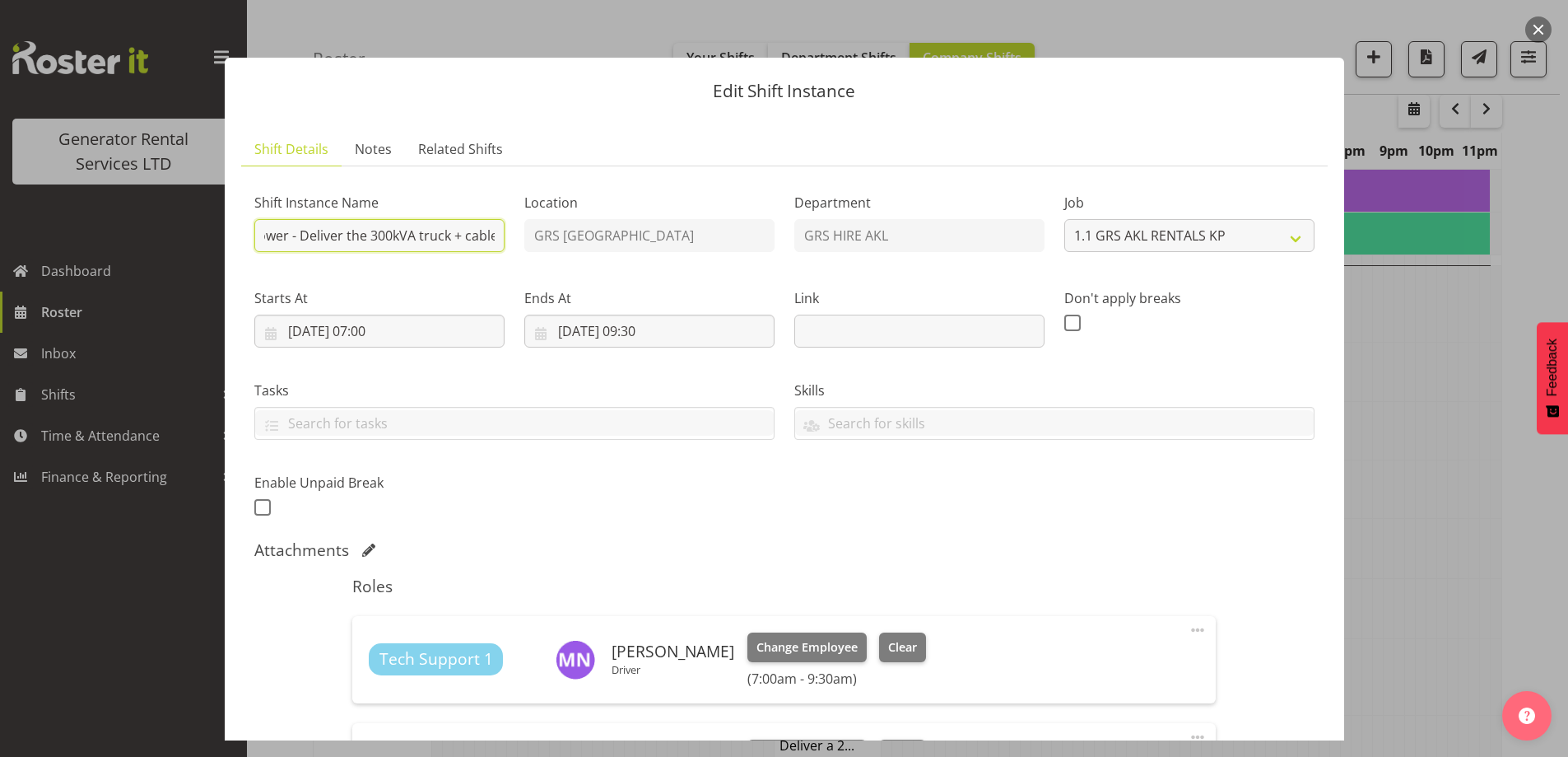
scroll to position [0, 192]
drag, startPoint x: 424, startPoint y: 237, endPoint x: 488, endPoint y: 244, distance: 64.4
click at [488, 244] on input "Northpower - Deliver the 300kVA truck + cables going to [GEOGRAPHIC_DATA] (Subs…" at bounding box center [379, 235] width 250 height 33
click at [470, 240] on input "Northpower - Deliver the 300kVA truck + cables going to [GEOGRAPHIC_DATA] (Subs…" at bounding box center [379, 235] width 250 height 33
drag, startPoint x: 460, startPoint y: 240, endPoint x: 478, endPoint y: 239, distance: 18.0
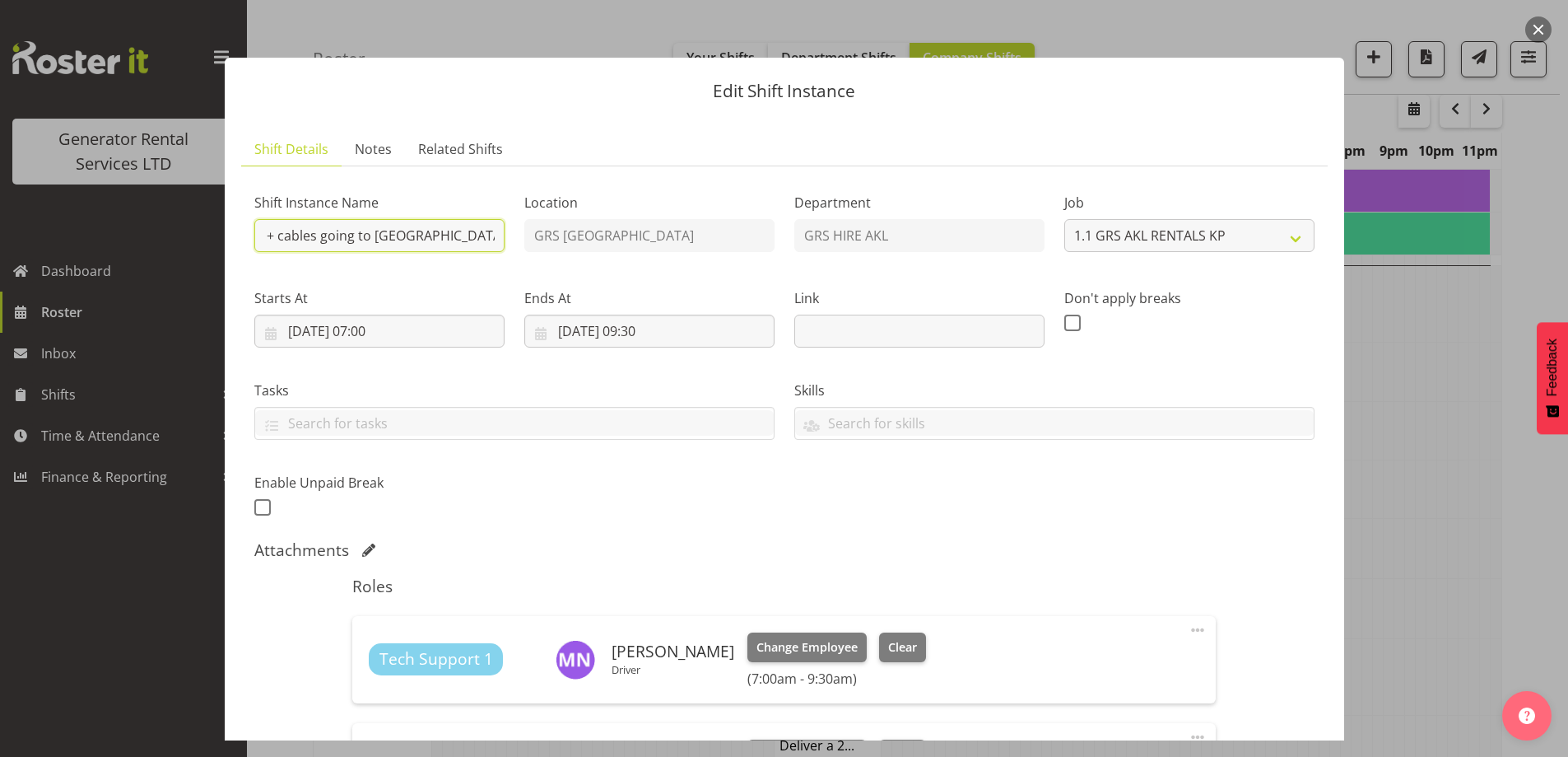
click at [478, 239] on input "Northpower - Deliver the 300kVA truck + cables going to [GEOGRAPHIC_DATA] (Subs…" at bounding box center [379, 235] width 250 height 33
click at [460, 238] on input "Northpower - Deliver the 300kVA truck + cables going to [GEOGRAPHIC_DATA] (Subs…" at bounding box center [379, 235] width 250 height 33
click at [539, 250] on div "Shift Instance Name Northpower - Deliver the 300kVA truck + cables going to [GE…" at bounding box center [784, 350] width 1080 height 360
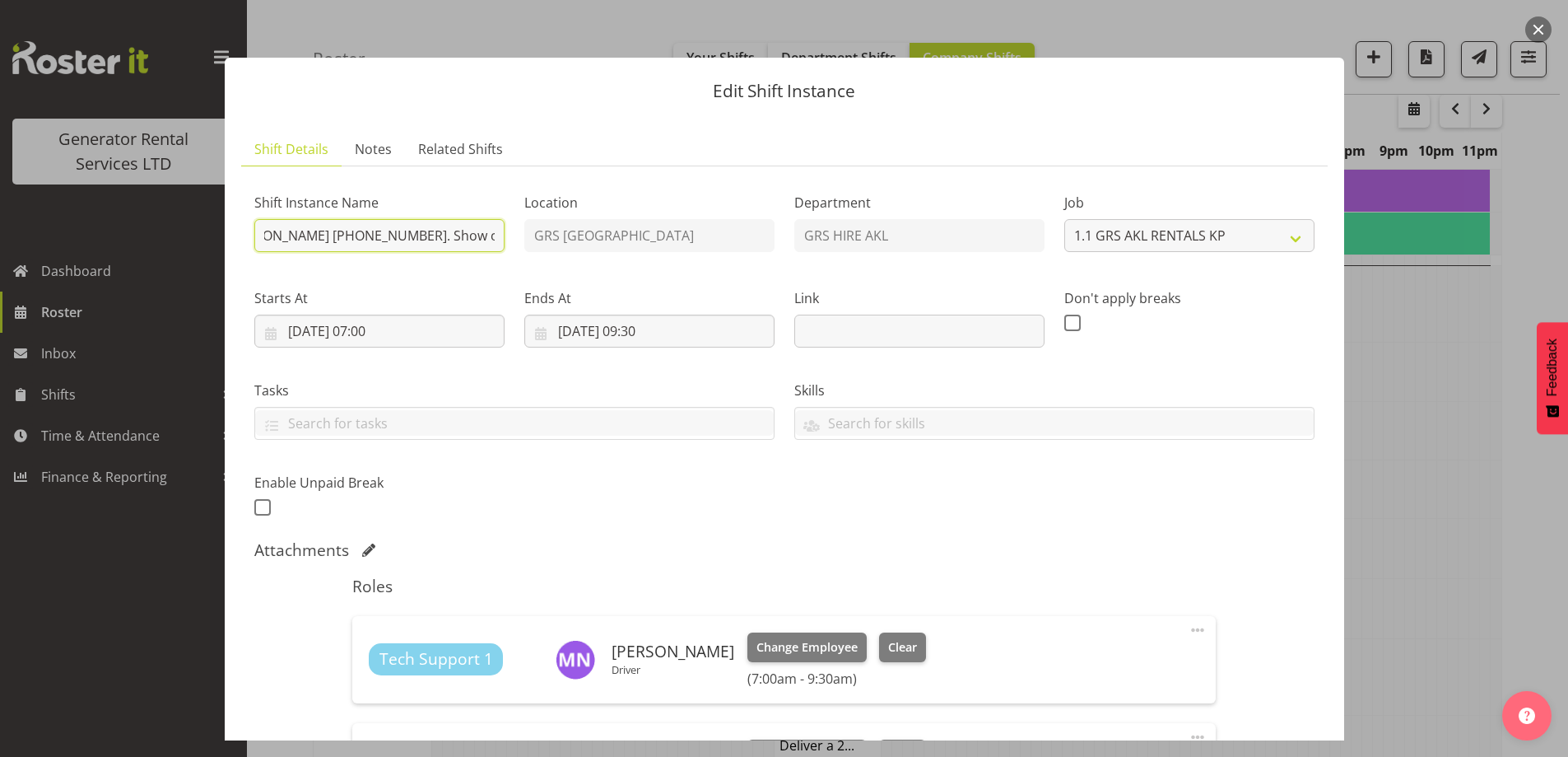
click at [467, 231] on input "Northpower - Deliver the 300kVA truck + cables going to [GEOGRAPHIC_DATA] (Subs…" at bounding box center [379, 235] width 250 height 33
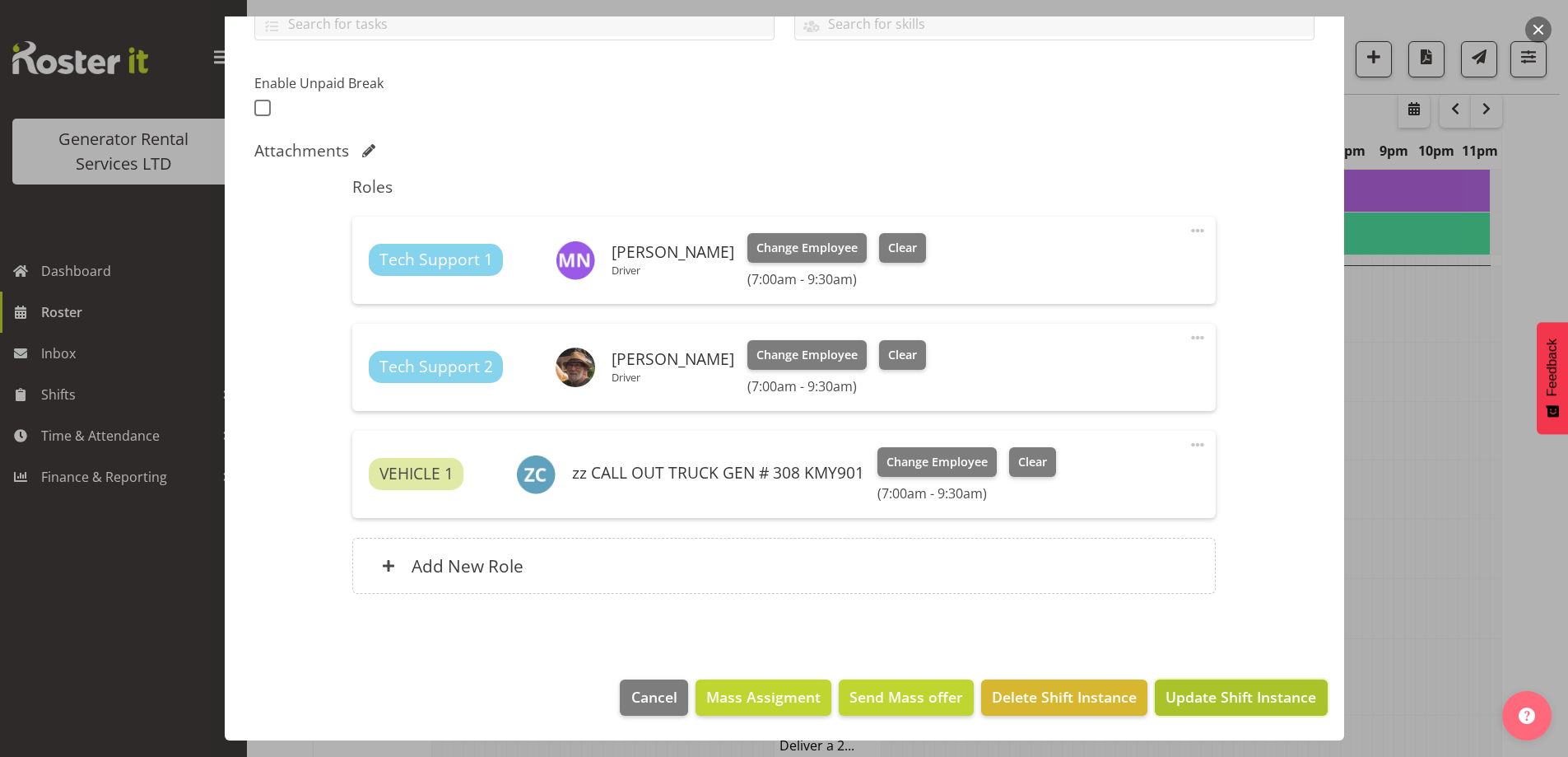
scroll to position [0, 0]
click at [1216, 705] on span "Update Shift Instance" at bounding box center [1240, 697] width 151 height 22
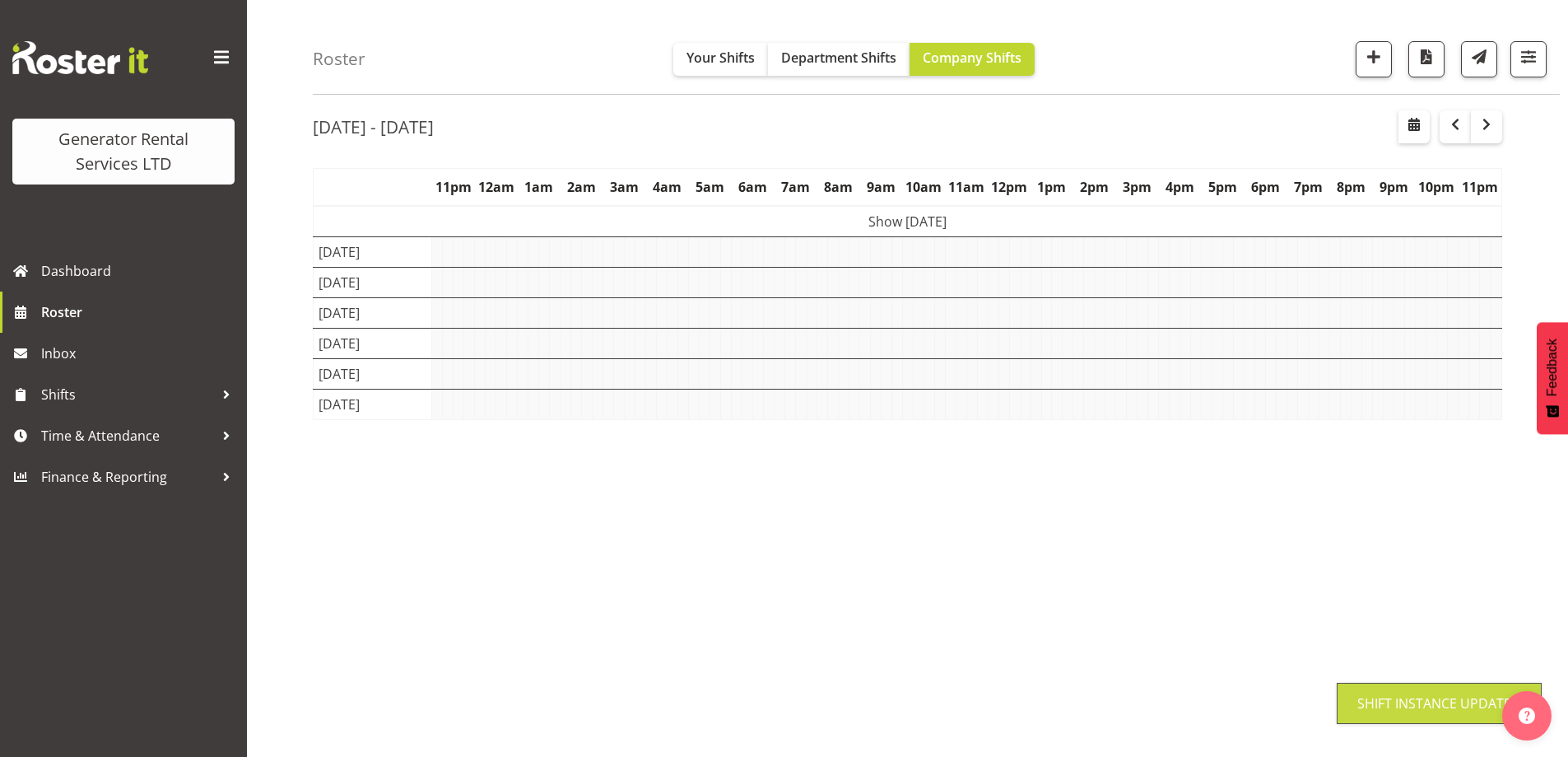
scroll to position [53, 0]
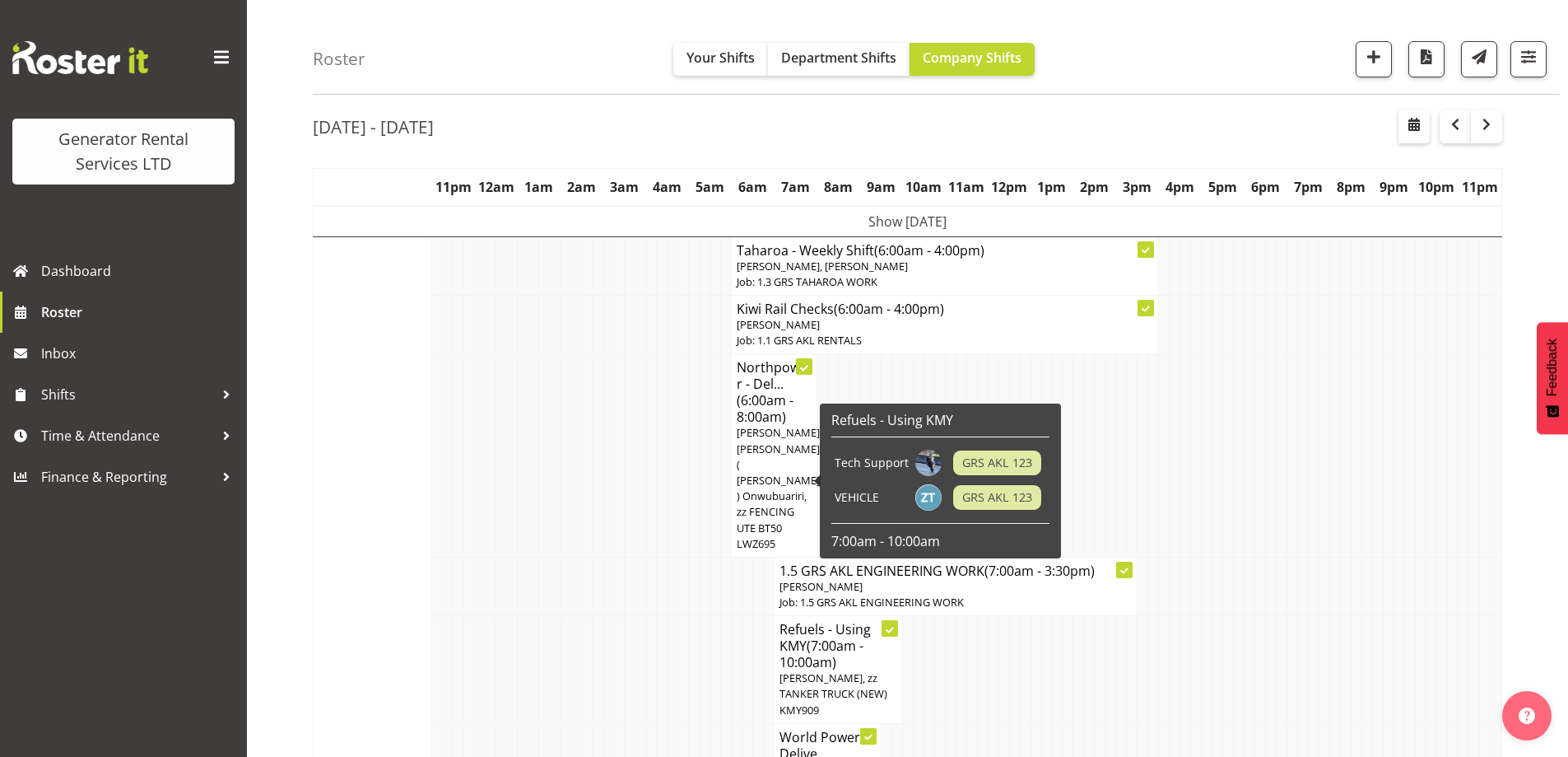
click at [614, 530] on td at bounding box center [619, 456] width 10 height 203
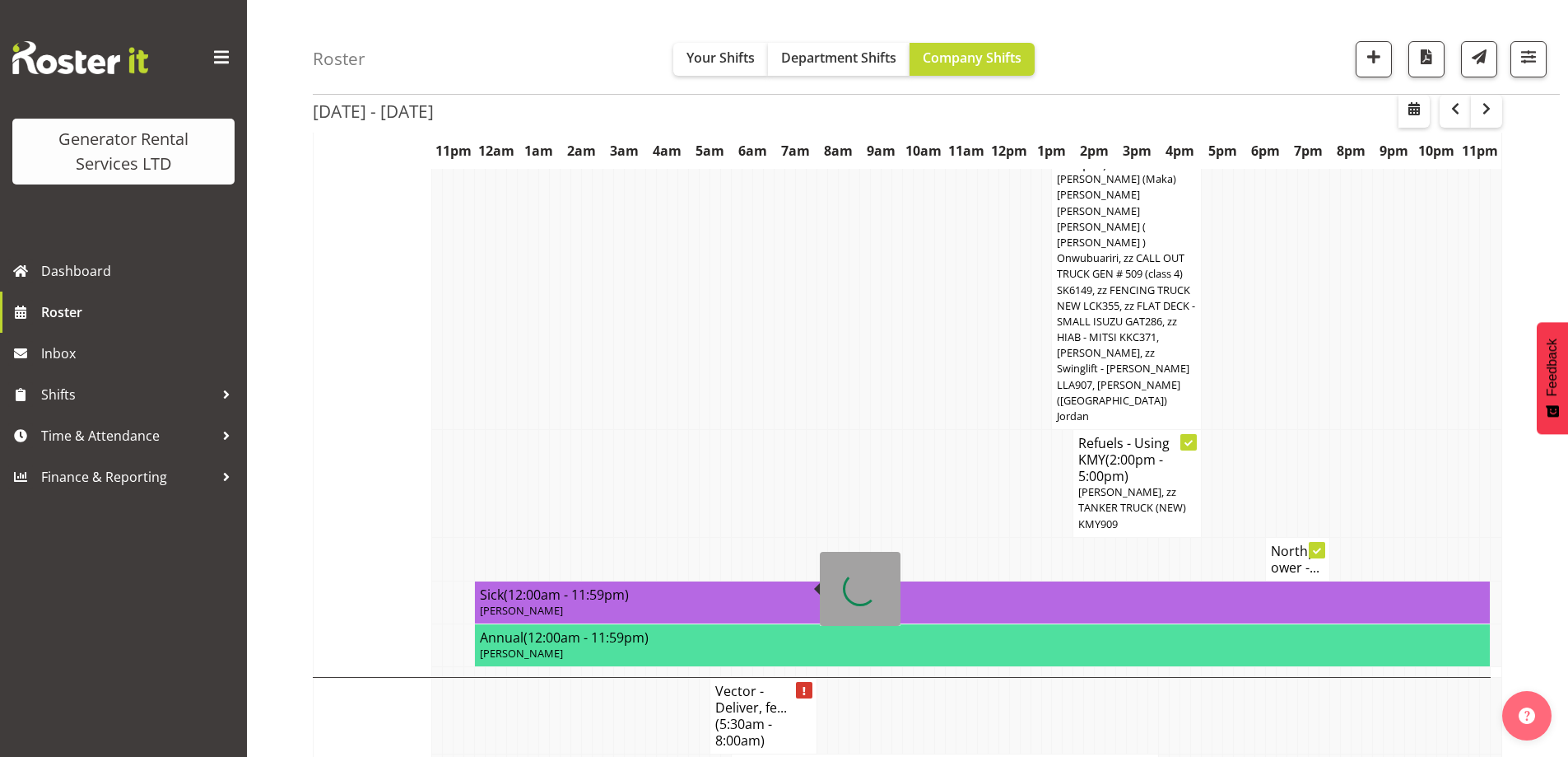
scroll to position [1536, 0]
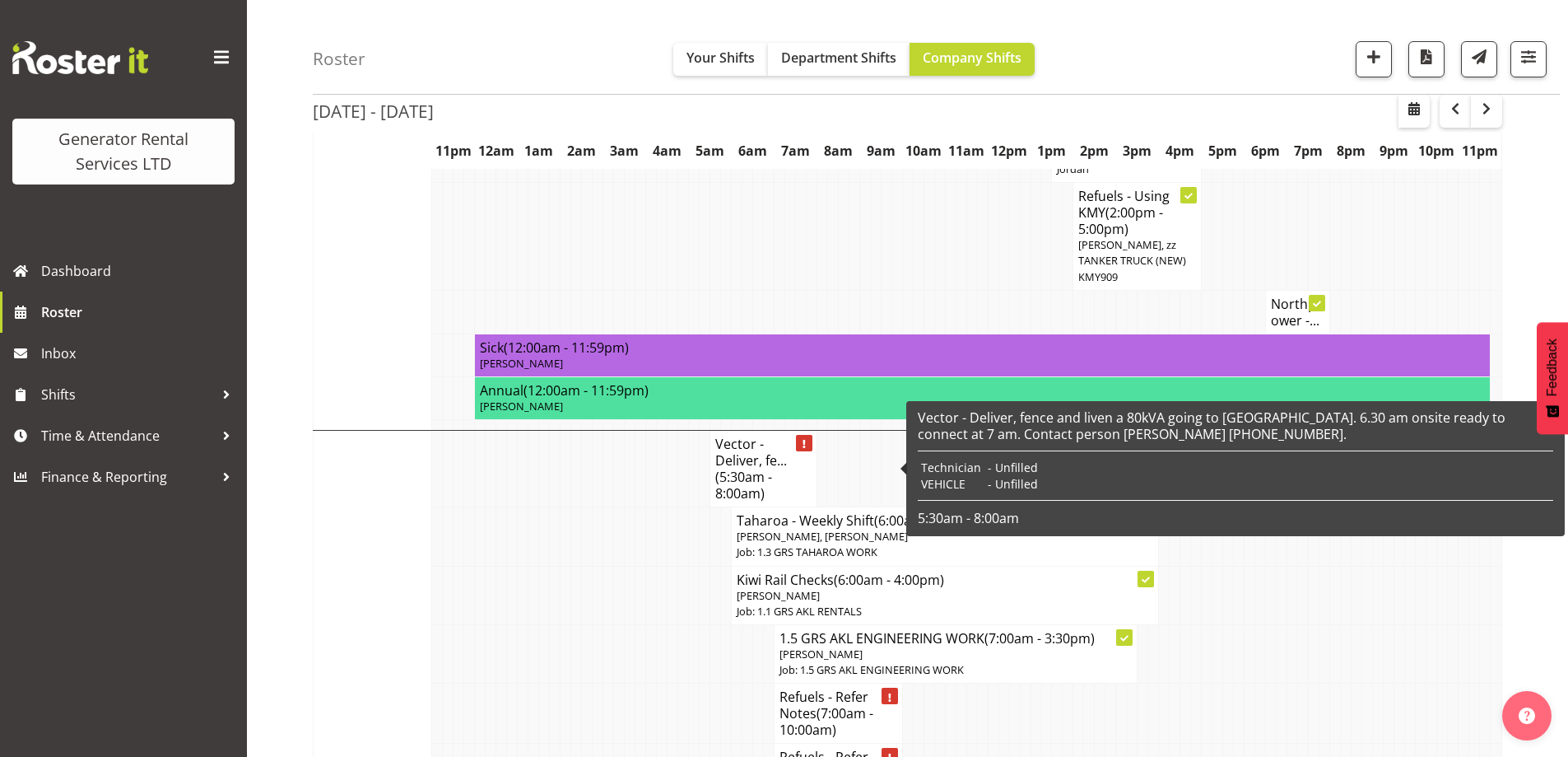
click at [682, 684] on td at bounding box center [684, 714] width 10 height 60
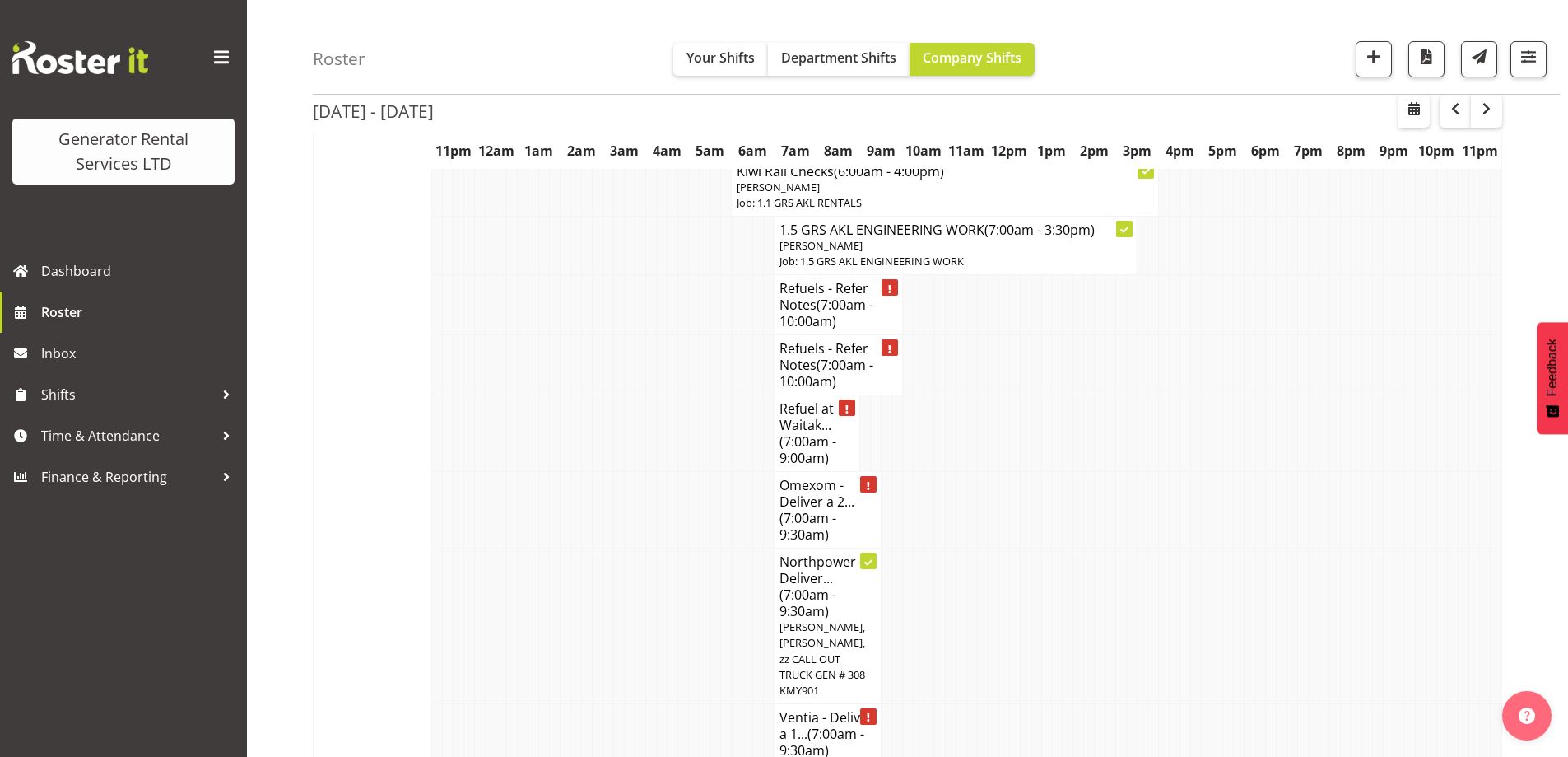
scroll to position [1948, 0]
click at [608, 545] on td at bounding box center [609, 622] width 10 height 156
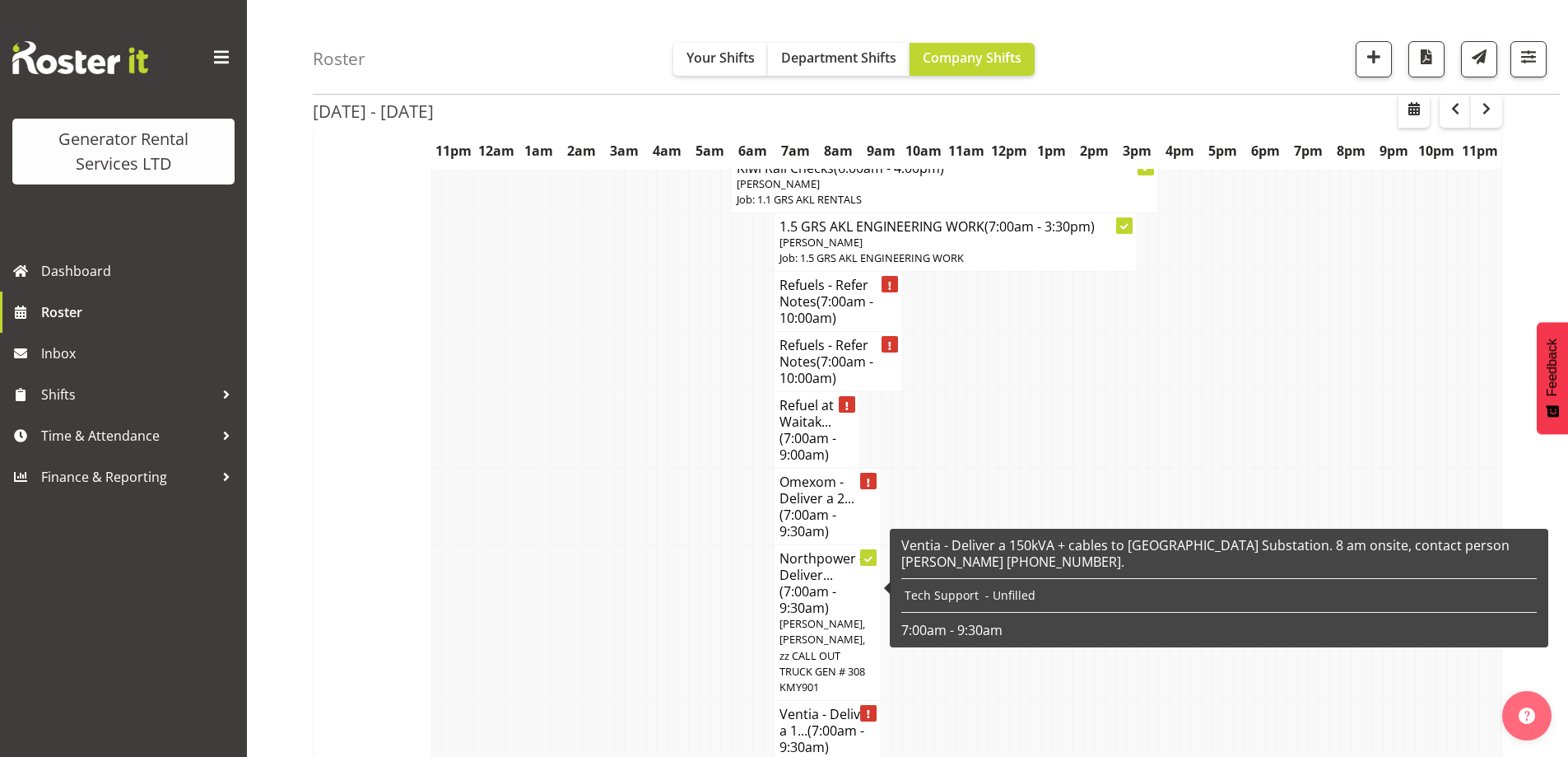
click at [815, 722] on span "(7:00am - 9:30am)" at bounding box center [821, 739] width 84 height 34
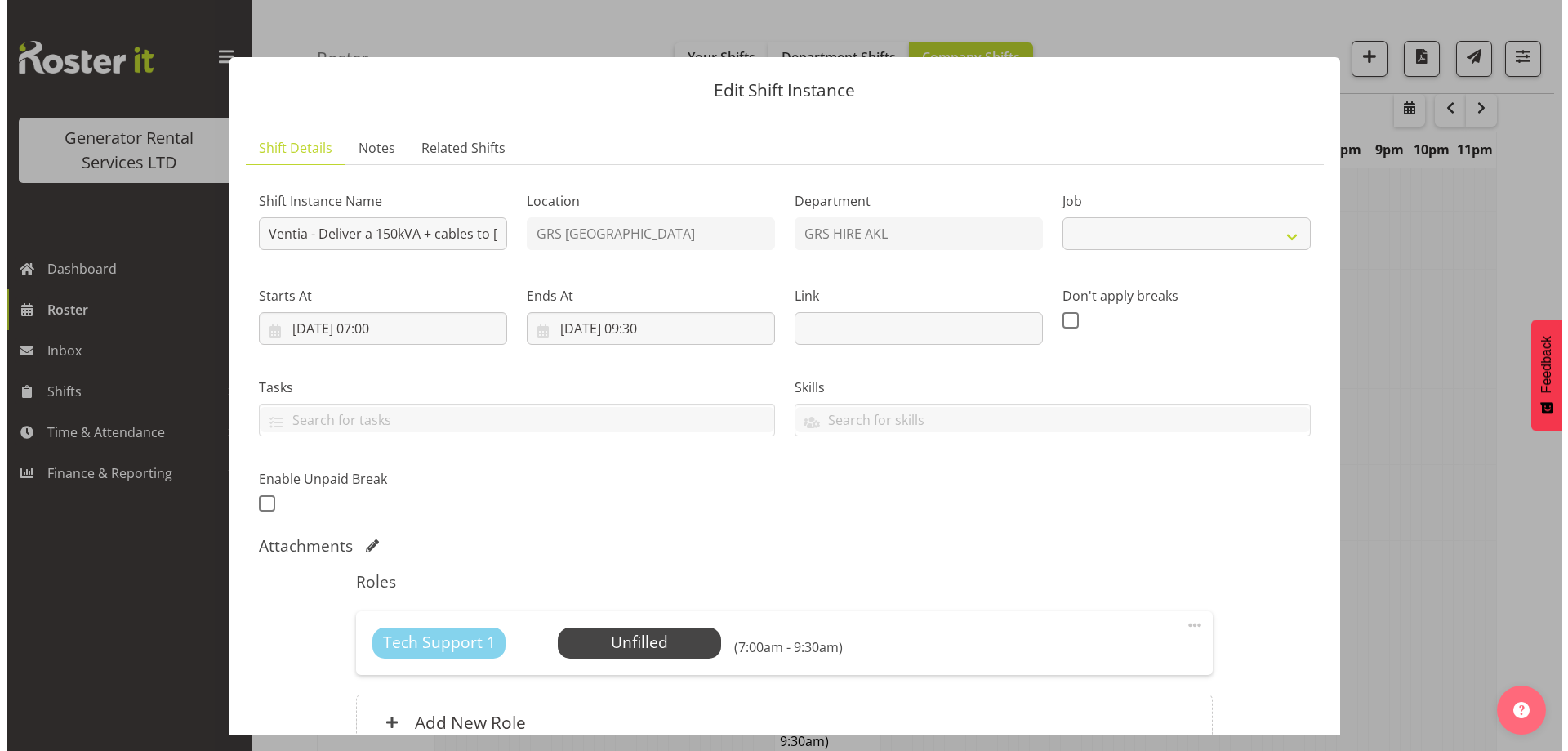
scroll to position [1924, 0]
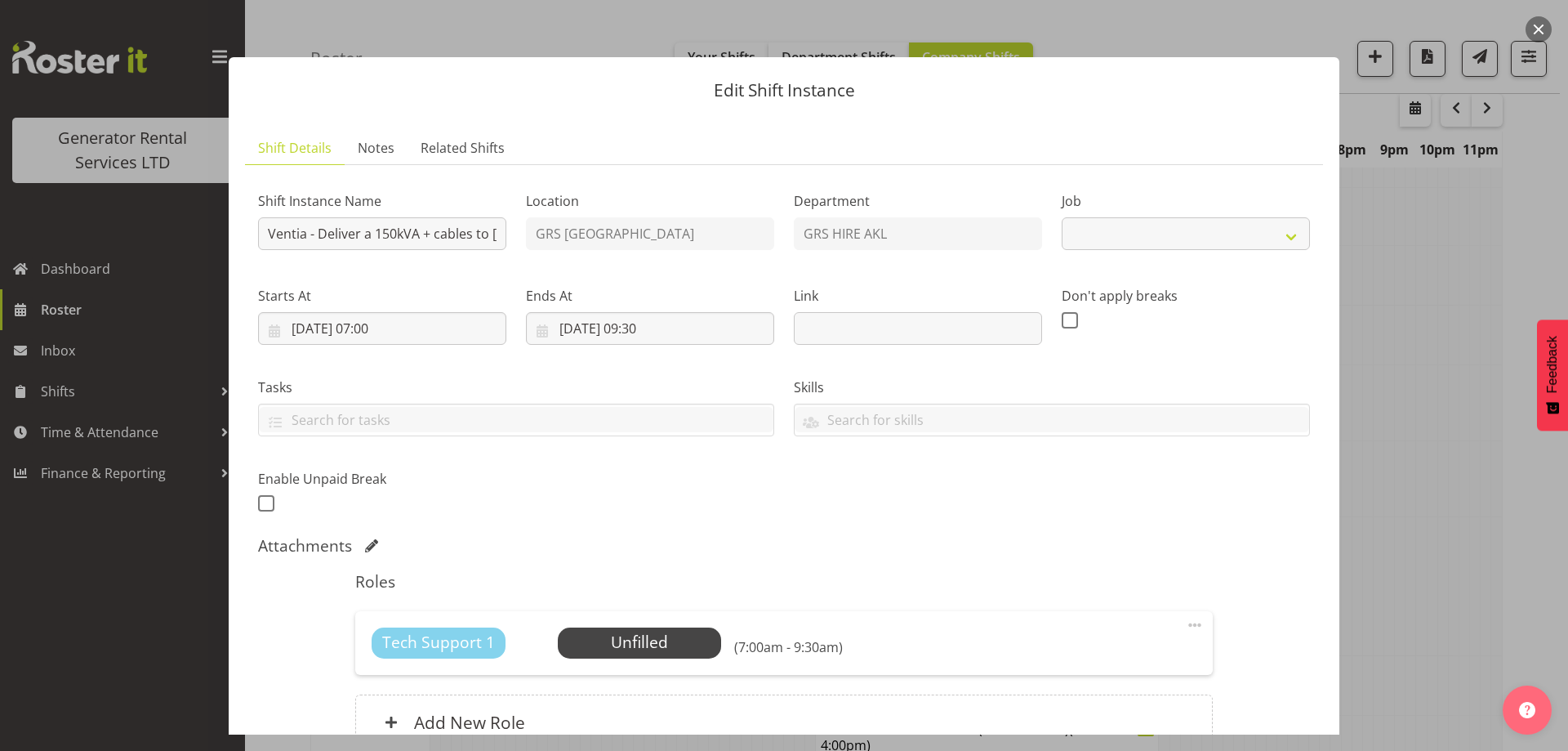
select select "7504"
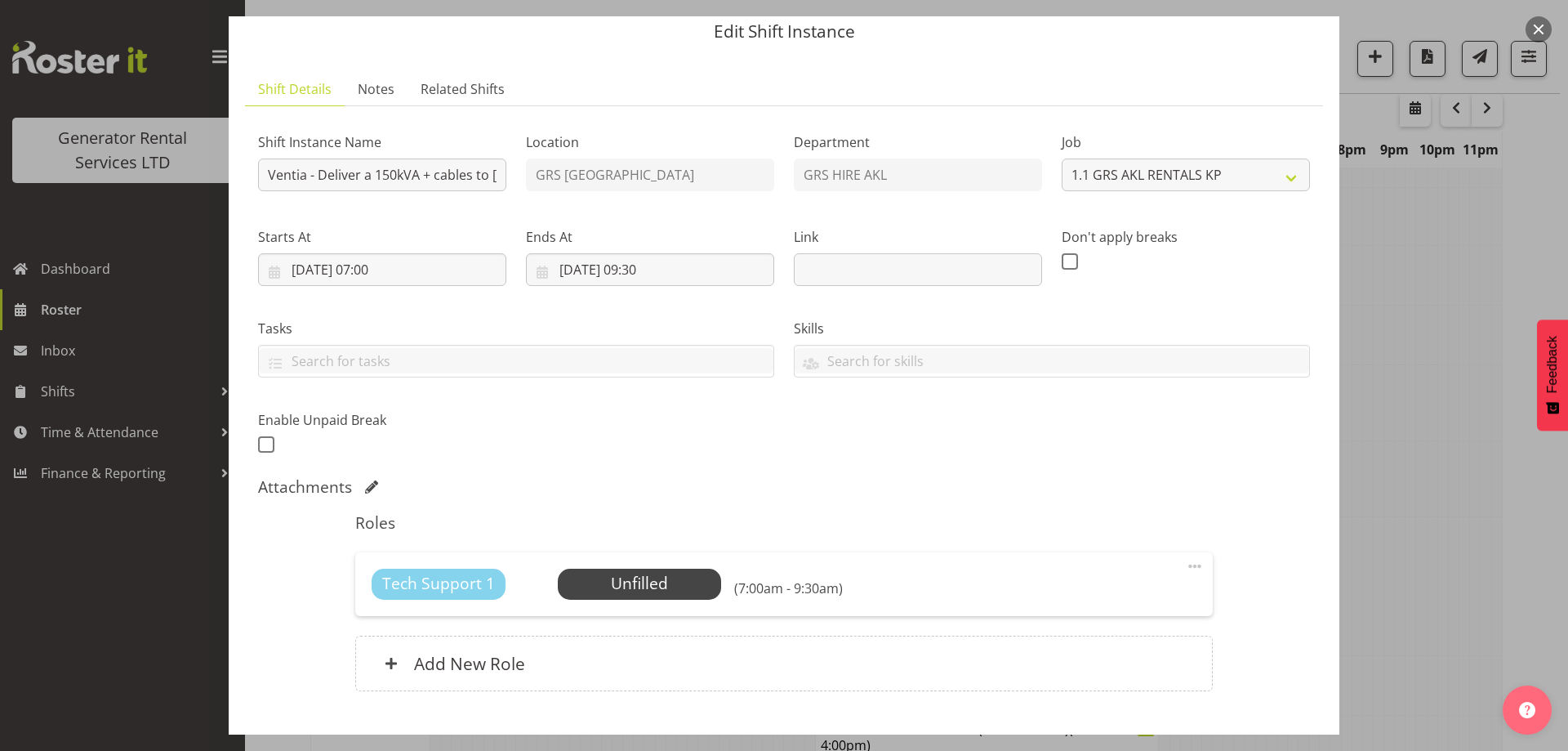
scroll to position [82, 0]
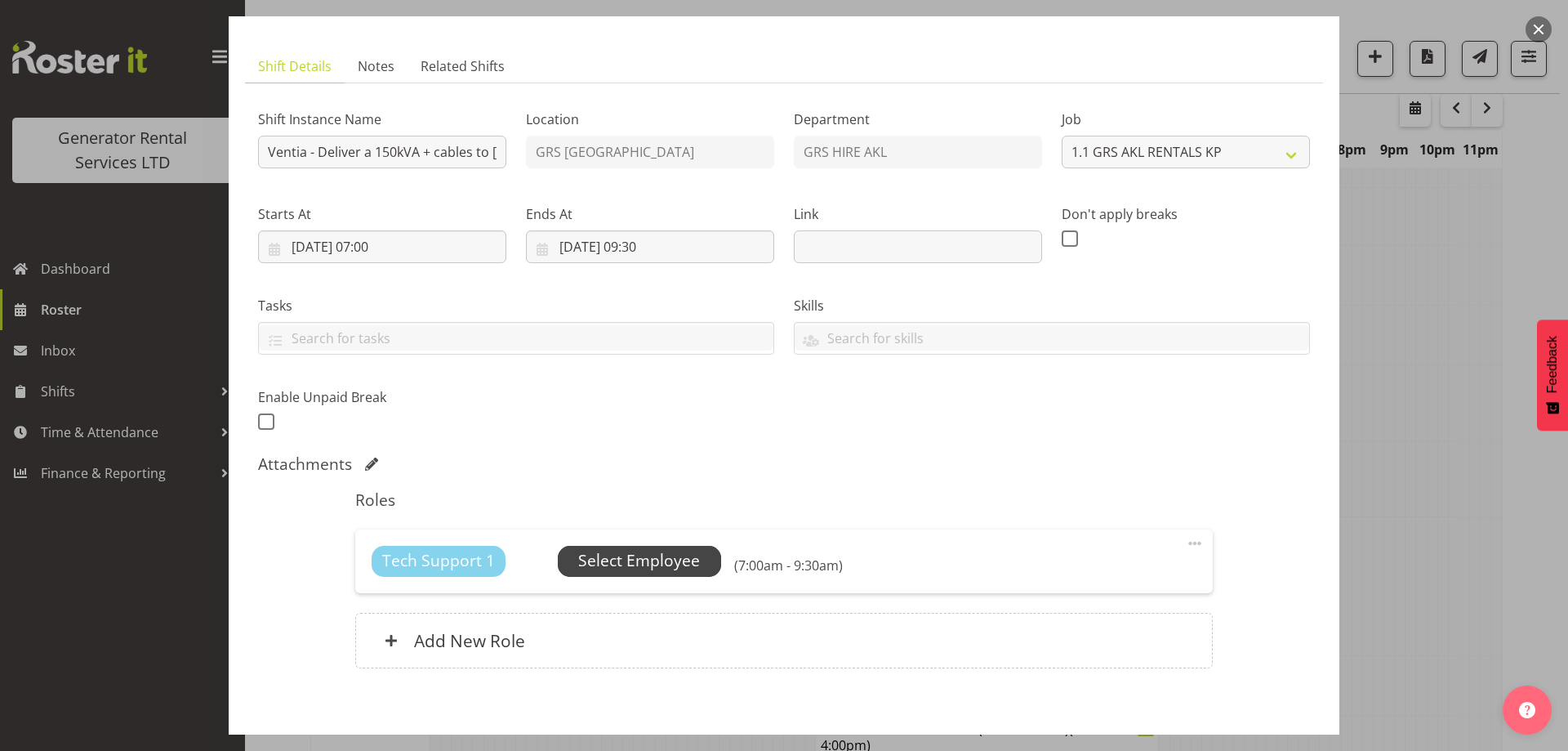
click at [631, 556] on span "Select Employee" at bounding box center [639, 561] width 121 height 24
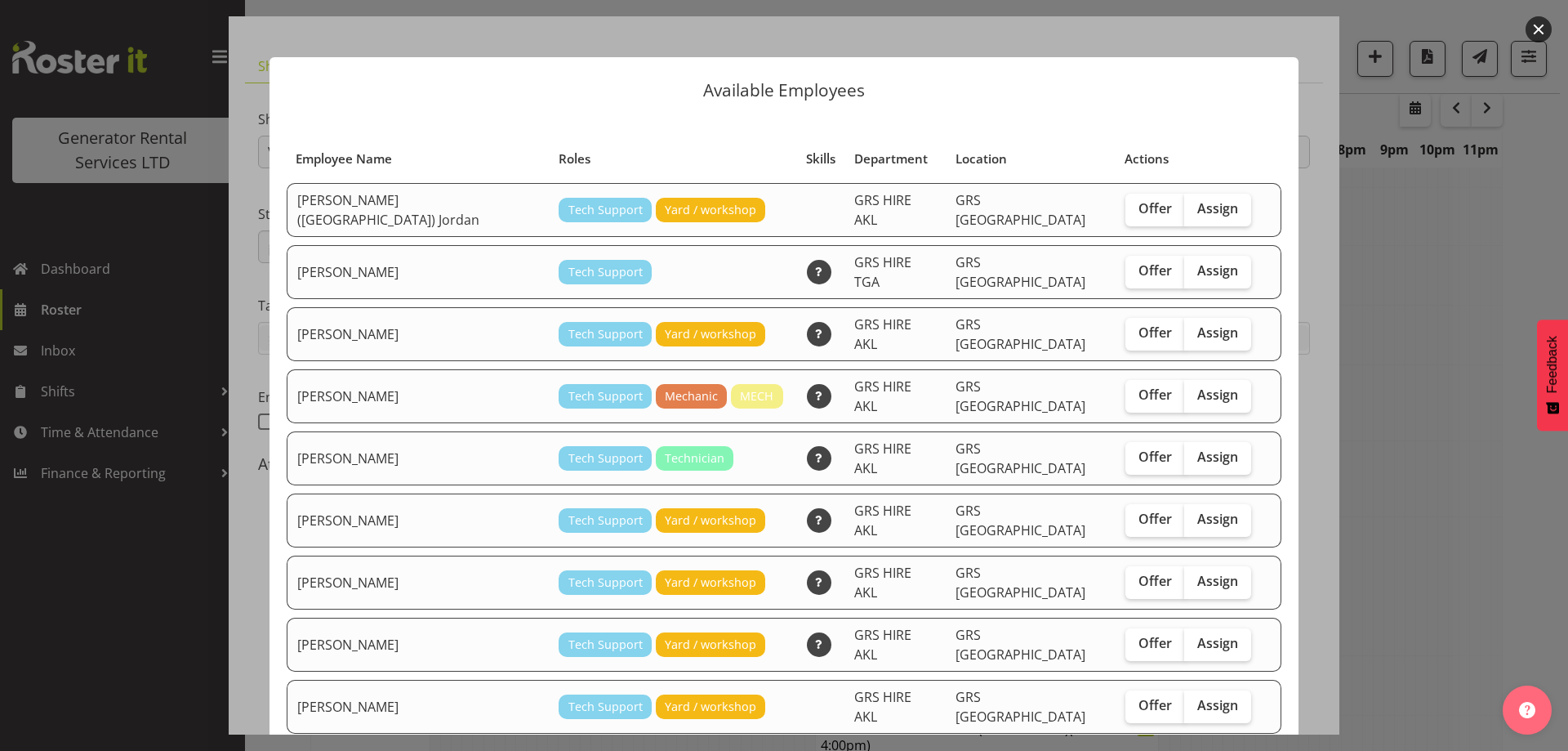
click at [1424, 426] on div at bounding box center [784, 376] width 1568 height 751
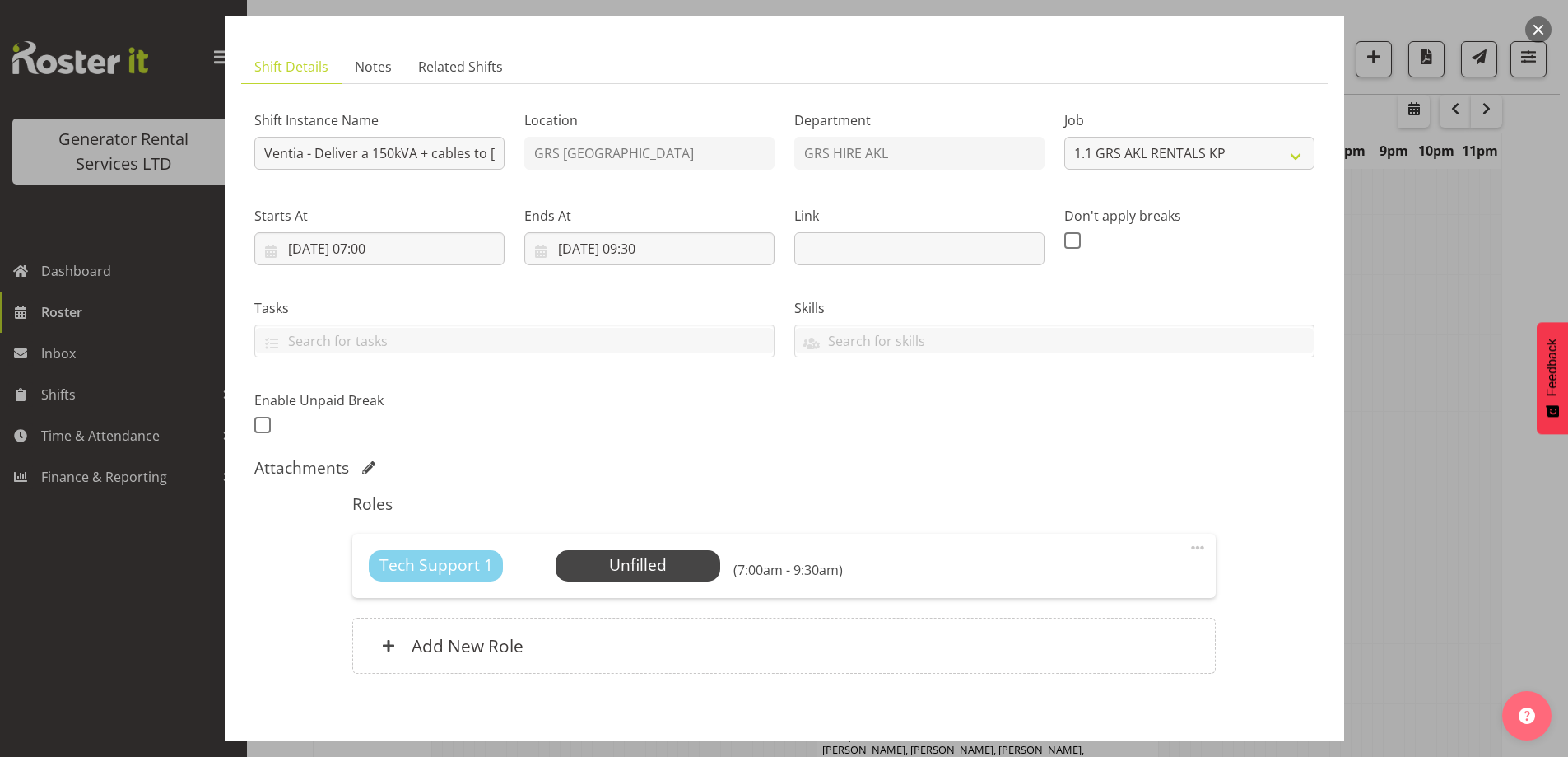
scroll to position [2030, 0]
click at [1407, 424] on div at bounding box center [784, 378] width 1568 height 757
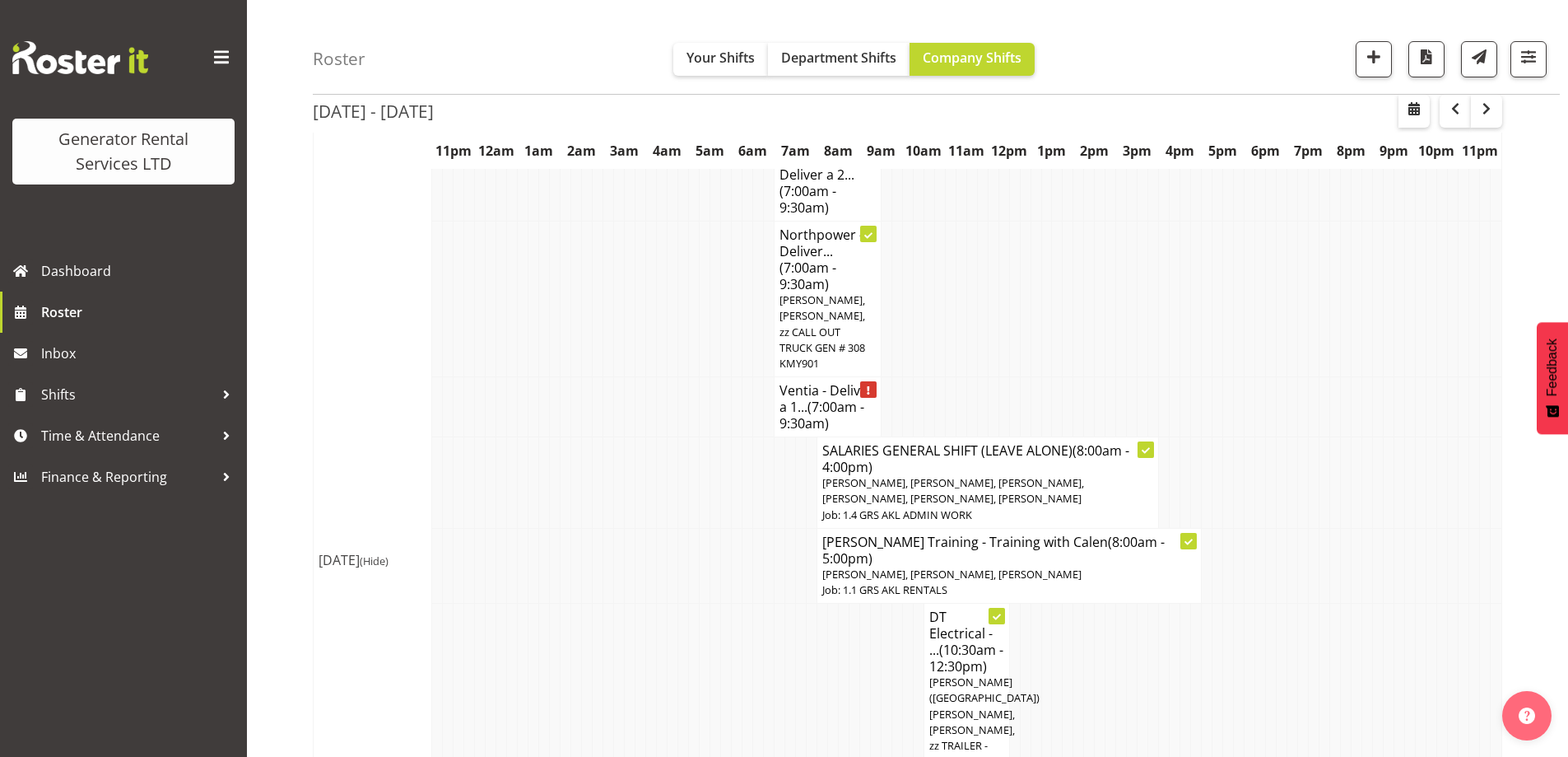
scroll to position [2277, 0]
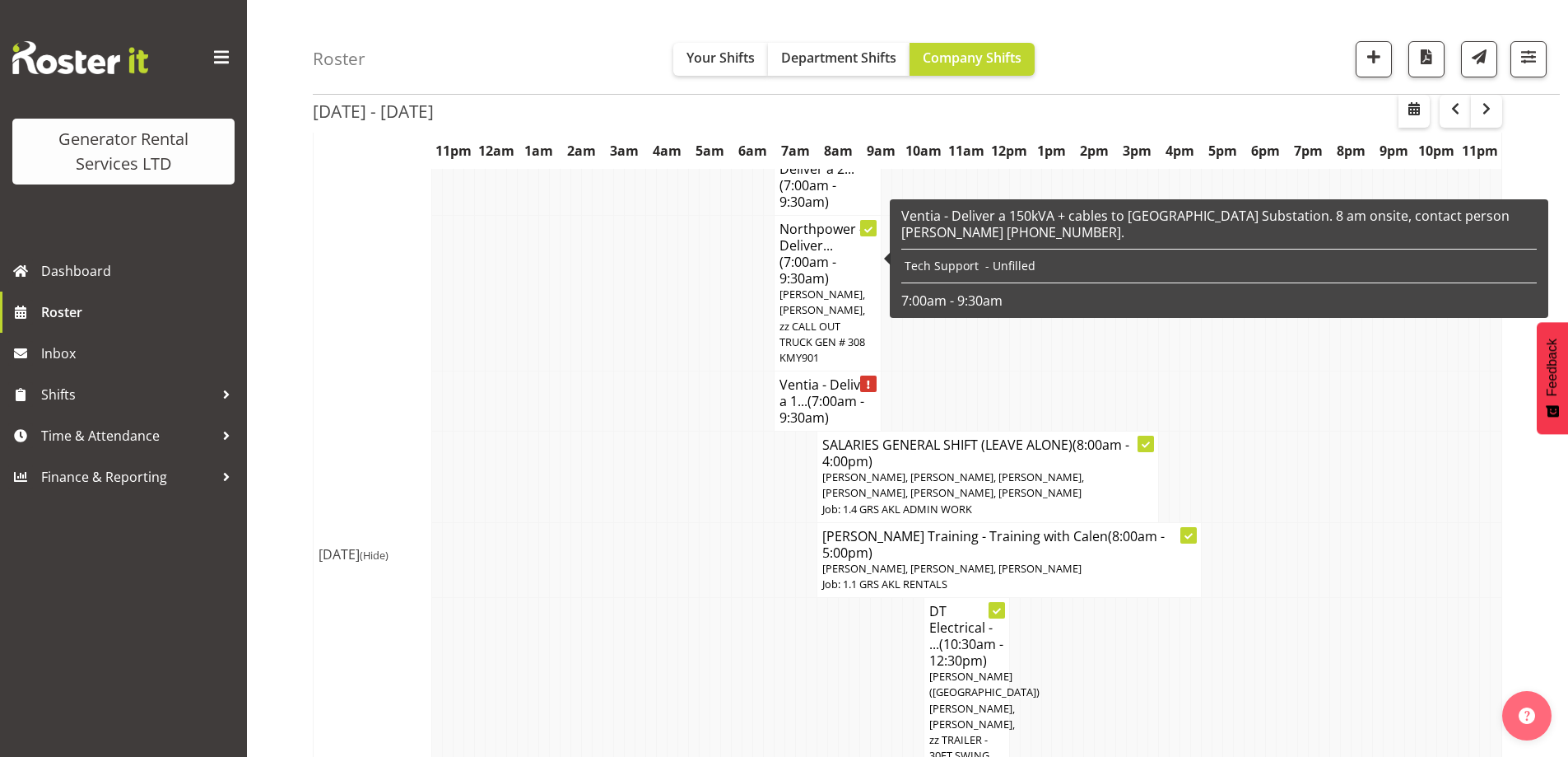
click at [815, 392] on span "(7:00am - 9:30am)" at bounding box center [821, 410] width 84 height 34
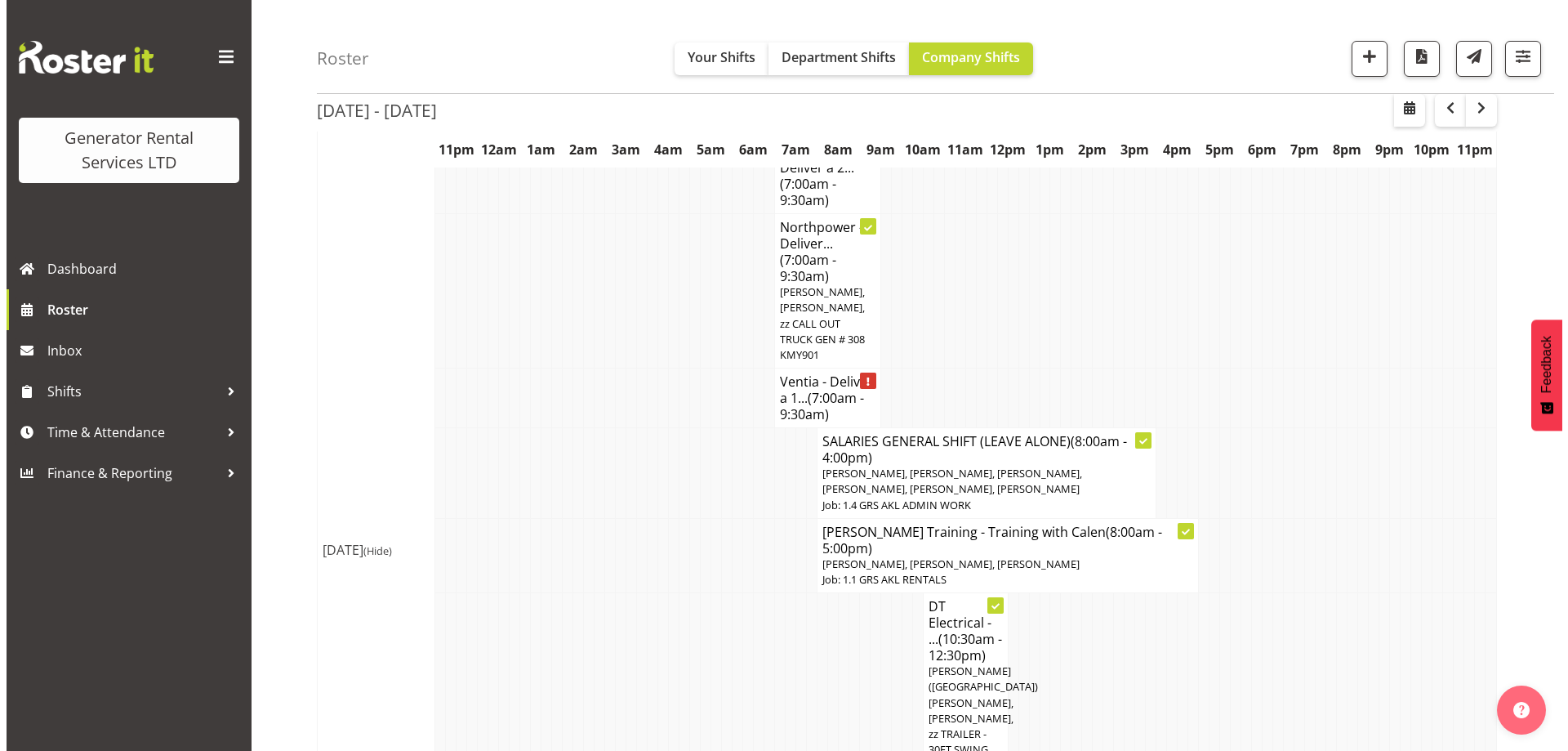
scroll to position [2250, 0]
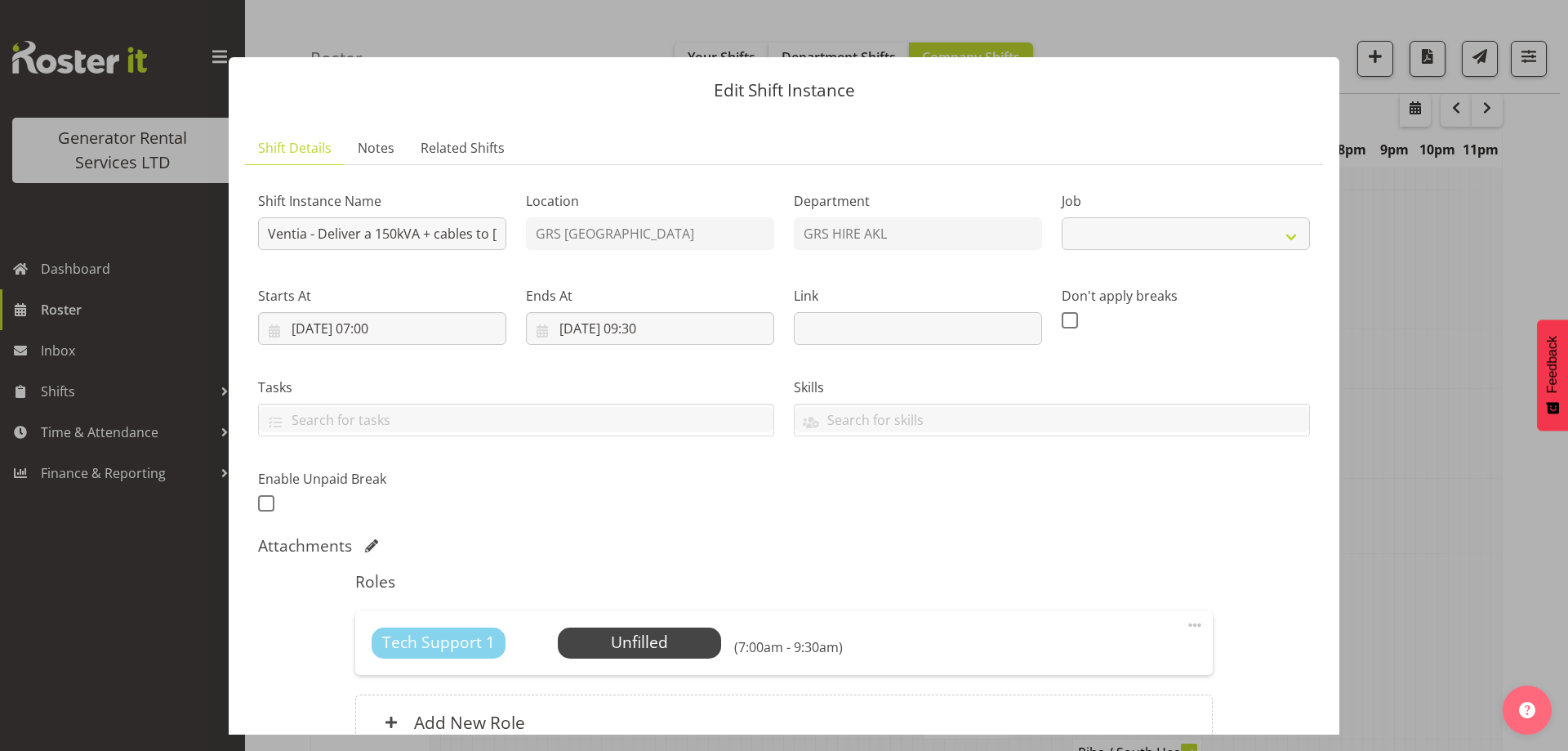
select select "7504"
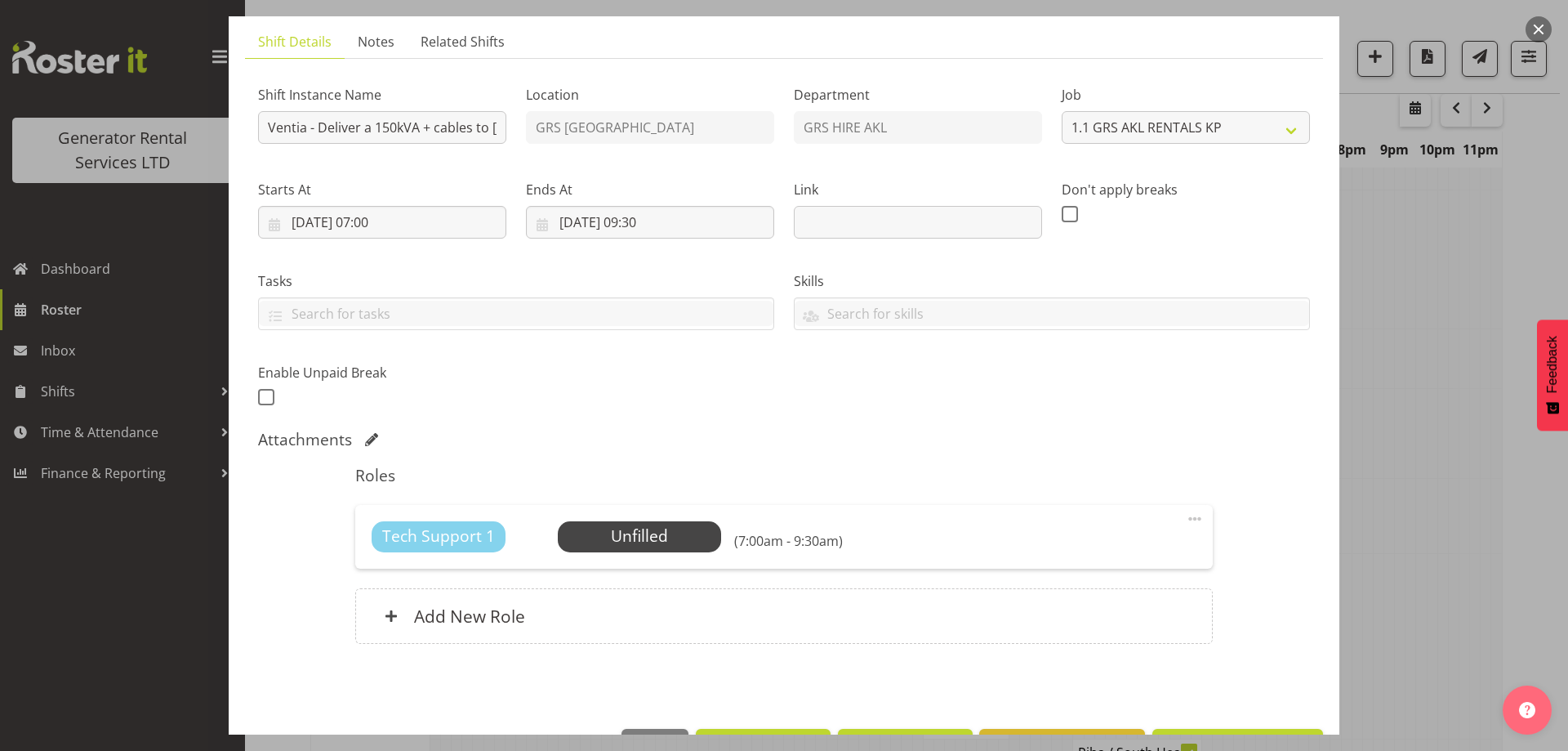
scroll to position [161, 0]
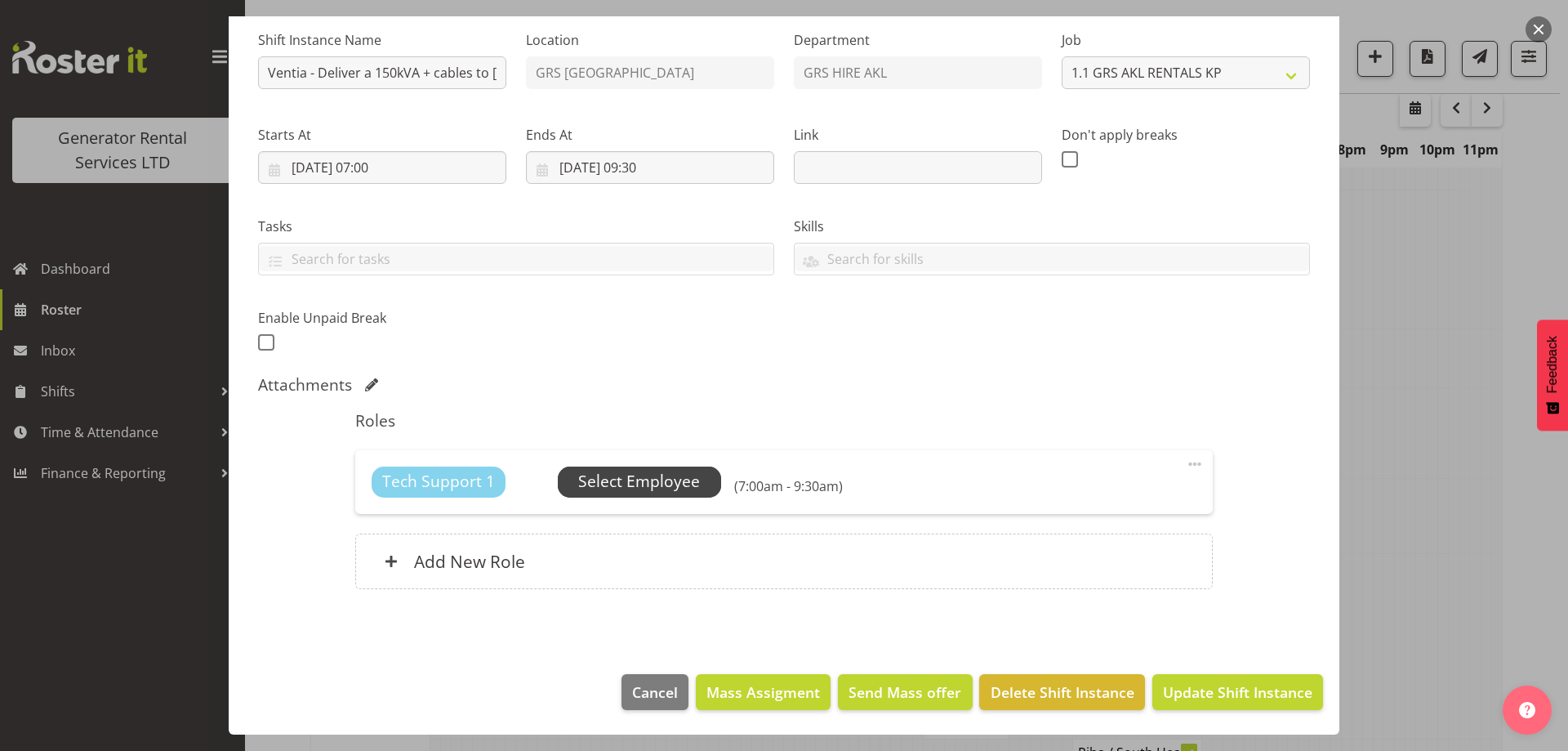
click at [641, 488] on span "Select Employee" at bounding box center [639, 482] width 121 height 24
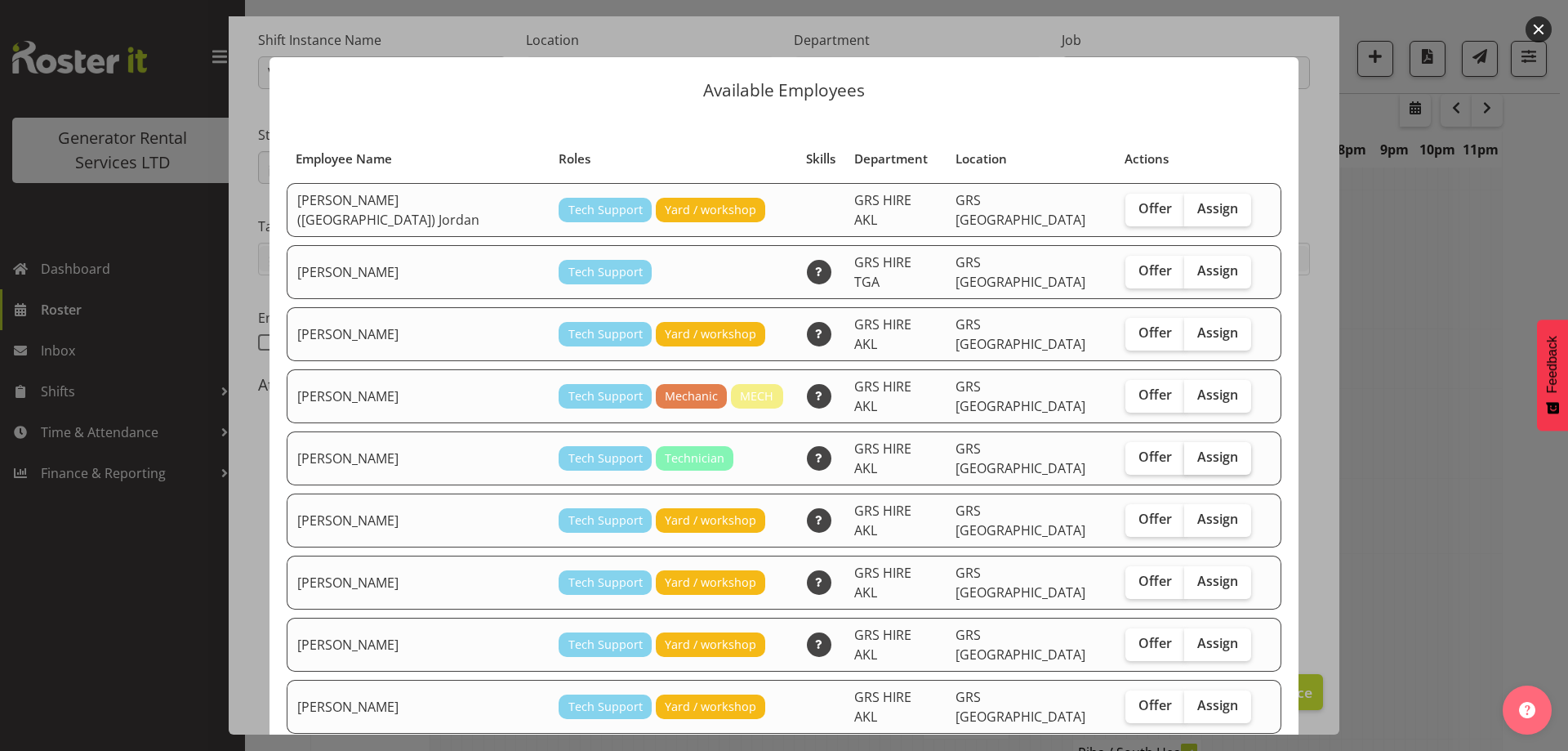
click at [1197, 448] on span "Assign" at bounding box center [1217, 456] width 41 height 16
click at [1184, 452] on input "Assign" at bounding box center [1189, 457] width 10 height 10
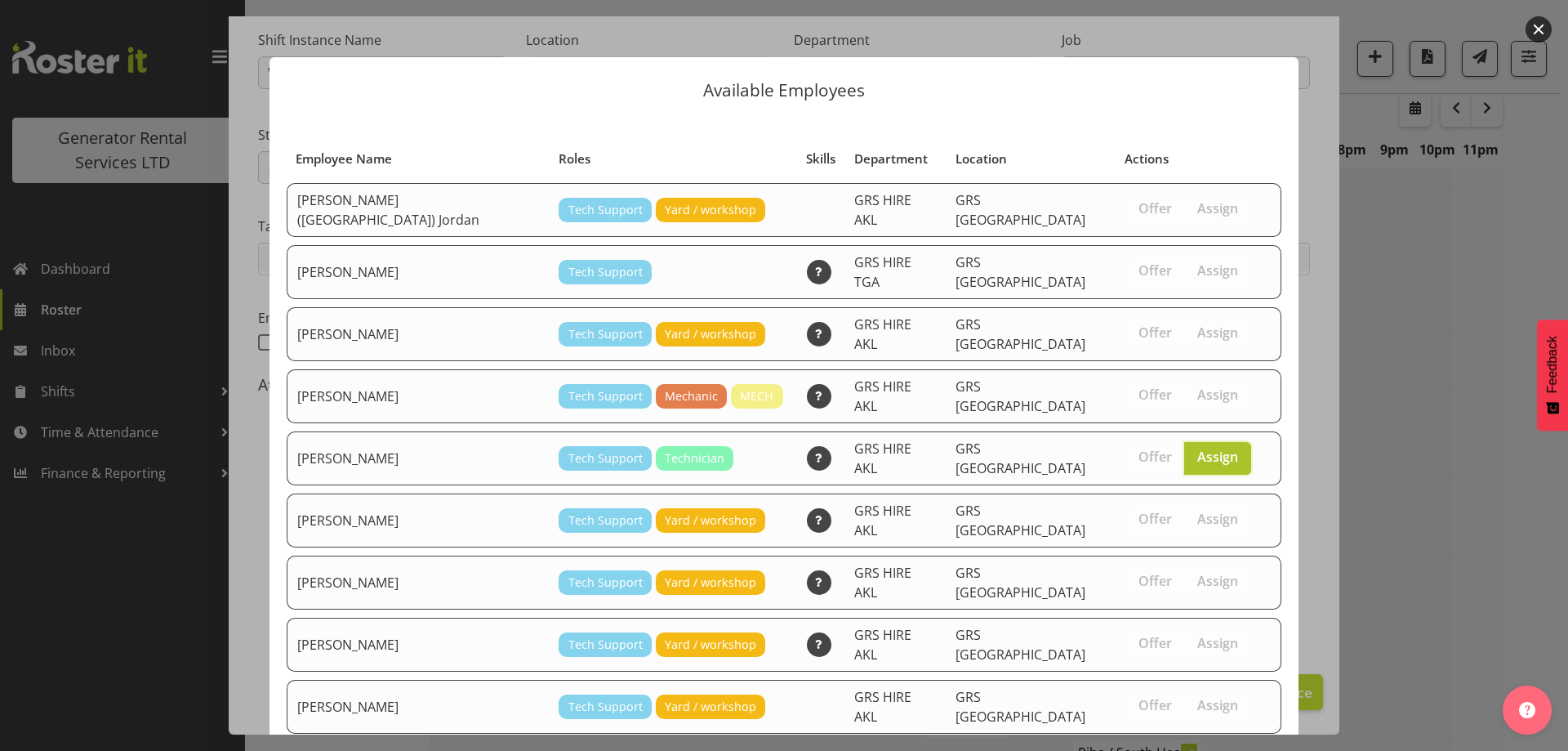
click at [1197, 448] on span "Assign" at bounding box center [1217, 456] width 41 height 16
click at [1184, 452] on input "Assign" at bounding box center [1189, 457] width 10 height 10
checkbox input "false"
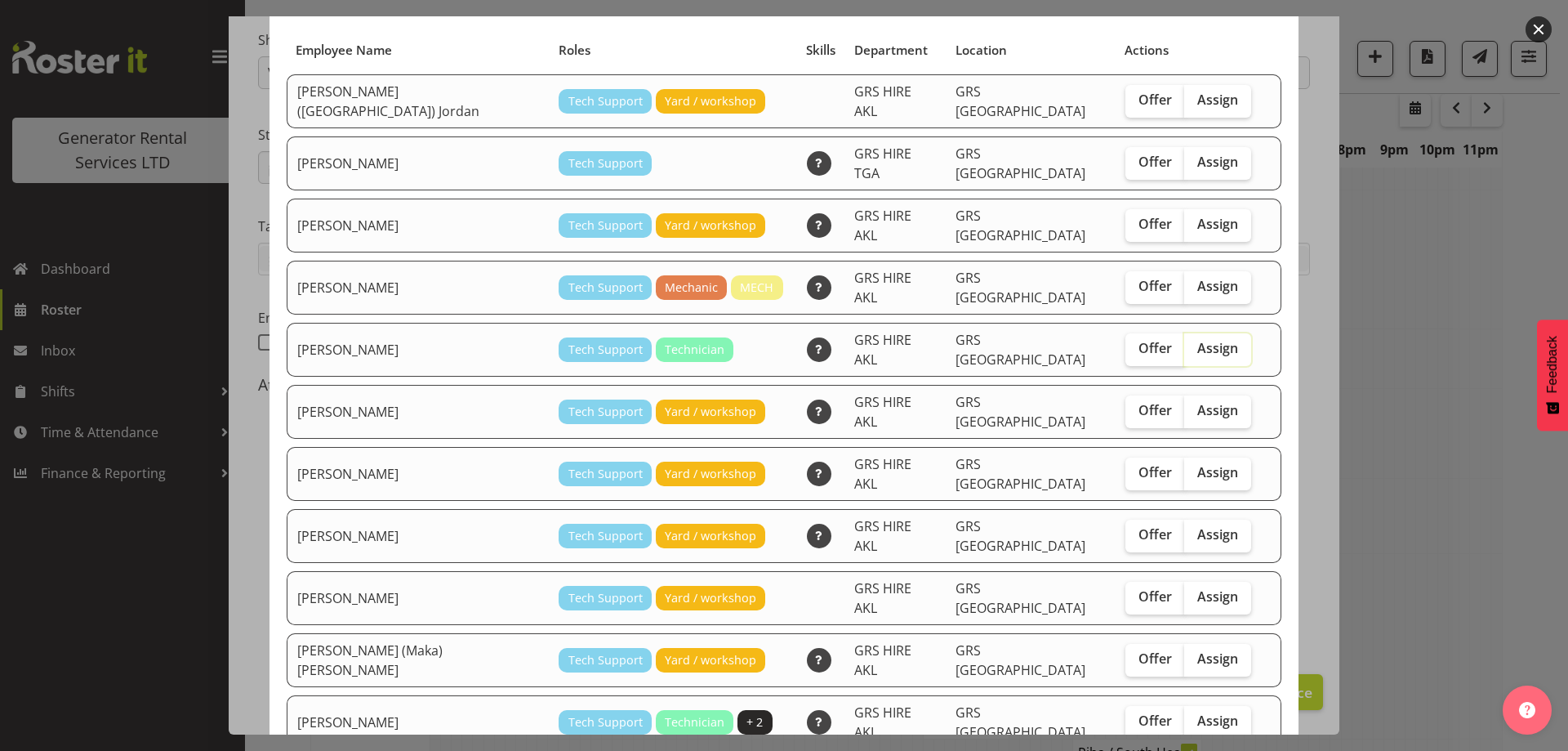
scroll to position [154, 0]
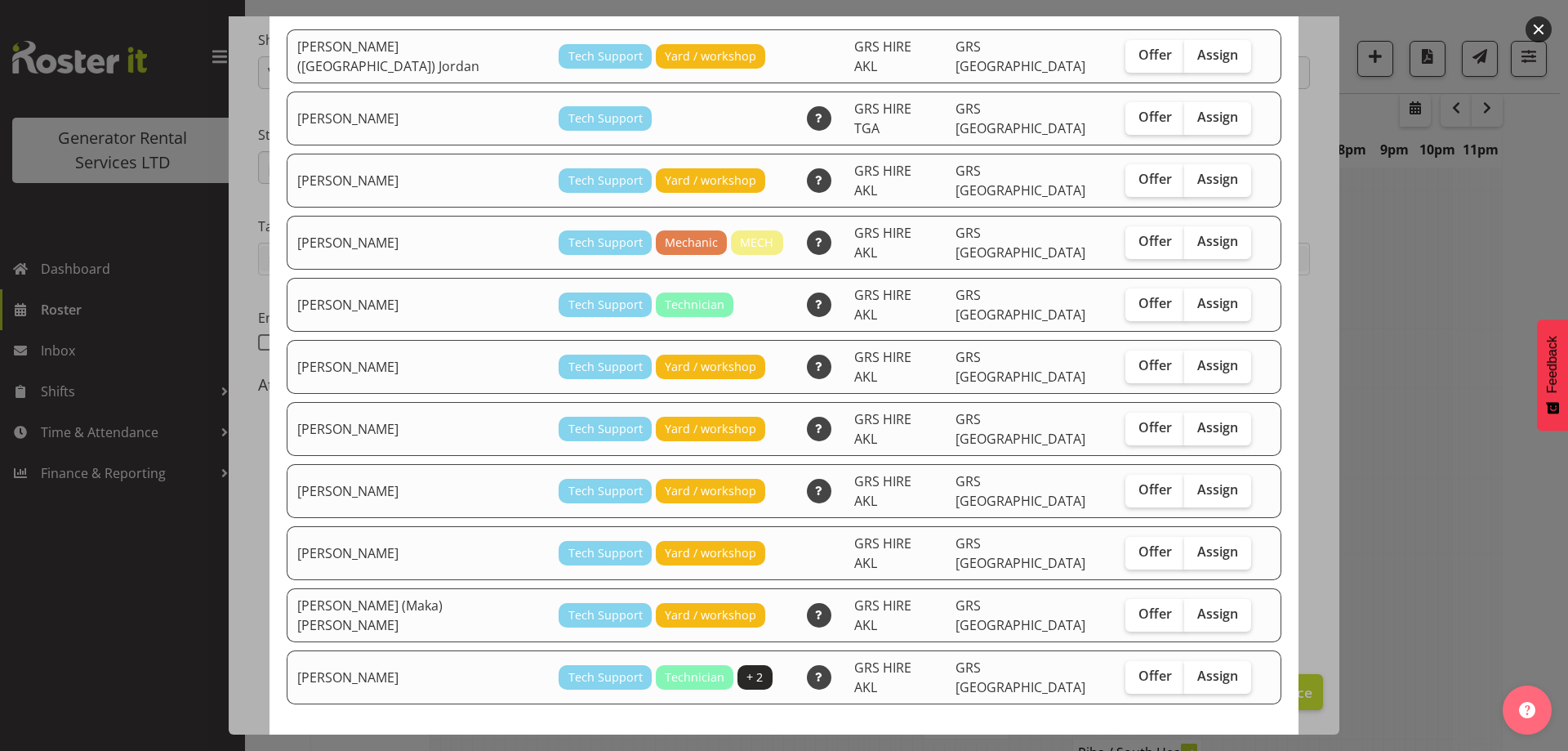
click at [1170, 588] on td "Offer Assign" at bounding box center [1188, 615] width 145 height 54
click at [1197, 606] on span "Assign" at bounding box center [1217, 613] width 41 height 16
click at [1184, 608] on input "Assign" at bounding box center [1189, 613] width 10 height 10
checkbox input "true"
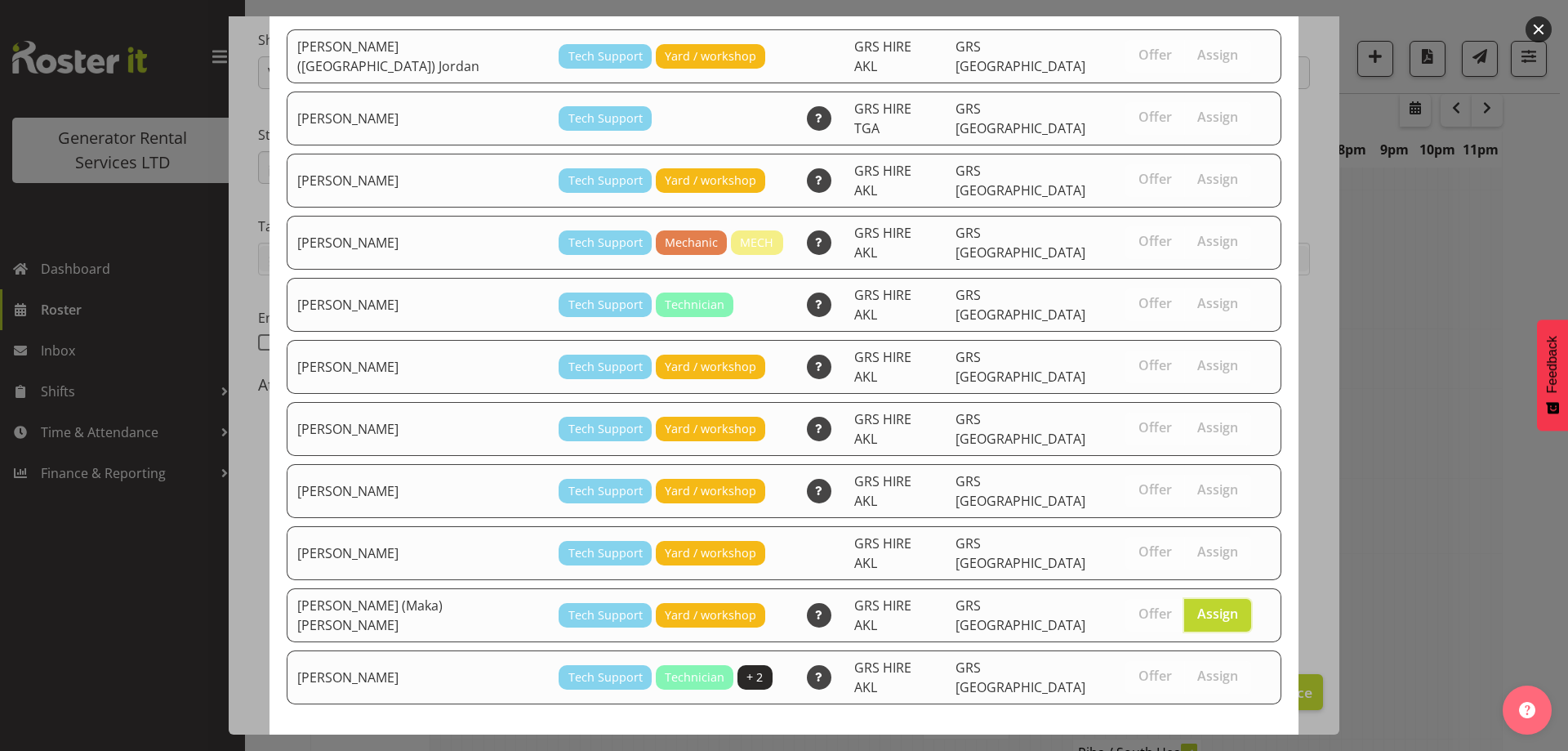
click at [1142, 746] on button "Assign [PERSON_NAME] (Maka) [PERSON_NAME]" at bounding box center [1103, 764] width 357 height 36
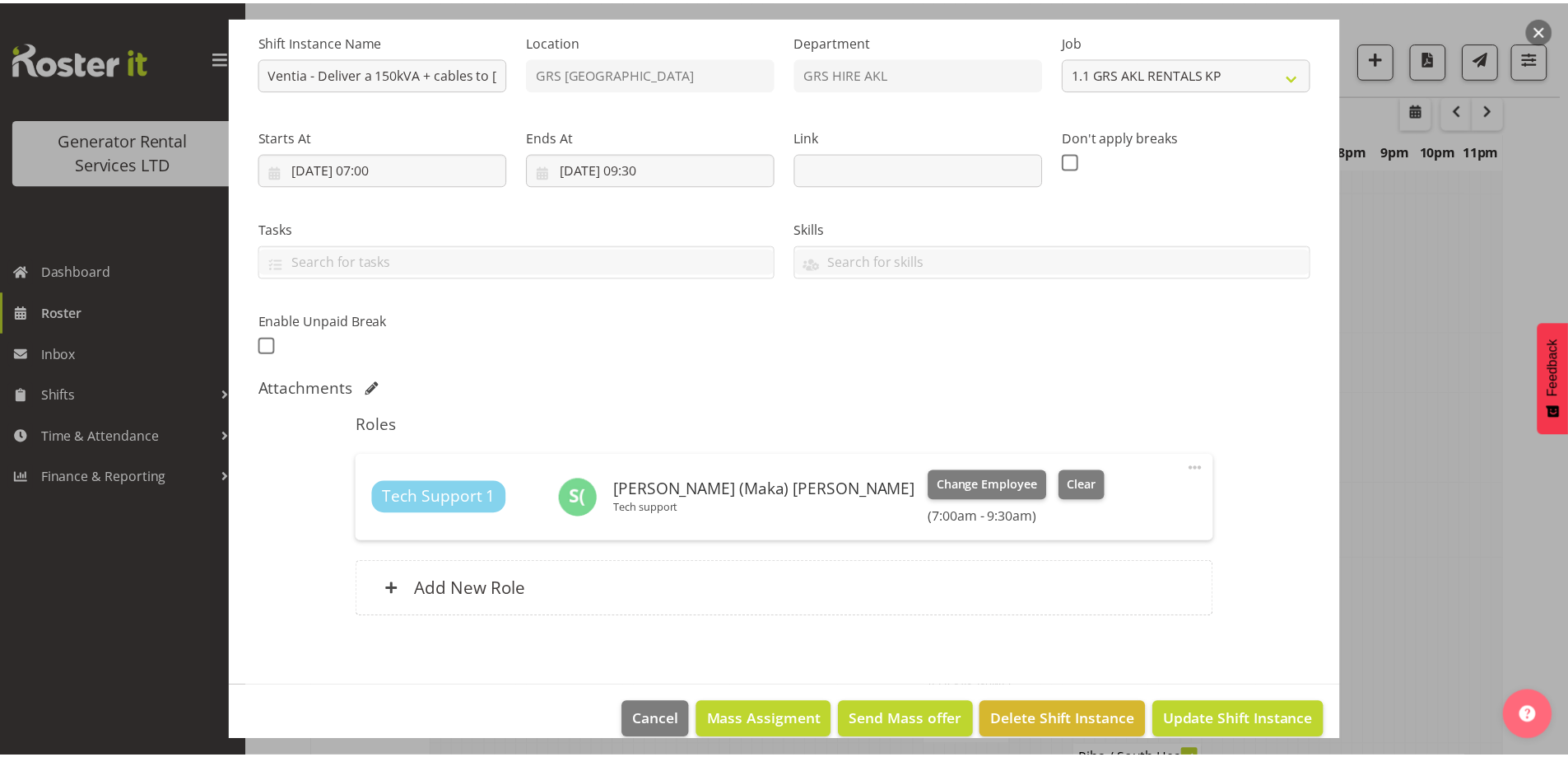
scroll to position [2277, 0]
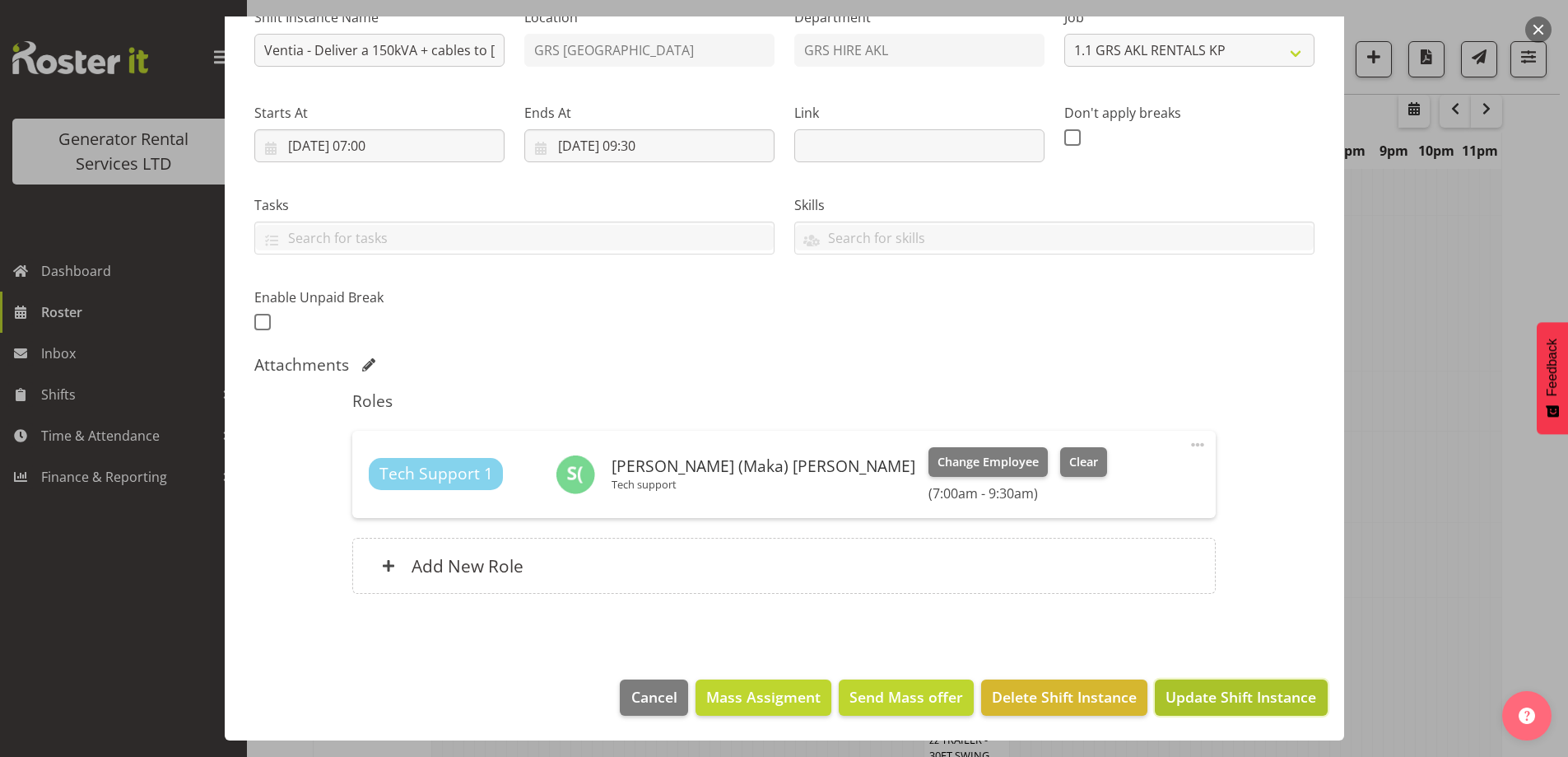
click at [1209, 698] on span "Update Shift Instance" at bounding box center [1240, 697] width 151 height 22
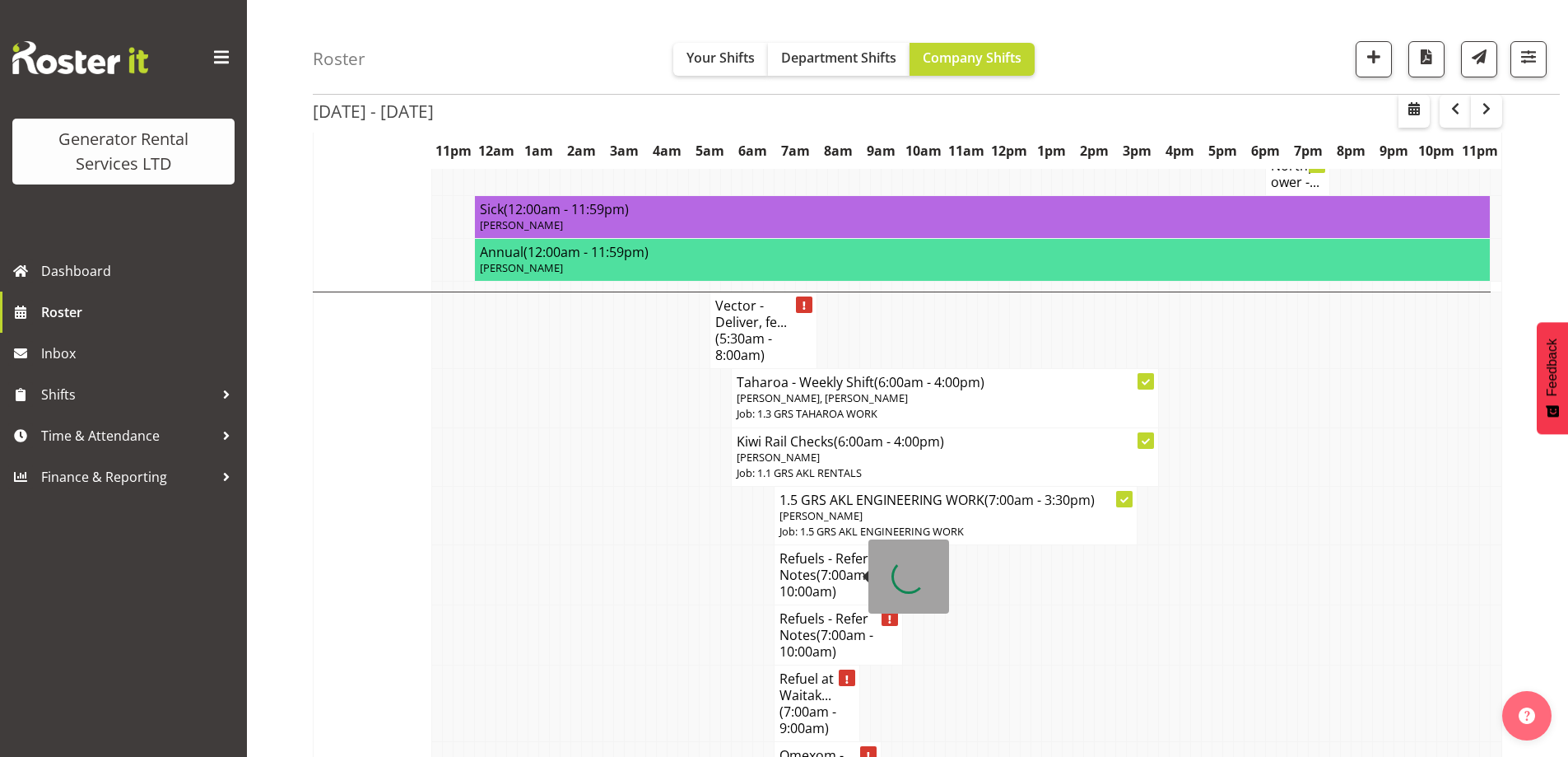
scroll to position [1700, 0]
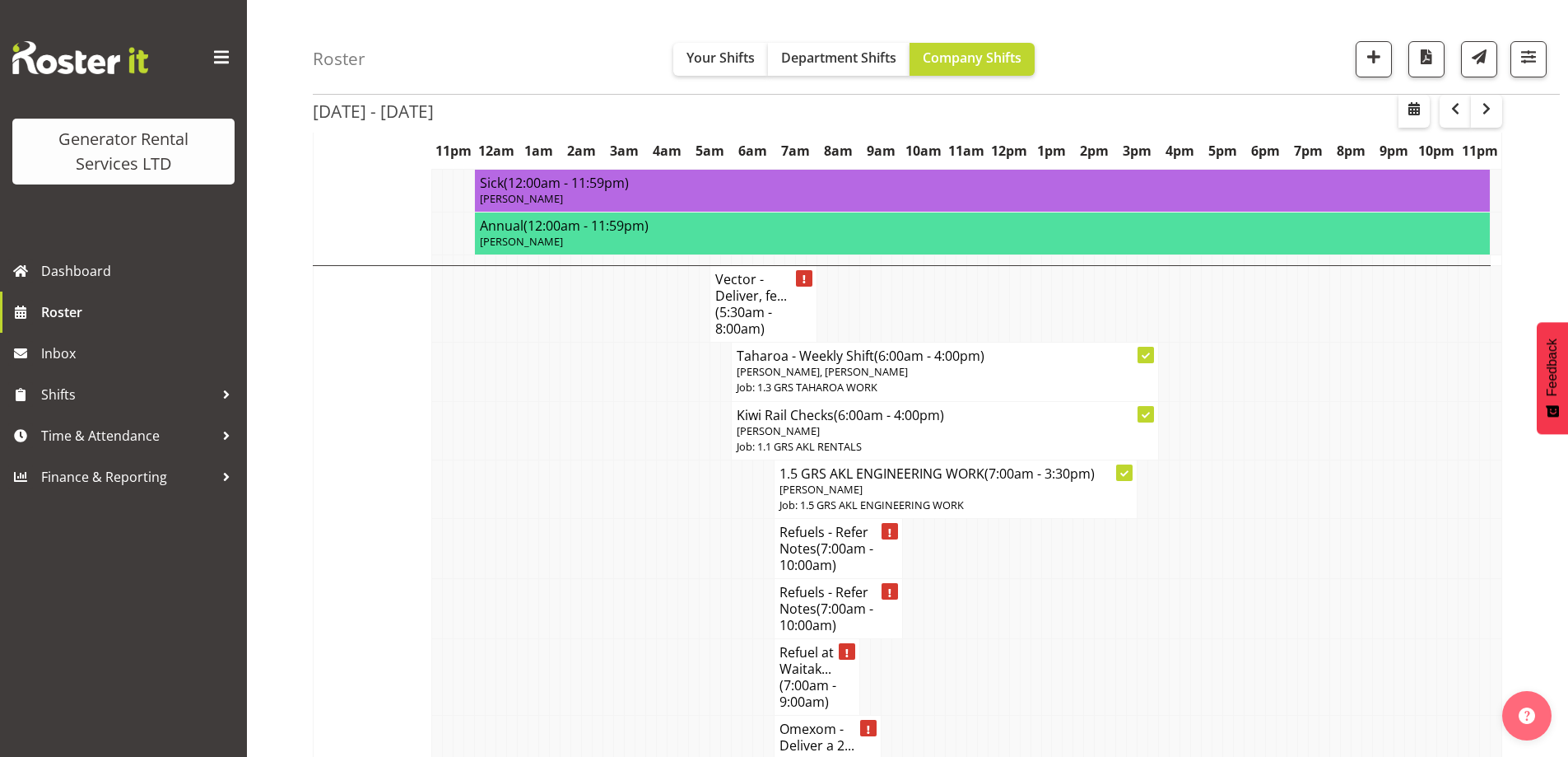
click at [522, 639] on td at bounding box center [523, 677] width 10 height 77
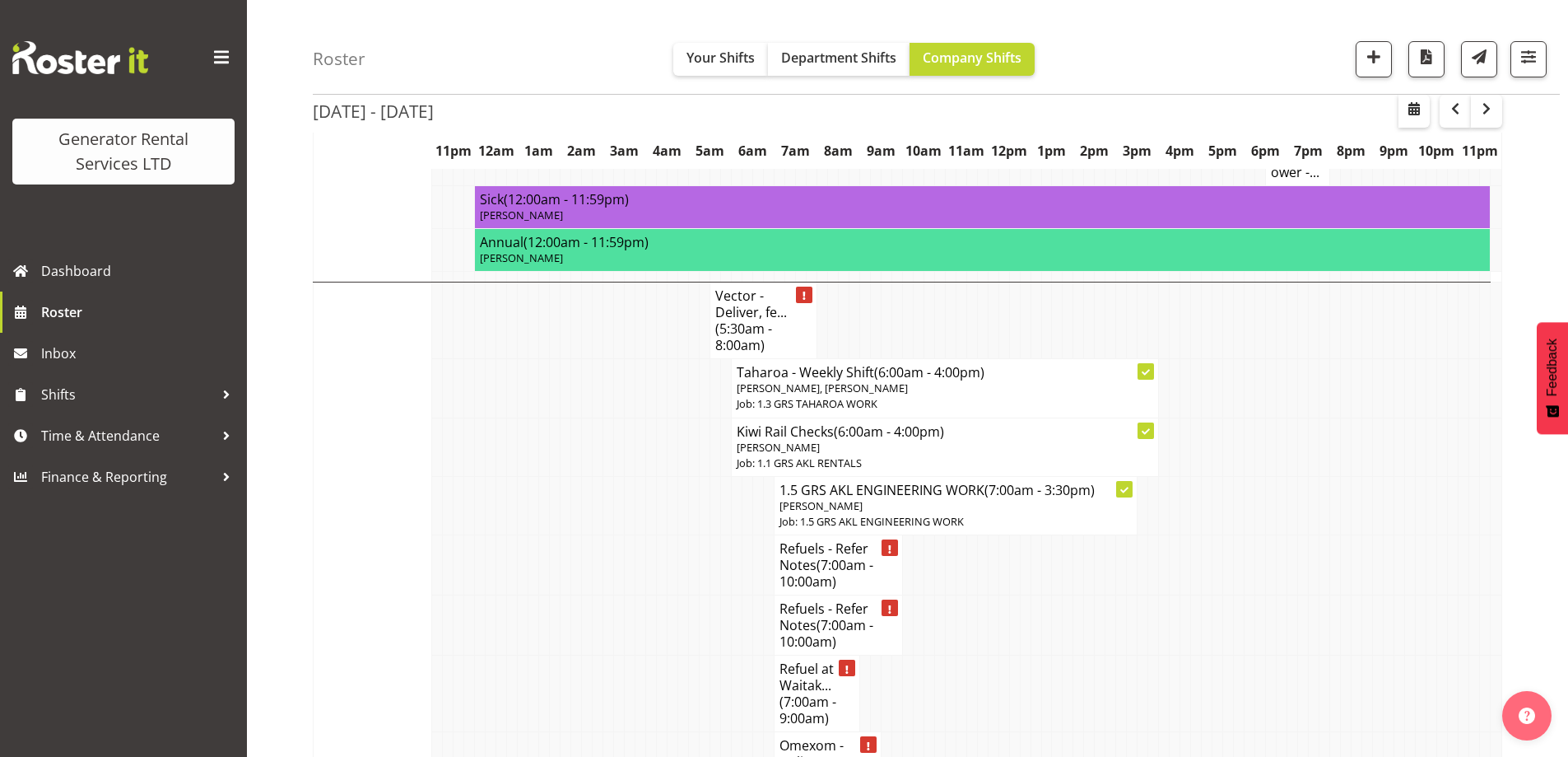
scroll to position [1454, 0]
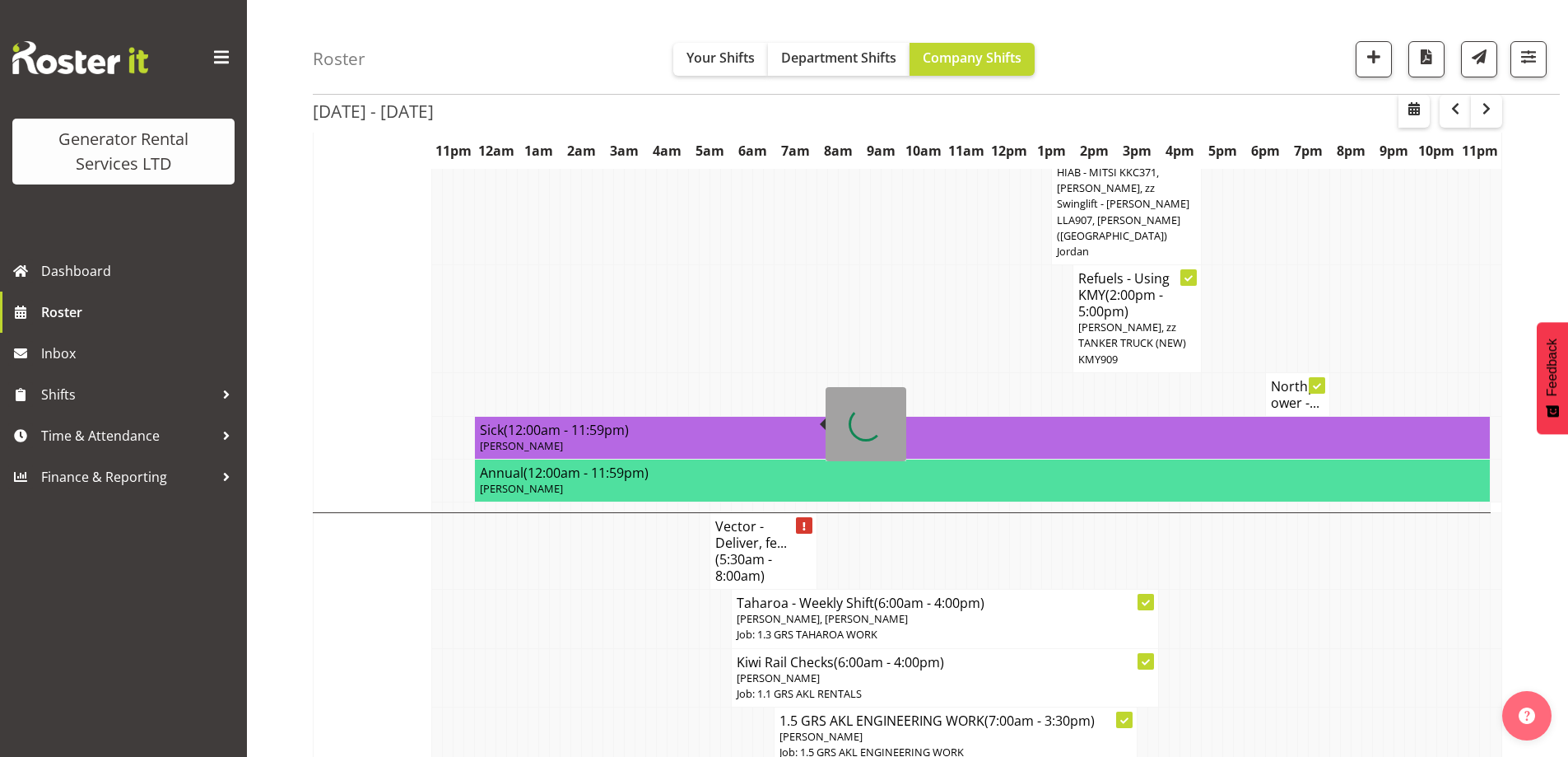
click at [757, 518] on h4 "Vector - Deliver, fe... (5:30am - 8:00am)" at bounding box center [764, 551] width 97 height 66
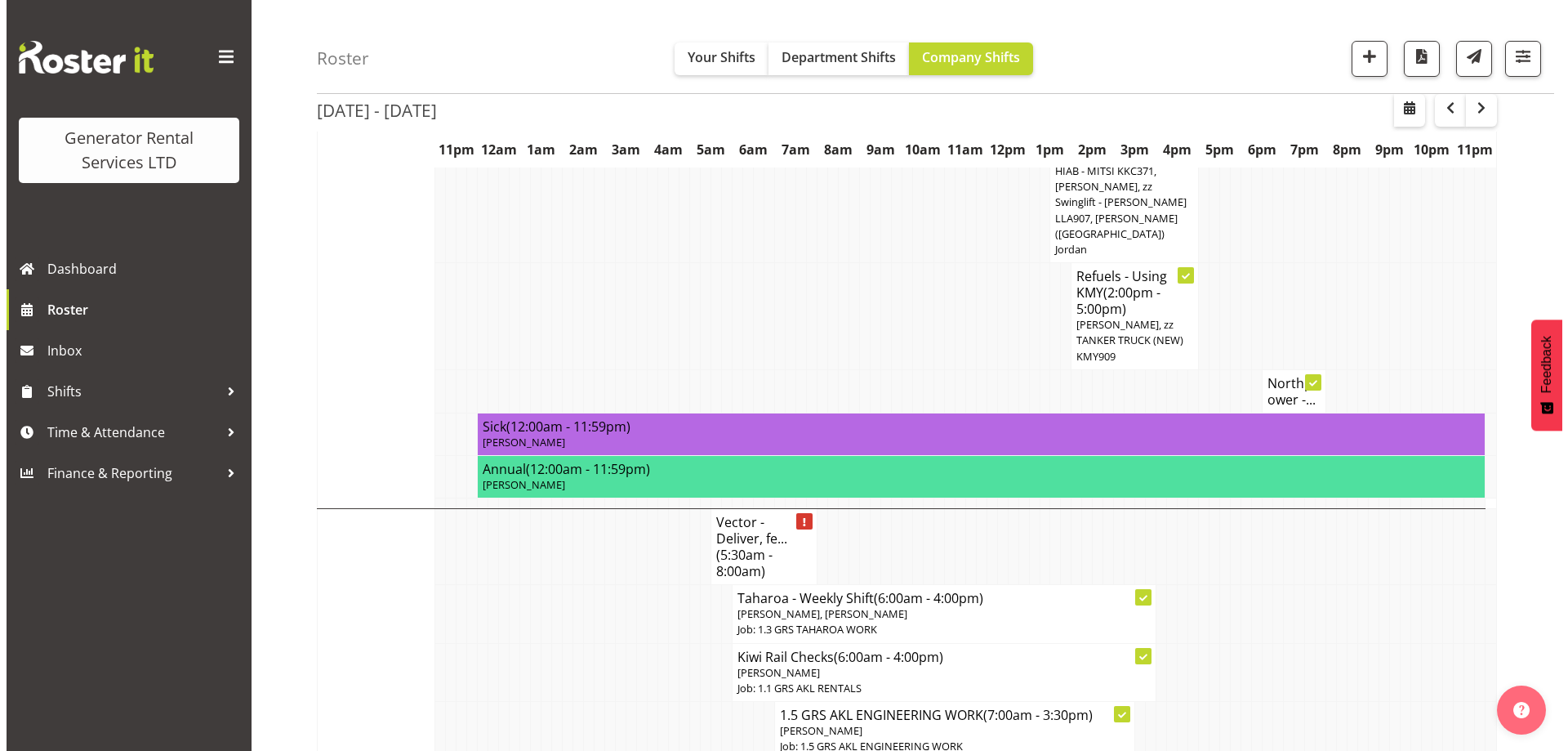
scroll to position [1605, 0]
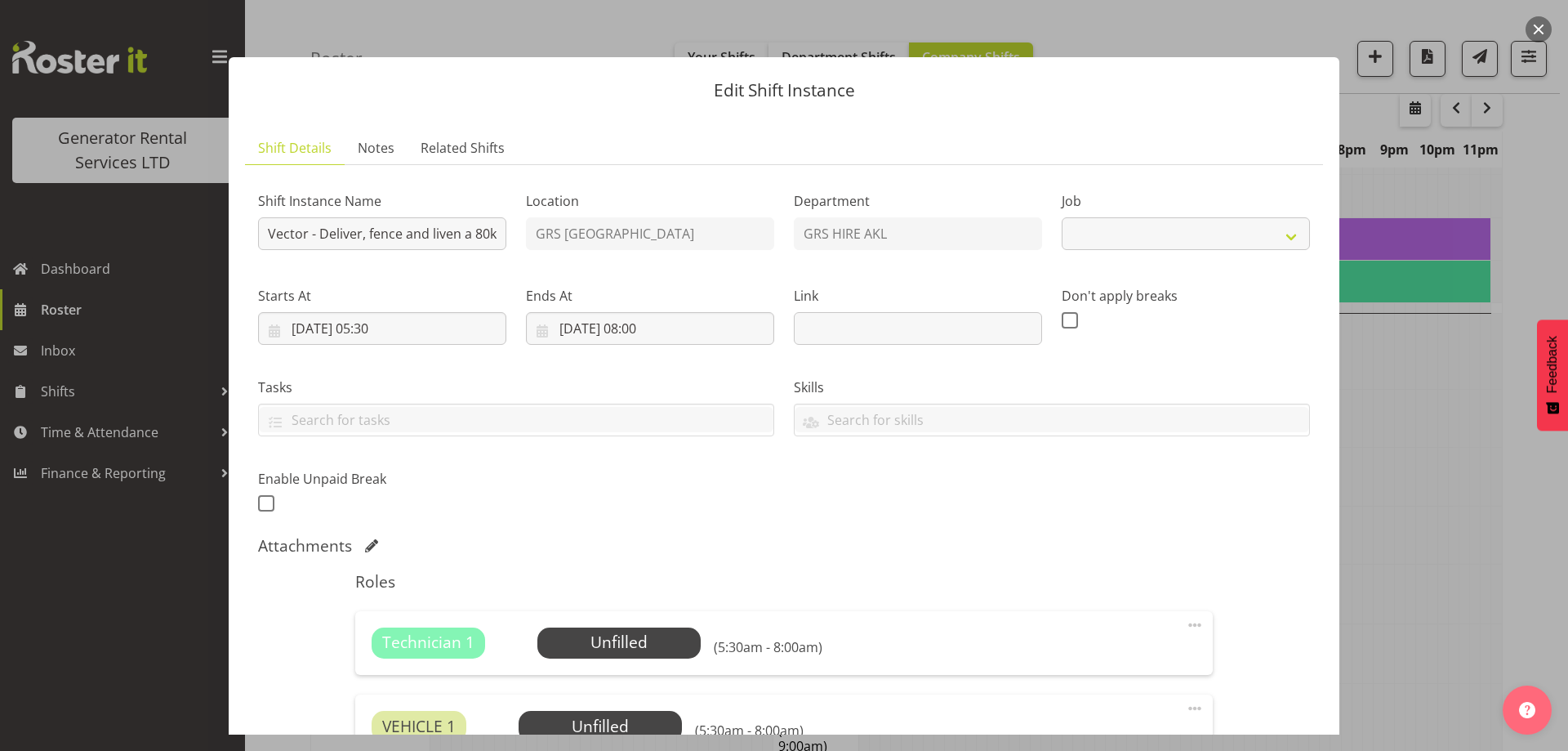
select select "7504"
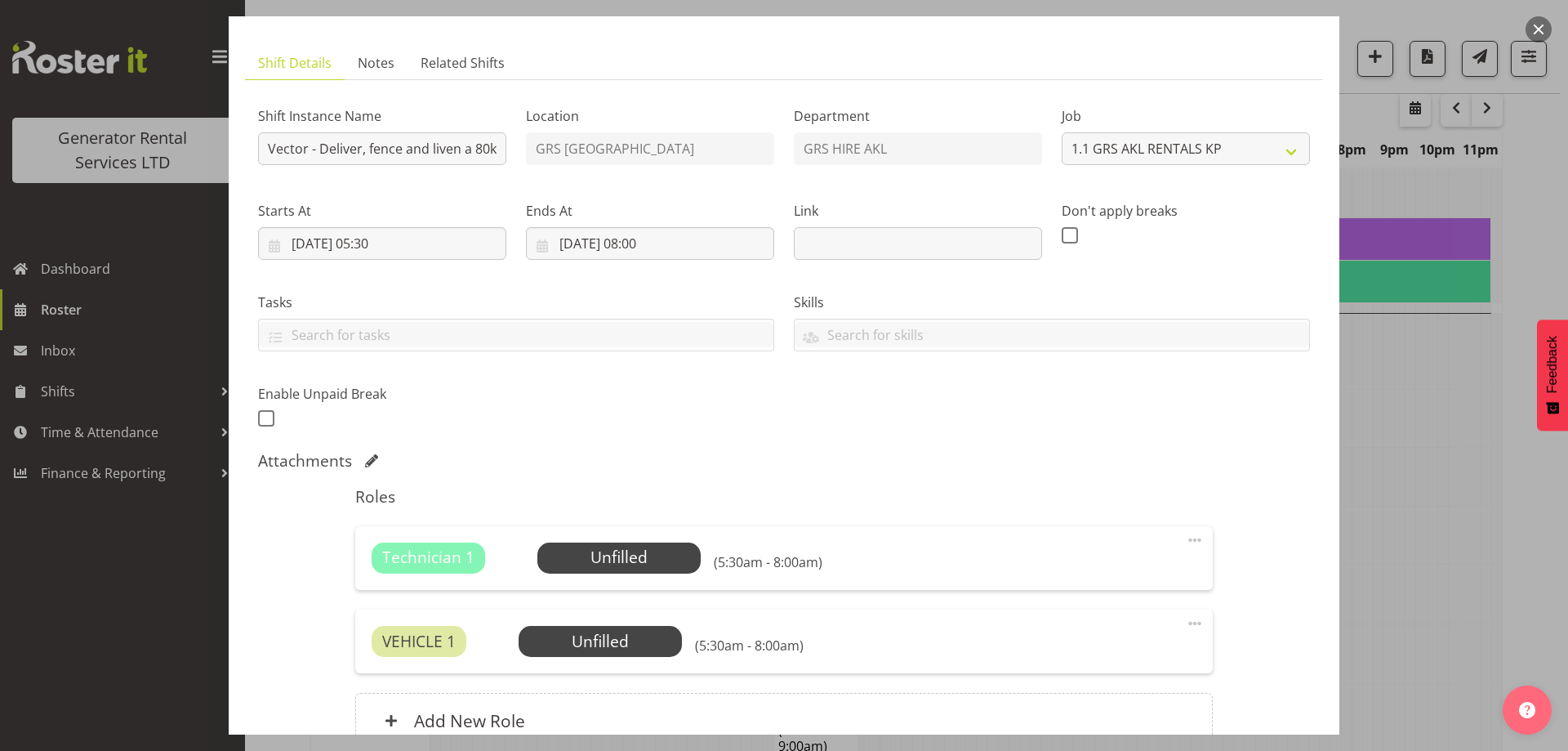
scroll to position [163, 0]
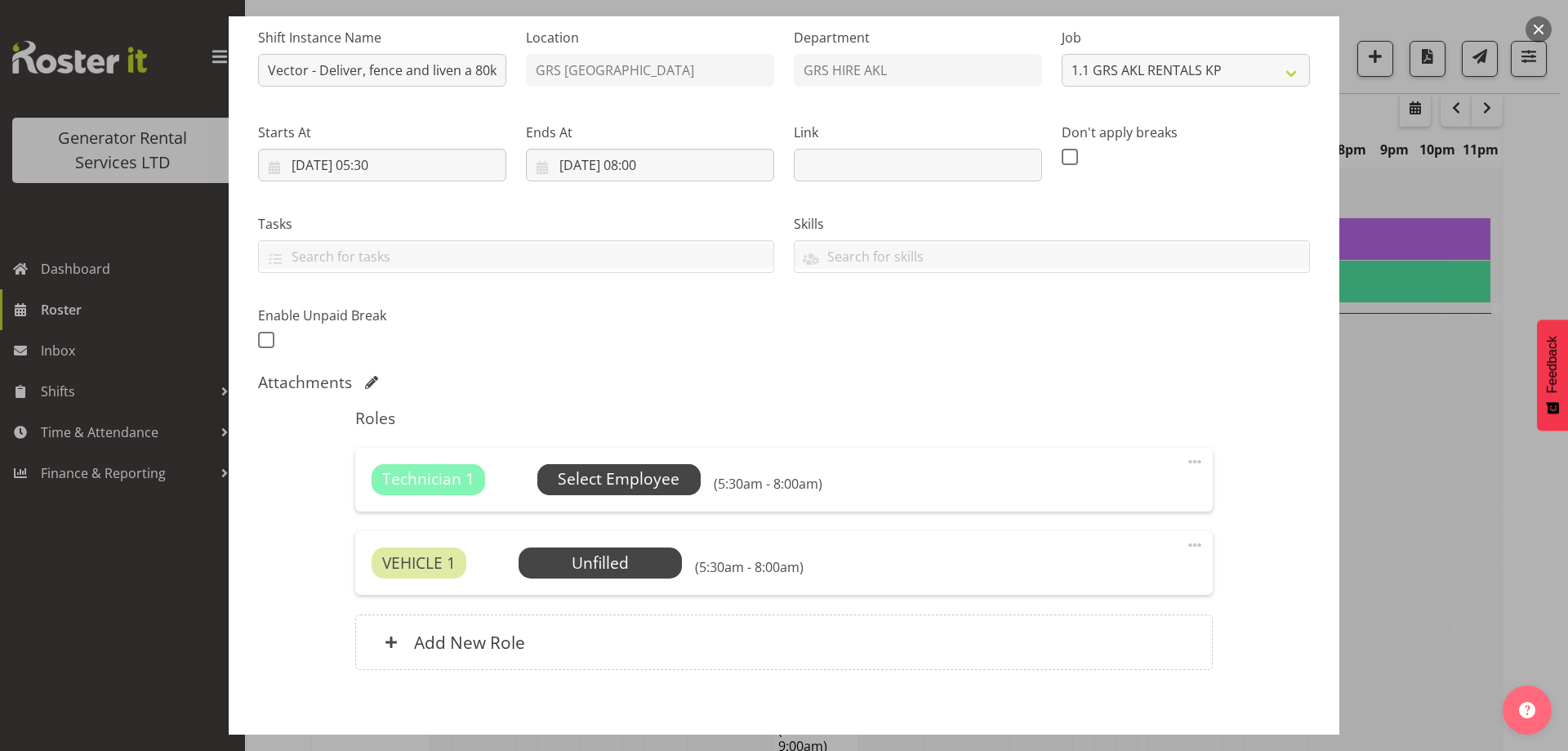
click at [627, 486] on span "Select Employee" at bounding box center [618, 479] width 121 height 24
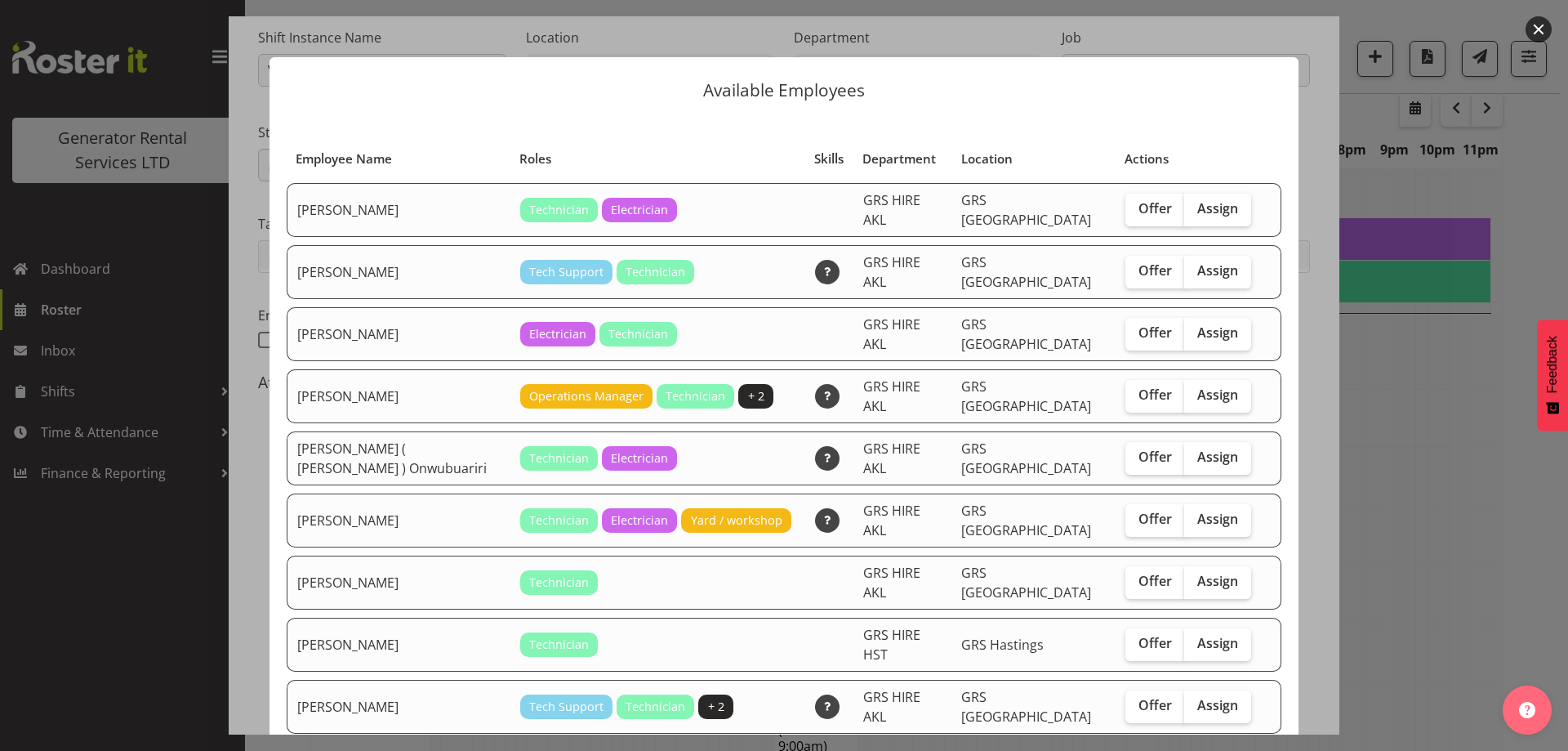
click at [1428, 616] on div at bounding box center [784, 376] width 1568 height 751
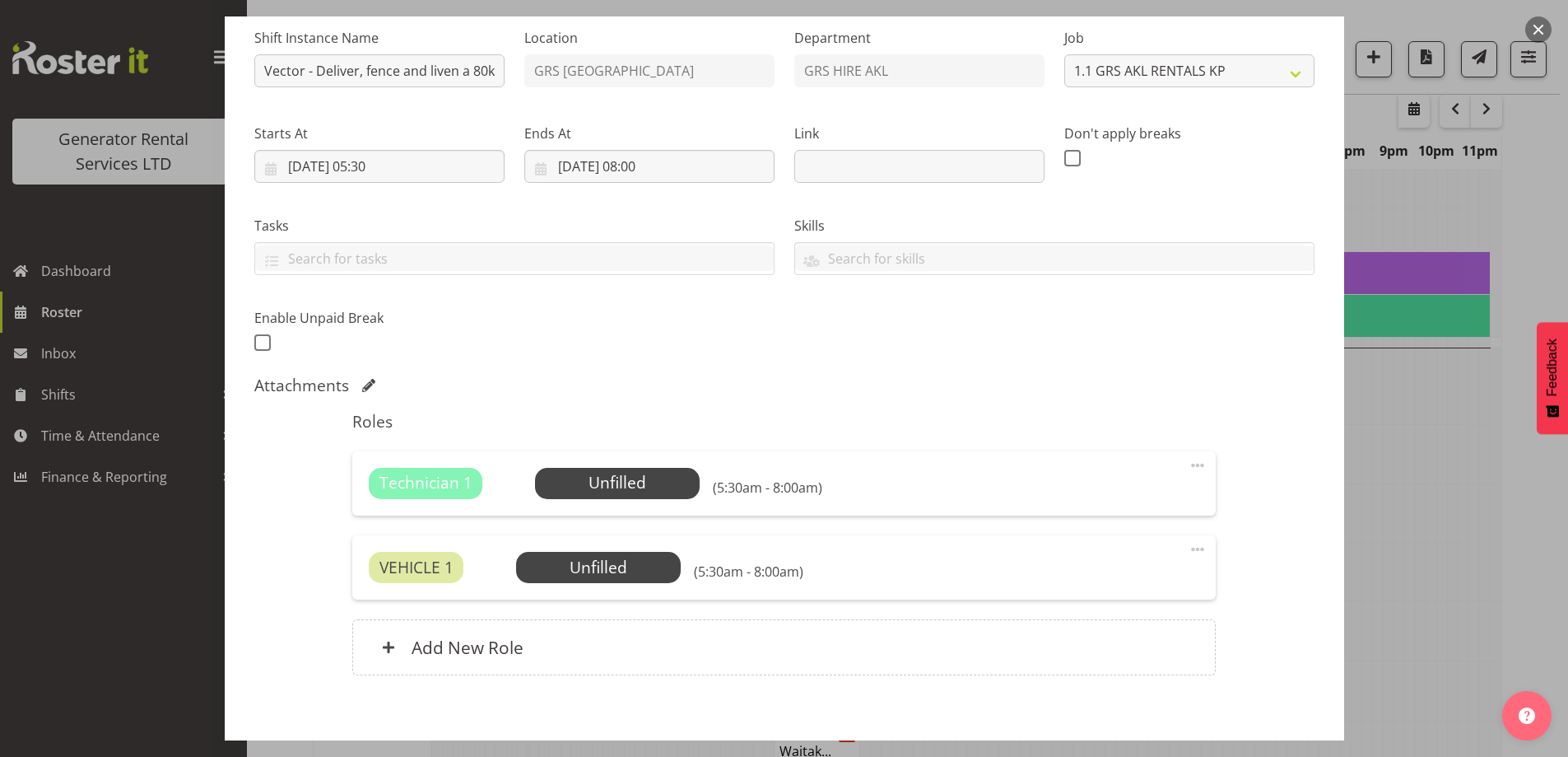
click at [761, 616] on div "Roles Technician 1 Unfilled Select Employee (5:30am - 8:00am) Edit Cover Role D…" at bounding box center [784, 548] width 884 height 294
click at [729, 648] on div "Add New Role" at bounding box center [784, 647] width 864 height 56
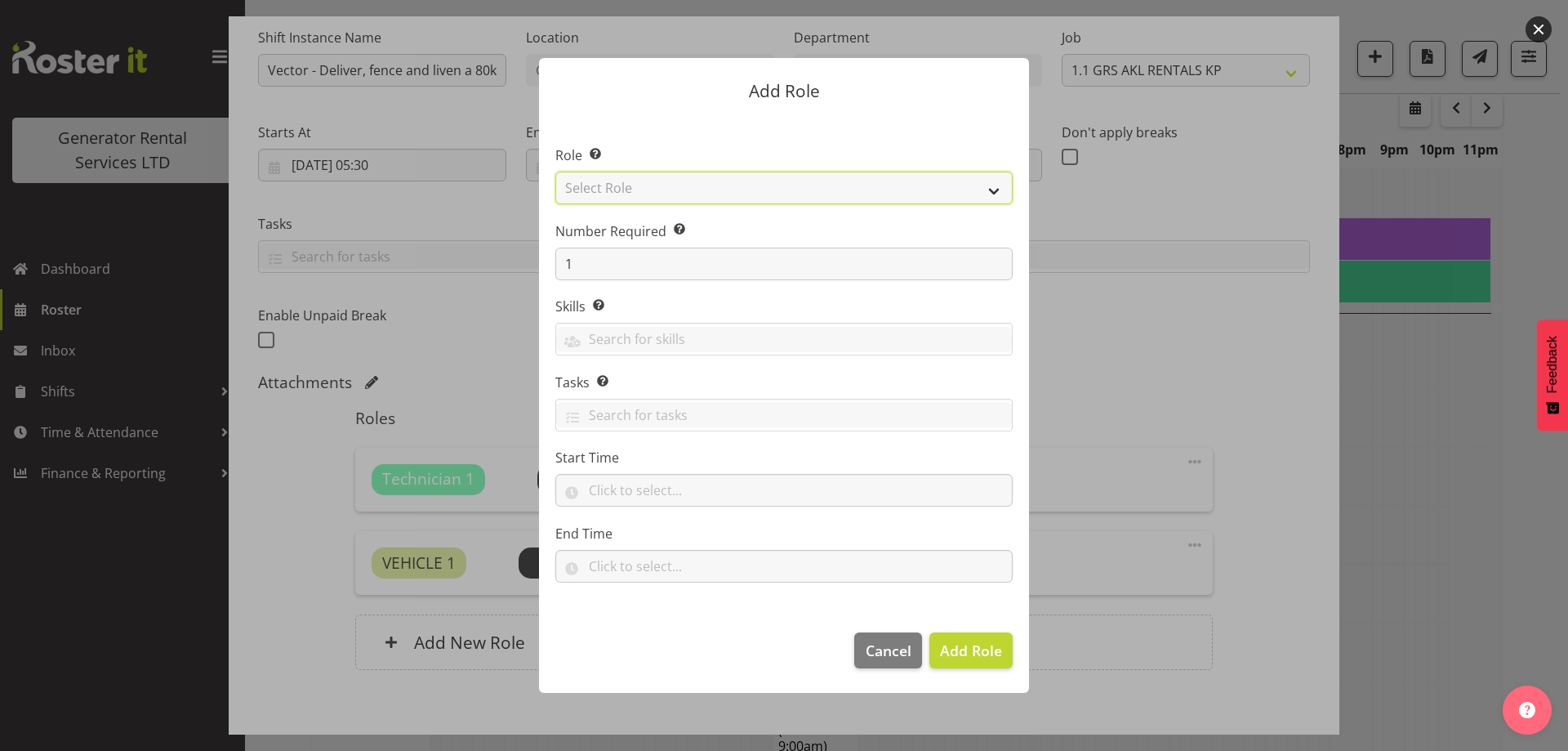
click at [666, 192] on select "Select Role Account Manager Electrician Engineering GM HSEQ manager MECH Mechan…" at bounding box center [783, 188] width 457 height 33
select select "20"
click at [555, 172] on select "Select Role Account Manager Electrician Engineering GM HSEQ manager MECH Mechan…" at bounding box center [783, 188] width 457 height 33
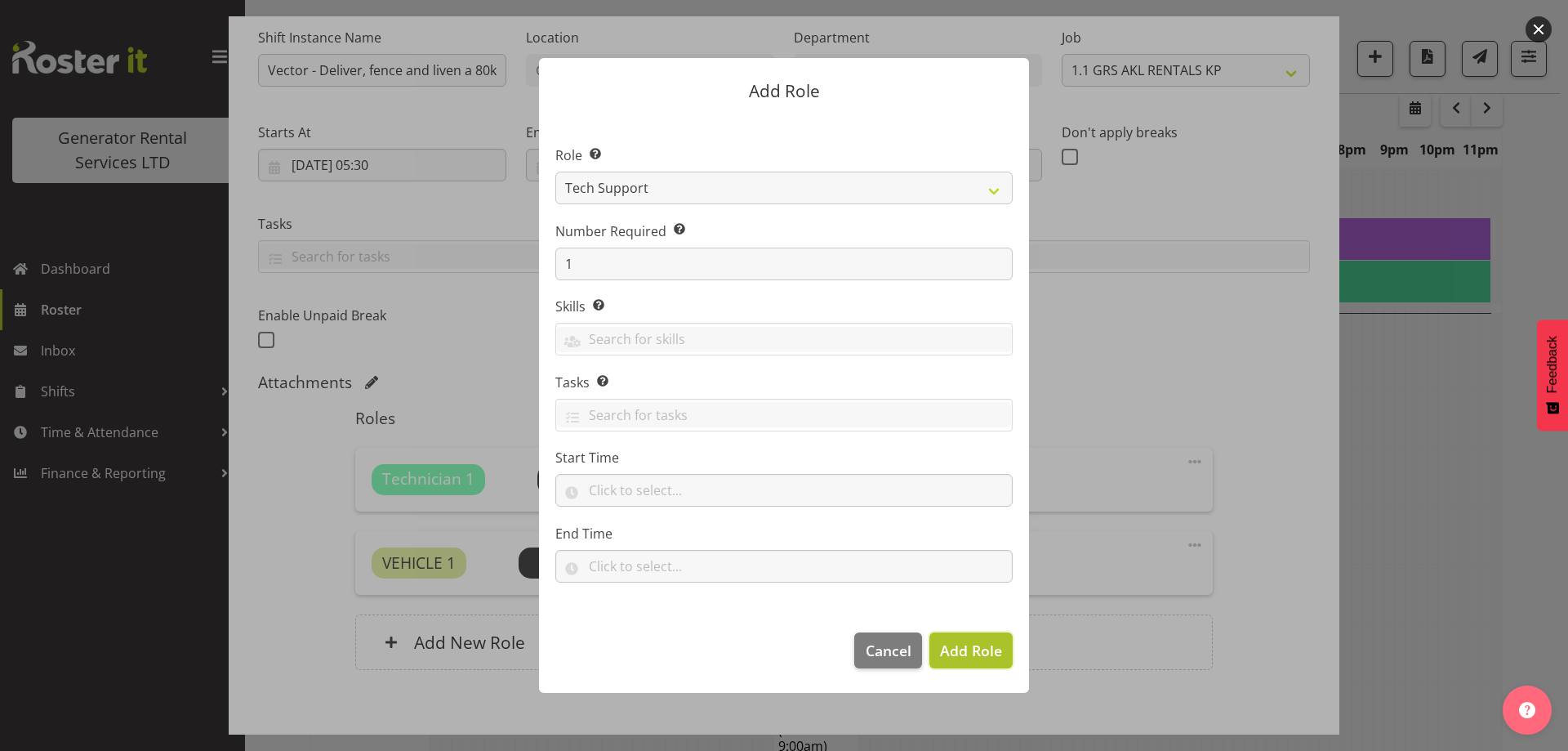
click at [947, 636] on button "Add Role" at bounding box center [970, 650] width 83 height 36
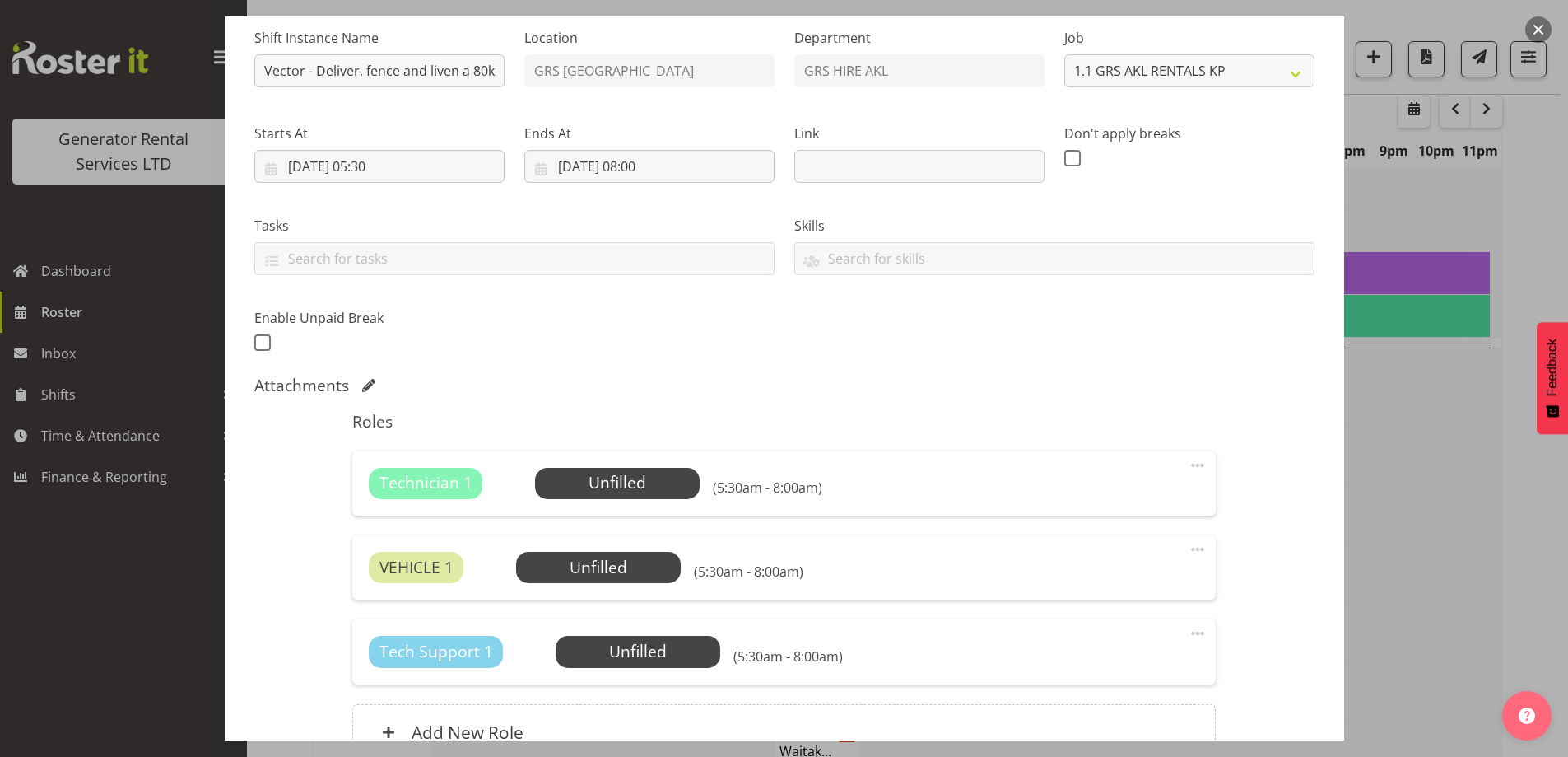
click at [1188, 463] on span at bounding box center [1197, 465] width 20 height 20
click at [1073, 562] on link "Delete" at bounding box center [1128, 560] width 158 height 29
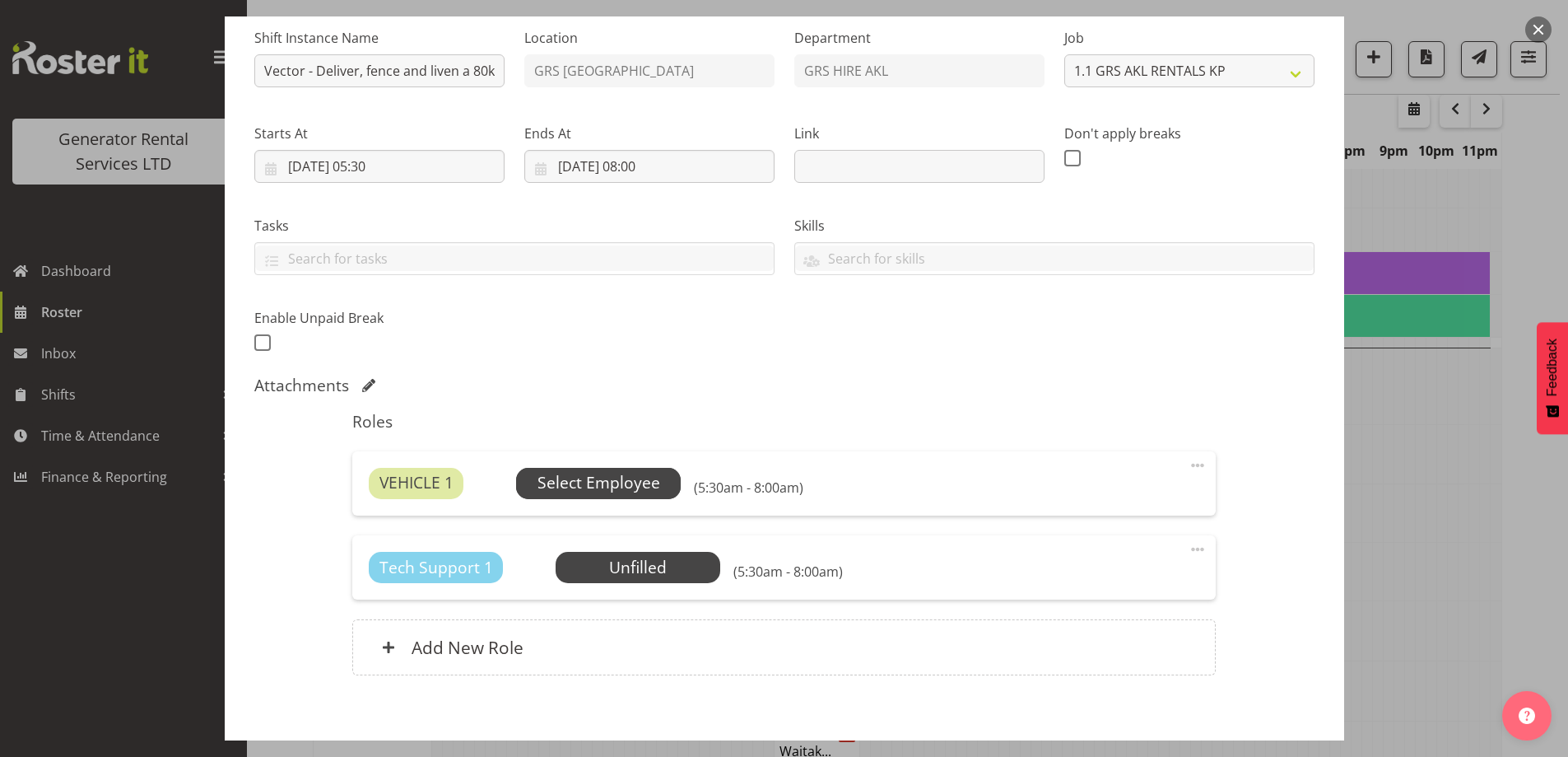
click at [659, 485] on span "Select Employee" at bounding box center [598, 483] width 165 height 31
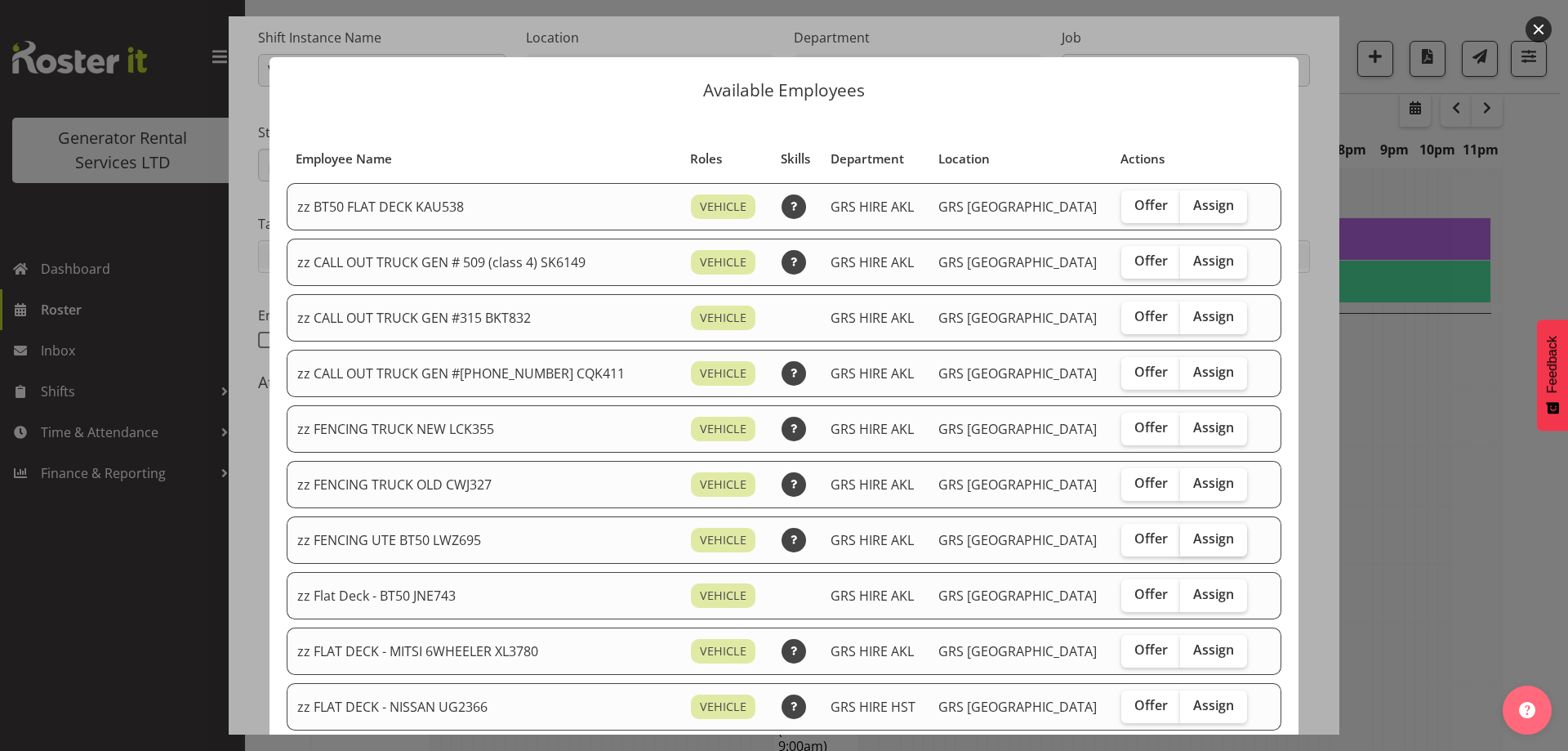
click at [1180, 553] on label "Assign" at bounding box center [1213, 540] width 67 height 33
click at [1180, 544] on input "Assign" at bounding box center [1185, 539] width 10 height 10
checkbox input "true"
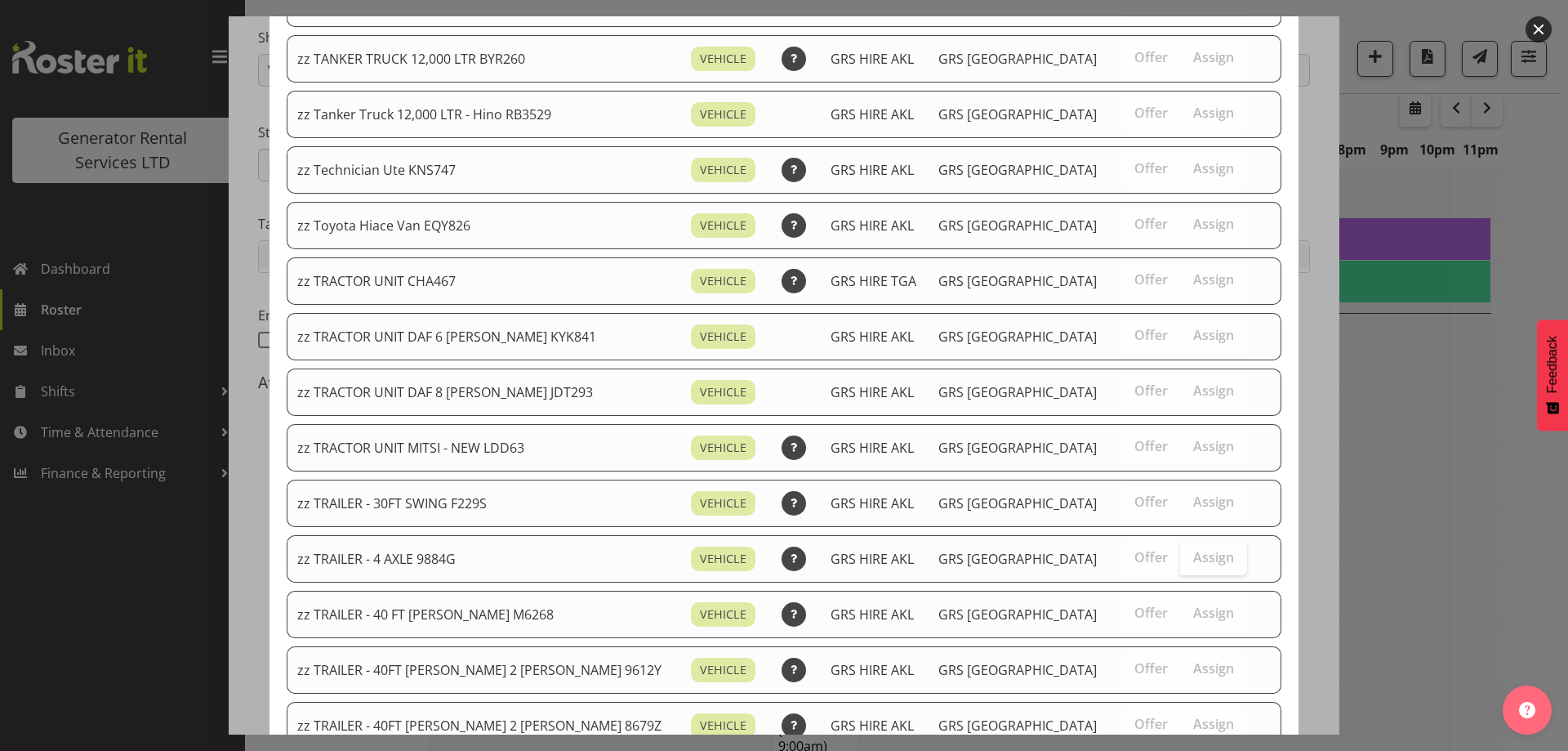
scroll to position [1987, 0]
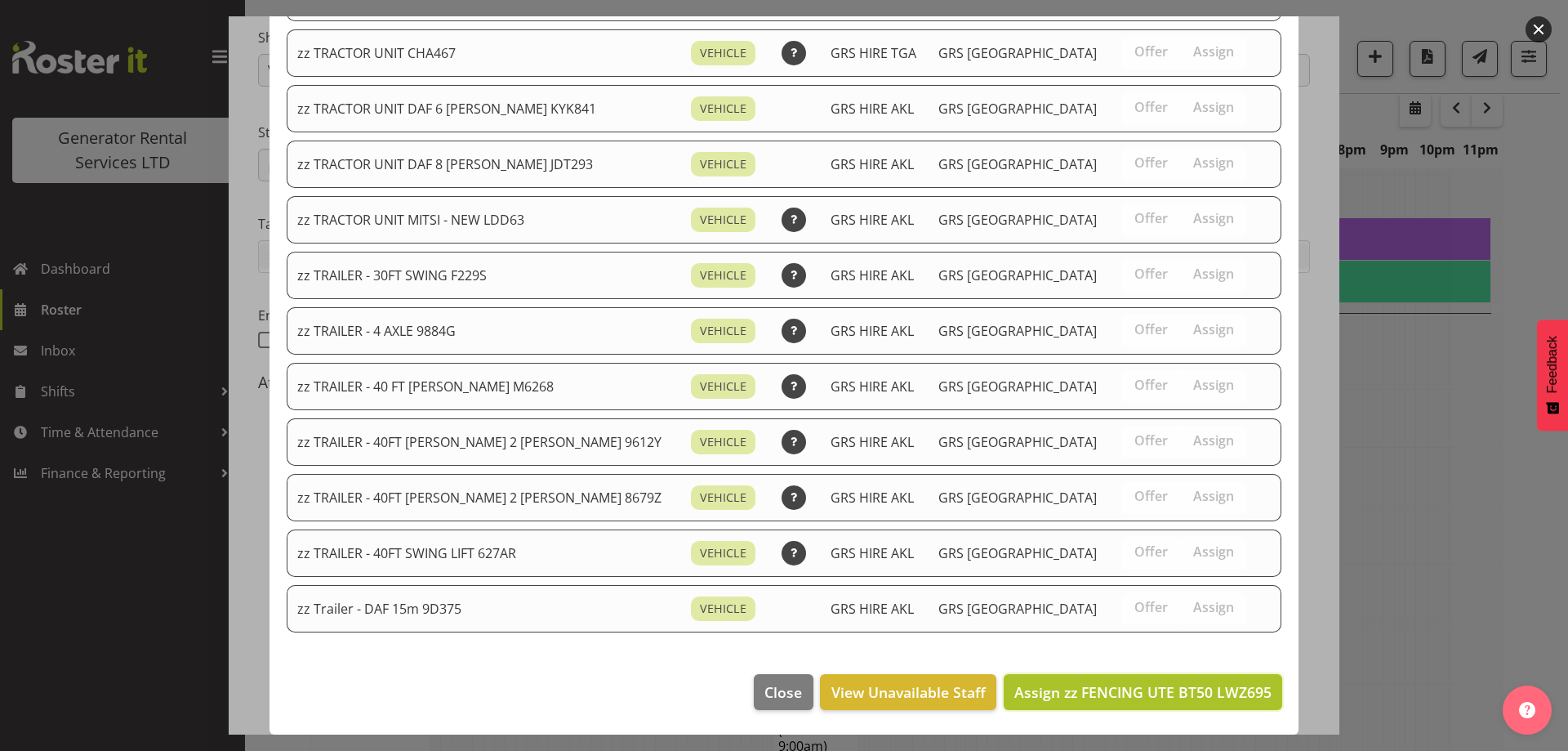
click at [1164, 684] on span "Assign zz FENCING UTE BT50 LWZ695" at bounding box center [1142, 691] width 257 height 20
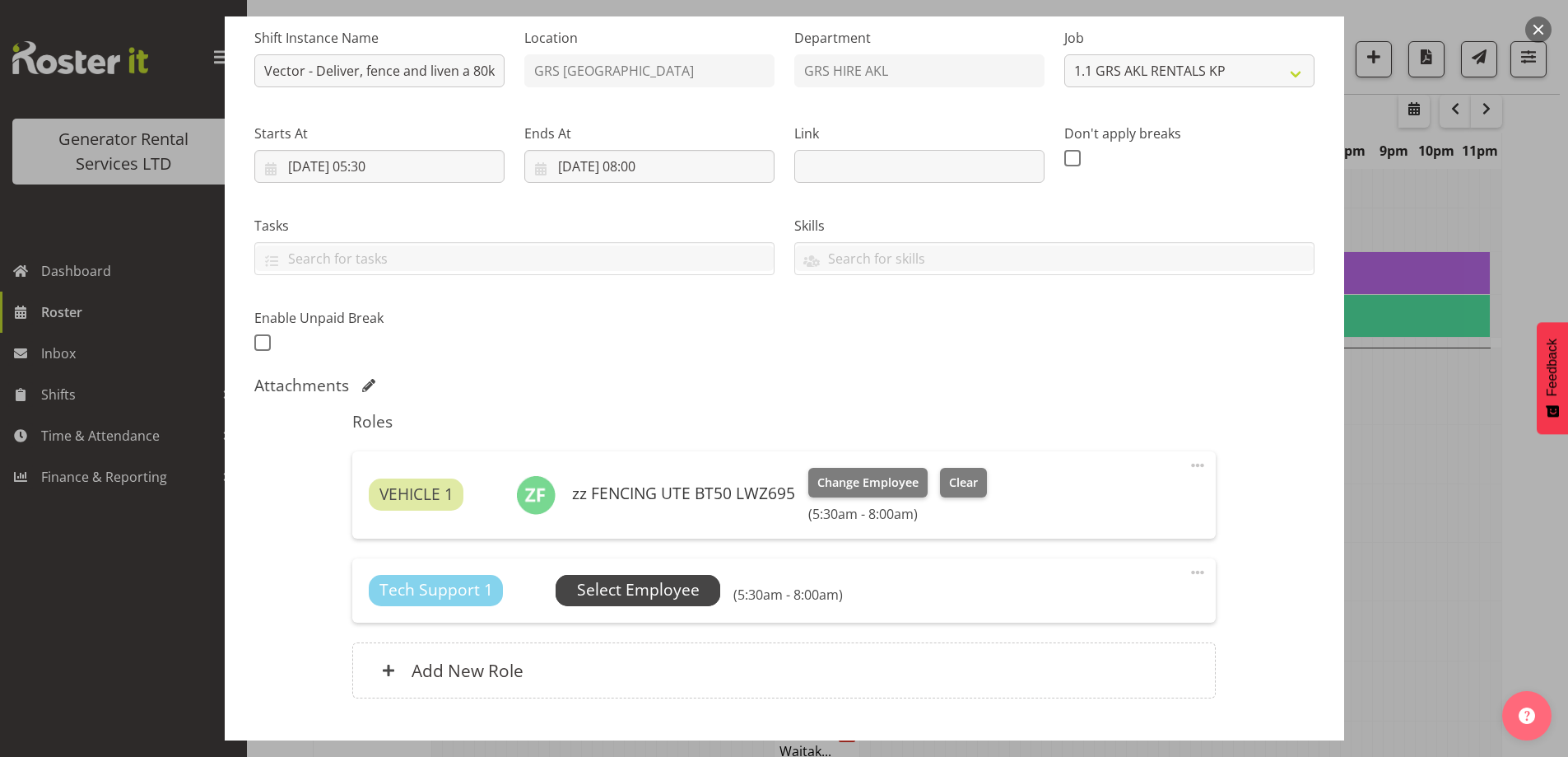
click at [624, 575] on span "Select Employee" at bounding box center [638, 591] width 165 height 31
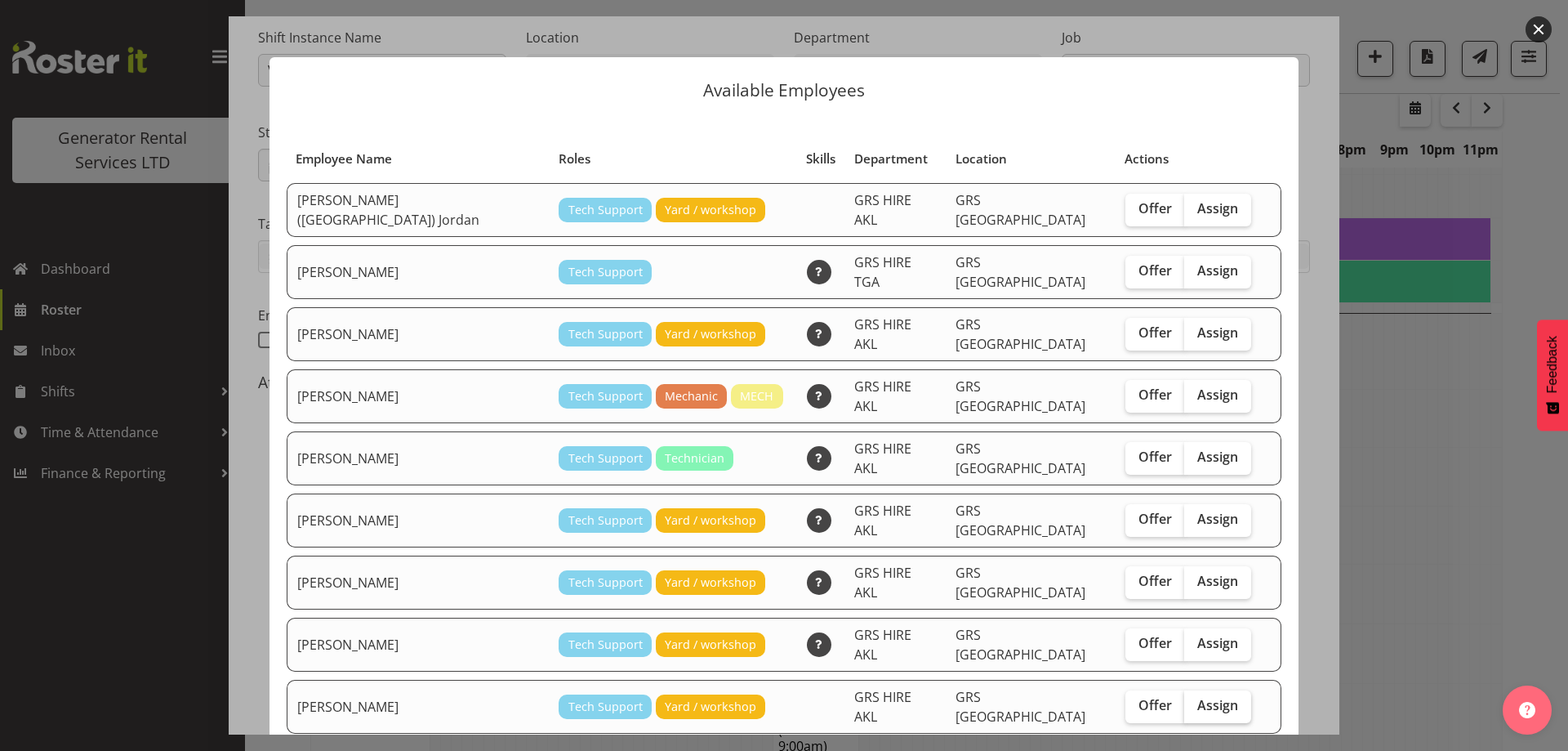
click at [1197, 697] on span "Assign" at bounding box center [1217, 705] width 41 height 16
click at [1192, 700] on input "Assign" at bounding box center [1189, 705] width 10 height 10
checkbox input "true"
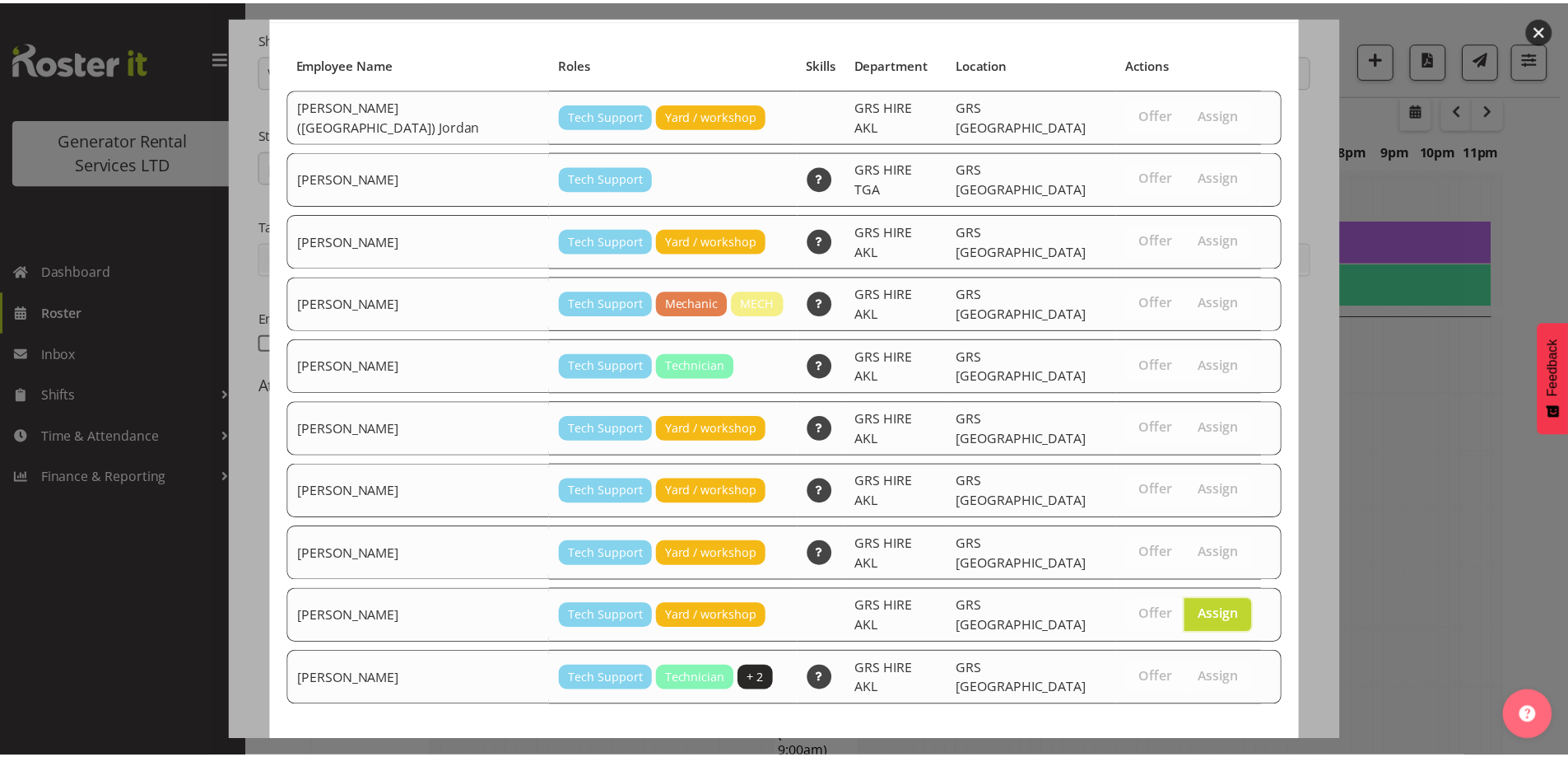
scroll to position [99, 0]
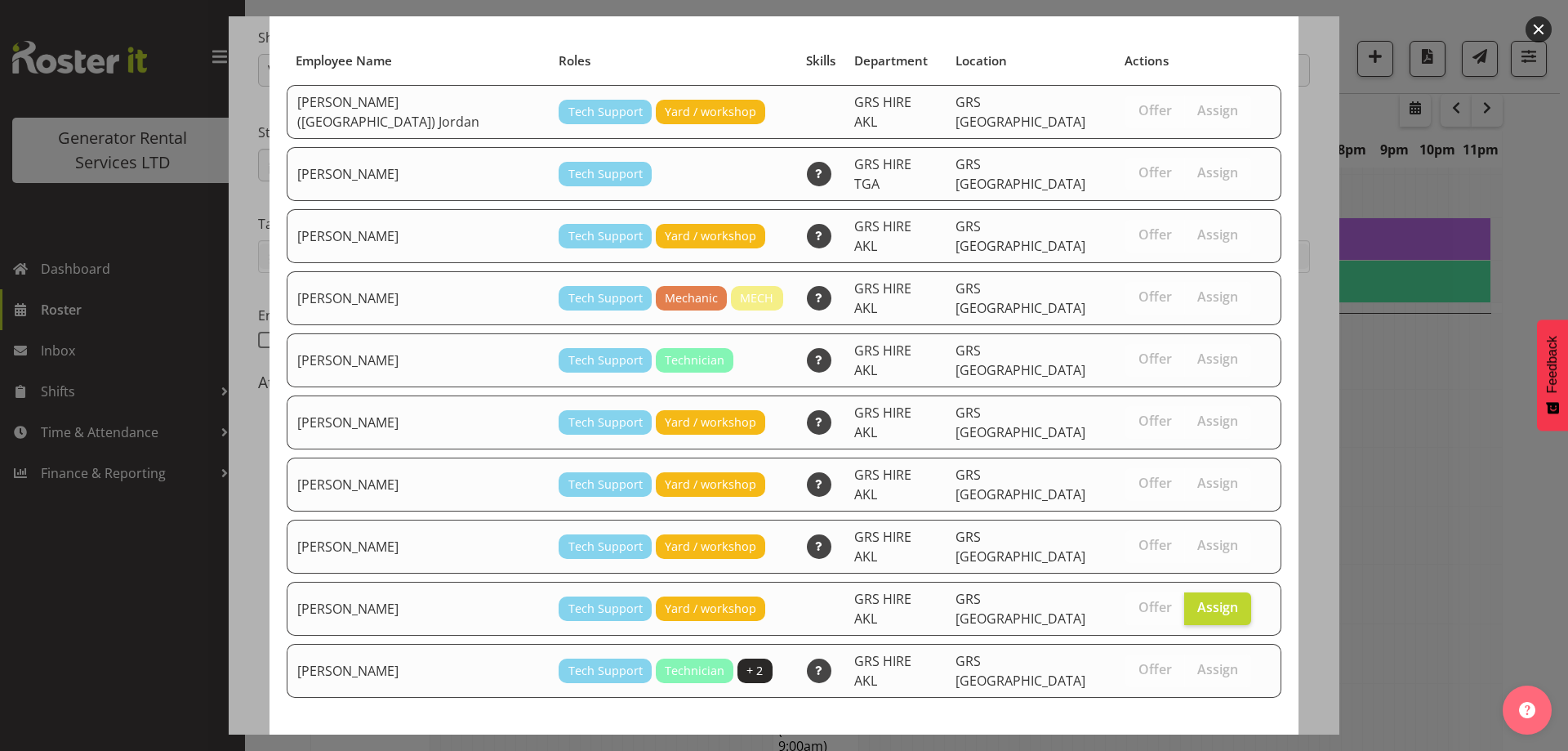
click at [1175, 748] on span "Assign [PERSON_NAME]" at bounding box center [1188, 757] width 165 height 20
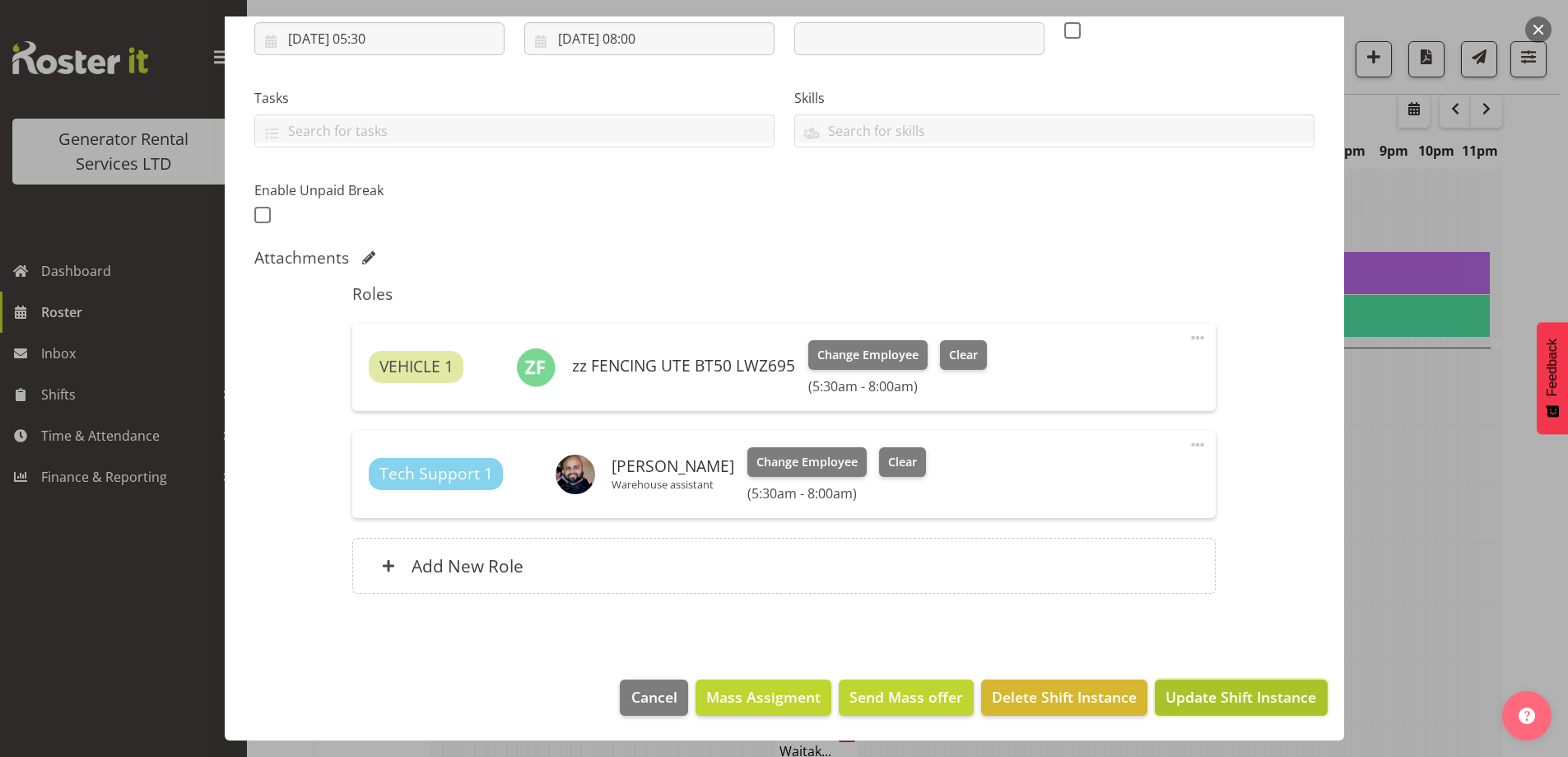
click at [1228, 694] on span "Update Shift Instance" at bounding box center [1240, 697] width 151 height 22
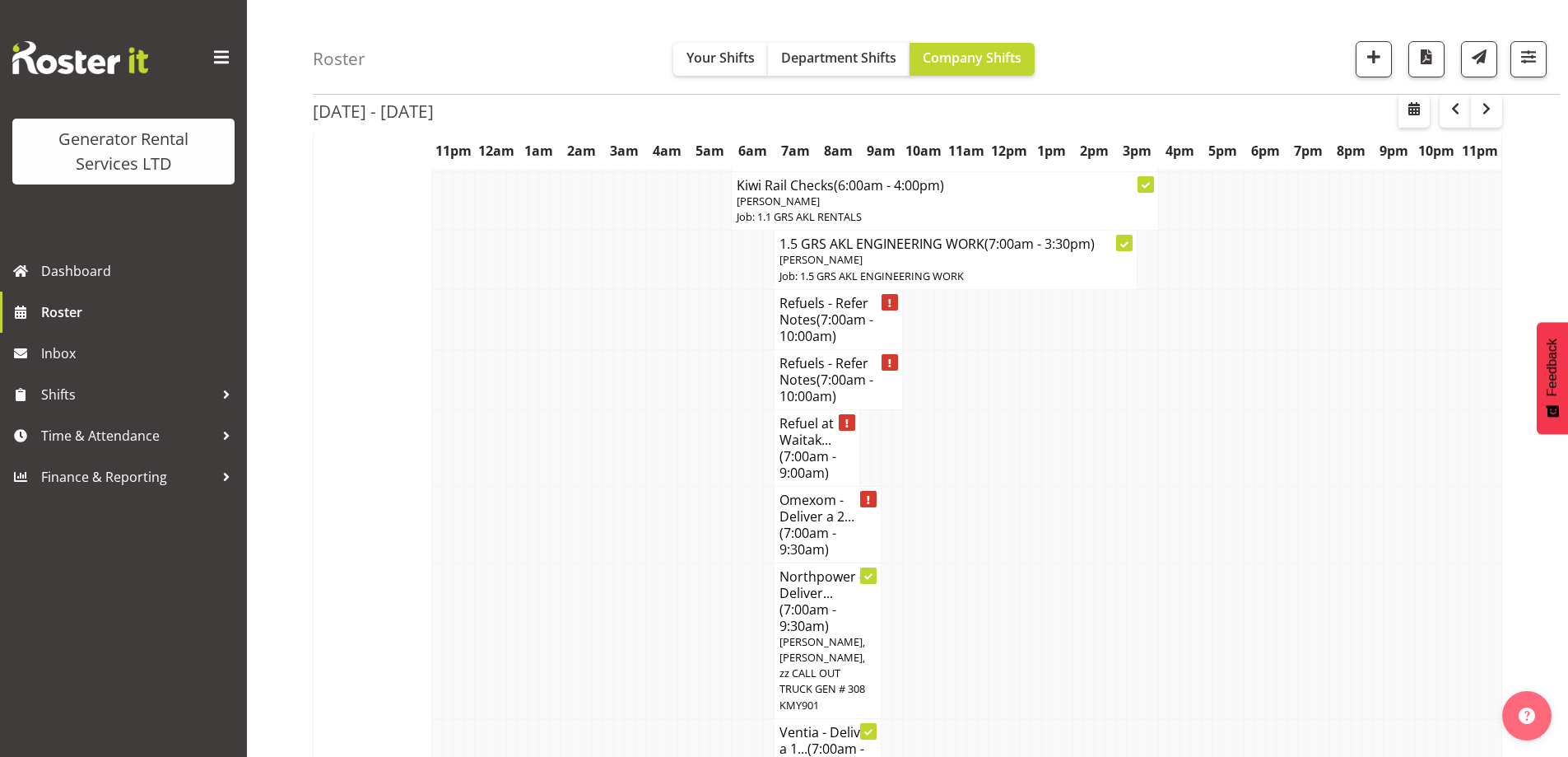
scroll to position [1948, 0]
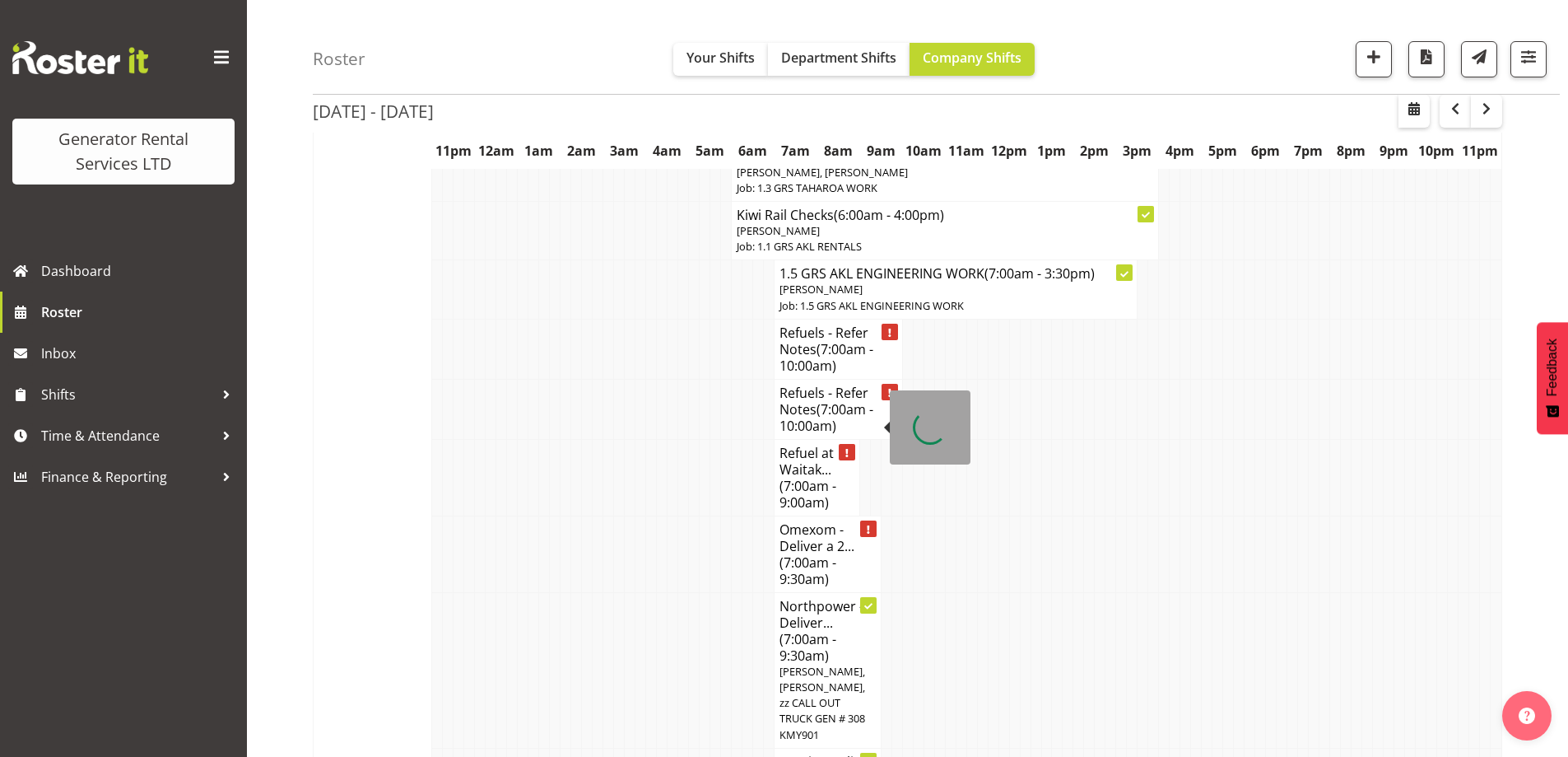
click at [835, 554] on span "(7:00am - 9:30am)" at bounding box center [808, 571] width 57 height 34
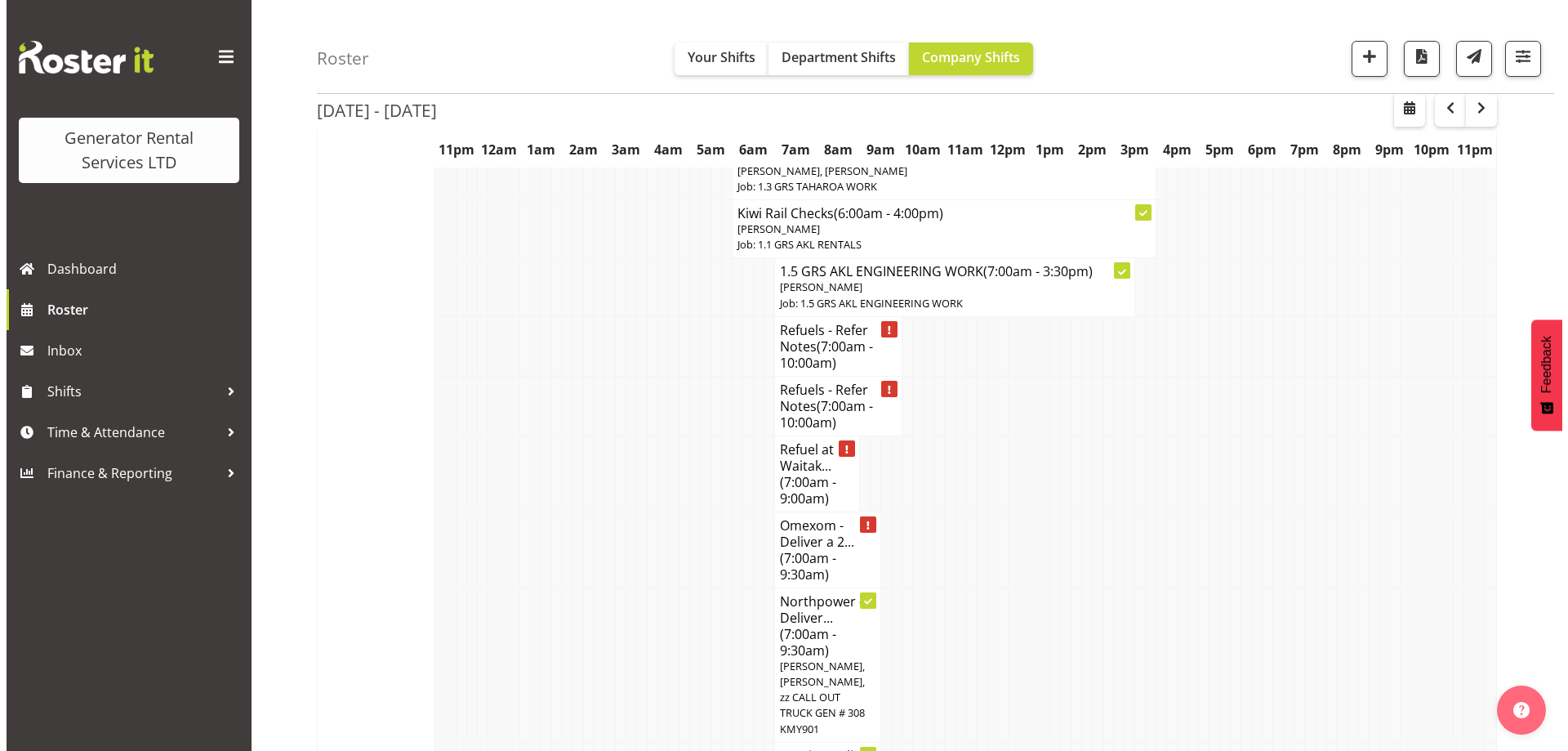
scroll to position [1924, 0]
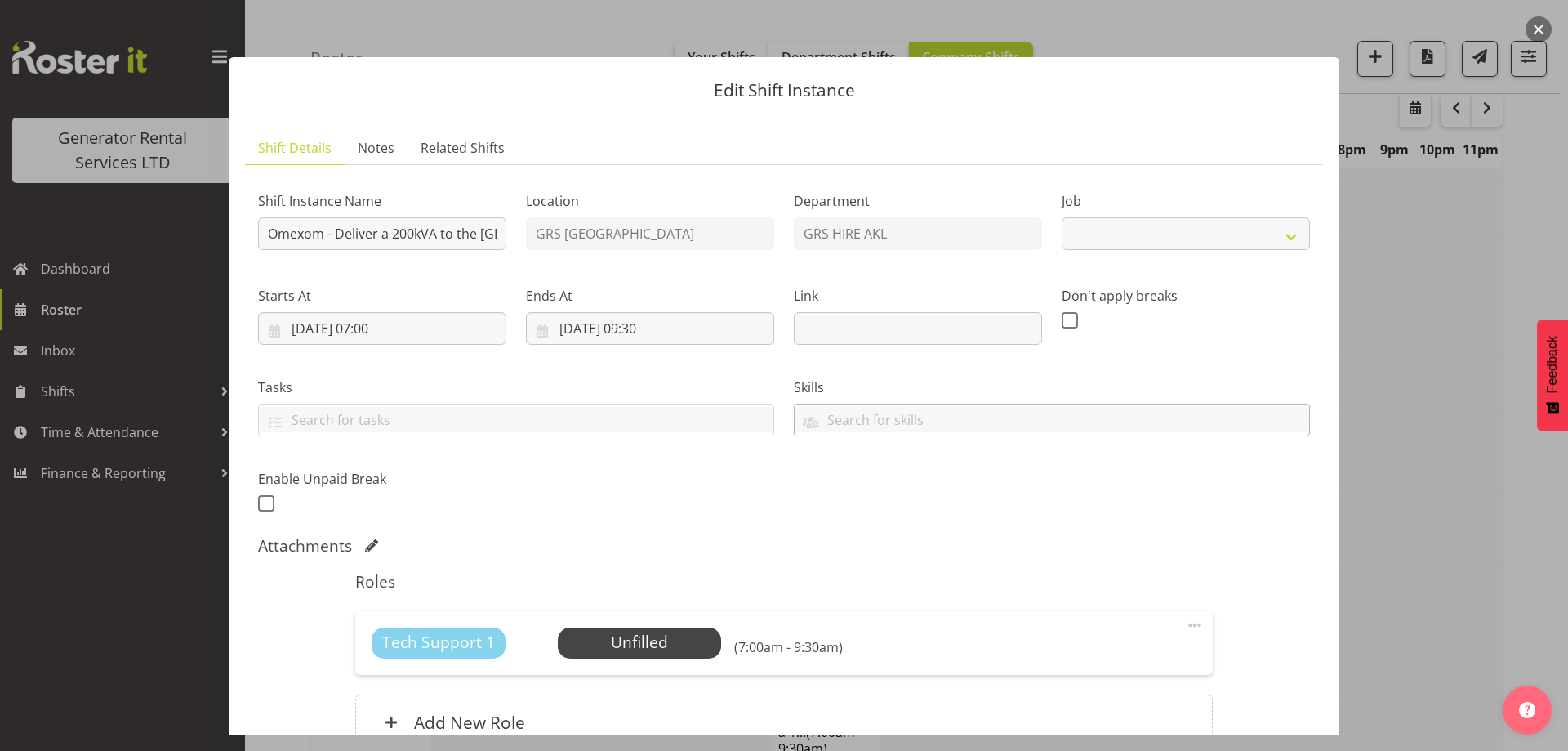
select select "7504"
drag, startPoint x: 402, startPoint y: 239, endPoint x: 487, endPoint y: 247, distance: 85.4
click at [487, 247] on input "Omexom - Deliver a 200kVA to the [GEOGRAPHIC_DATA] 8 am onsite. No fencing or c…" at bounding box center [382, 234] width 248 height 33
click at [464, 240] on input "Omexom - Deliver a 200kVA to the [GEOGRAPHIC_DATA] 8 am onsite. No fencing or c…" at bounding box center [382, 234] width 248 height 33
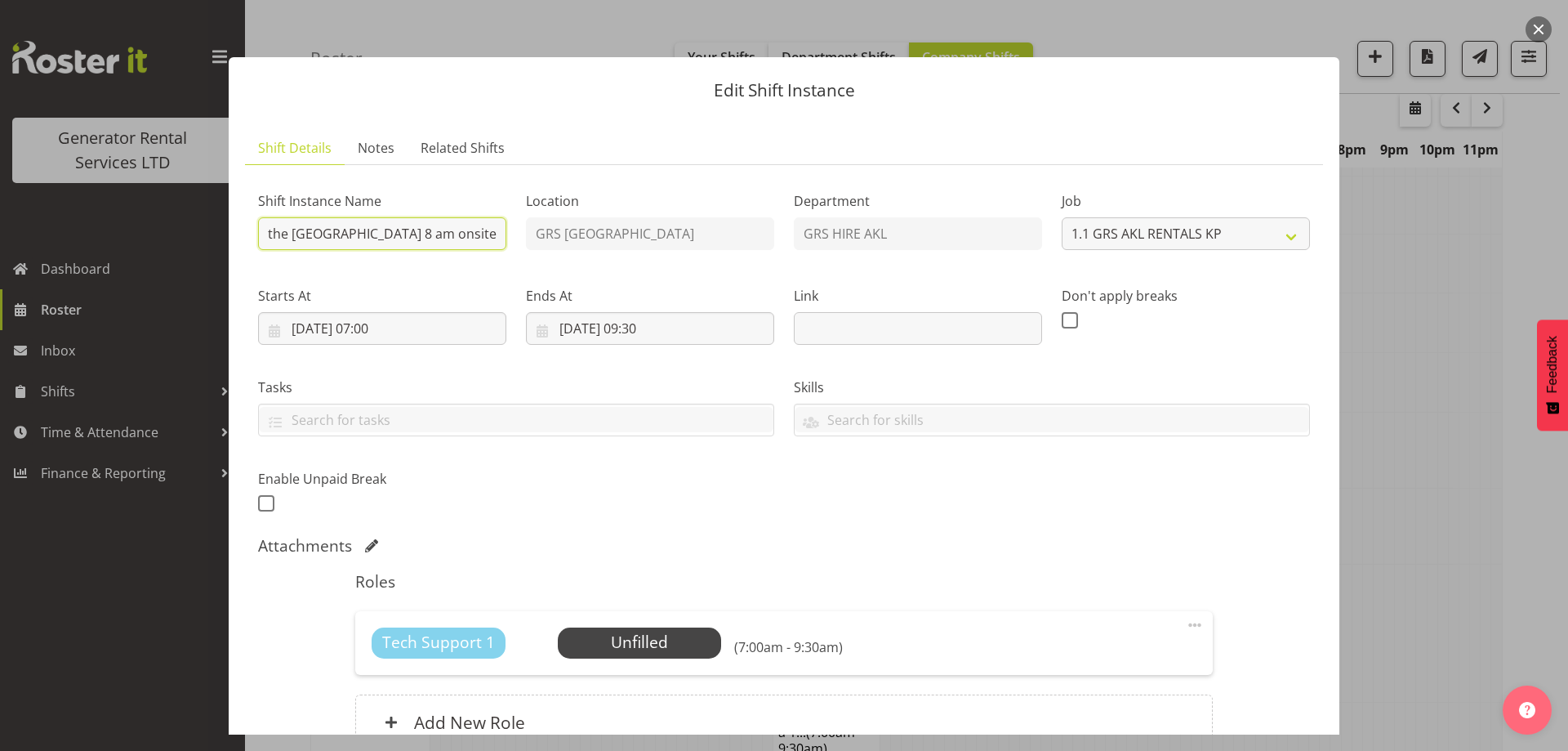
scroll to position [0, 292]
drag, startPoint x: 464, startPoint y: 240, endPoint x: 493, endPoint y: 245, distance: 29.4
click at [493, 245] on input "Omexom - Deliver a 200kVA to the [GEOGRAPHIC_DATA] 8 am onsite. No fencing or c…" at bounding box center [382, 234] width 248 height 33
click at [462, 239] on input "Omexom - Deliver a 200kVA to the [GEOGRAPHIC_DATA] 8 am onsite. No fencing or c…" at bounding box center [382, 234] width 248 height 33
drag, startPoint x: 461, startPoint y: 239, endPoint x: 486, endPoint y: 240, distance: 25.0
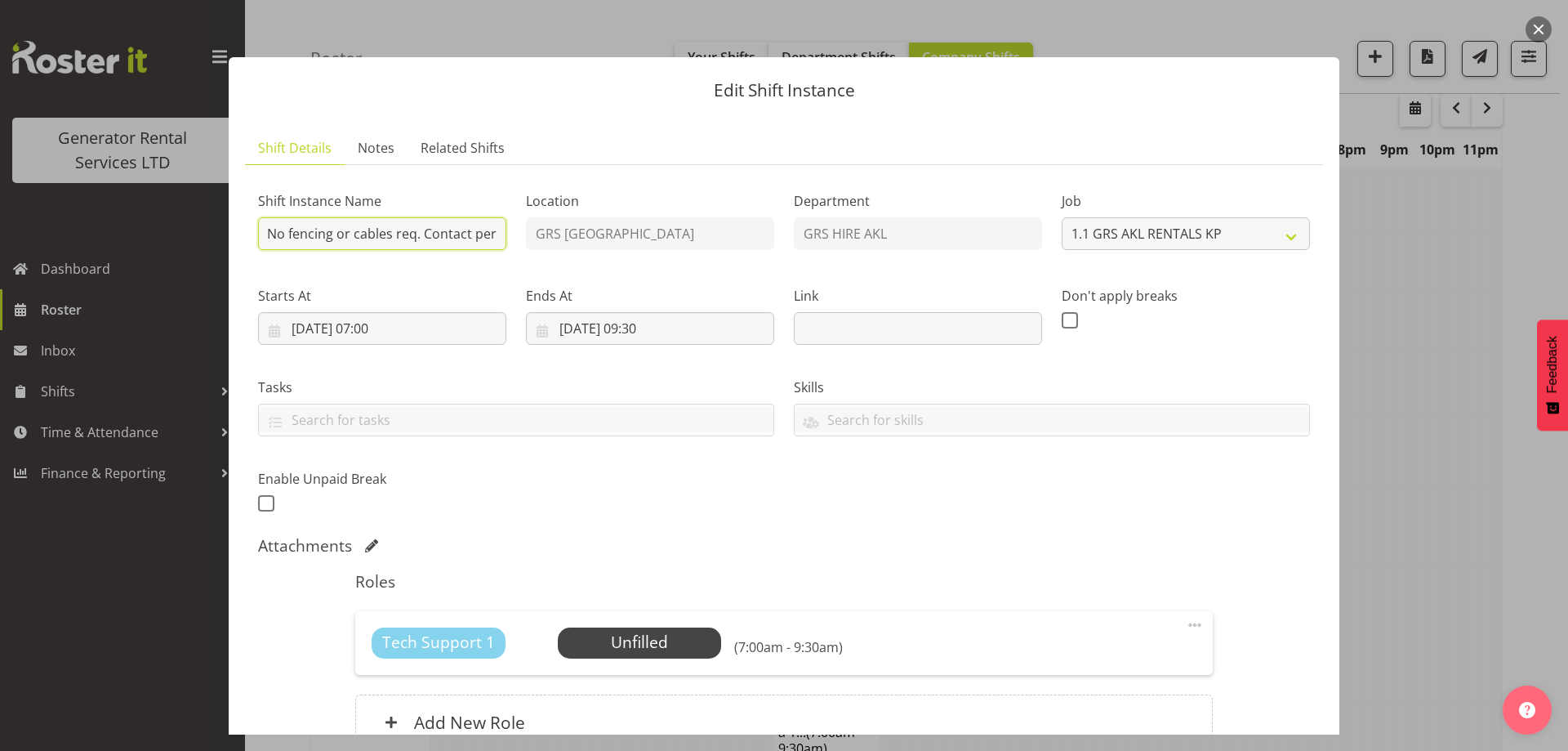
click at [486, 240] on input "Omexom - Deliver a 200kVA to the [GEOGRAPHIC_DATA] 8 am onsite. No fencing or c…" at bounding box center [382, 234] width 248 height 33
click at [410, 227] on input "Omexom - Deliver a 200kVA to the [GEOGRAPHIC_DATA] 8 am onsite. No fencing or c…" at bounding box center [382, 234] width 248 height 33
drag, startPoint x: 410, startPoint y: 227, endPoint x: 507, endPoint y: 245, distance: 98.7
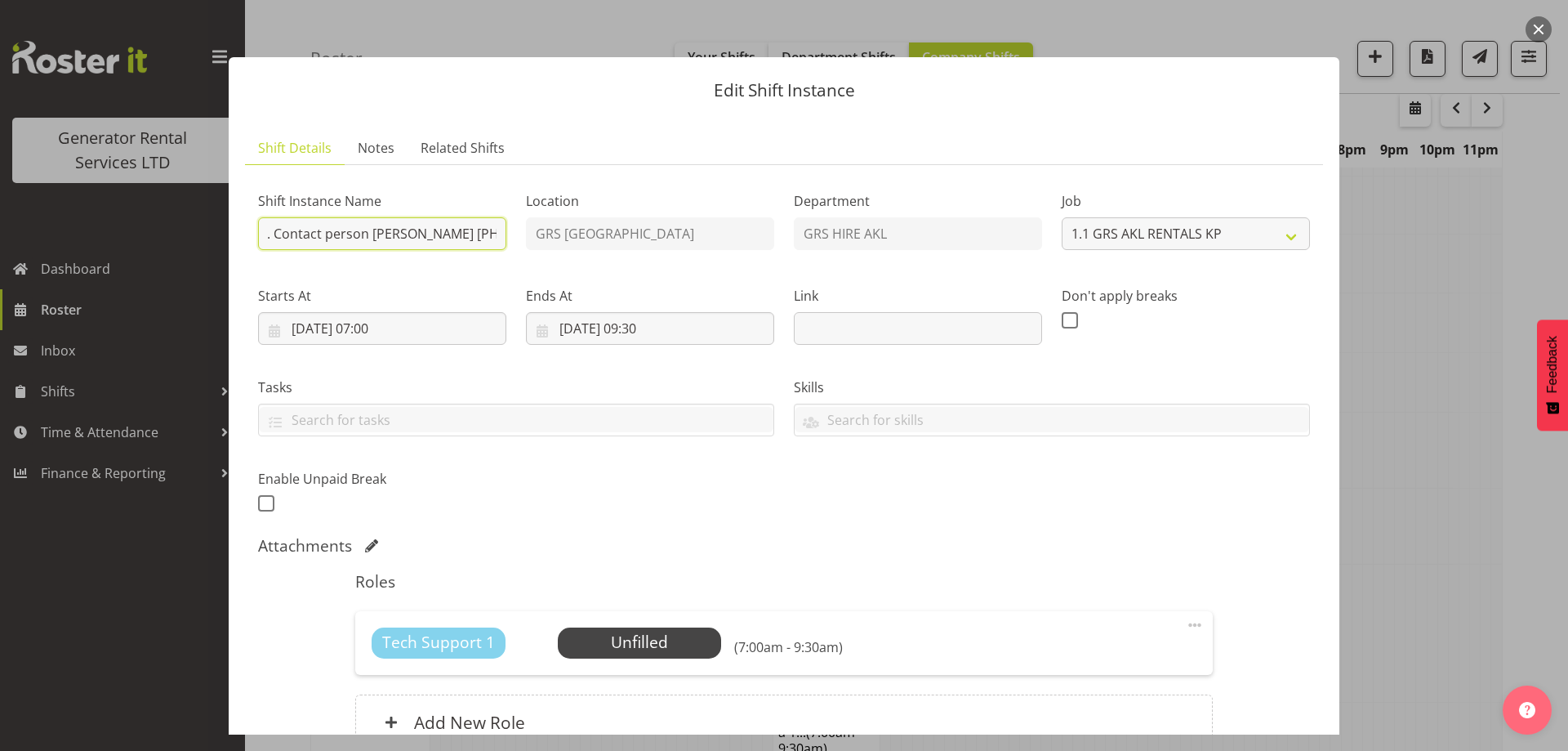
click at [507, 245] on div "Shift Instance Name Omexom - Deliver a 200kVA to the [GEOGRAPHIC_DATA] 8 am ons…" at bounding box center [381, 216] width 268 height 95
click at [818, 517] on div "Shift Instance Name Omexom - Deliver a 200kVA to the [GEOGRAPHIC_DATA] 8 am ons…" at bounding box center [783, 347] width 1071 height 358
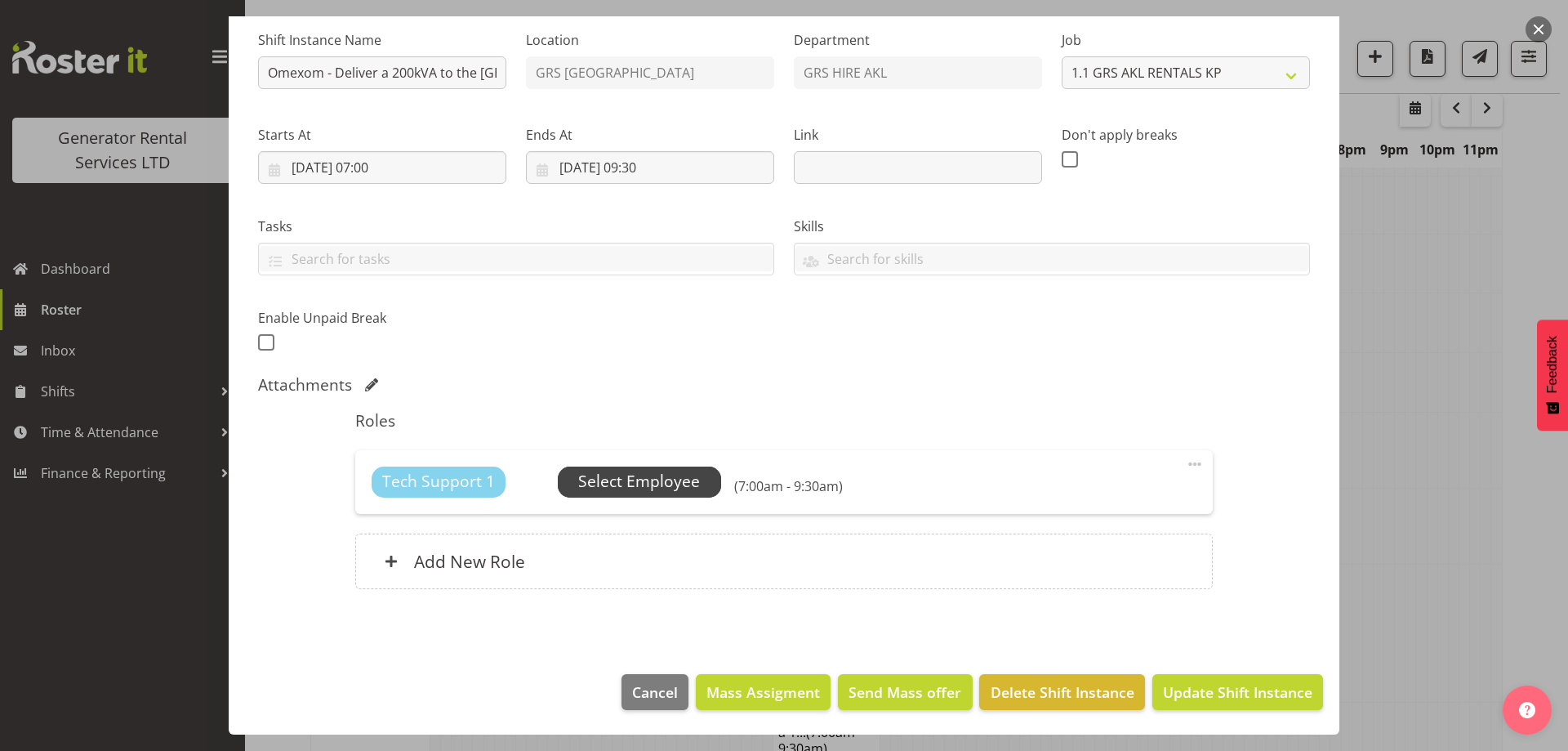
click at [674, 488] on span "Select Employee" at bounding box center [639, 482] width 121 height 24
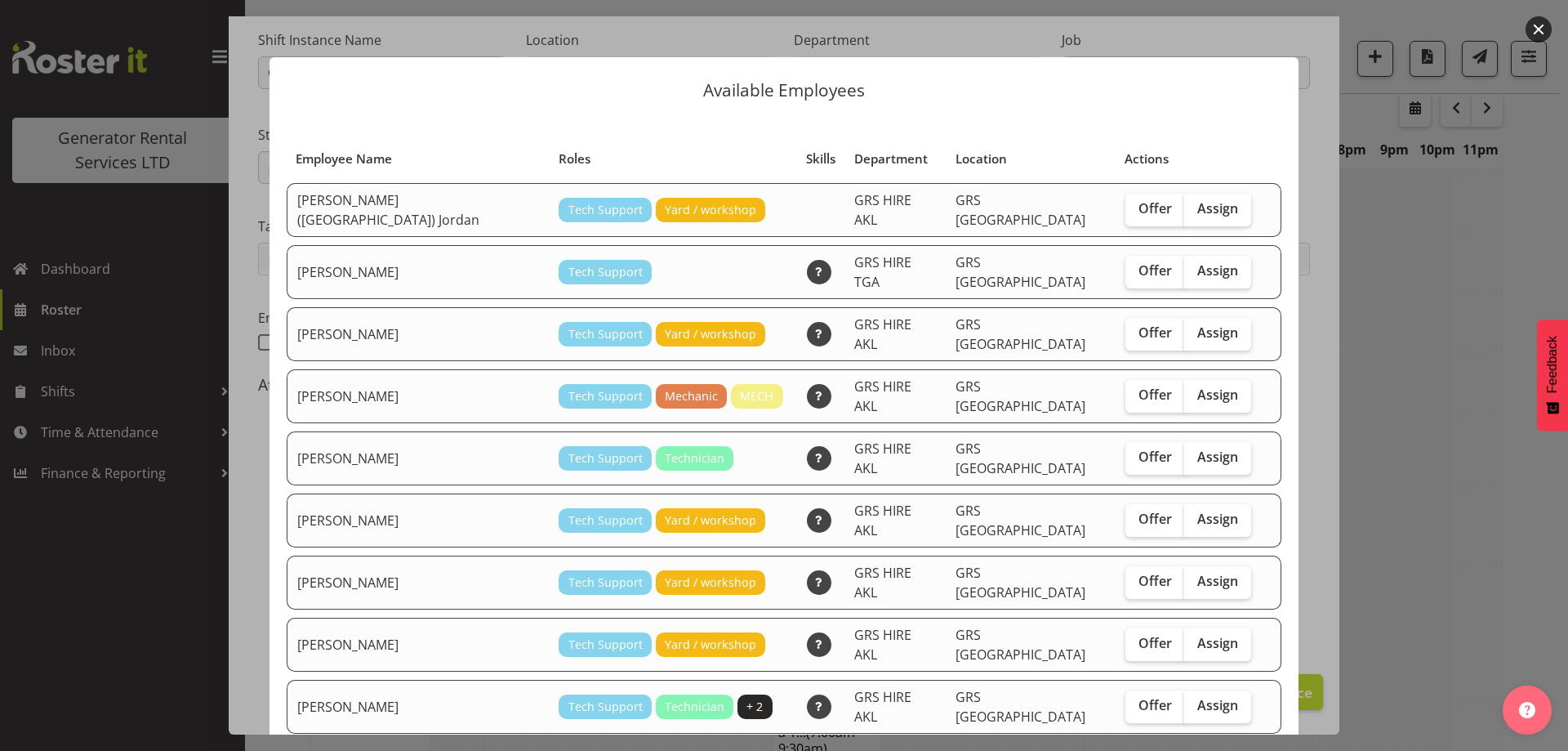
click at [1467, 535] on div at bounding box center [784, 376] width 1568 height 751
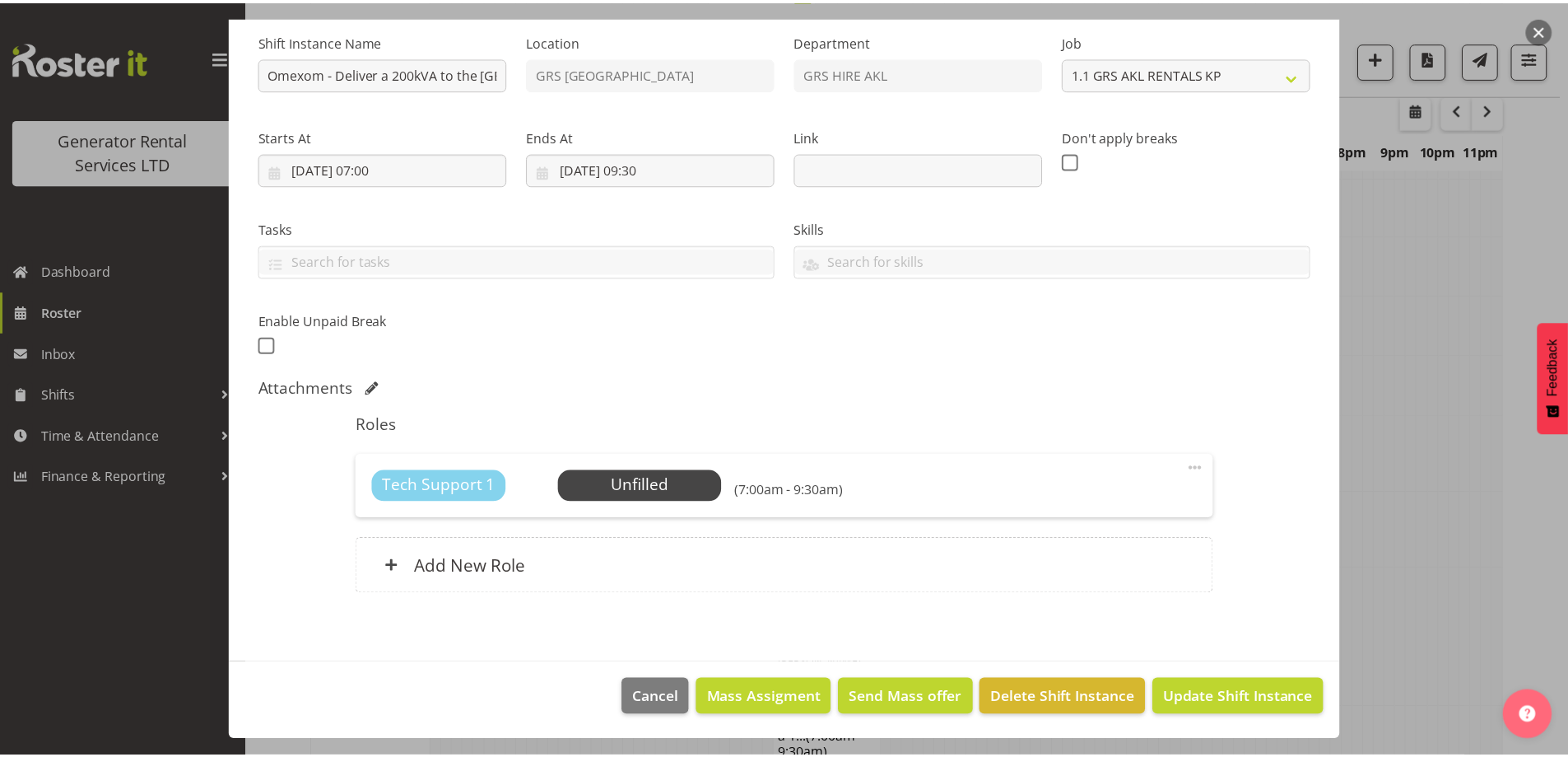
scroll to position [1948, 0]
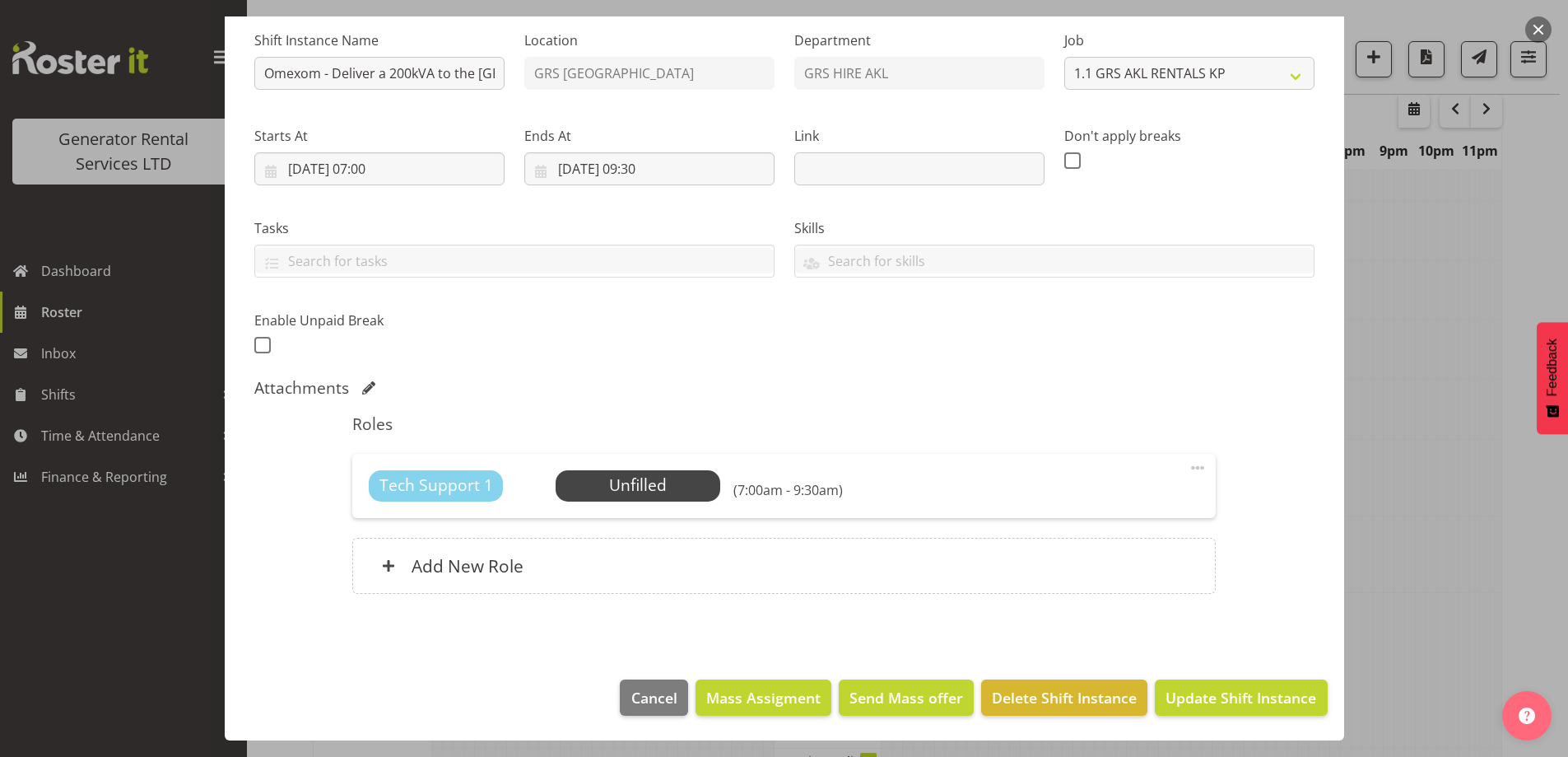
click at [1468, 537] on div at bounding box center [784, 378] width 1568 height 757
